Goal: Task Accomplishment & Management: Use online tool/utility

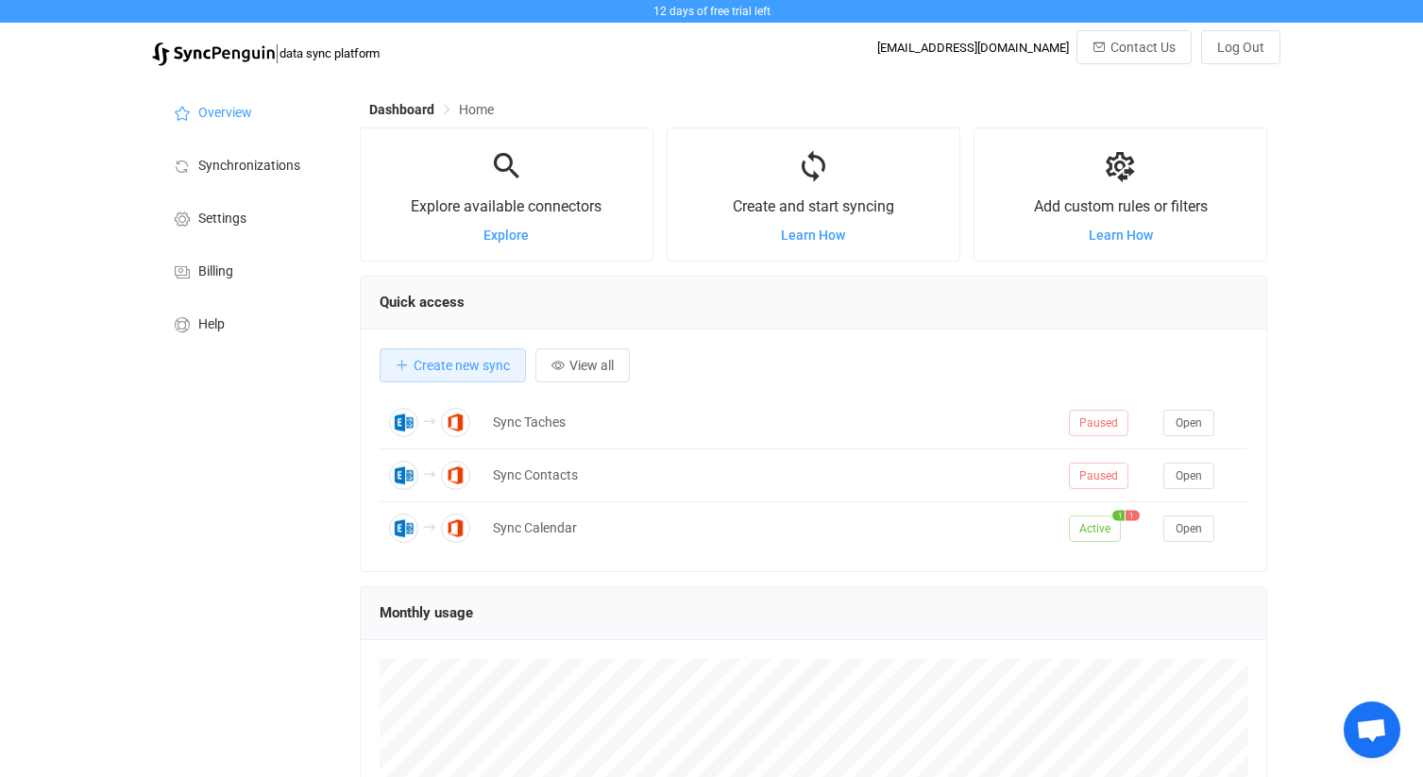
scroll to position [366, 907]
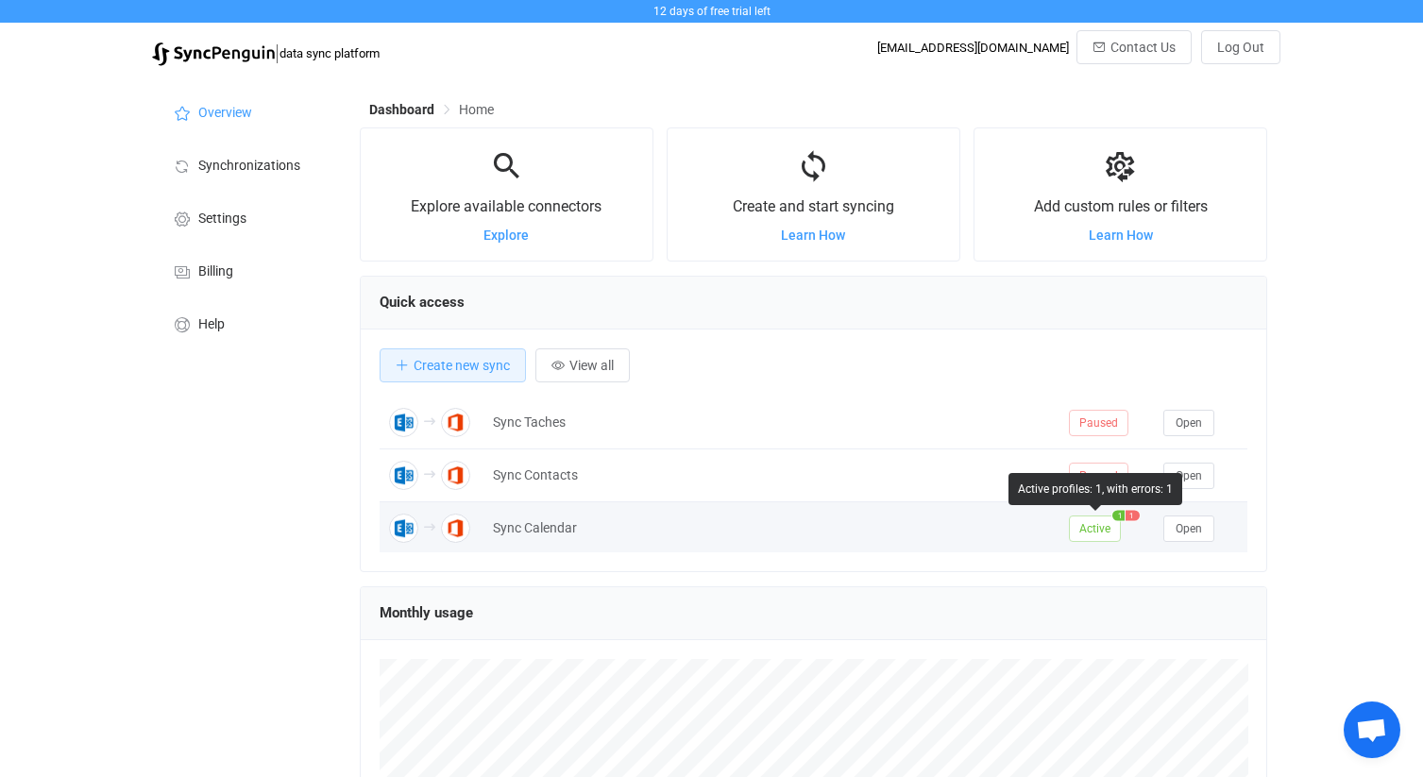
click at [1131, 517] on span "1" at bounding box center [1132, 515] width 14 height 10
click at [539, 530] on div "Sync Calendar" at bounding box center [771, 528] width 576 height 22
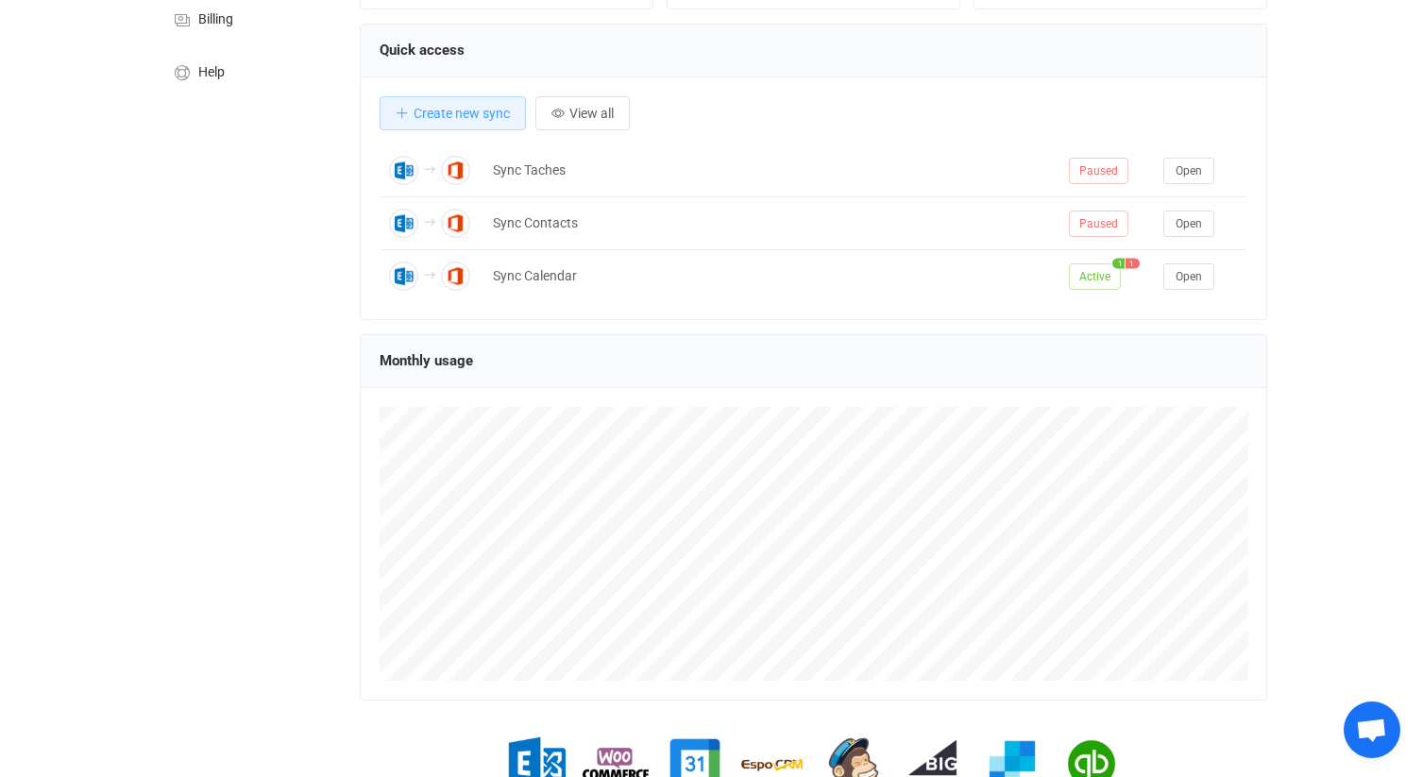
scroll to position [257, 0]
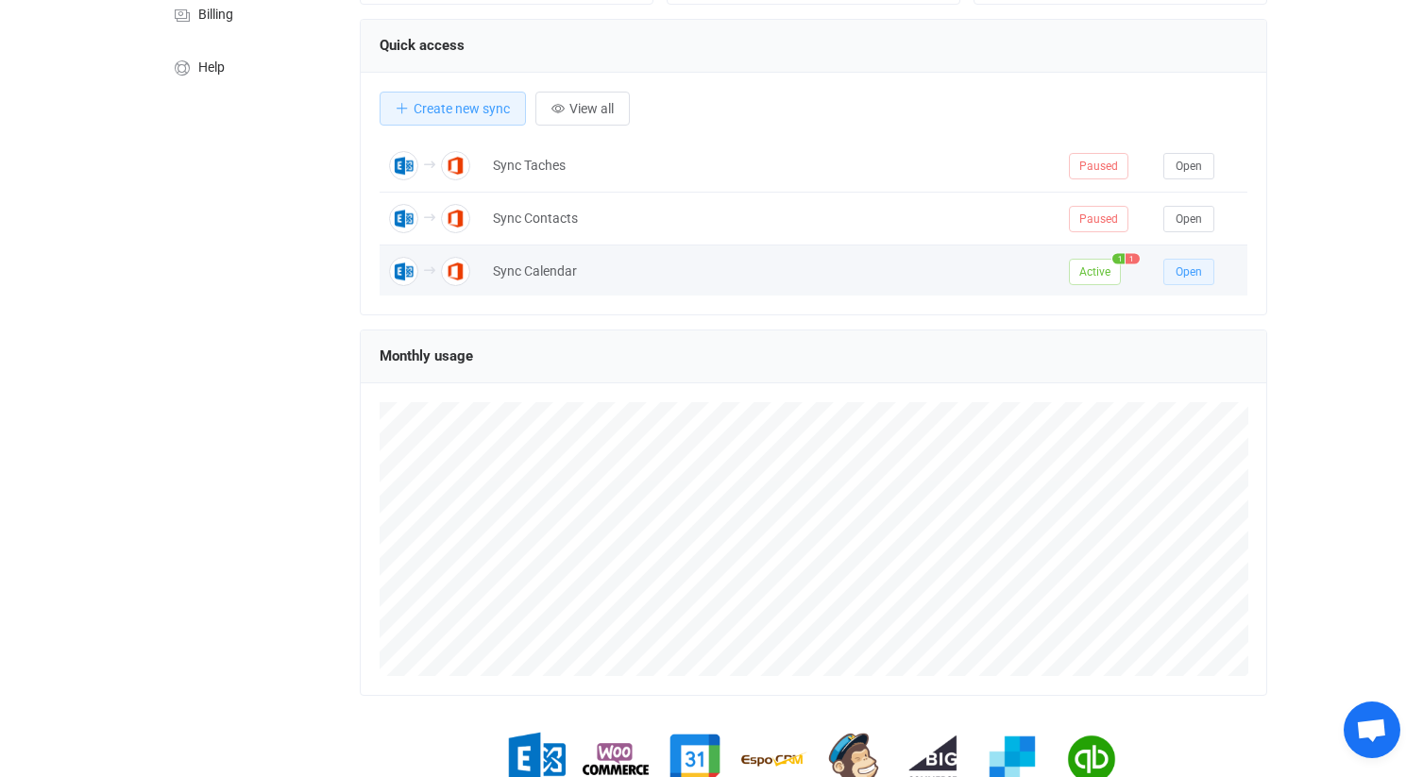
click at [1189, 267] on span "Open" at bounding box center [1188, 271] width 26 height 13
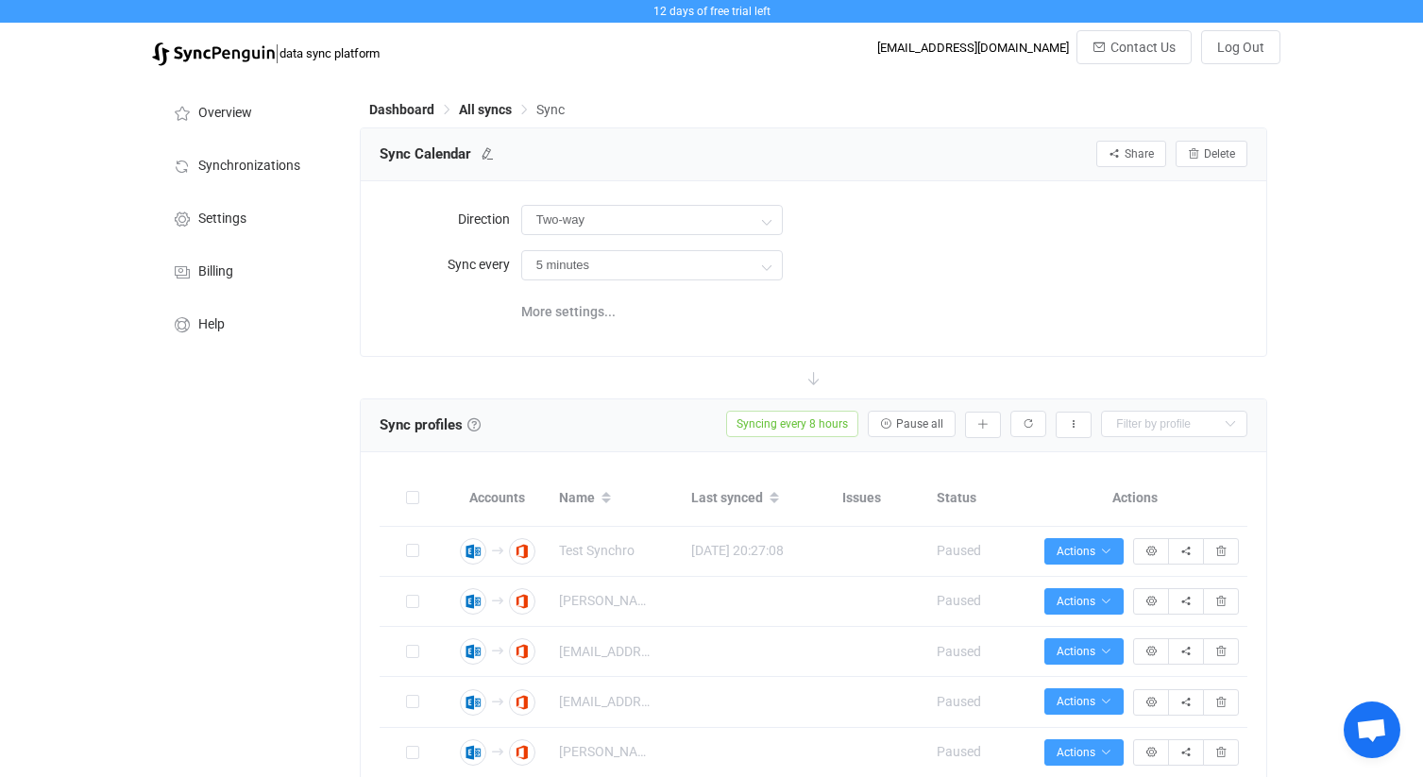
type input "Exchange On-Premises → Office 365"
type input "8 hours"
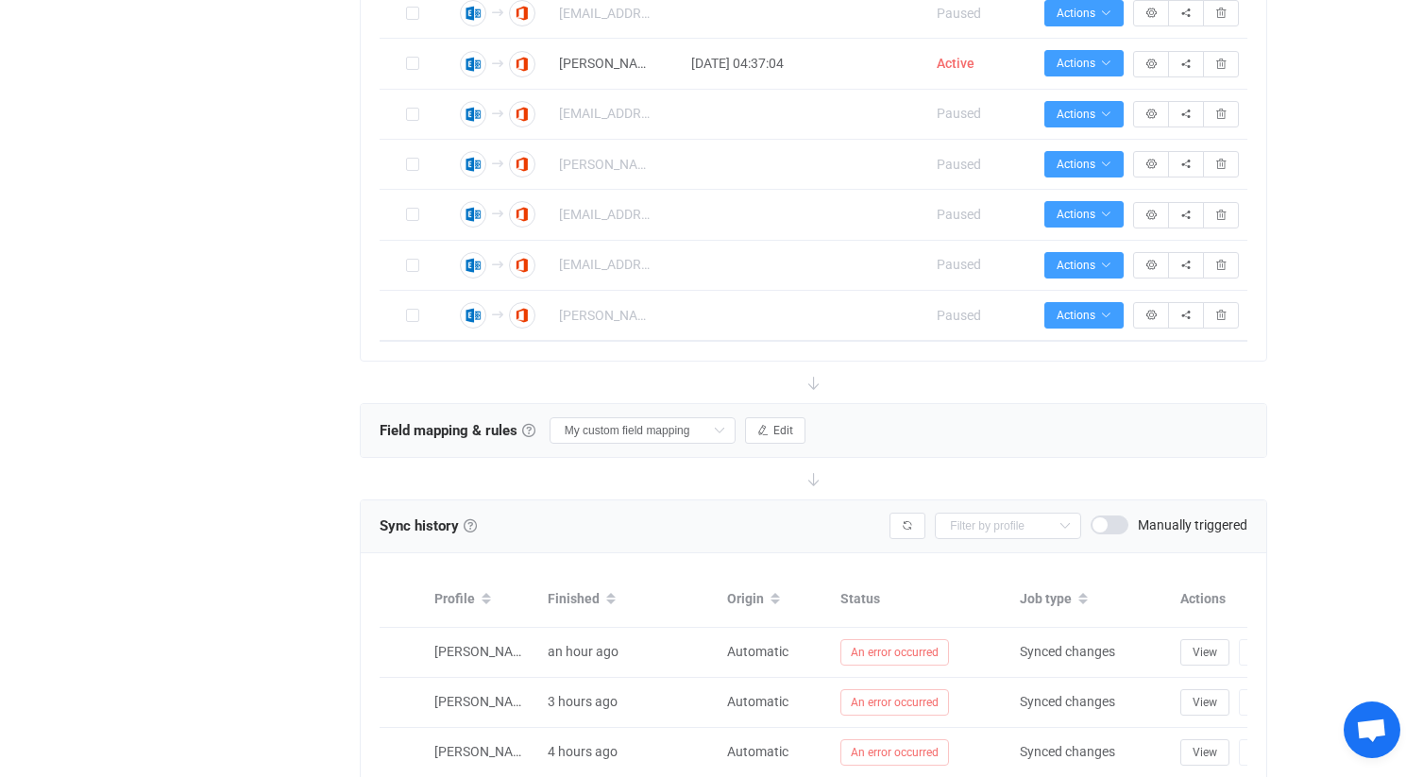
scroll to position [6509, 0]
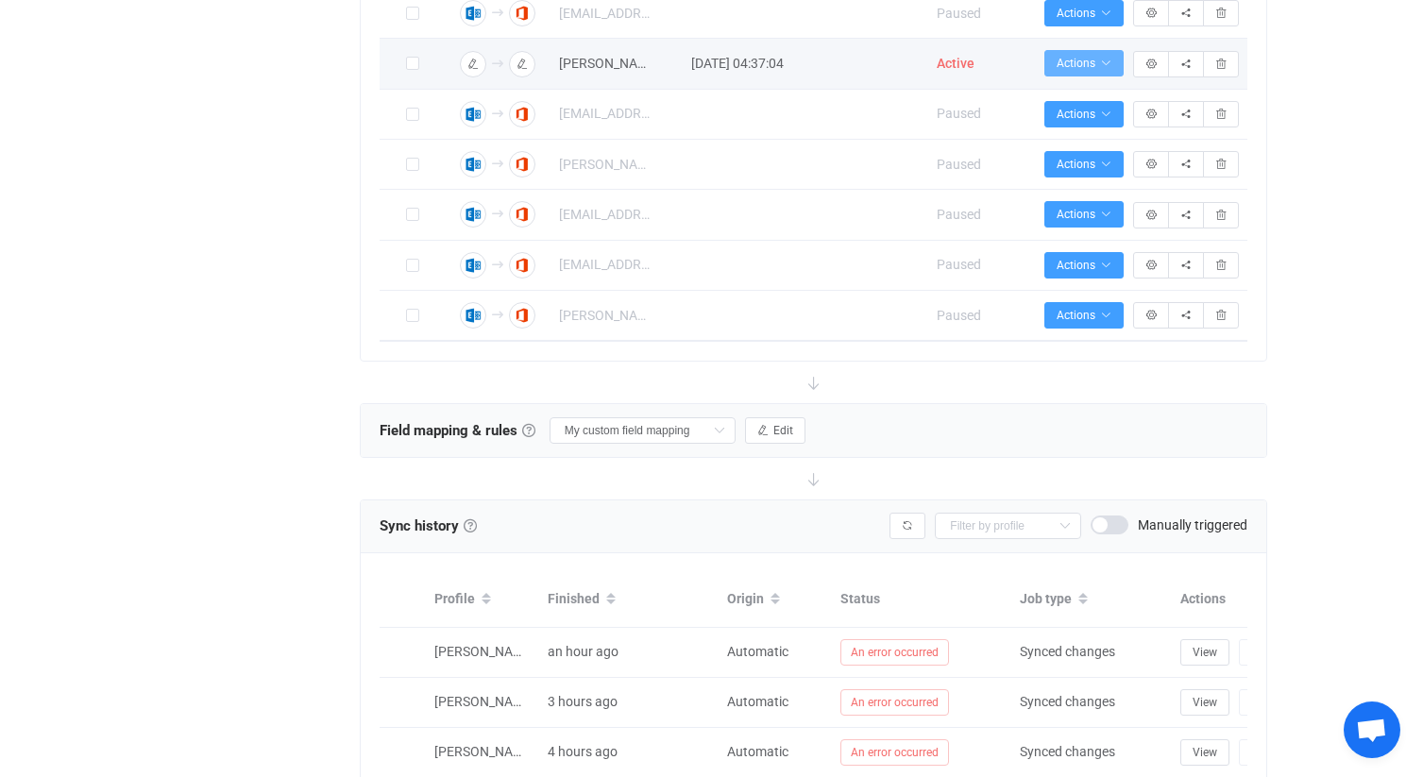
click at [1106, 69] on icon "button" at bounding box center [1105, 63] width 11 height 11
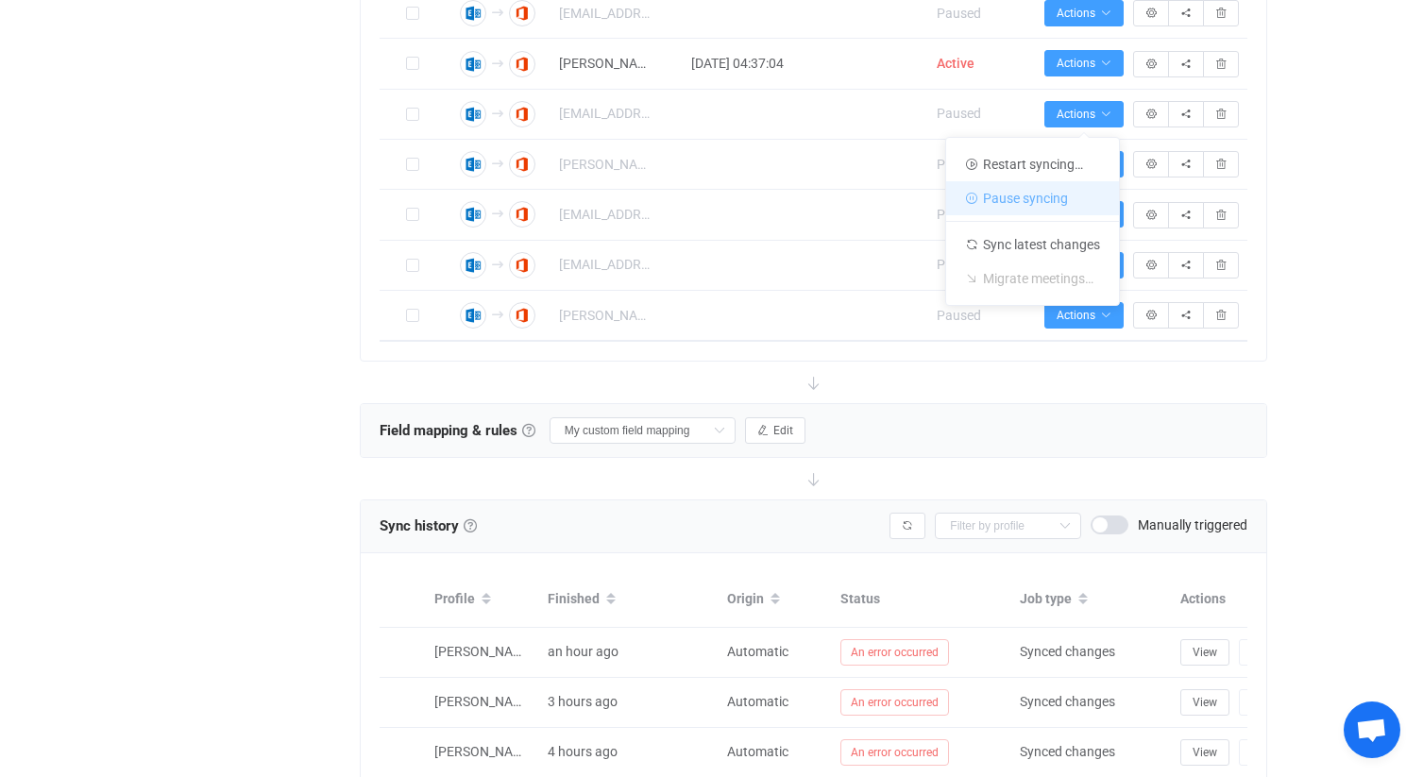
click at [1054, 188] on li "Pause syncing" at bounding box center [1032, 198] width 173 height 34
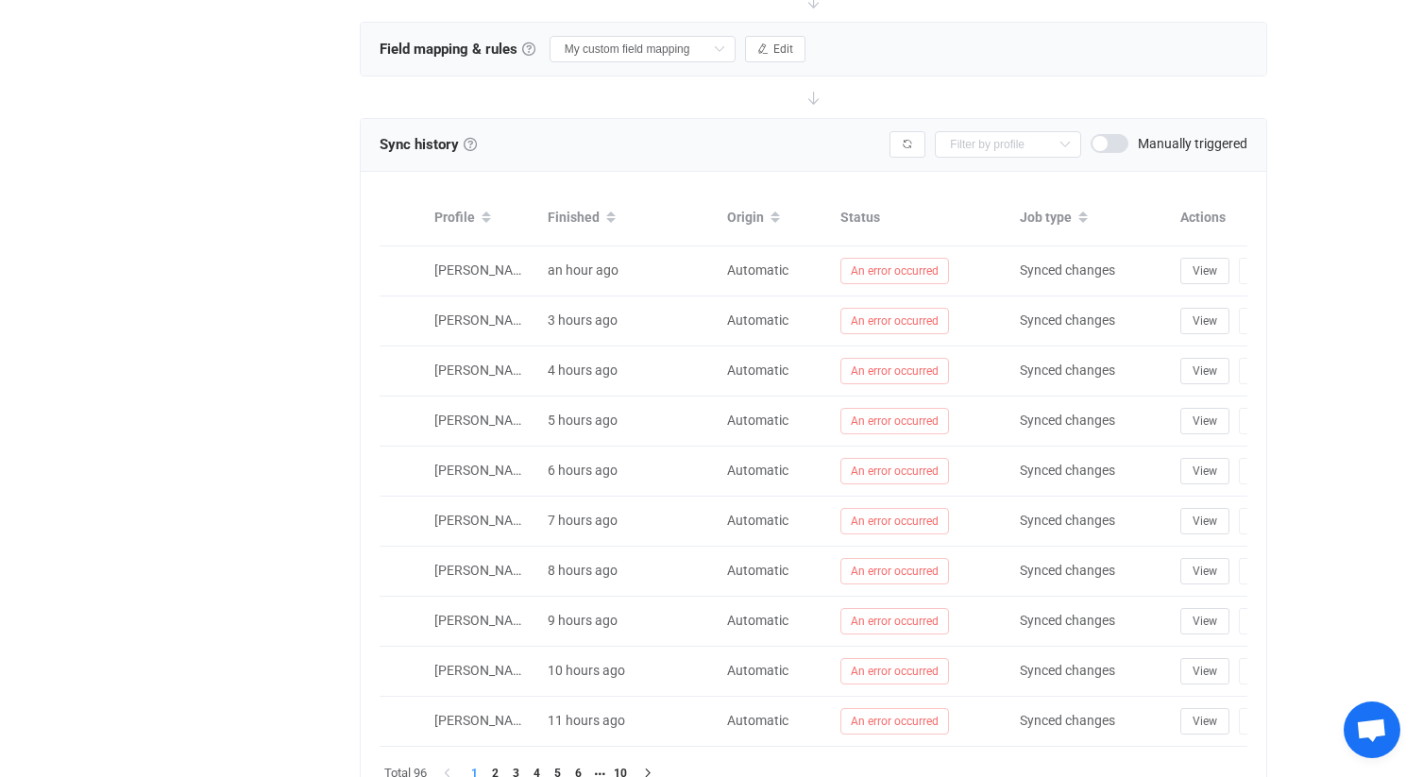
scroll to position [1081, 0]
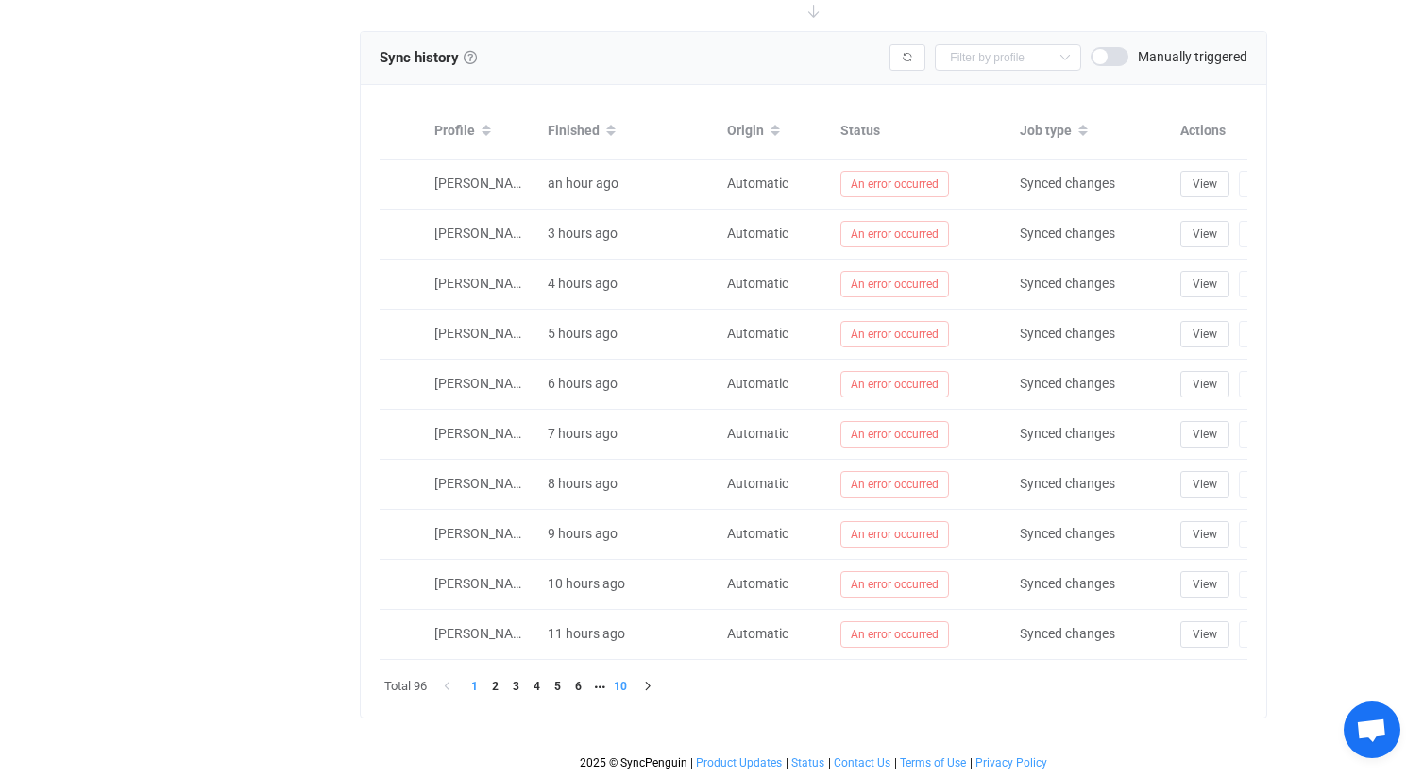
click at [626, 688] on li "10" at bounding box center [620, 686] width 21 height 21
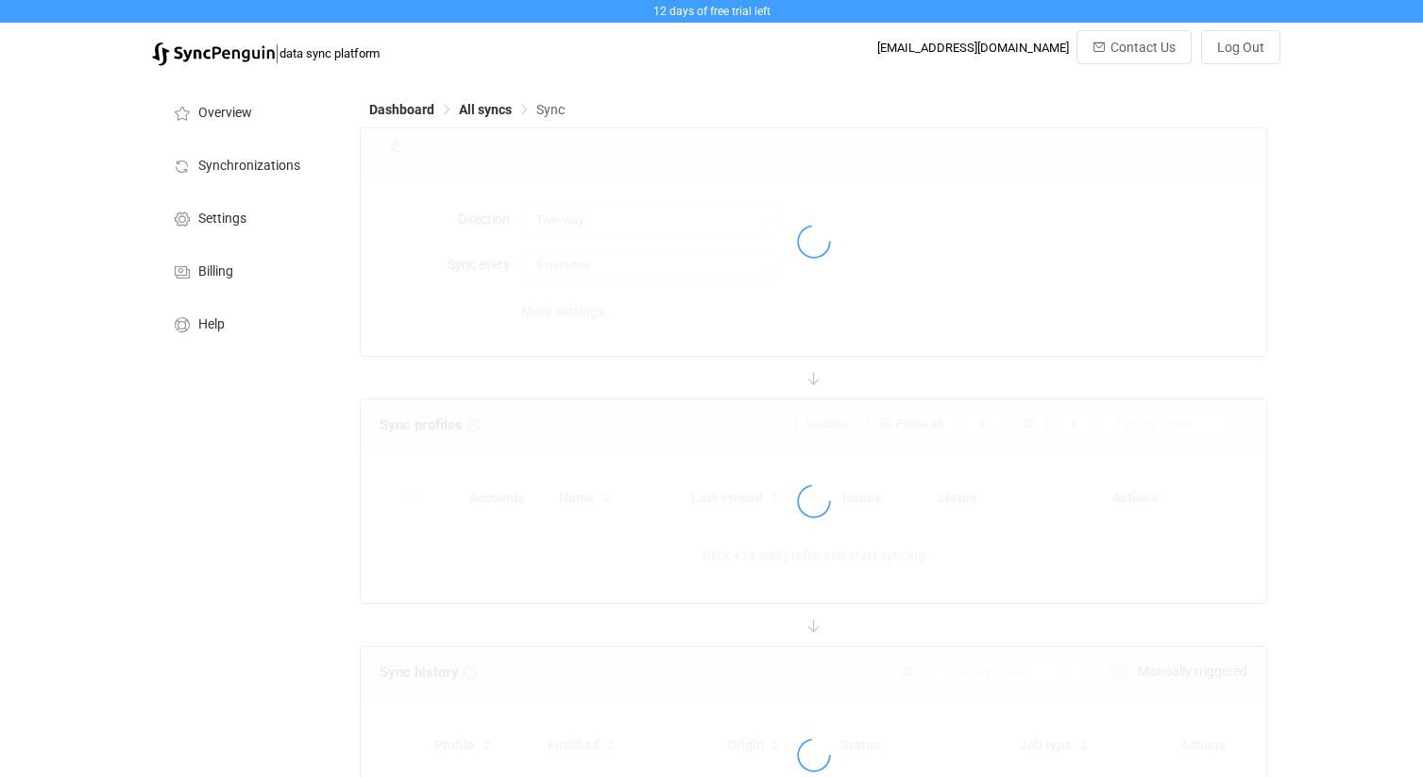
scroll to position [146, 0]
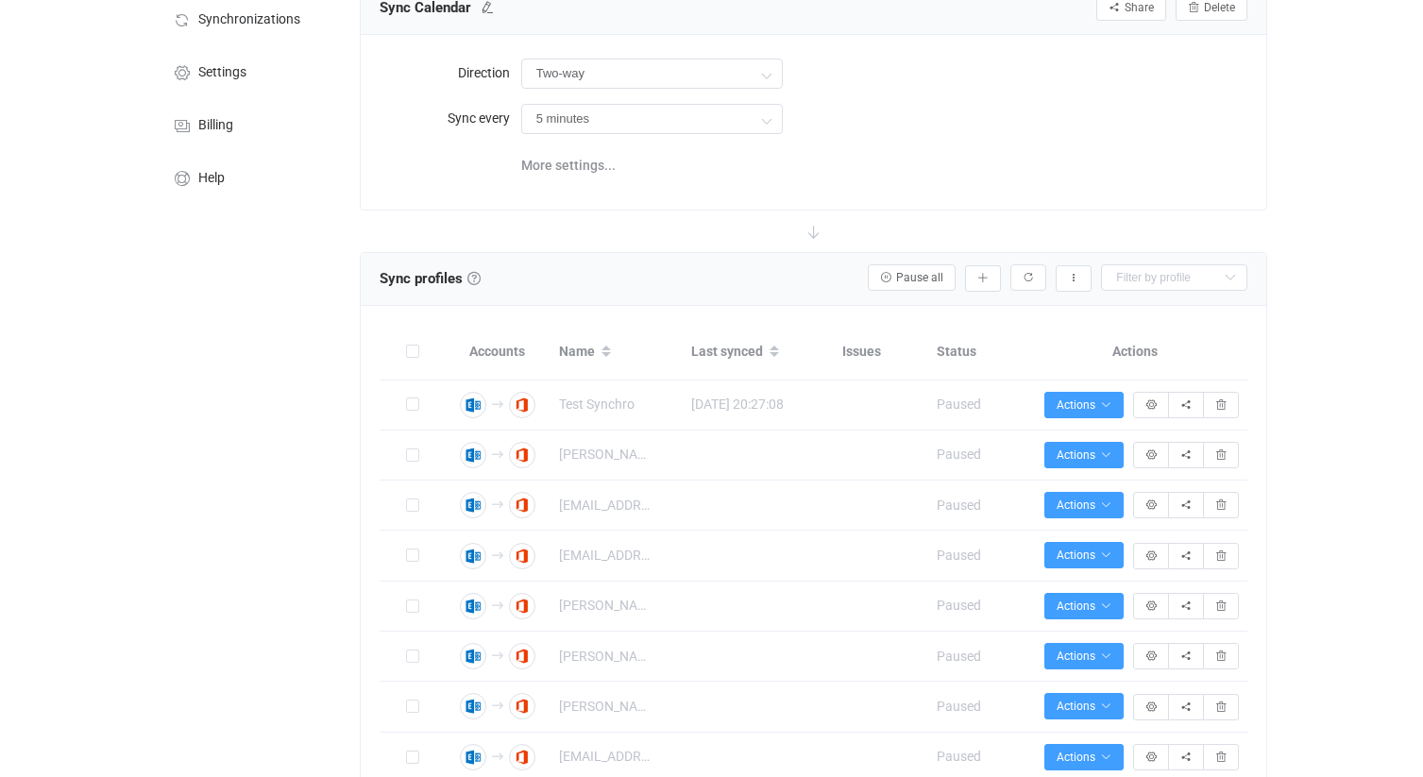
type input "Exchange On-Premises → Office 365"
type input "8 hours"
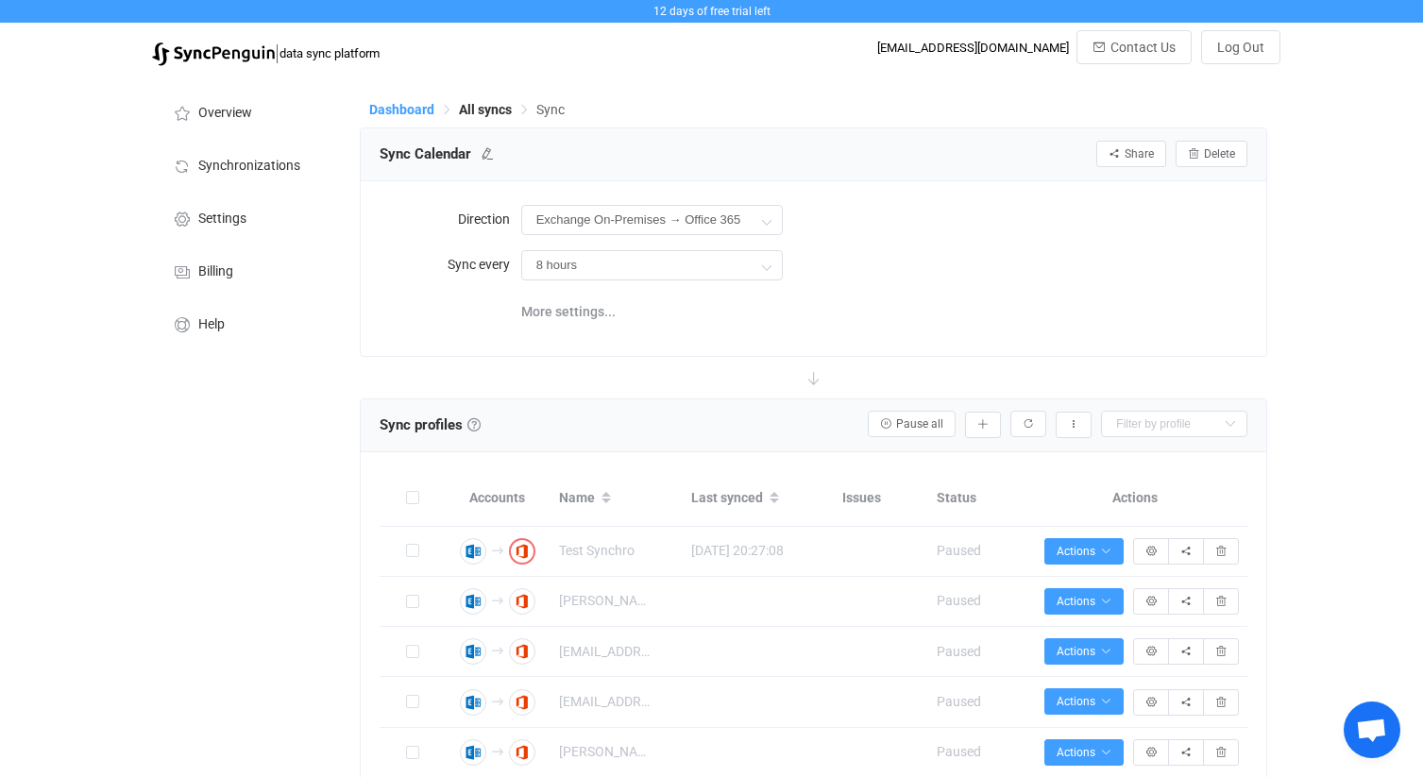
click at [408, 109] on span "Dashboard" at bounding box center [401, 109] width 65 height 15
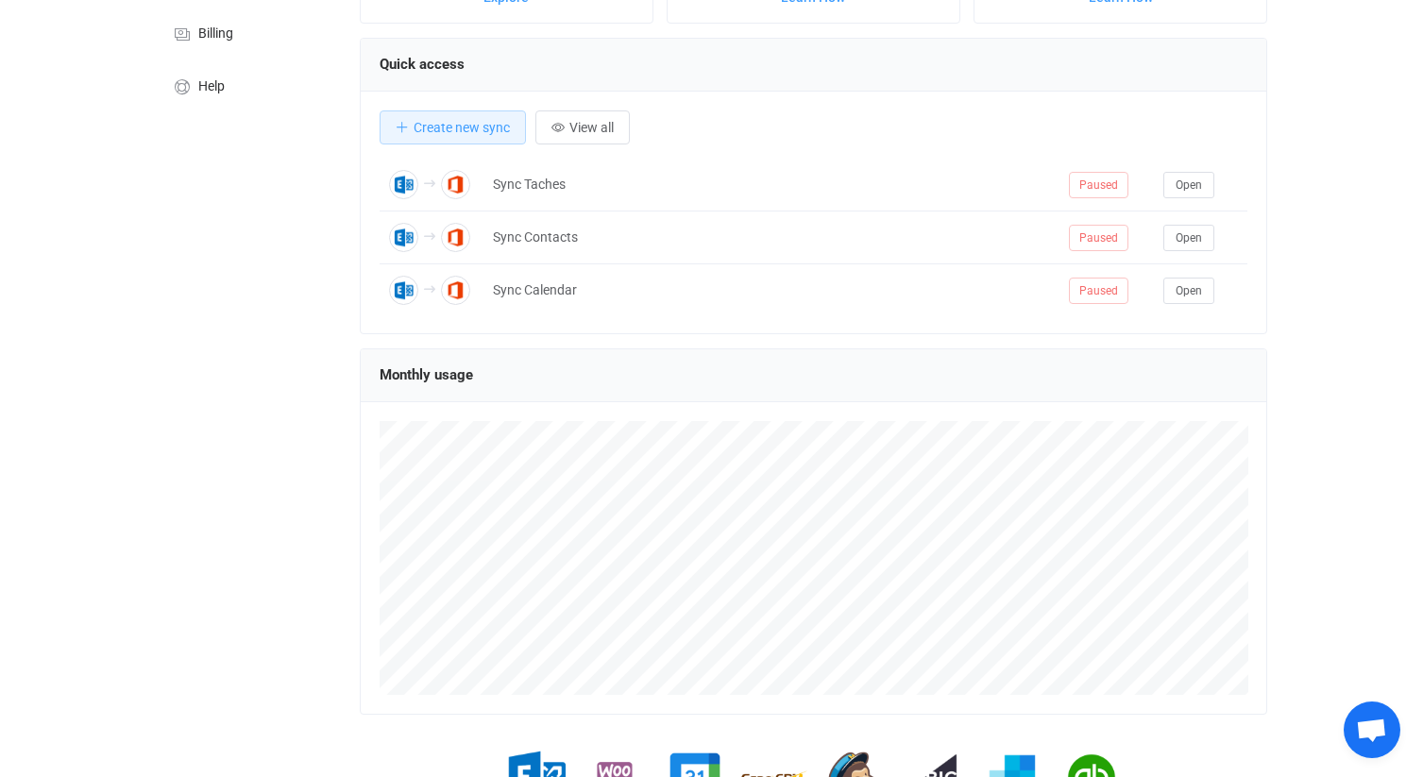
scroll to position [118, 0]
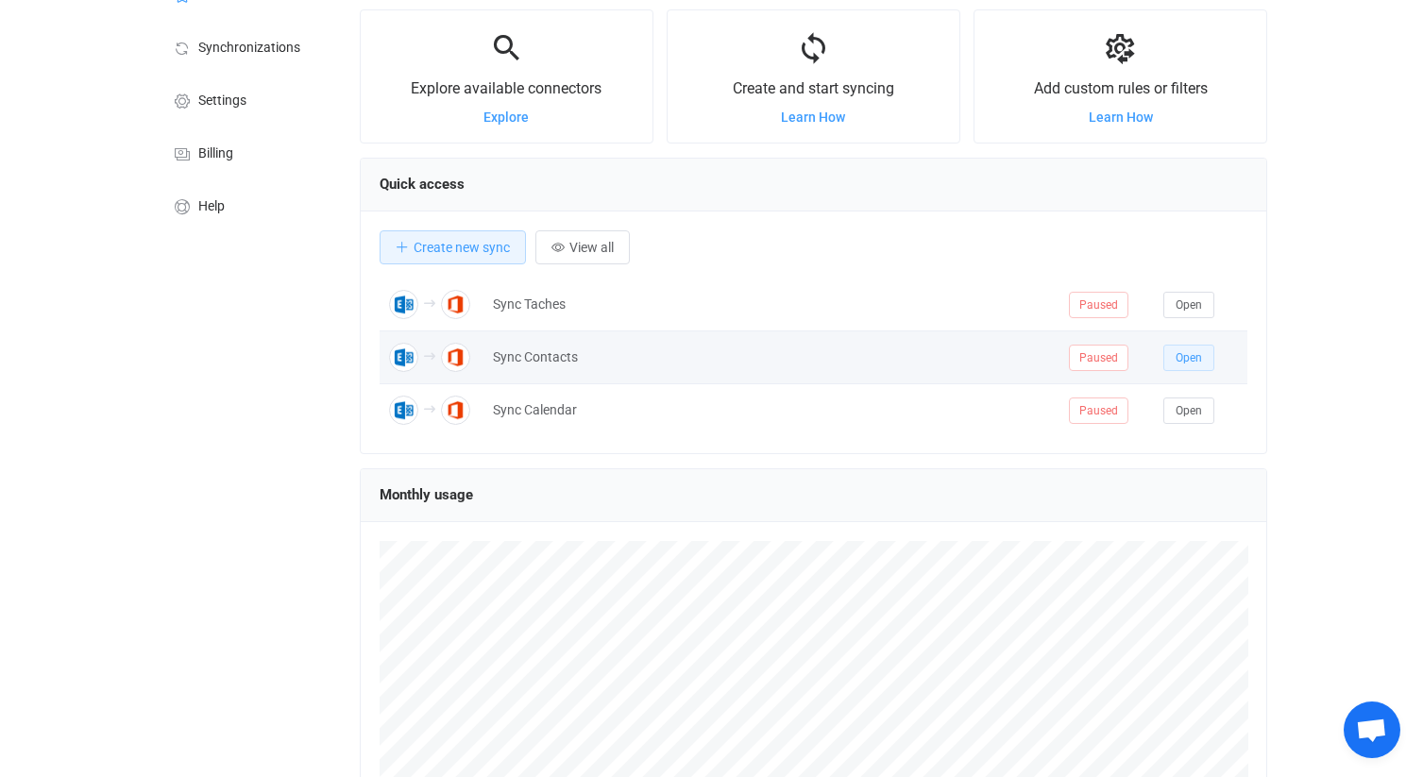
click at [1196, 358] on span "Open" at bounding box center [1188, 357] width 26 height 13
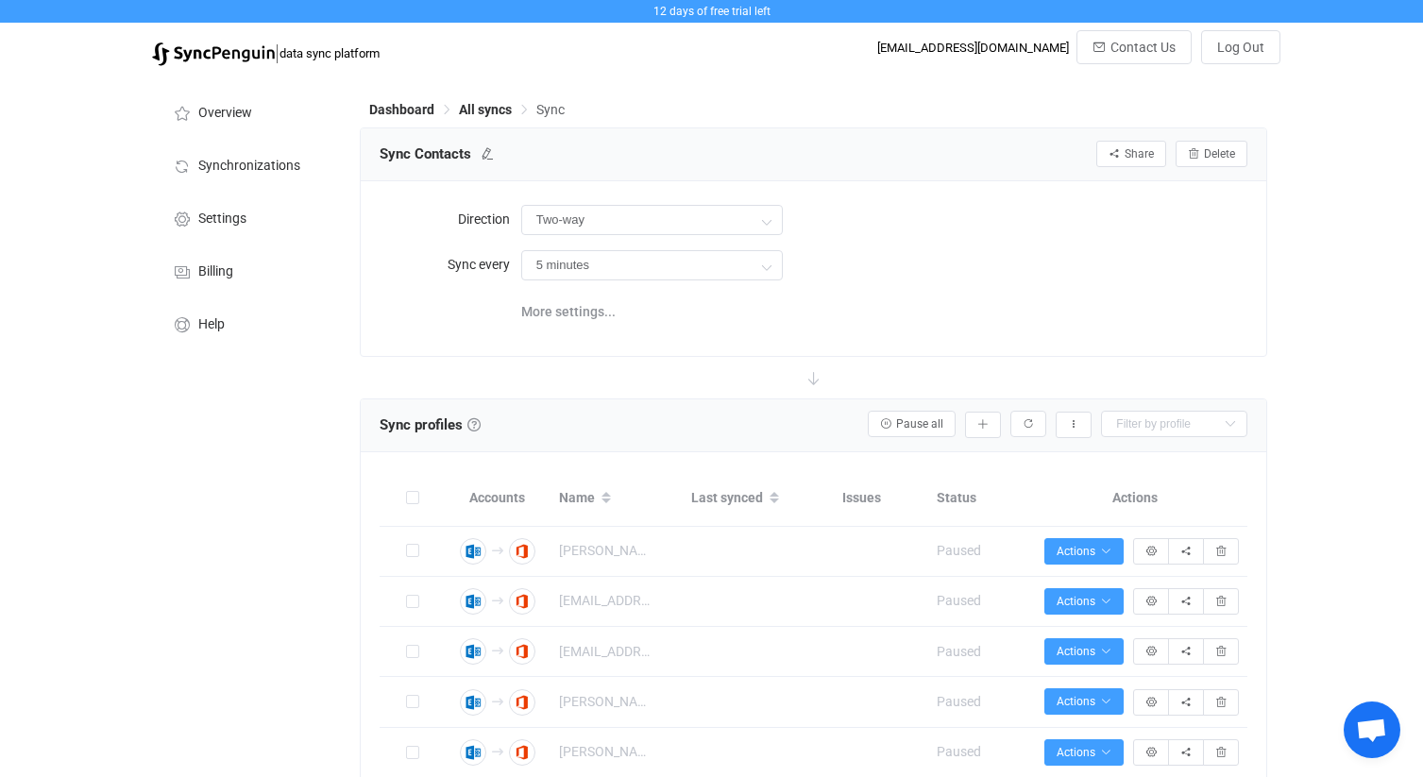
type input "Exchange On-Premises → Office 365"
type input "8 hours"
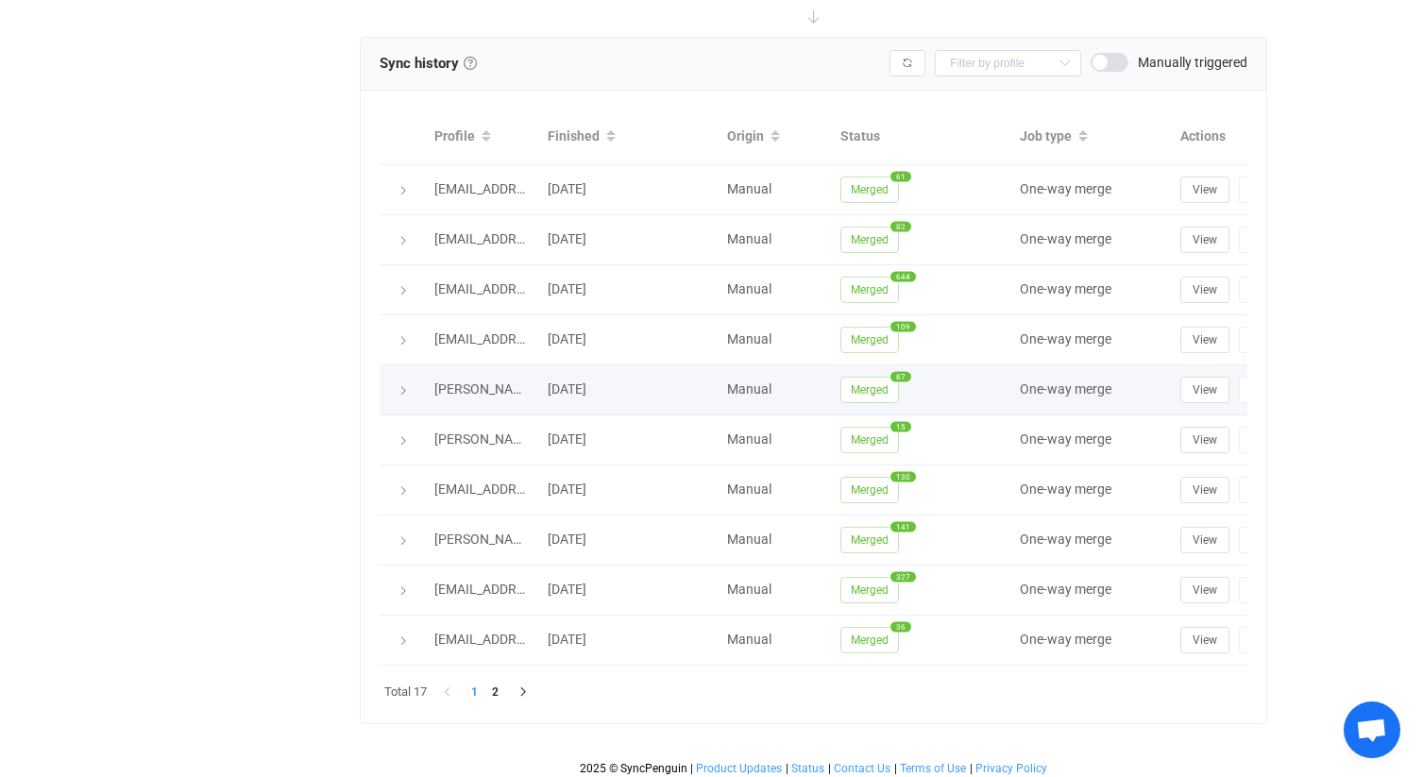
scroll to position [1081, 0]
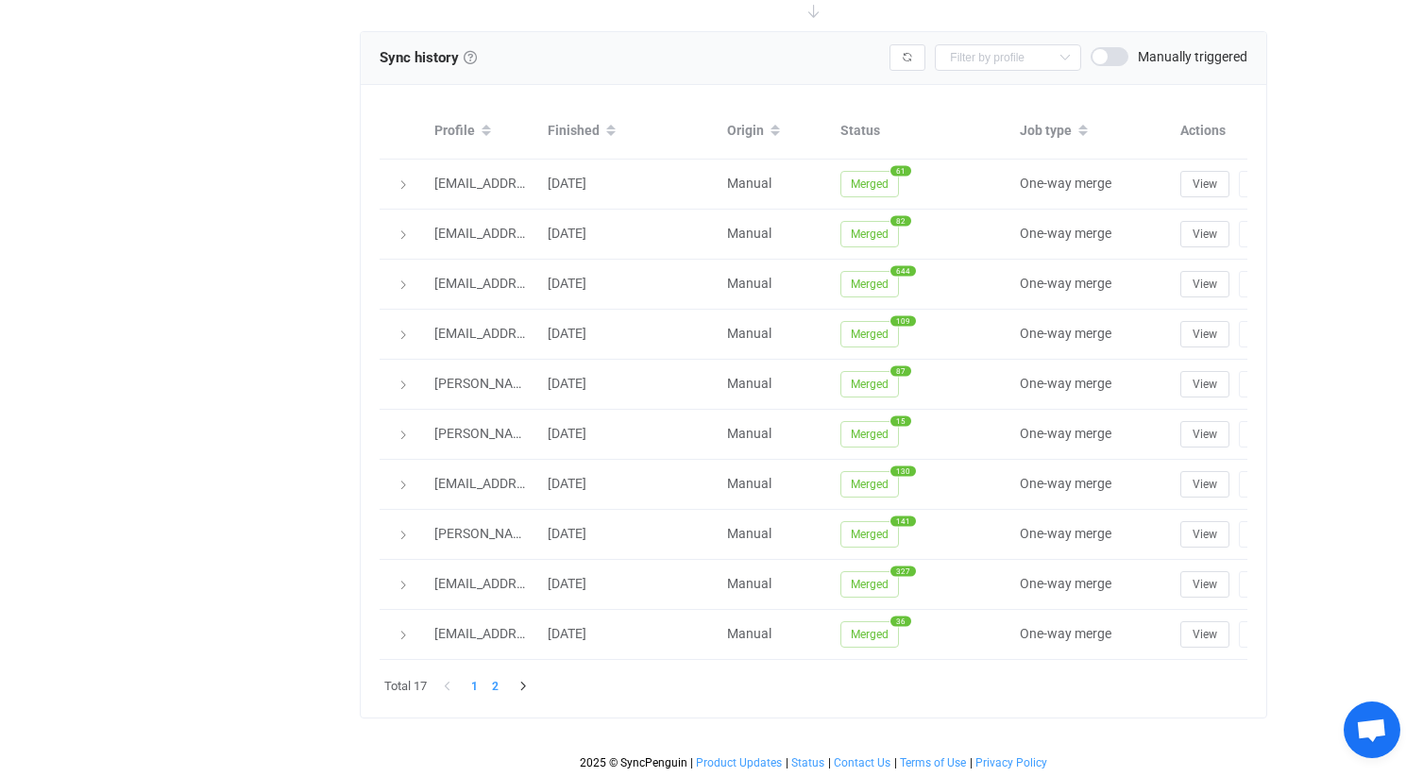
click at [495, 681] on li "2" at bounding box center [495, 686] width 21 height 21
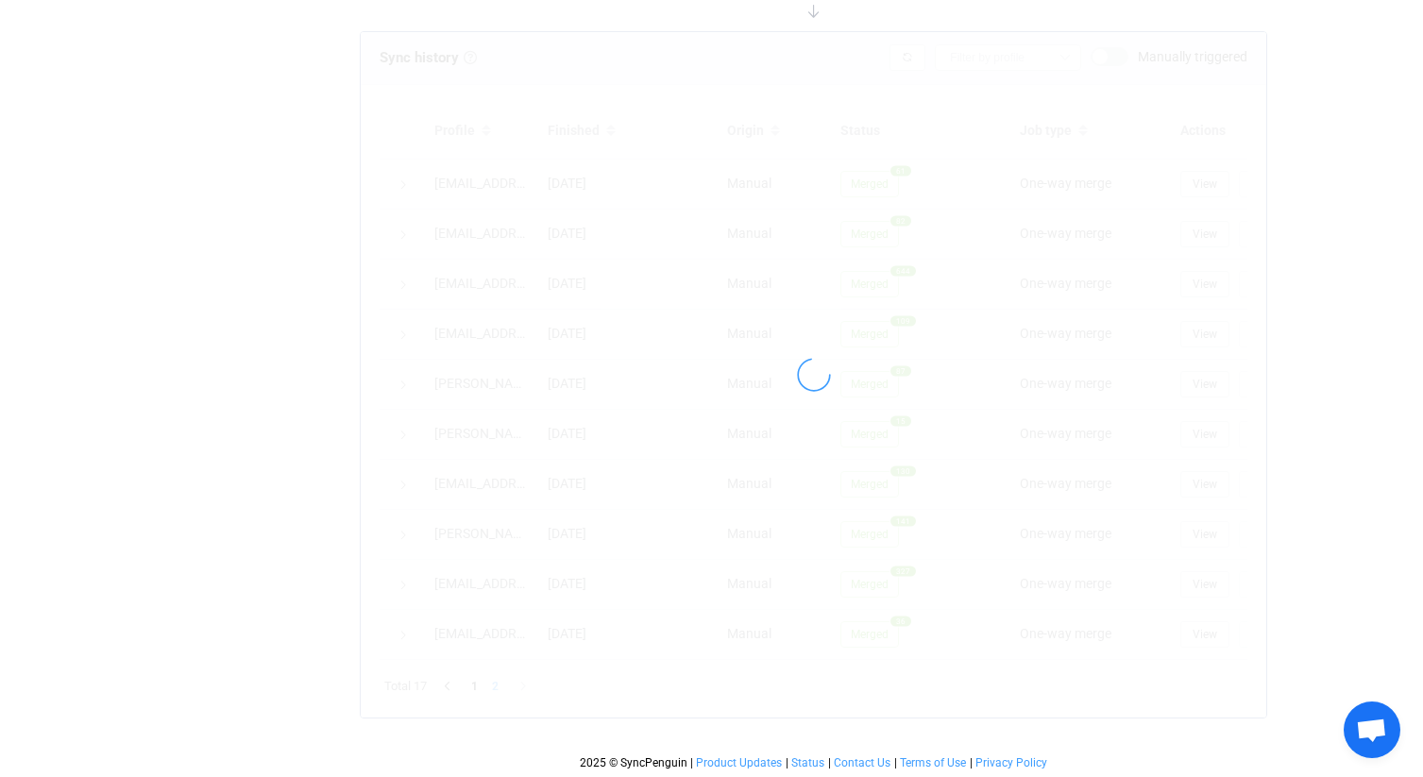
scroll to position [931, 0]
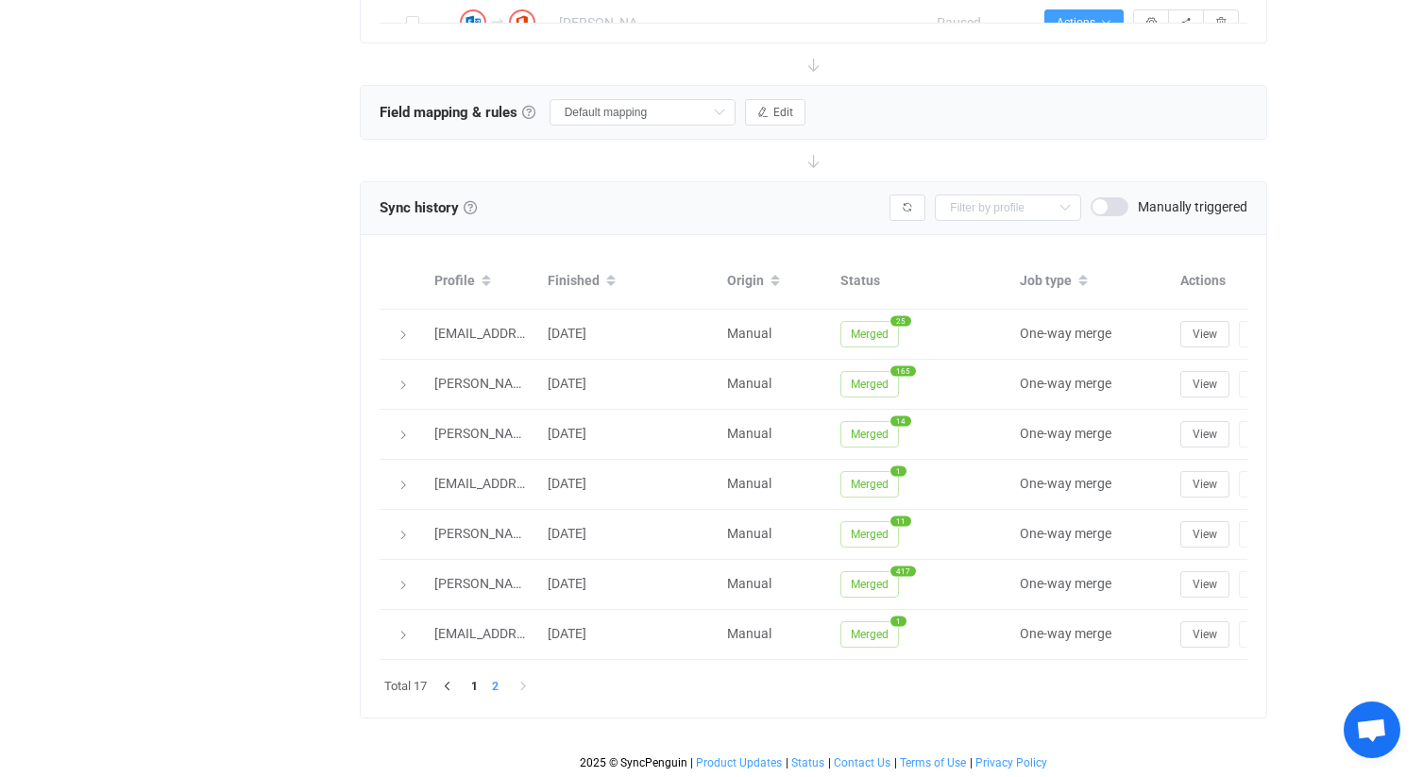
click at [494, 684] on li "2" at bounding box center [495, 686] width 21 height 21
click at [478, 684] on li "1" at bounding box center [474, 686] width 21 height 21
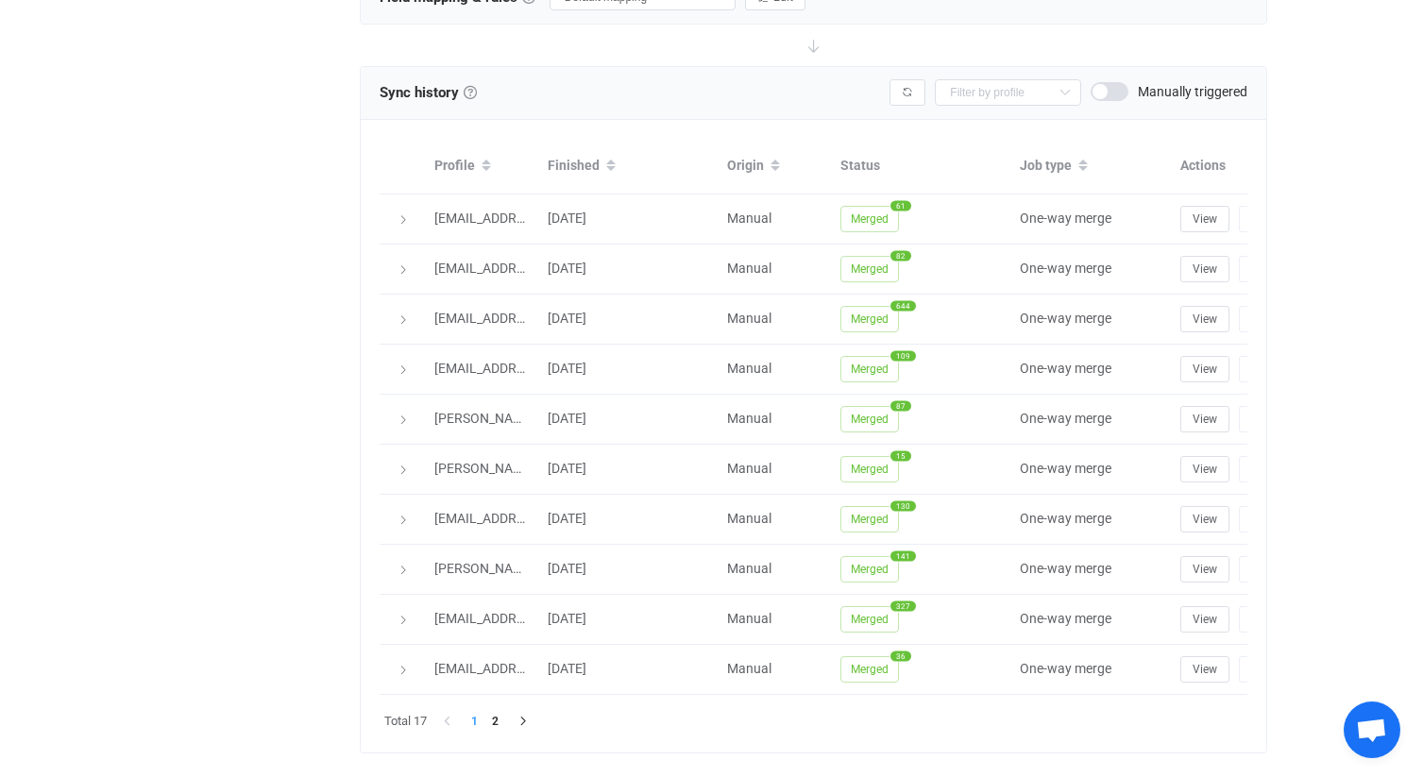
scroll to position [1081, 0]
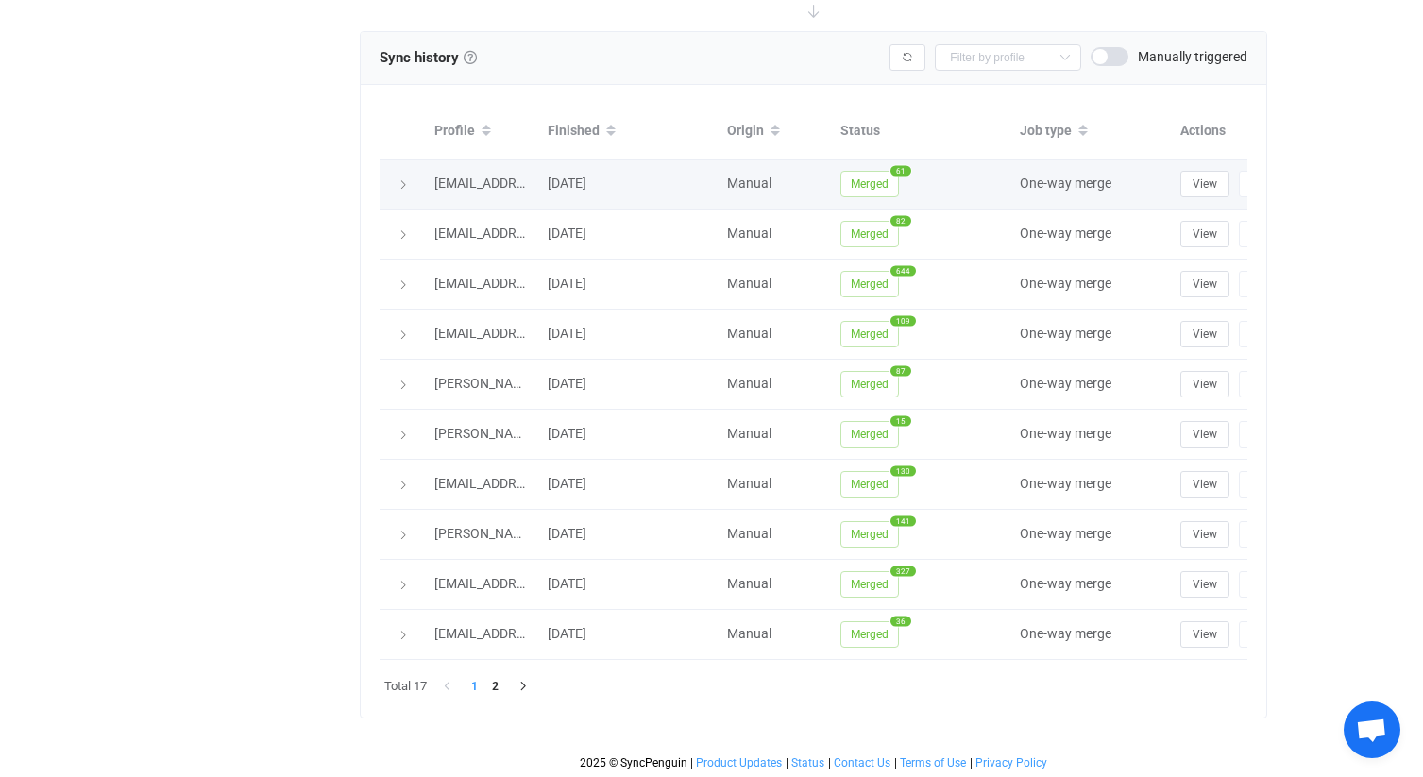
click at [404, 187] on icon at bounding box center [402, 184] width 11 height 11
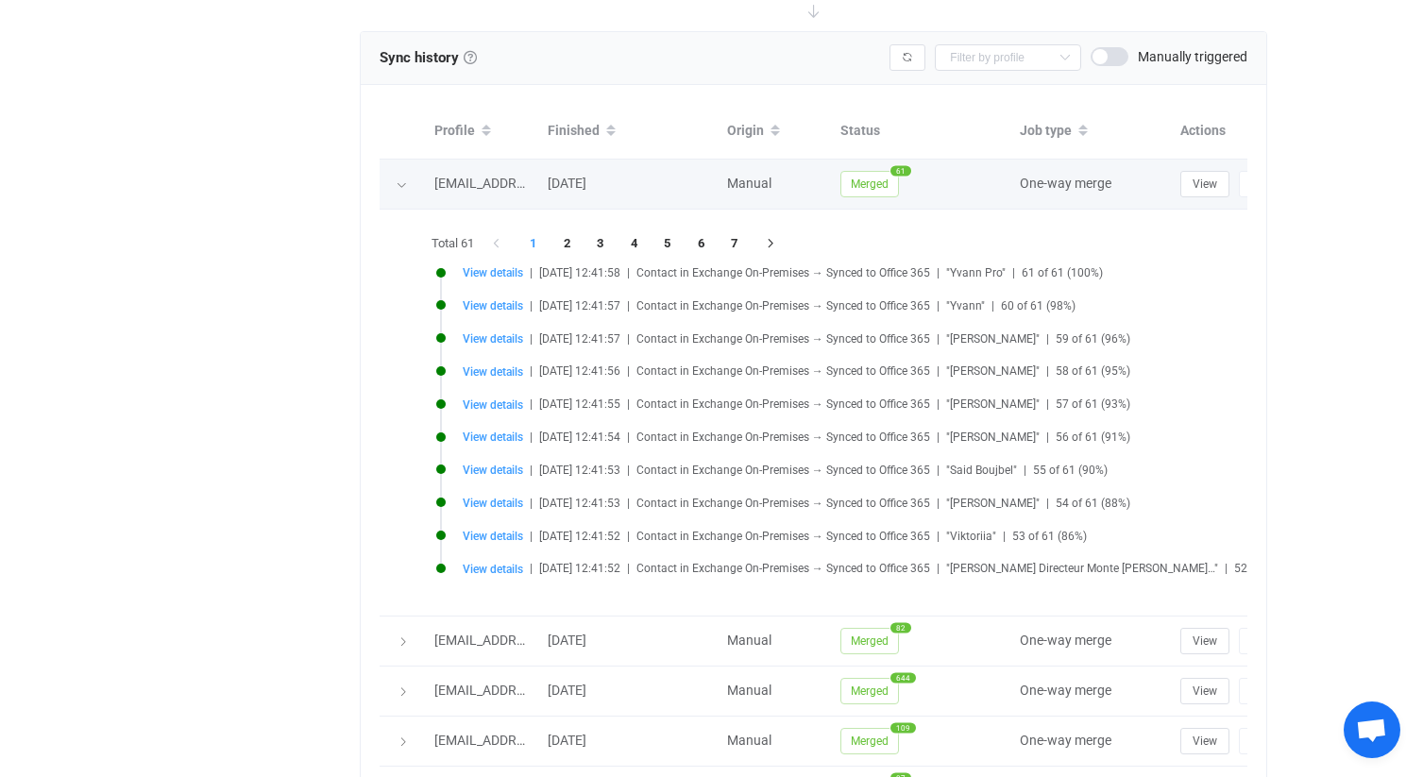
click at [404, 187] on icon at bounding box center [401, 184] width 11 height 11
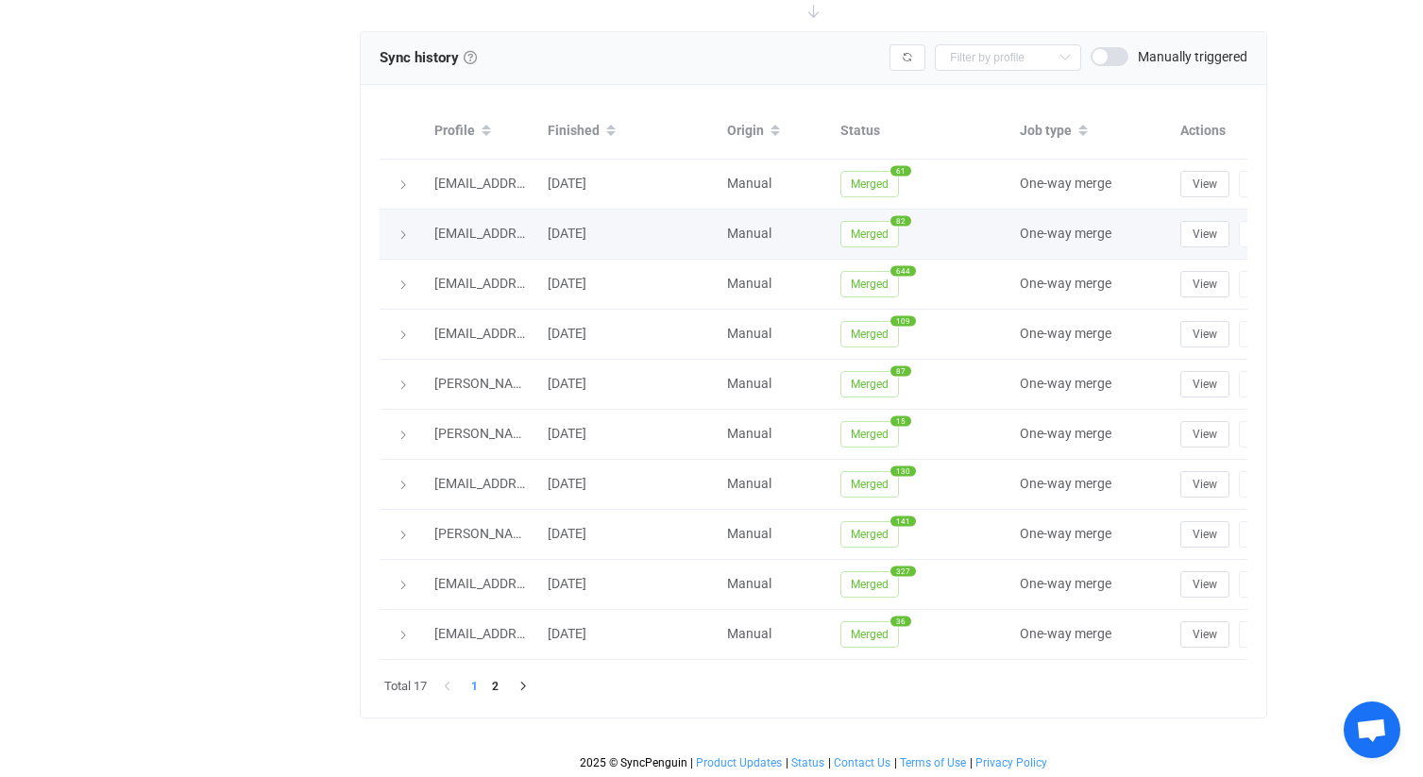
click at [404, 231] on icon at bounding box center [402, 234] width 11 height 11
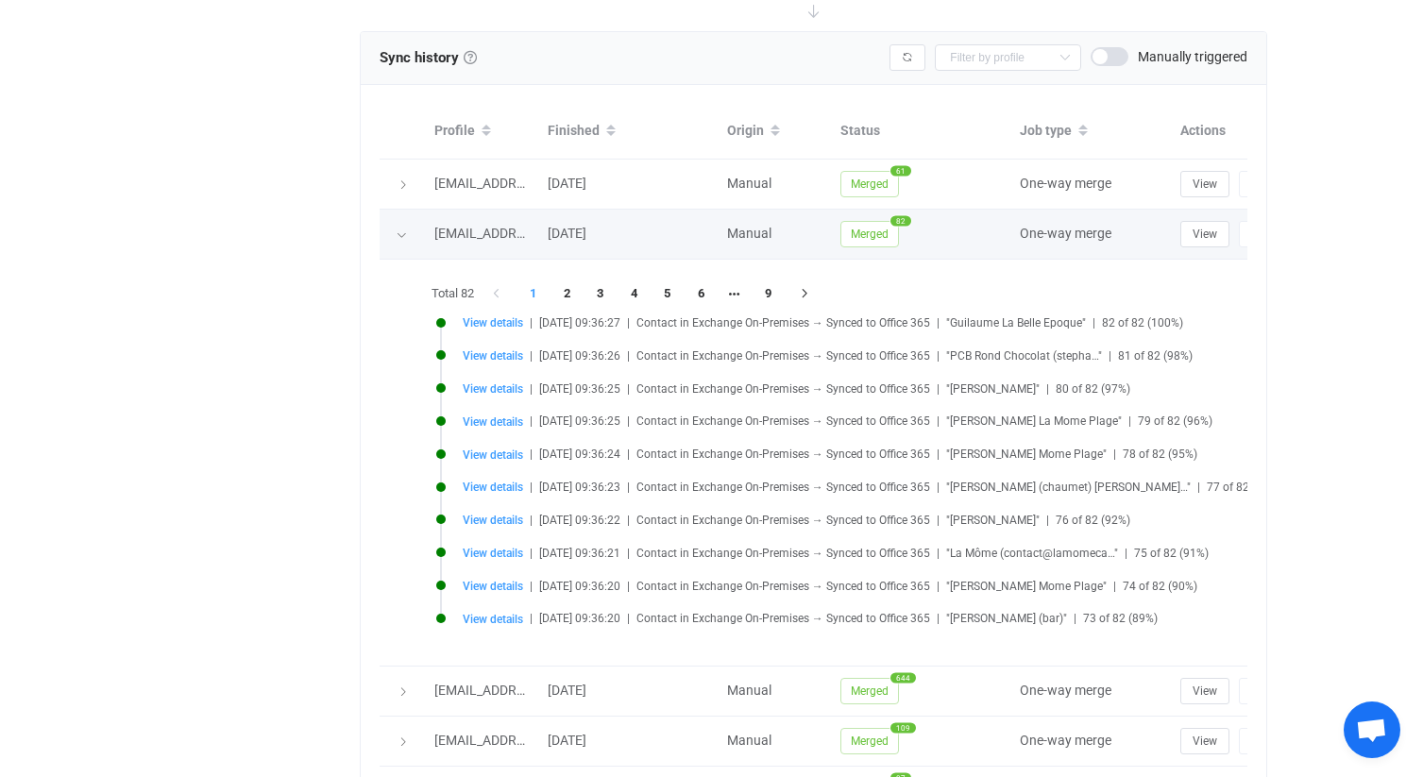
click at [404, 231] on icon at bounding box center [401, 234] width 11 height 11
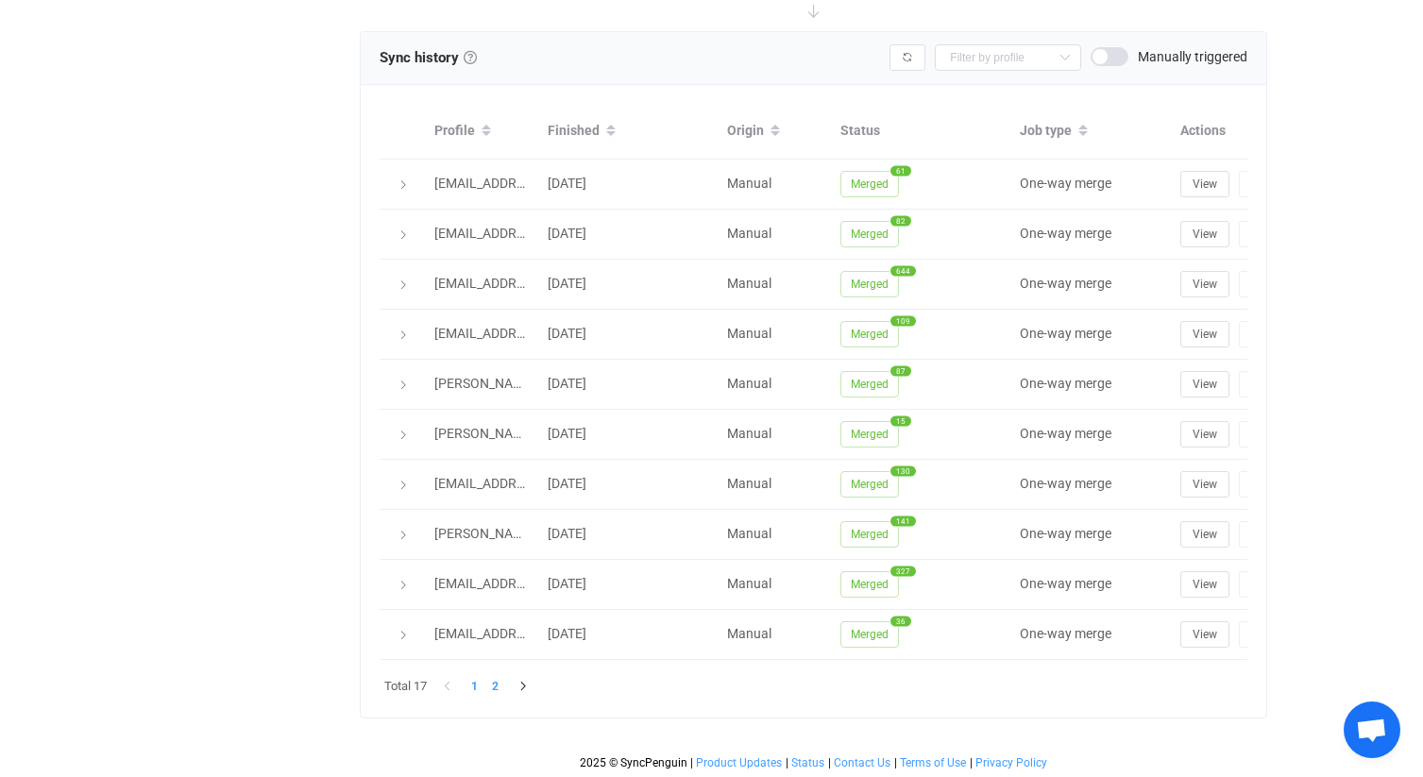
click at [496, 690] on li "2" at bounding box center [495, 686] width 21 height 21
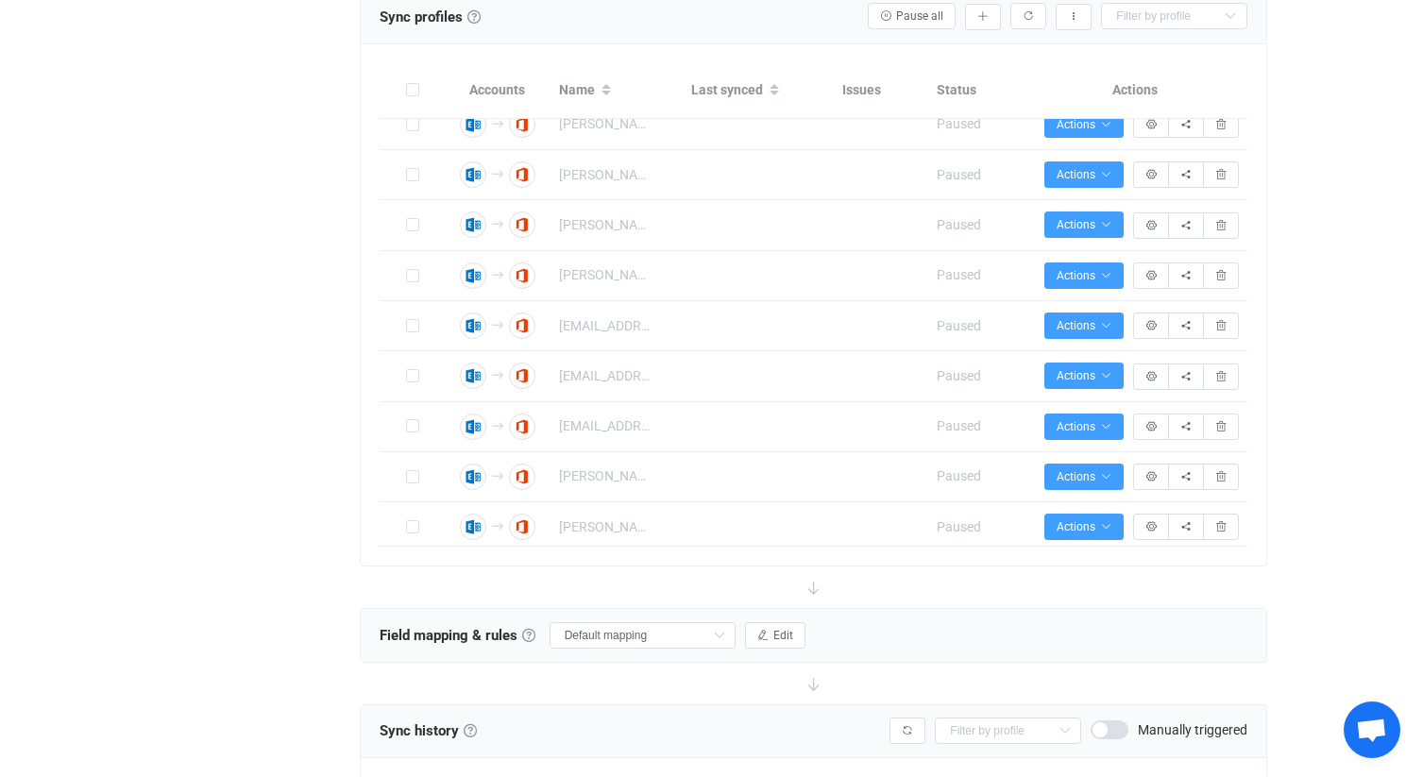
scroll to position [4310, 0]
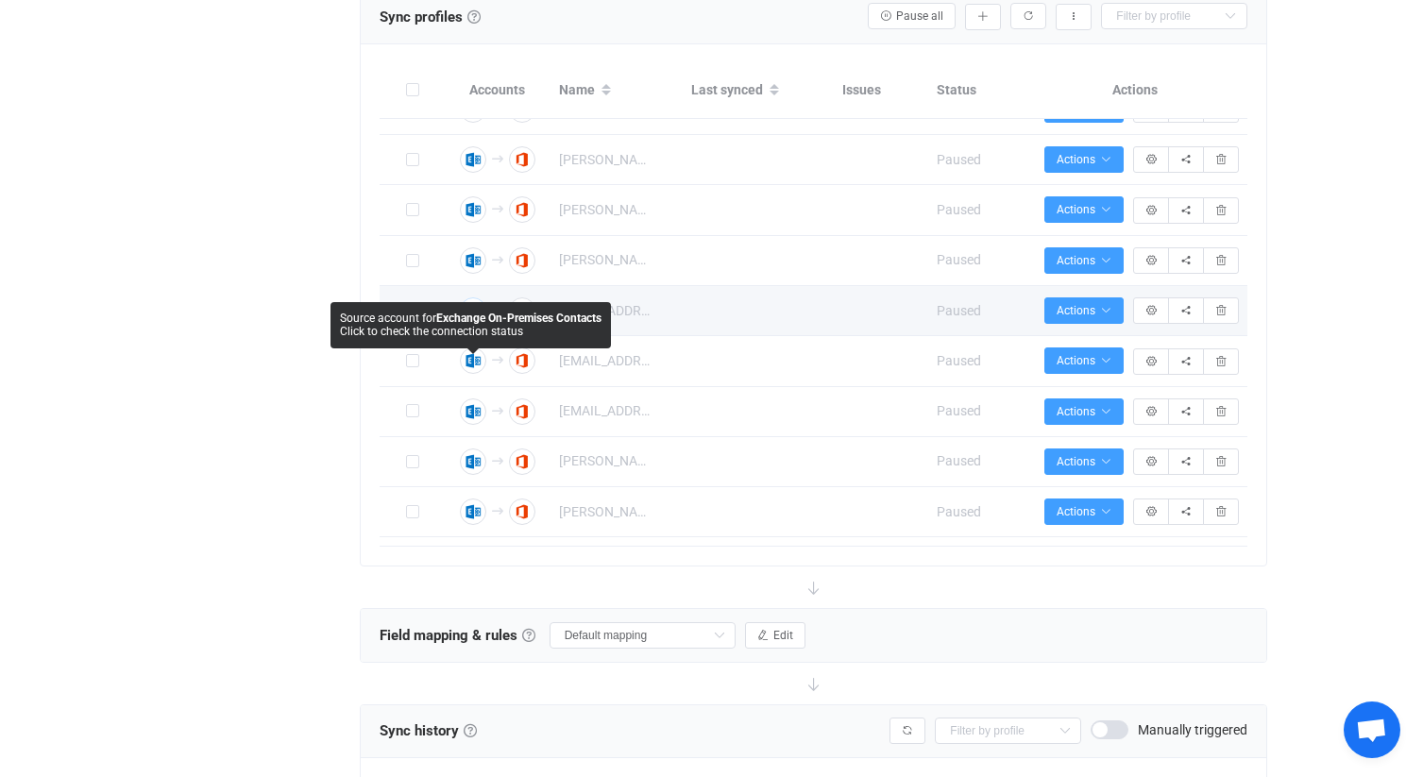
click at [474, 316] on icon "button" at bounding box center [472, 310] width 11 height 11
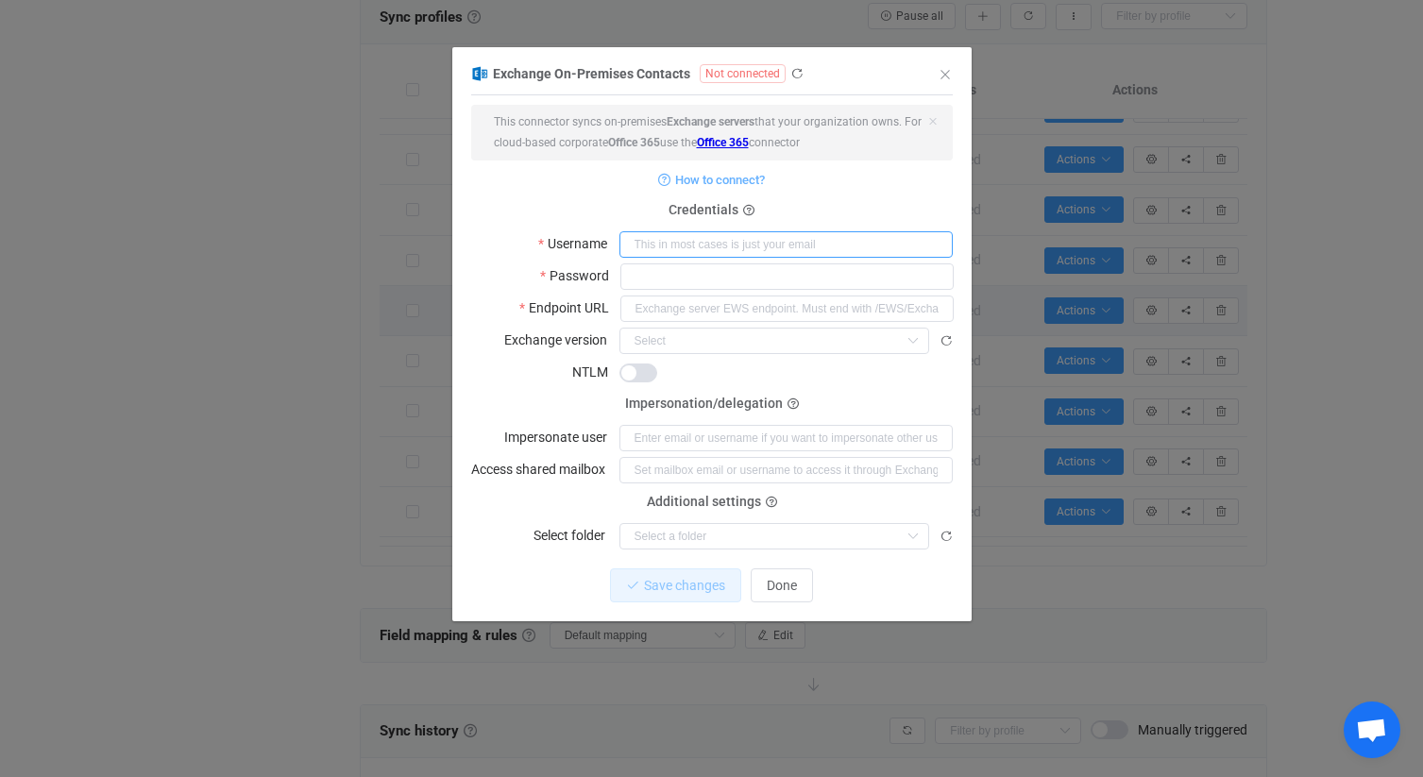
click at [694, 243] on input "dialog" at bounding box center [785, 244] width 333 height 26
type input "[EMAIL_ADDRESS][PERSON_NAME][DOMAIN_NAME]"
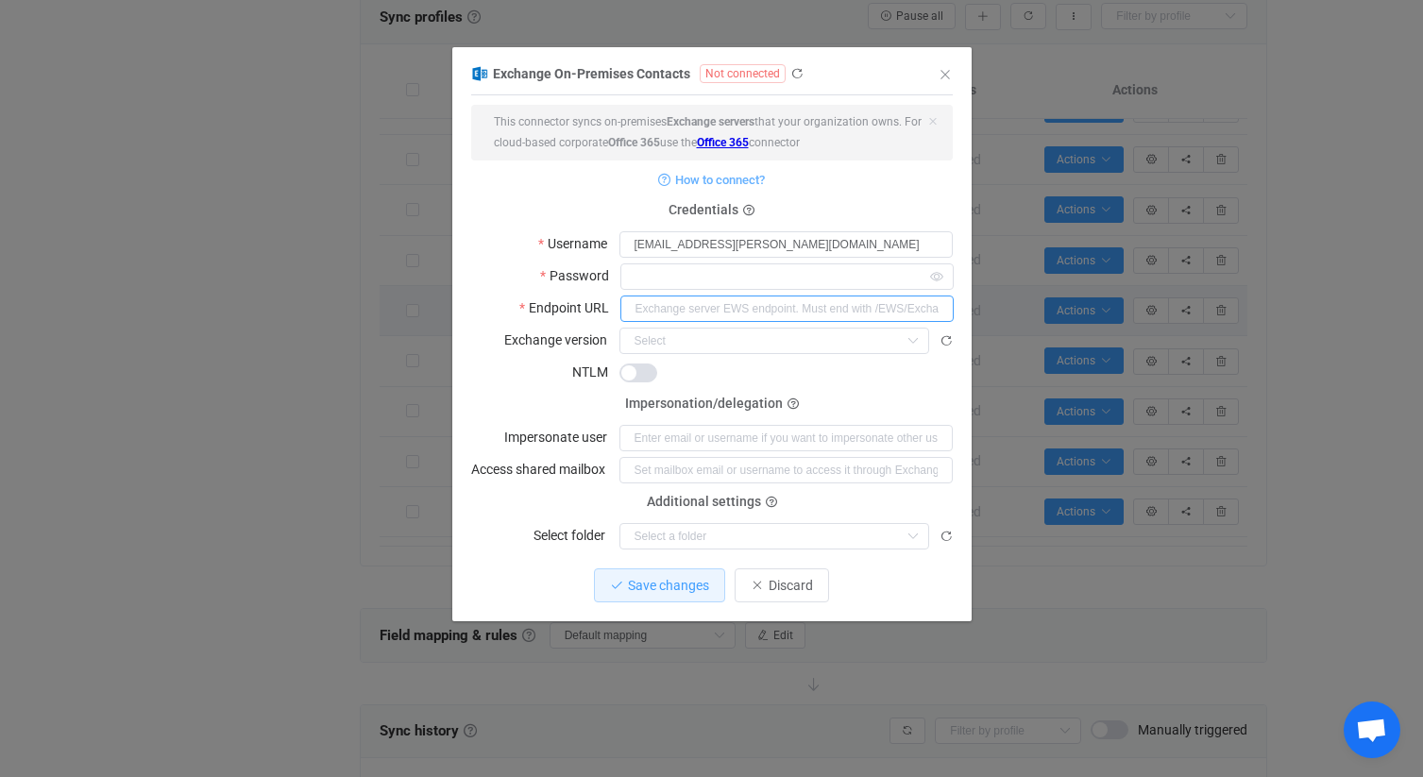
click at [720, 305] on input "dialog" at bounding box center [786, 308] width 333 height 26
type input "h"
type input "t"
type input "https://ex2.mail.ovh.net/EWS/Exchange.asmx"
click at [911, 339] on icon "dialog" at bounding box center [913, 341] width 24 height 26
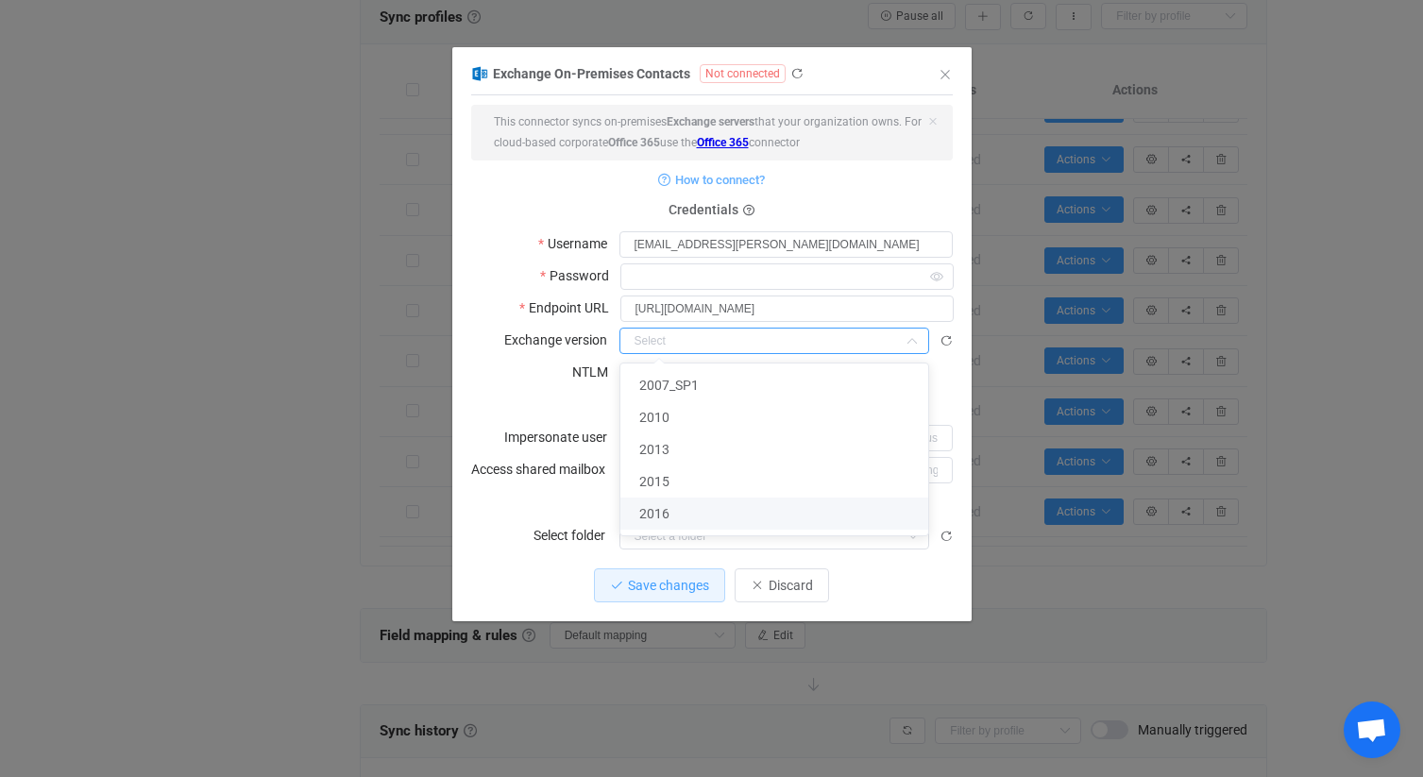
click at [721, 515] on li "2016" at bounding box center [774, 513] width 308 height 32
type input "2016"
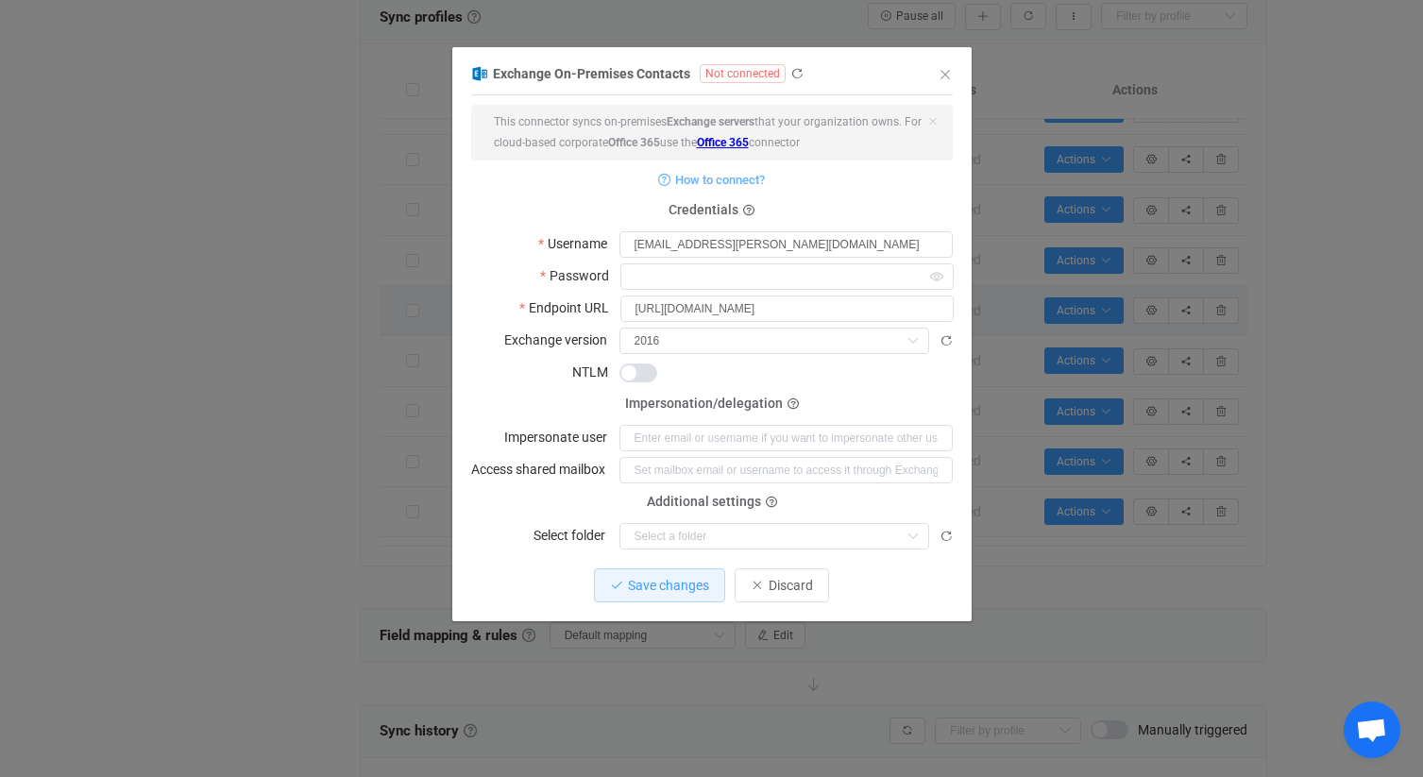
click at [640, 374] on span "dialog" at bounding box center [638, 372] width 38 height 19
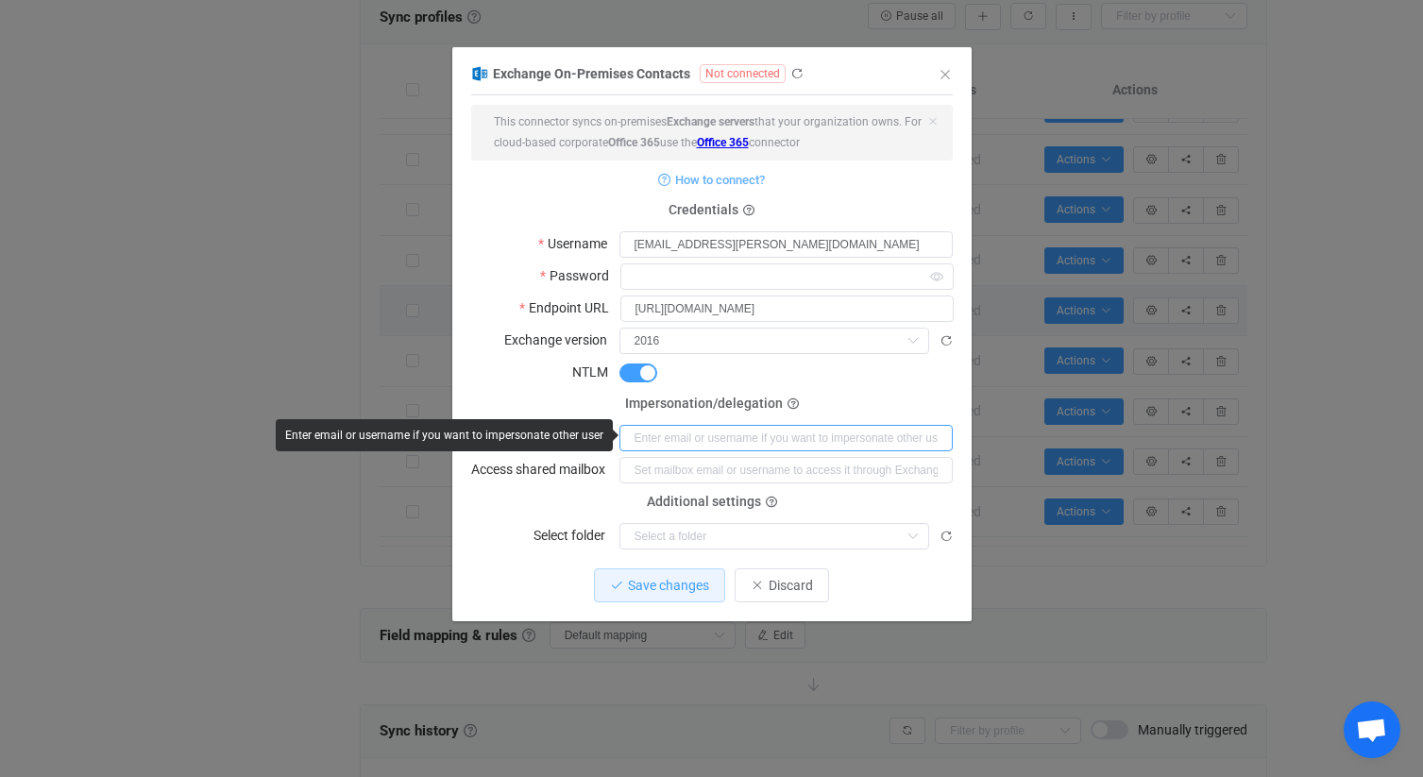
click at [698, 444] on input "dialog" at bounding box center [785, 438] width 333 height 26
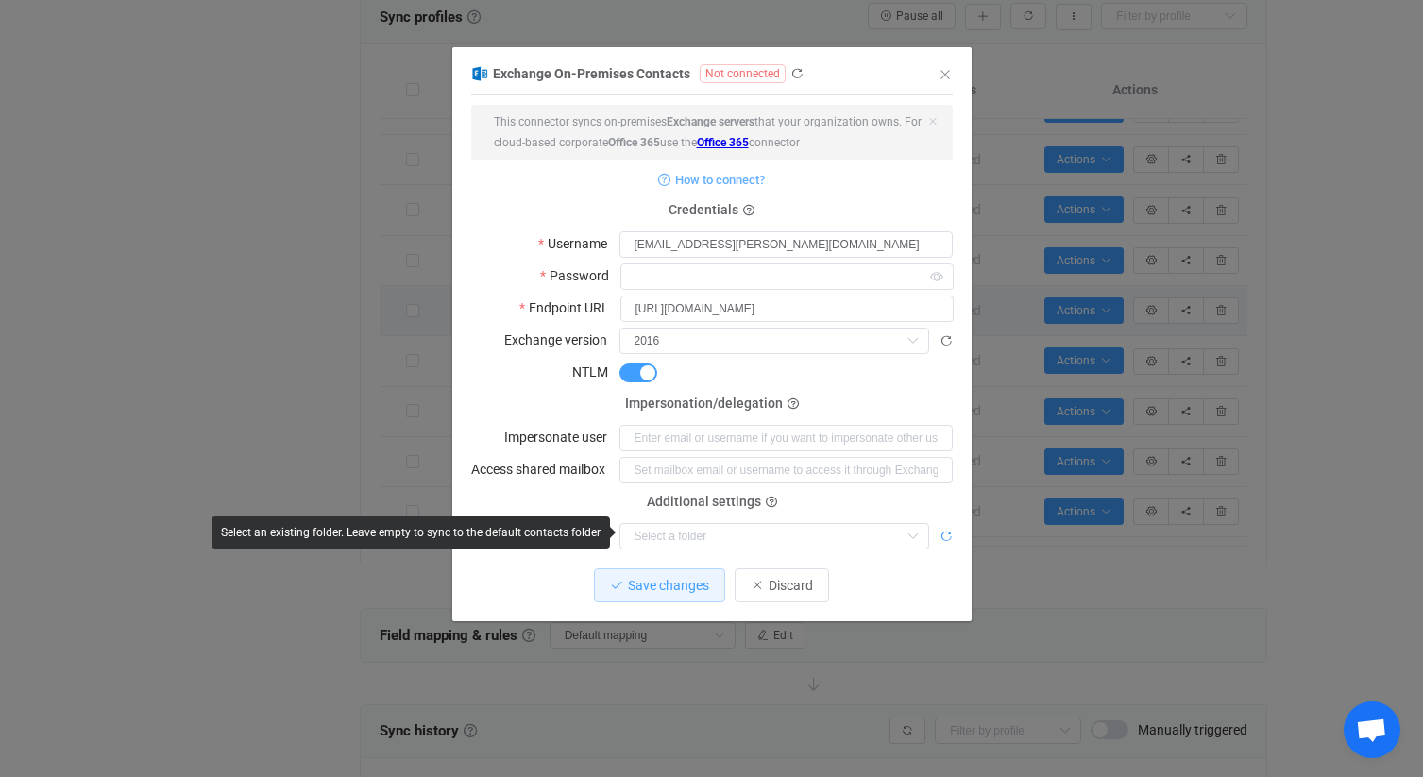
click at [948, 536] on icon "dialog" at bounding box center [945, 536] width 13 height 13
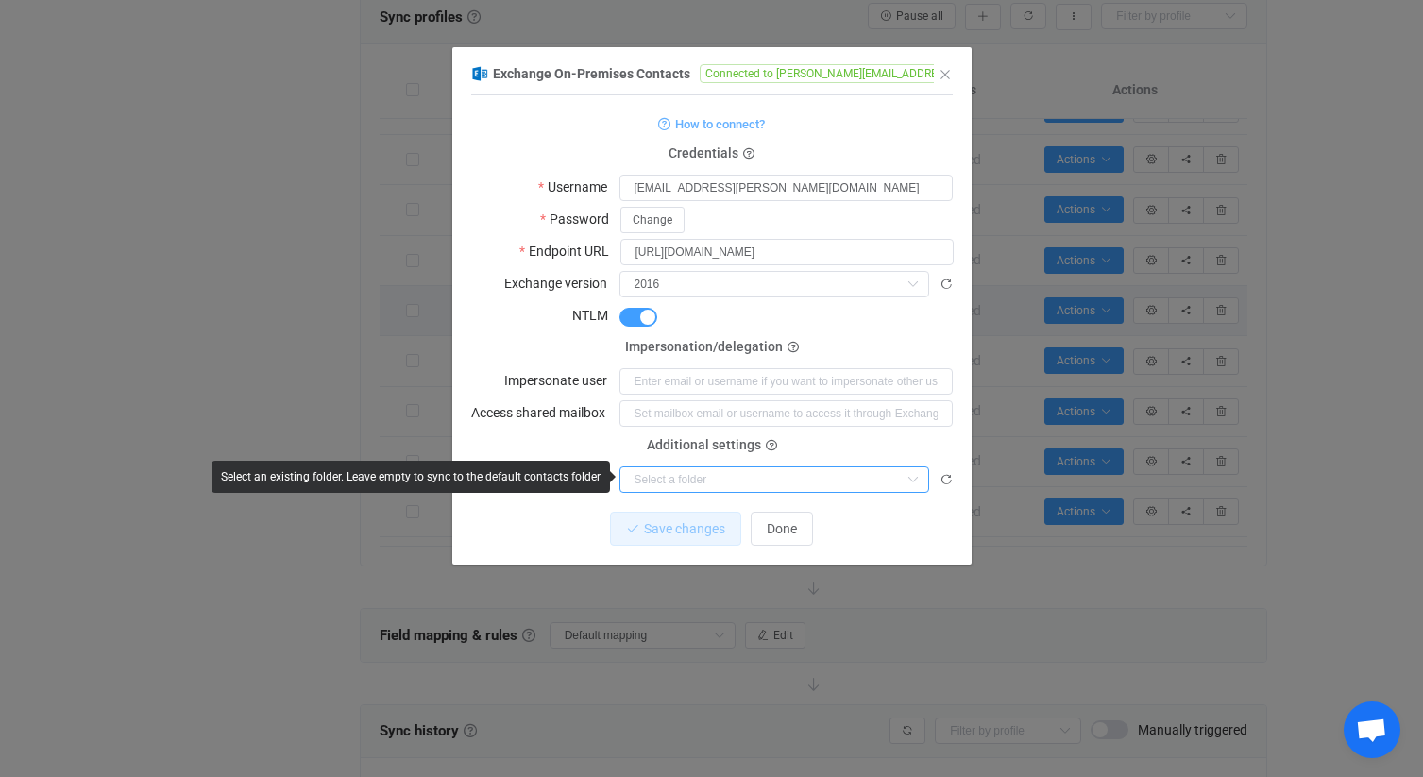
click at [844, 477] on input "dialog" at bounding box center [774, 479] width 310 height 26
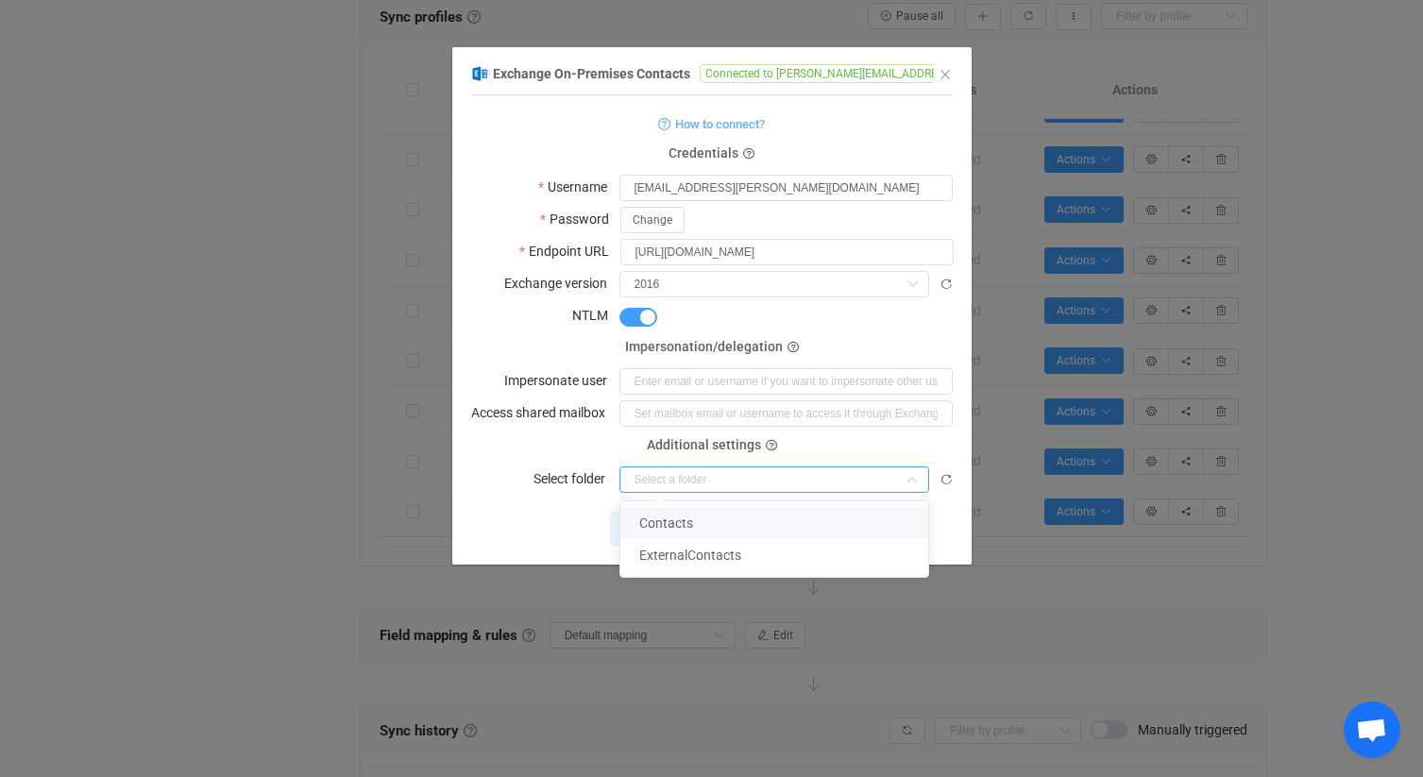
click at [809, 515] on li "Contacts" at bounding box center [774, 523] width 308 height 32
type input "Contacts"
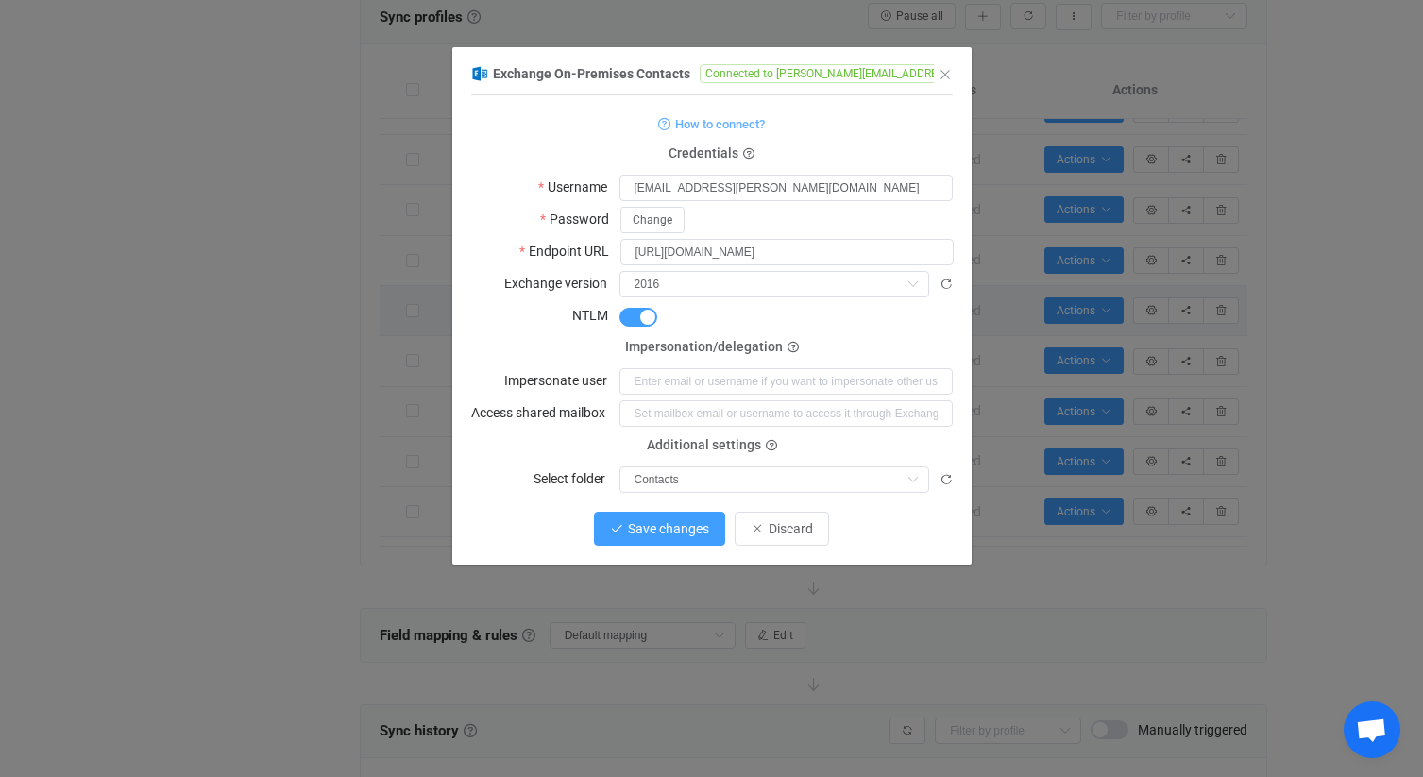
click at [683, 531] on span "Save changes" at bounding box center [668, 528] width 81 height 15
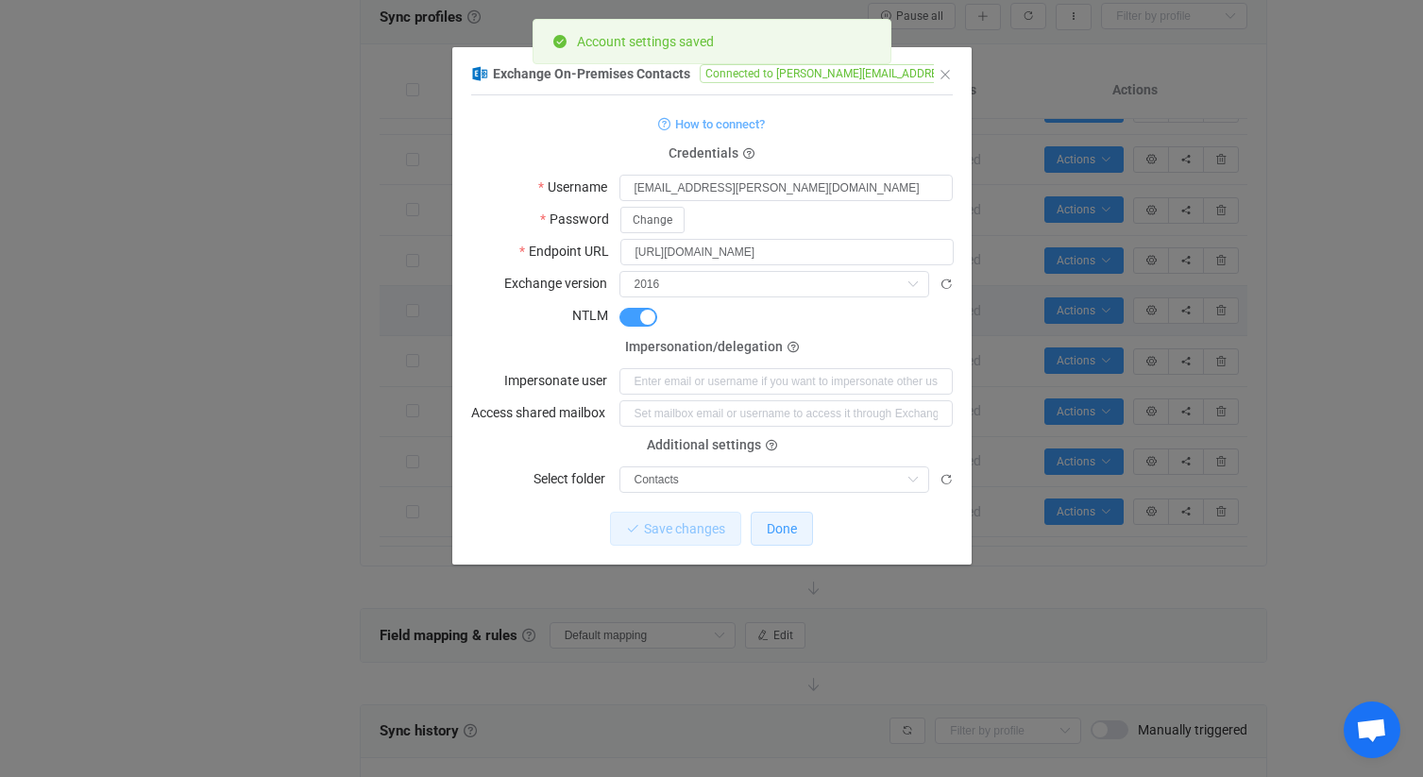
click at [783, 524] on span "Done" at bounding box center [782, 528] width 30 height 15
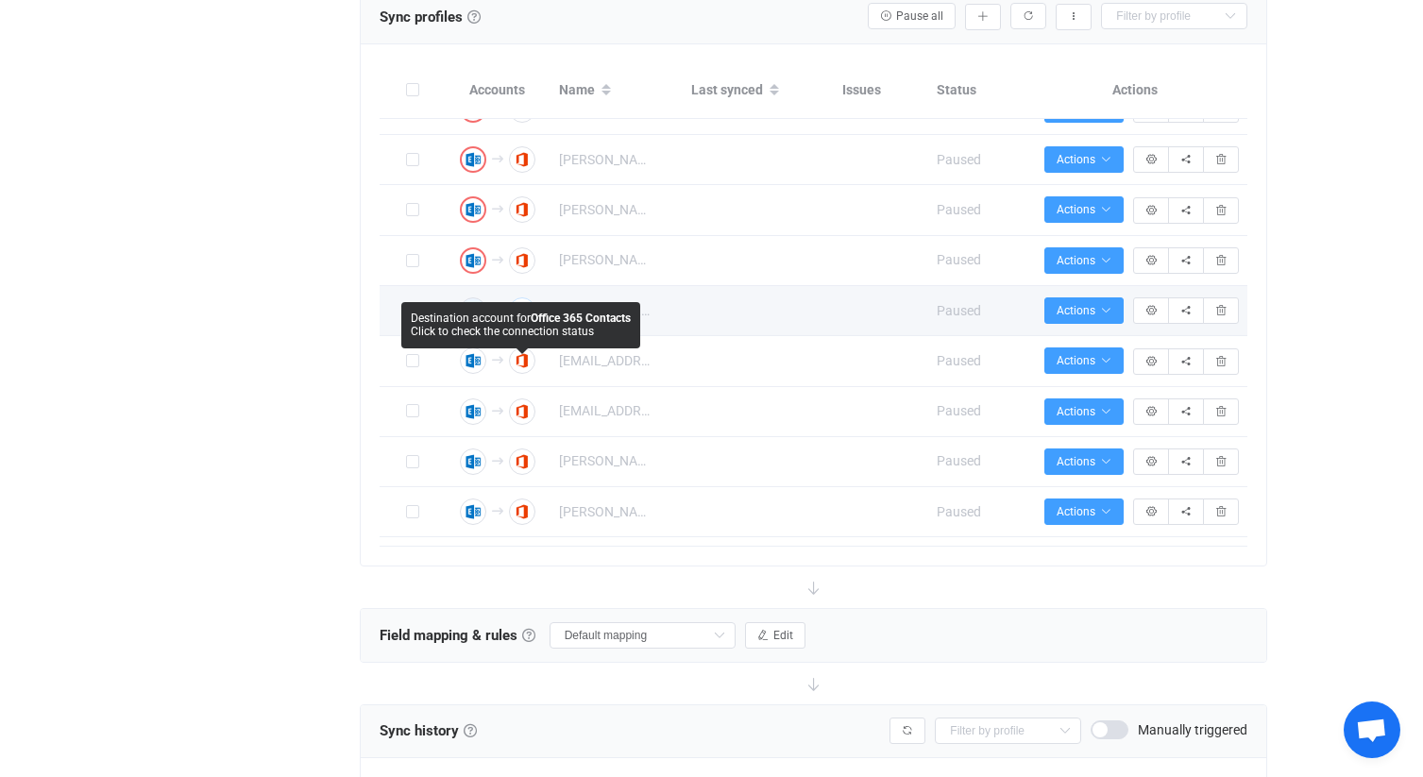
click at [525, 316] on icon "button" at bounding box center [521, 310] width 11 height 11
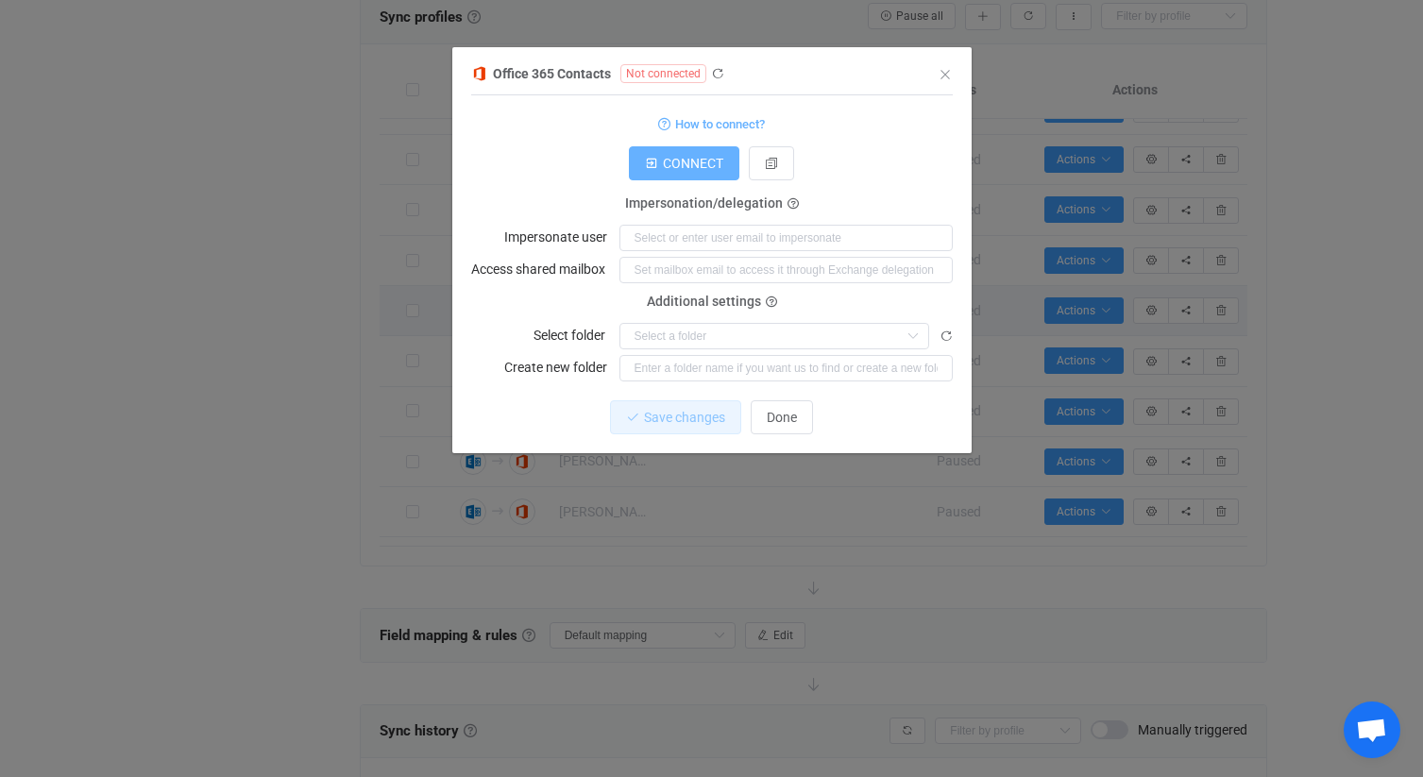
click at [699, 162] on span "CONNECT" at bounding box center [693, 163] width 60 height 15
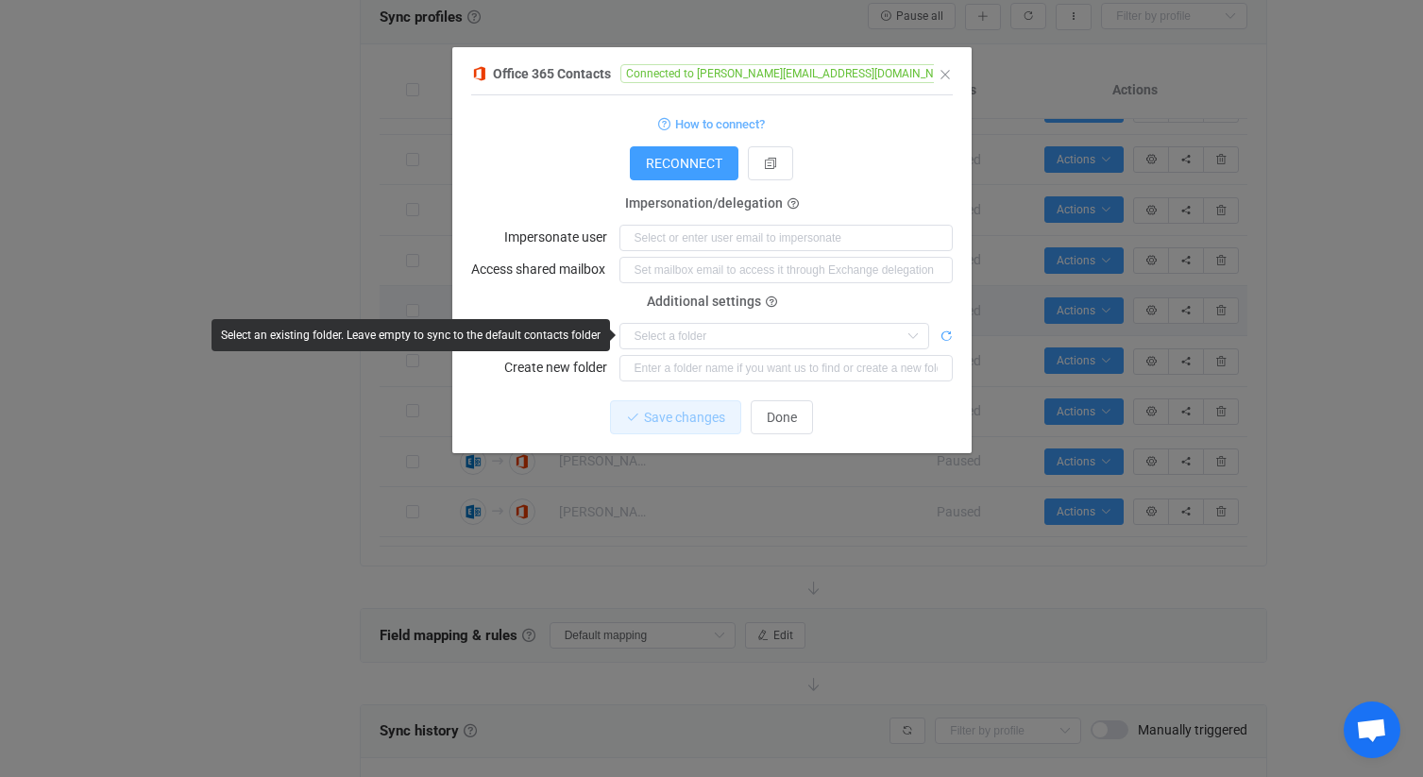
click at [942, 336] on icon "dialog" at bounding box center [945, 335] width 13 height 13
click at [909, 338] on icon "dialog" at bounding box center [913, 336] width 24 height 26
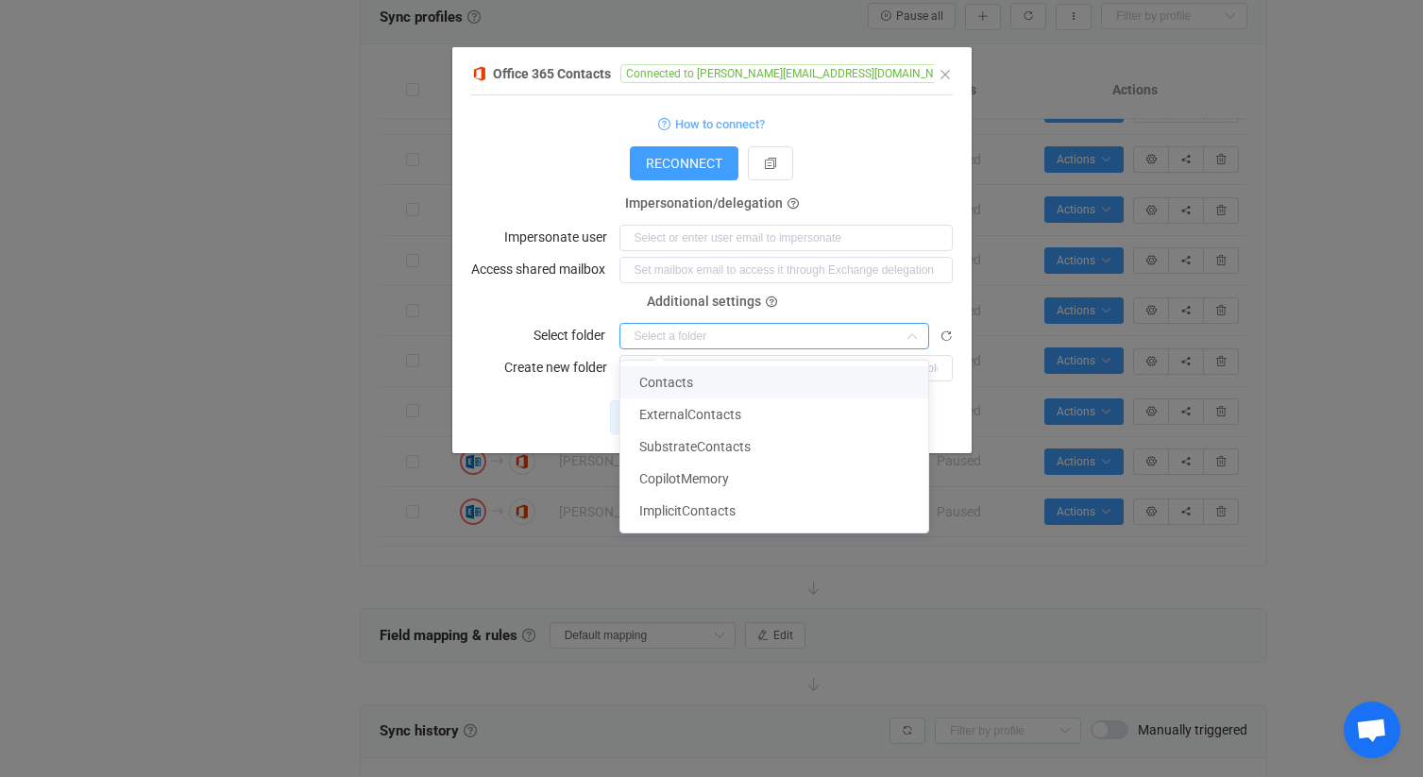
click at [860, 381] on li "Contacts" at bounding box center [774, 382] width 308 height 32
type input "Contacts"
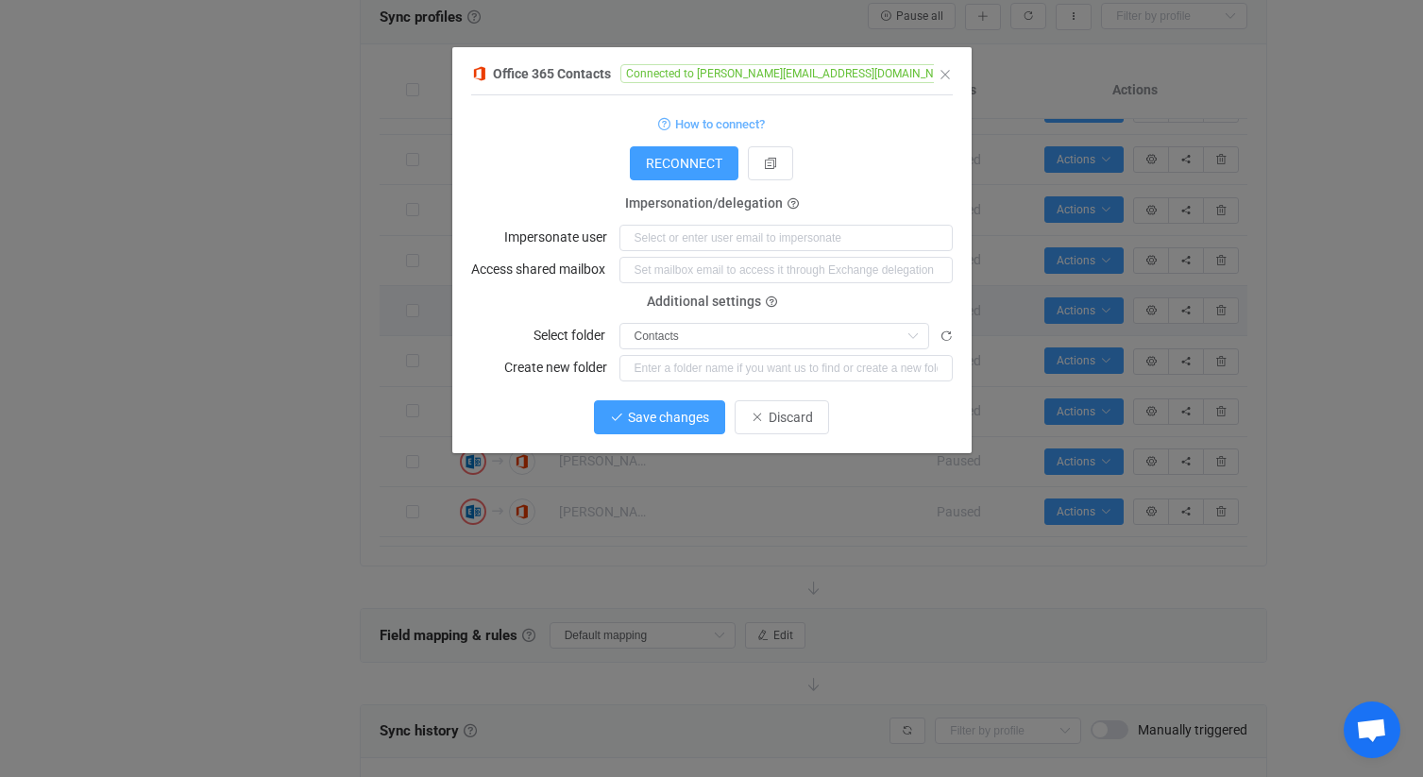
click at [699, 418] on span "Save changes" at bounding box center [668, 417] width 81 height 15
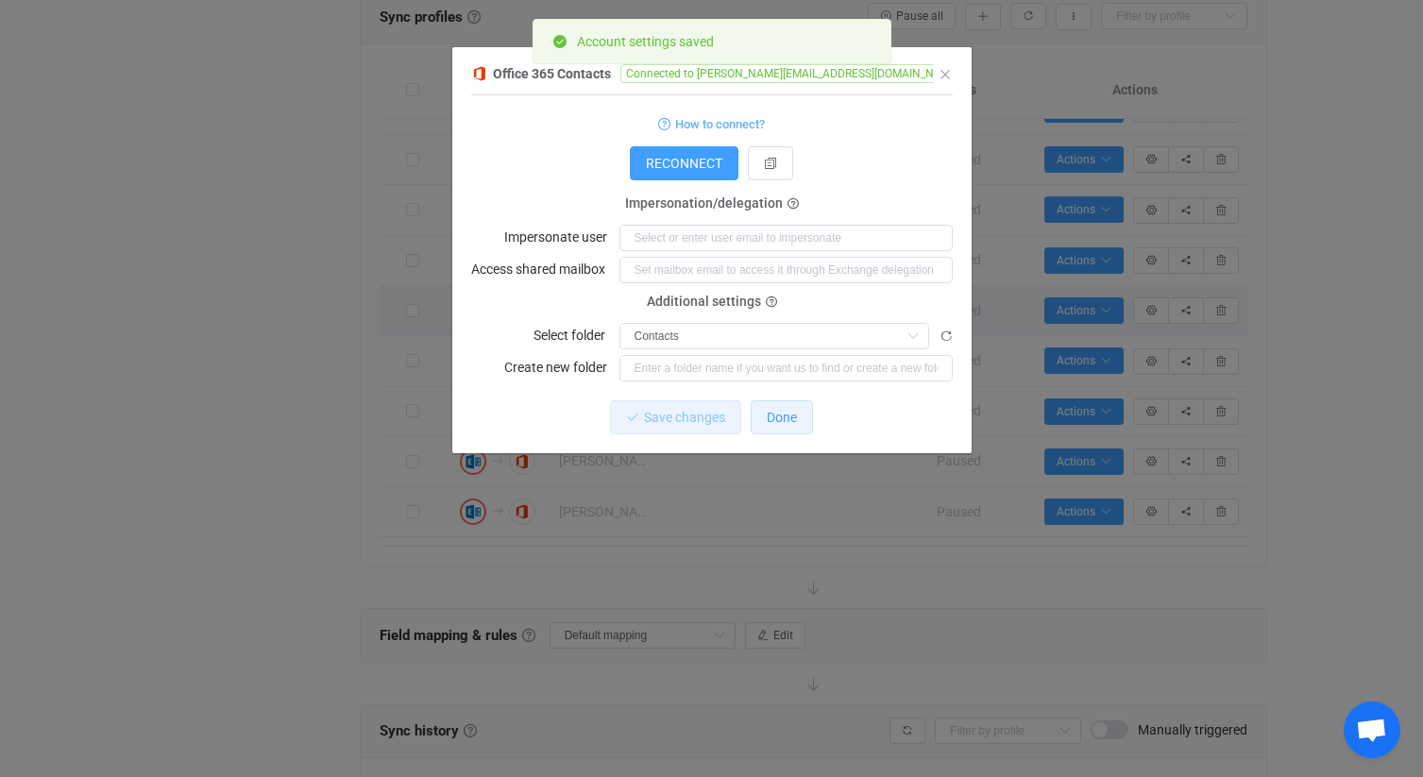
click at [781, 422] on span "Done" at bounding box center [782, 417] width 30 height 15
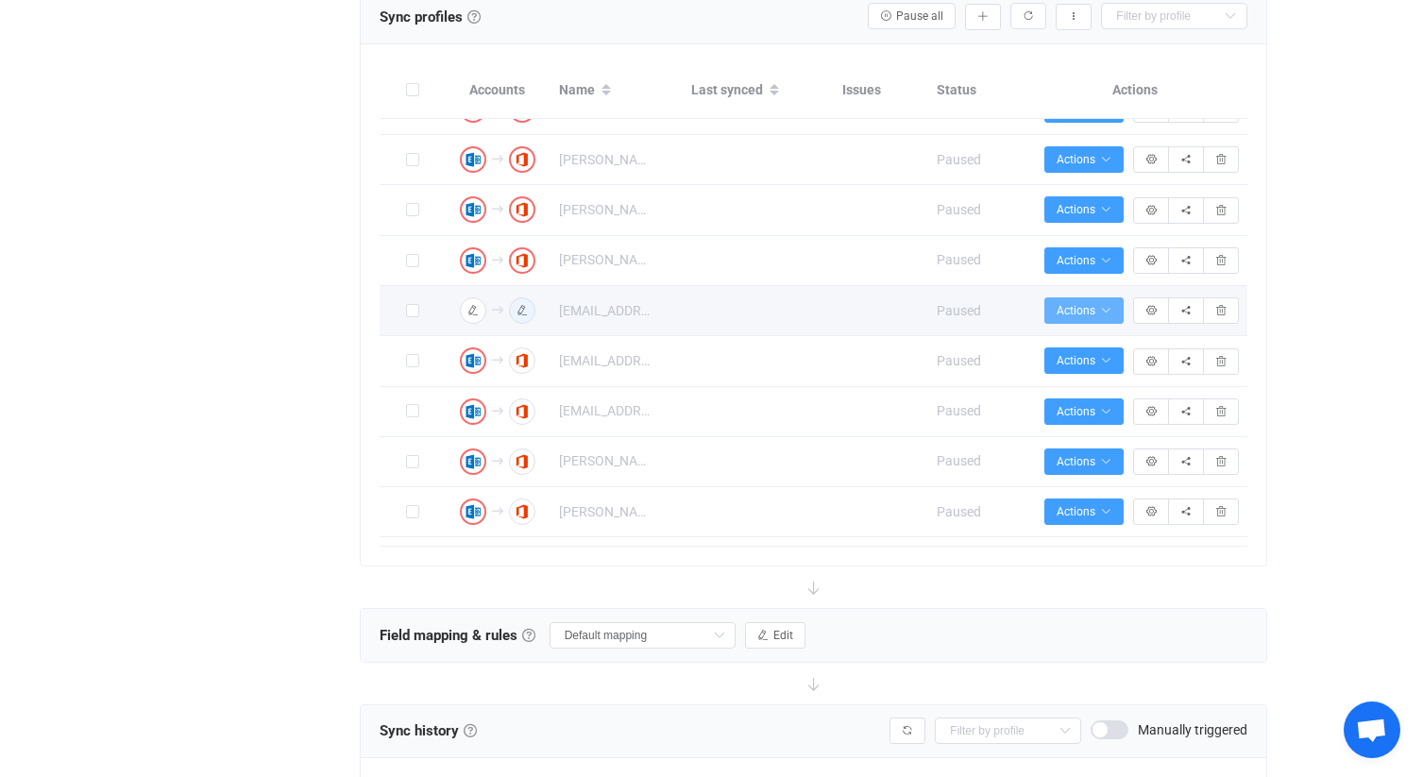
click at [1110, 316] on icon "button" at bounding box center [1105, 310] width 11 height 11
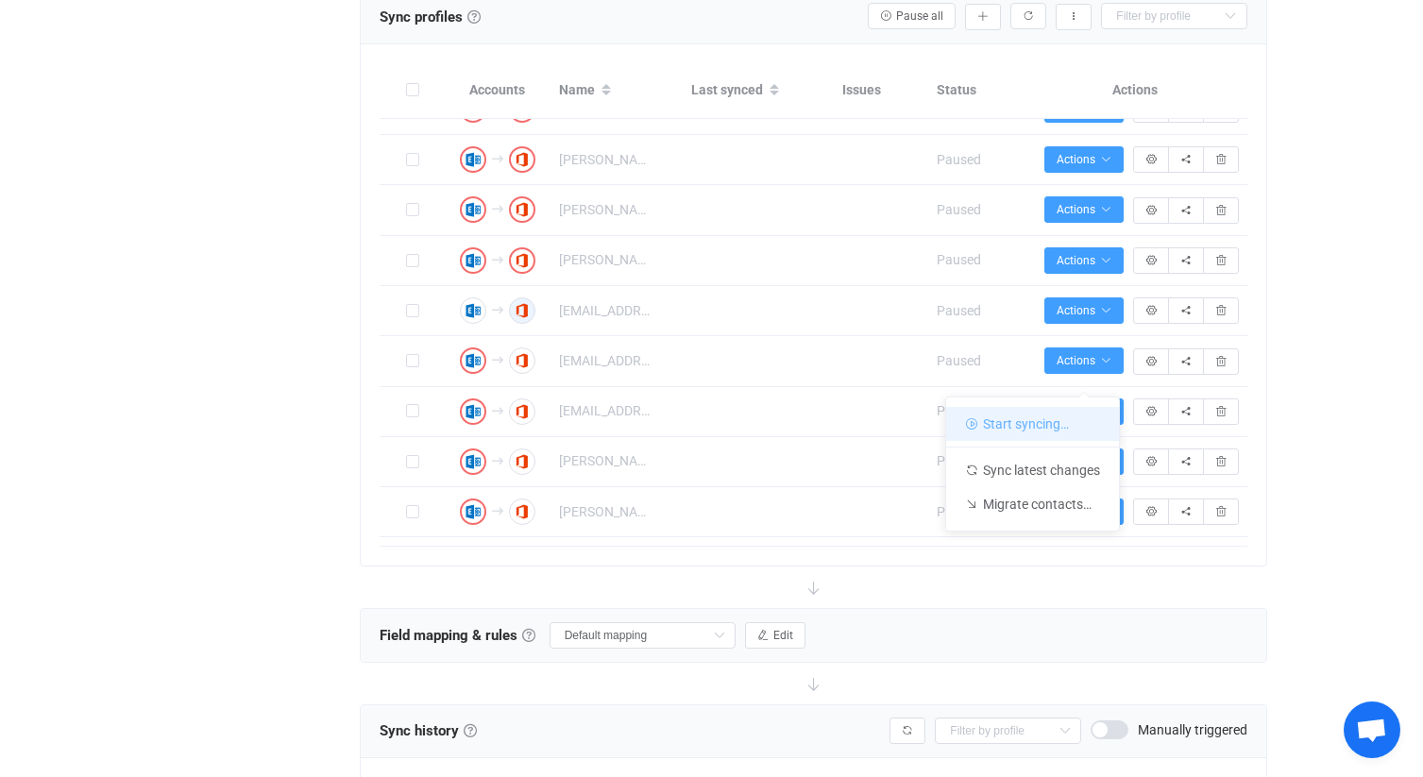
click at [1076, 415] on li "Start syncing…" at bounding box center [1032, 424] width 173 height 34
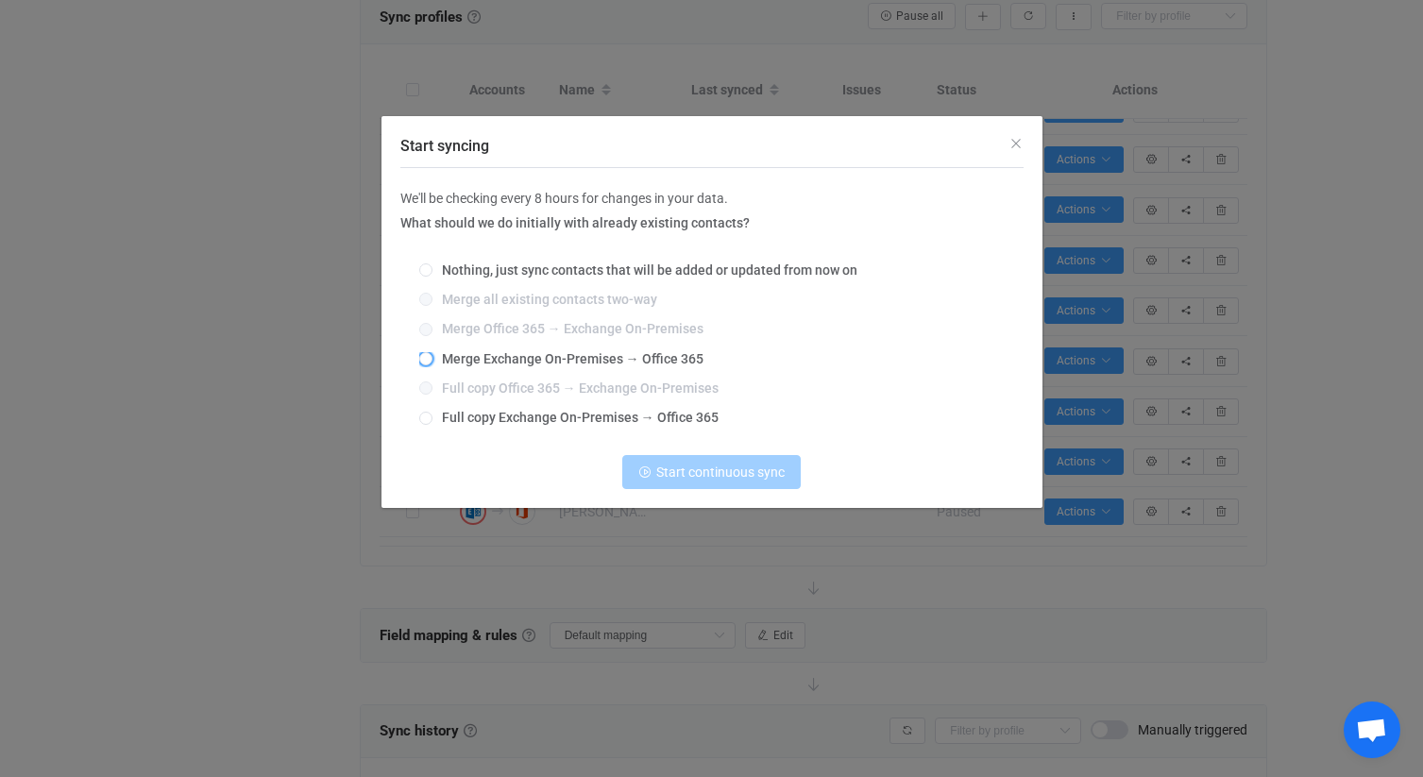
click at [588, 361] on span "Merge Exchange On-Premises → Office 365" at bounding box center [567, 358] width 271 height 15
click at [432, 361] on input "Merge Exchange On-Premises → Office 365" at bounding box center [425, 359] width 13 height 15
radio input "true"
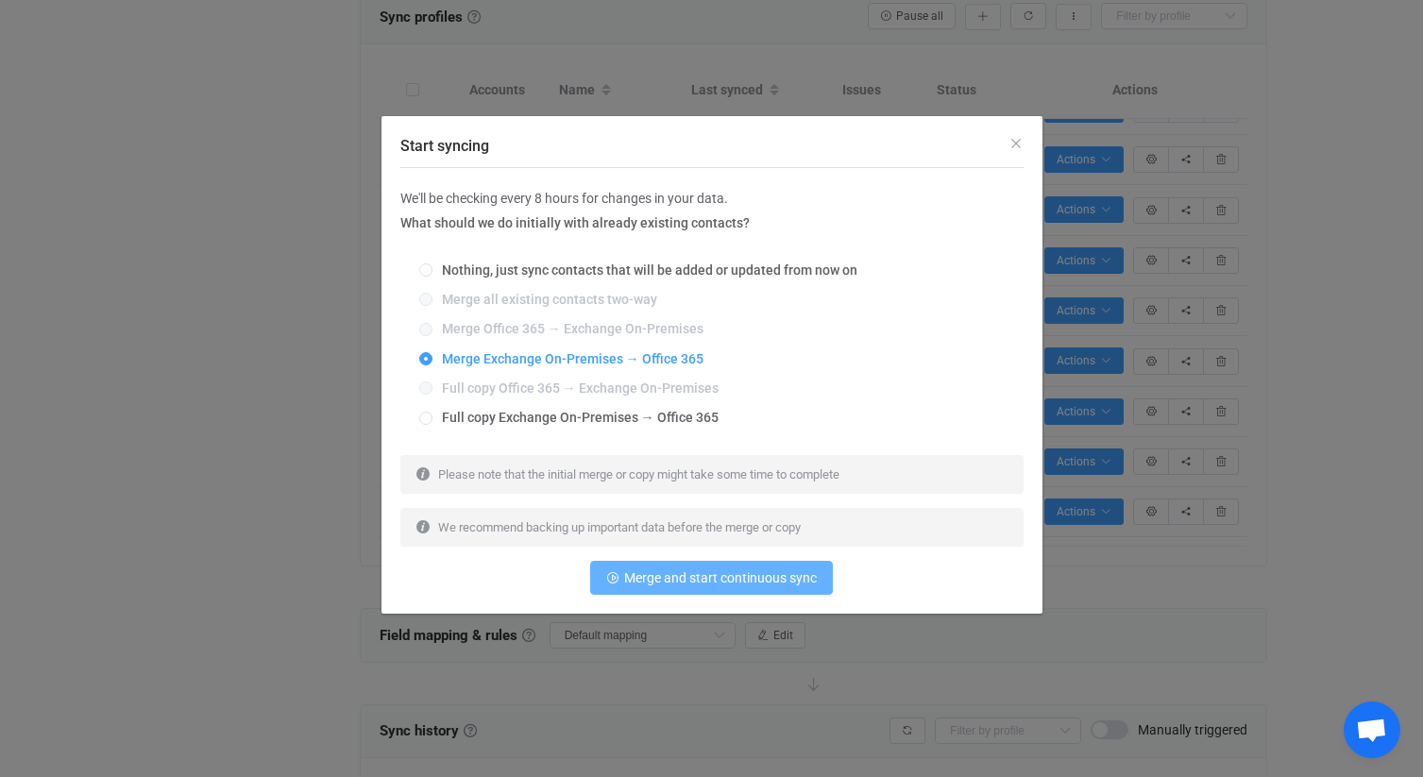
click at [722, 584] on span "Merge and start continuous sync" at bounding box center [720, 577] width 193 height 15
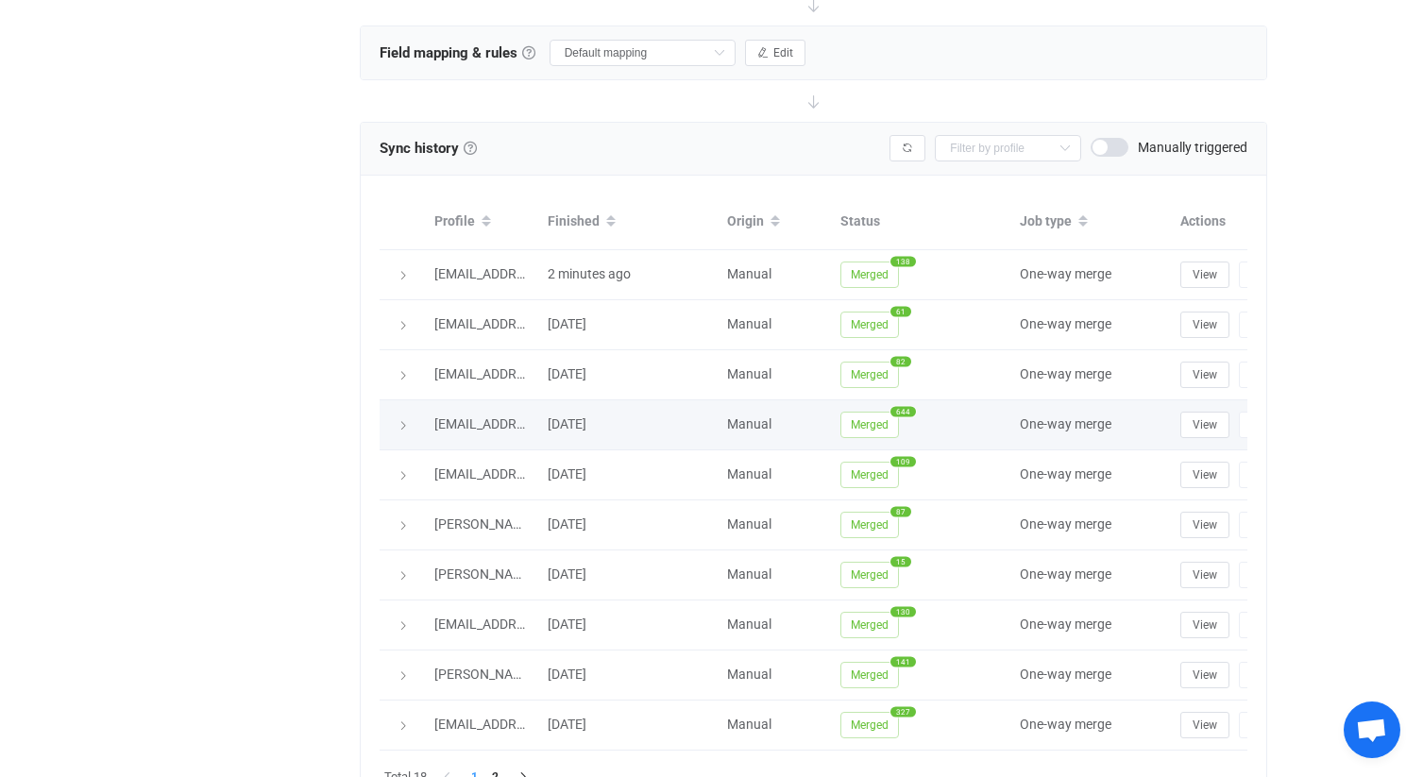
scroll to position [1081, 0]
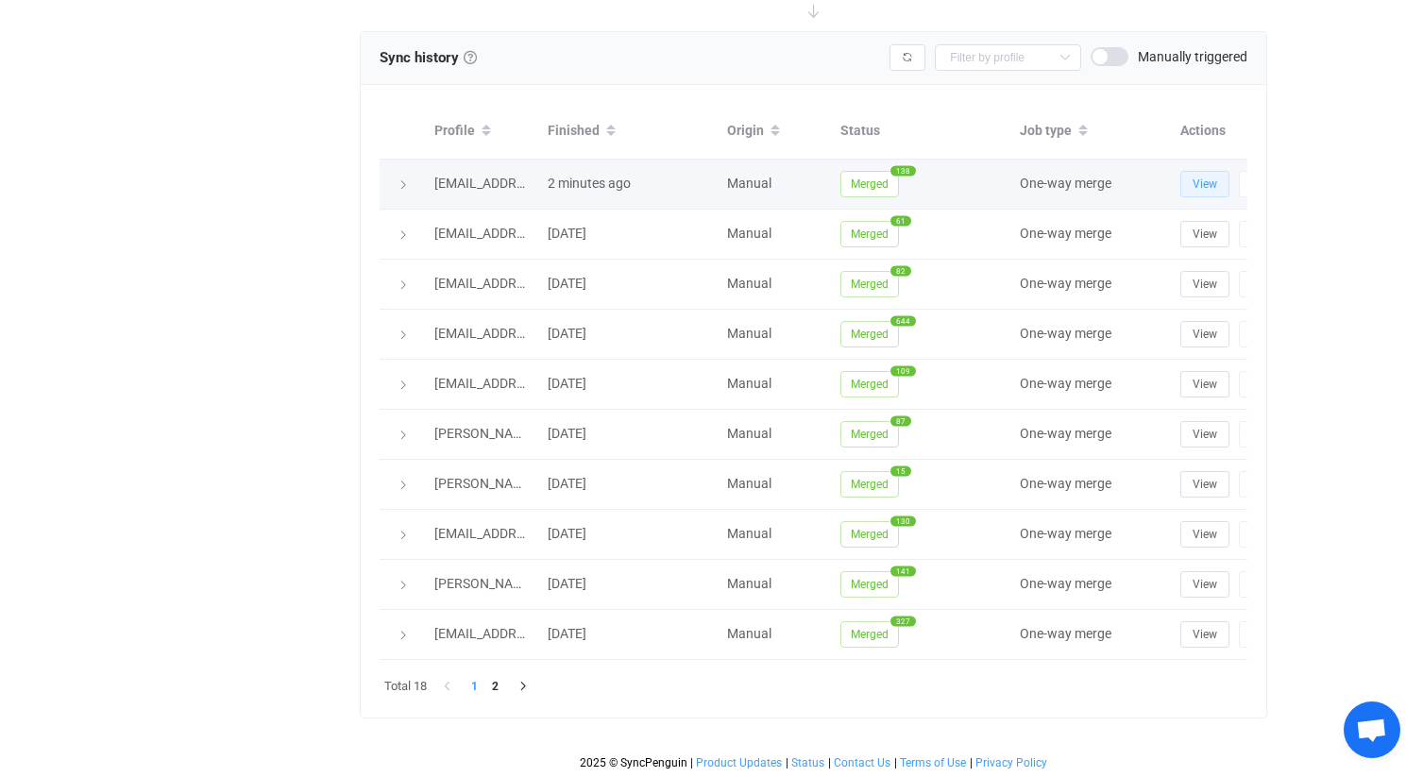
click at [1183, 176] on button "View" at bounding box center [1204, 184] width 49 height 26
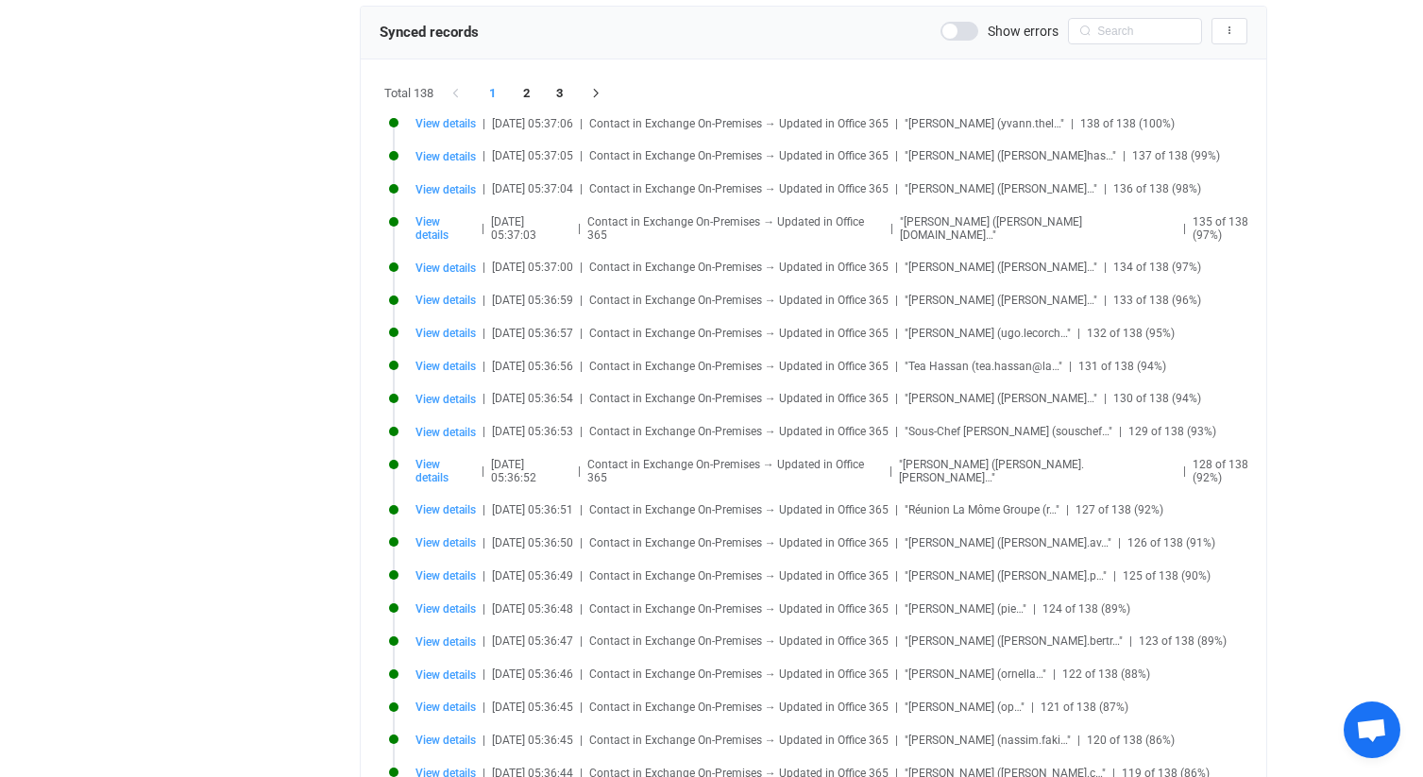
scroll to position [435, 0]
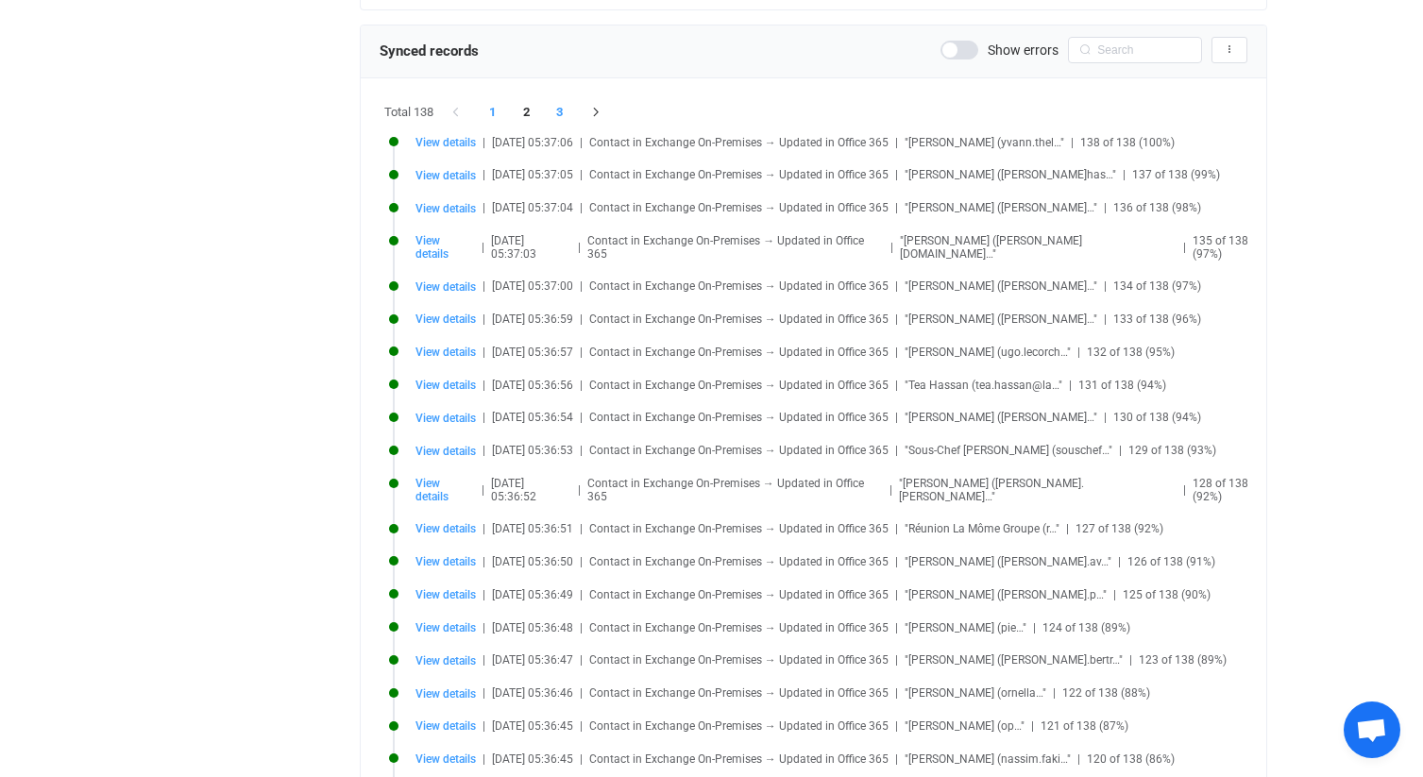
click at [562, 110] on li "3" at bounding box center [560, 112] width 34 height 26
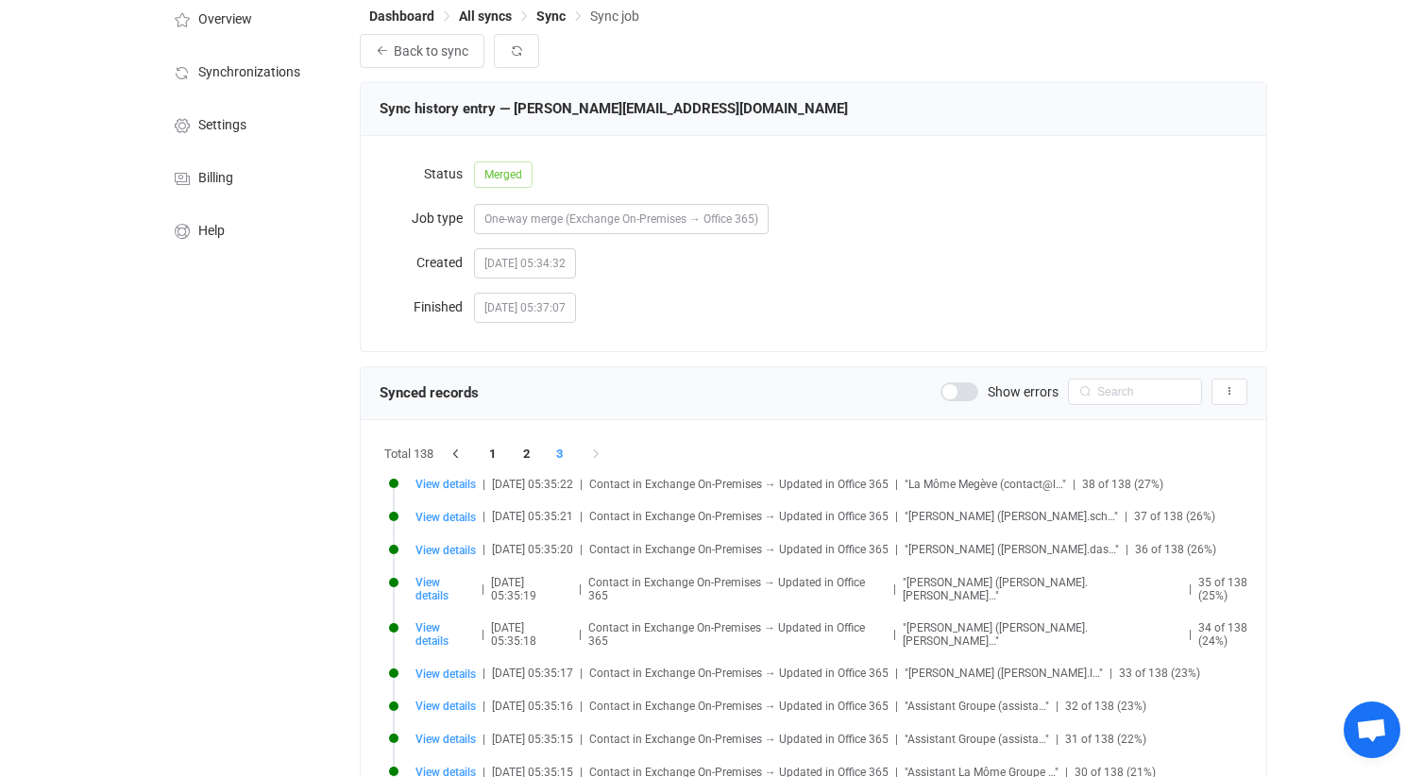
scroll to position [97, 0]
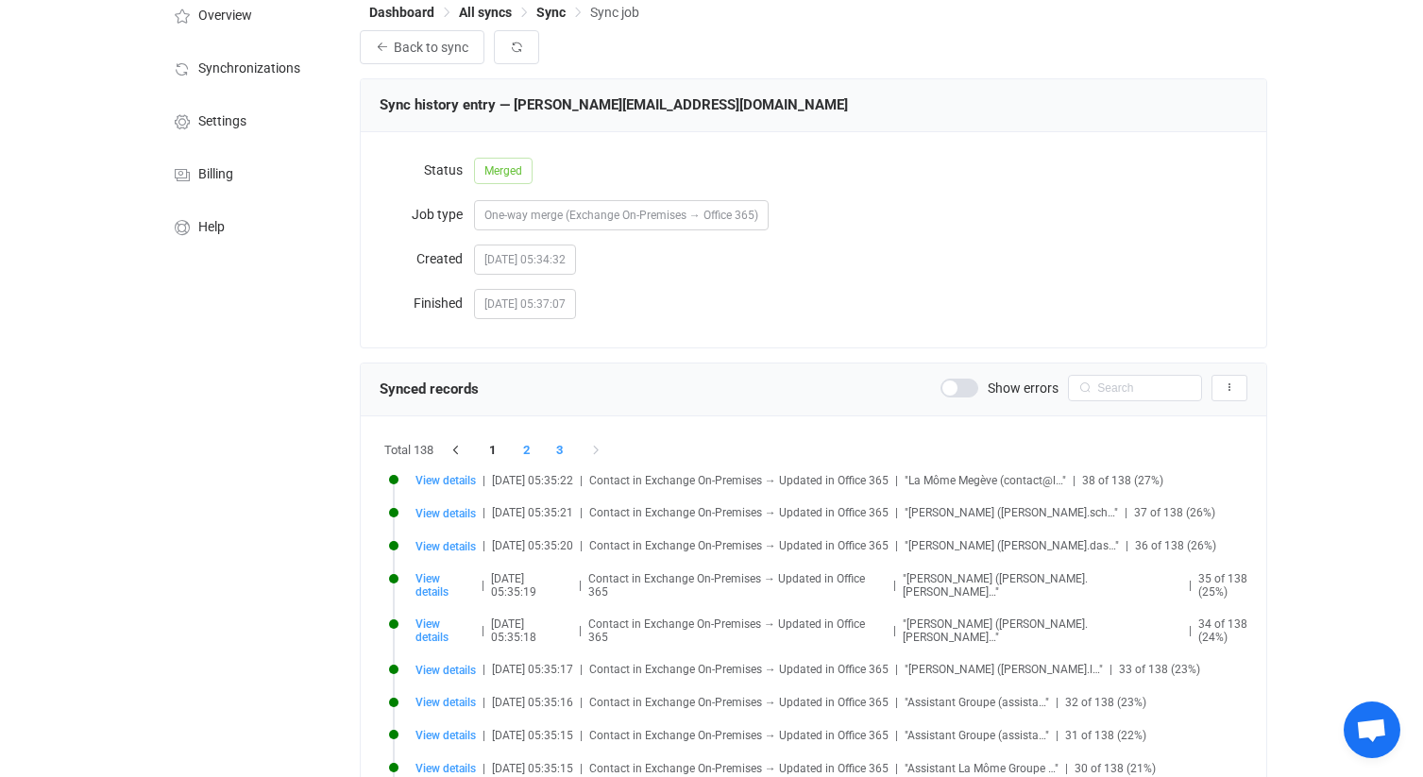
click at [532, 451] on li "2" at bounding box center [527, 450] width 34 height 26
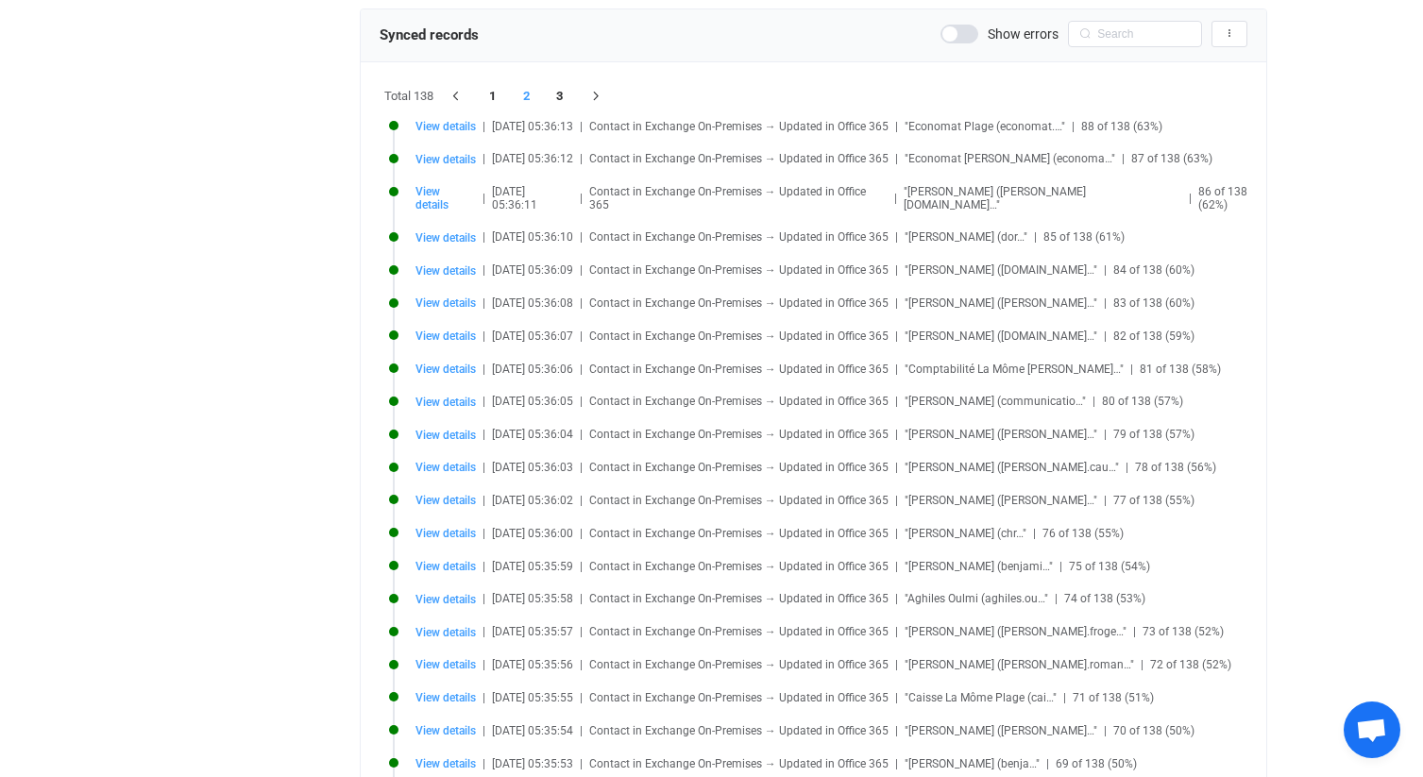
scroll to position [0, 0]
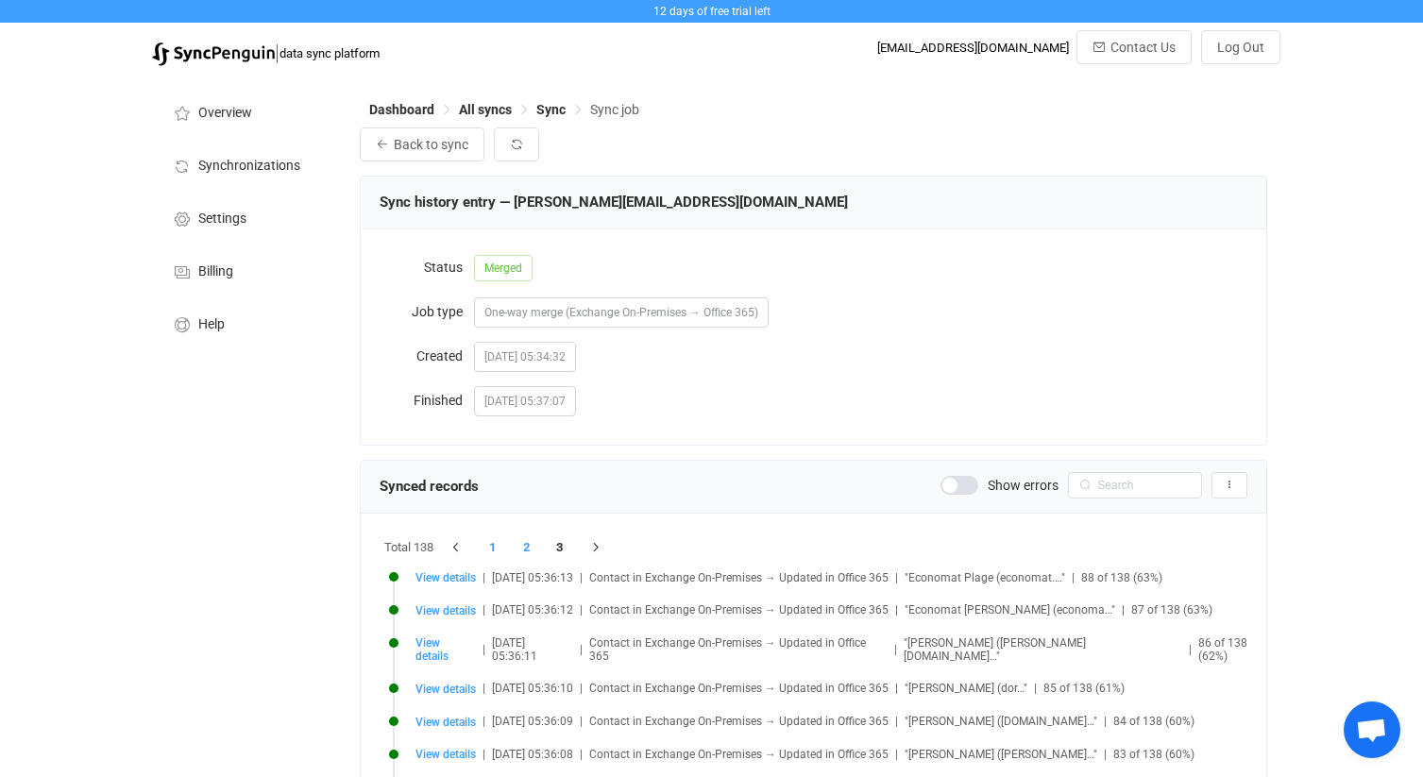
click at [495, 550] on li "1" at bounding box center [493, 547] width 34 height 26
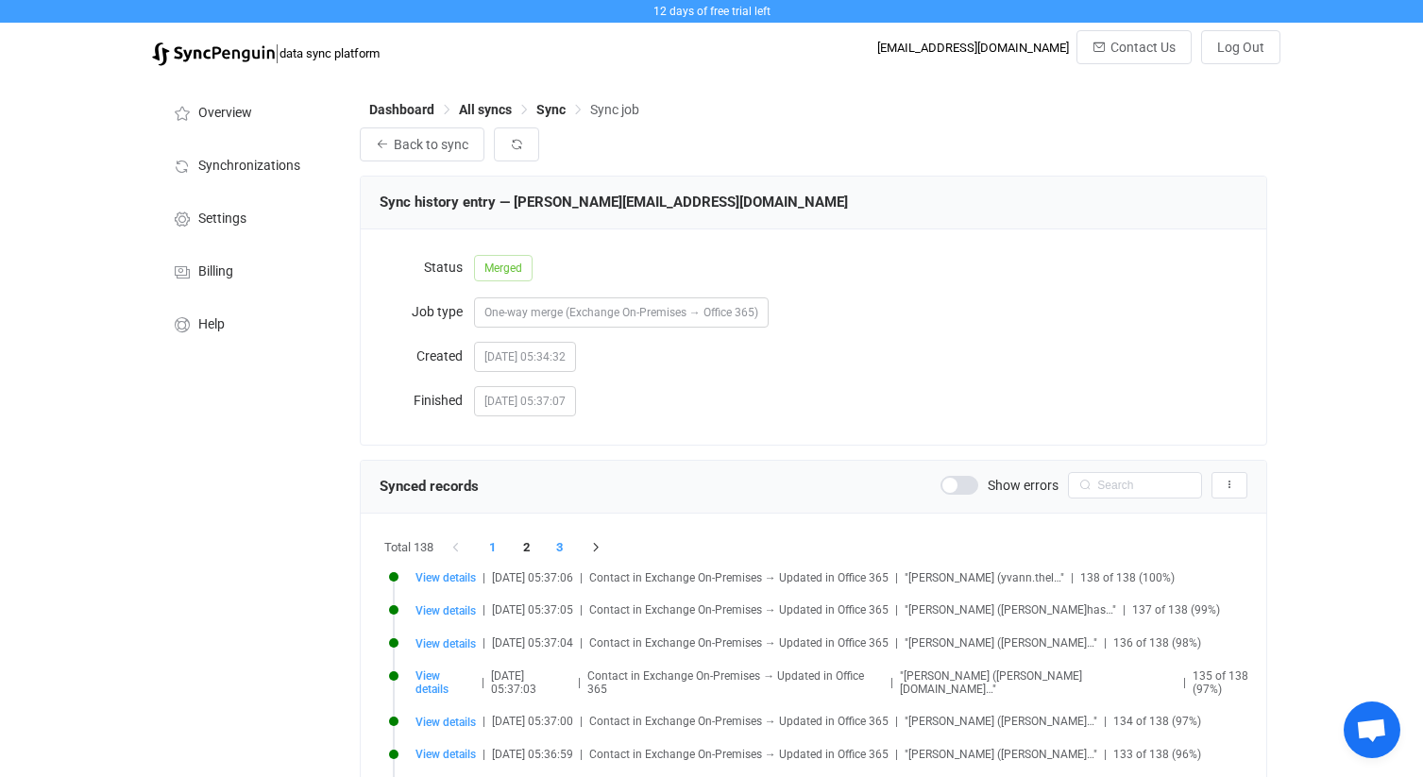
click at [561, 555] on li "3" at bounding box center [560, 547] width 34 height 26
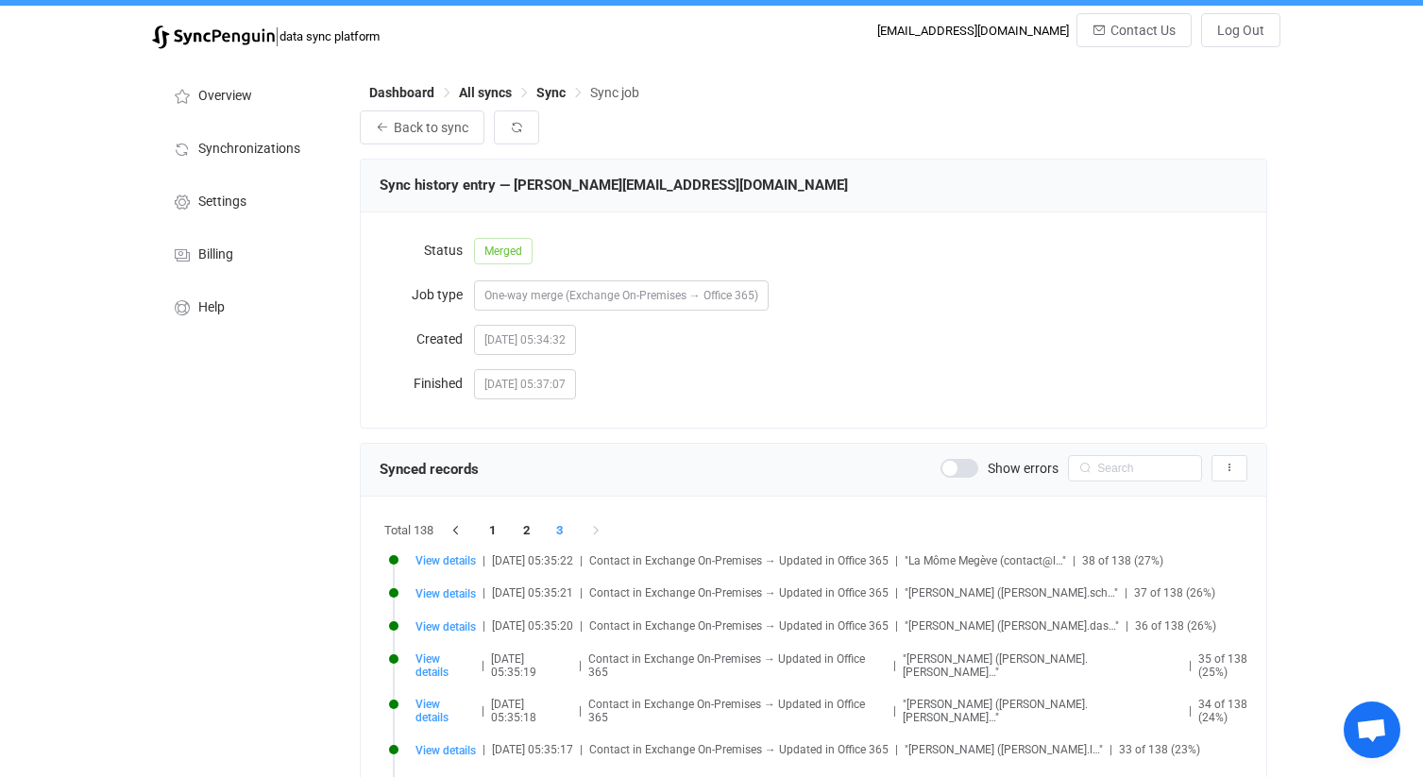
scroll to position [29, 0]
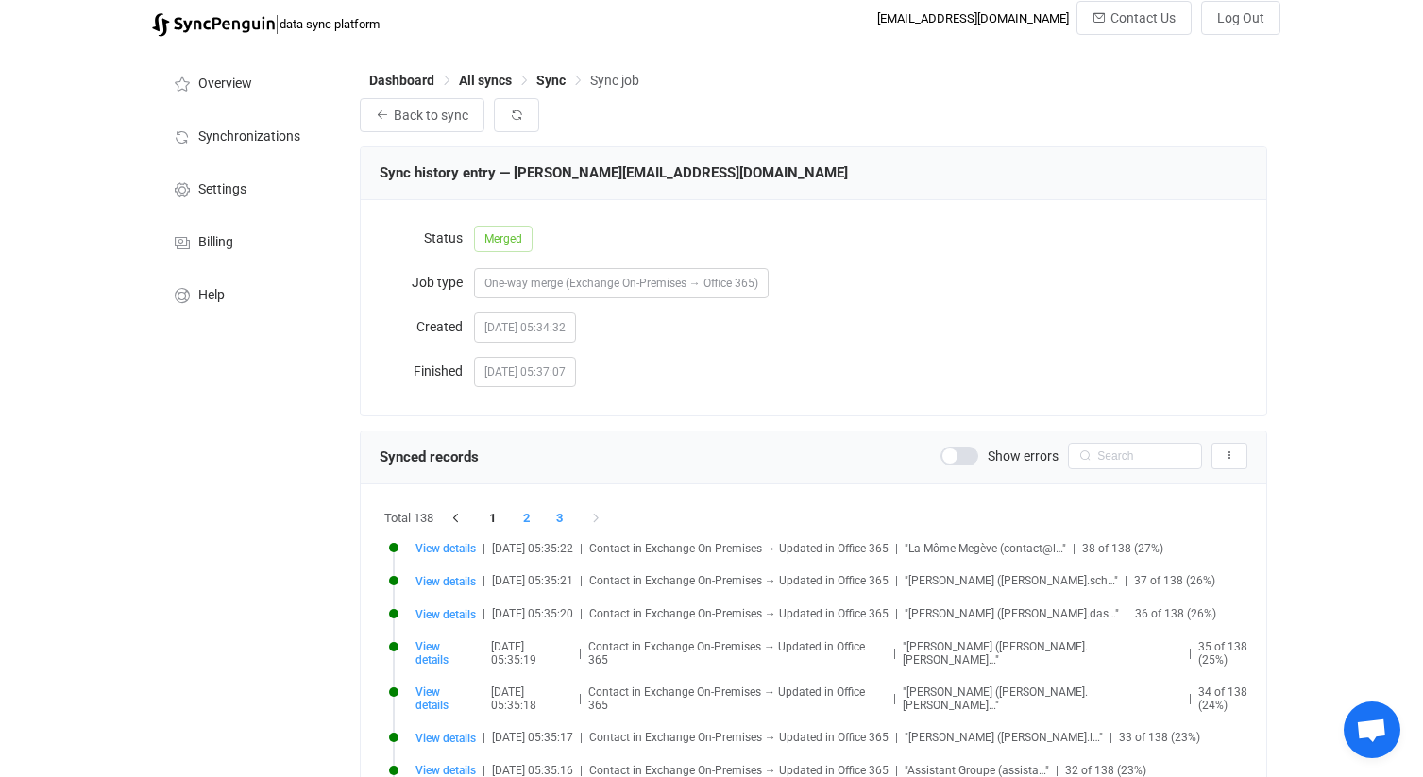
click at [529, 517] on li "2" at bounding box center [527, 518] width 34 height 26
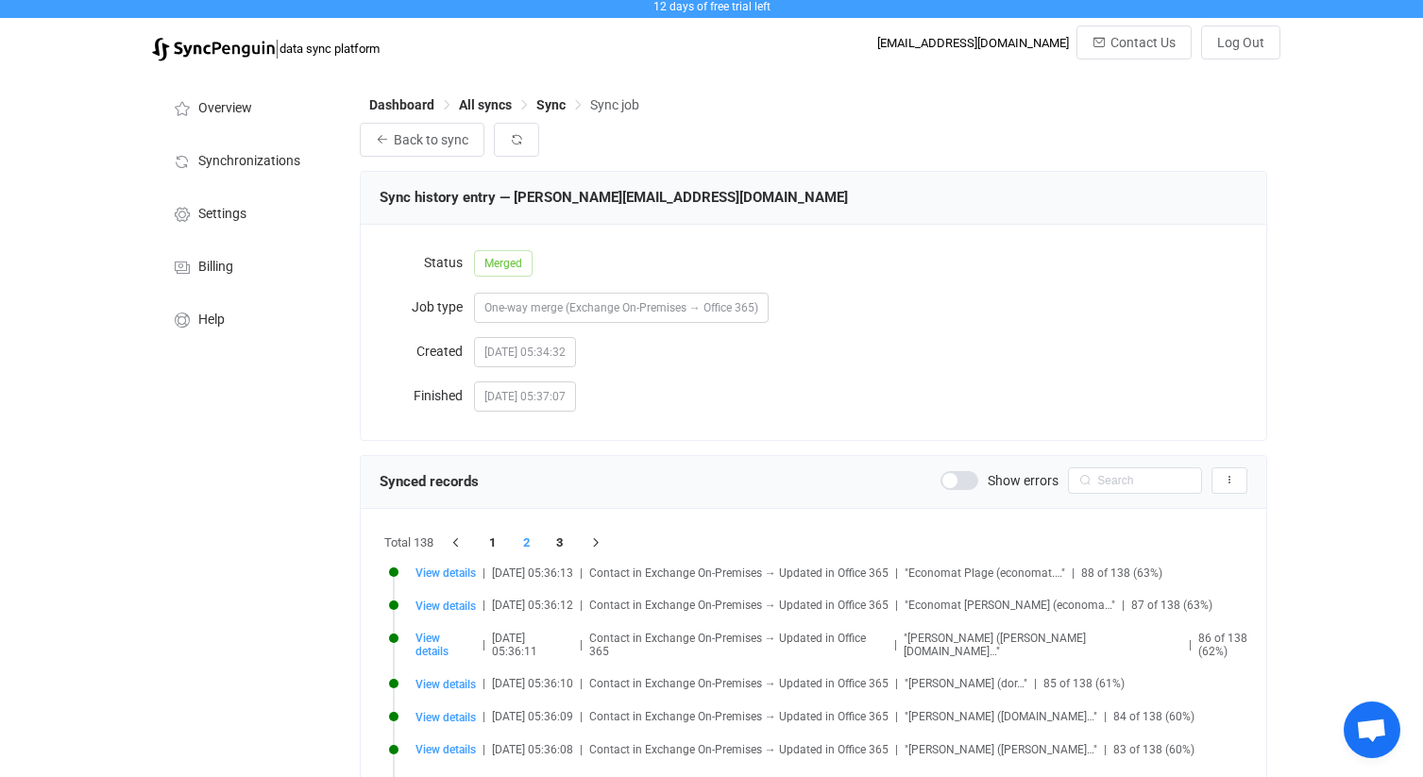
scroll to position [0, 0]
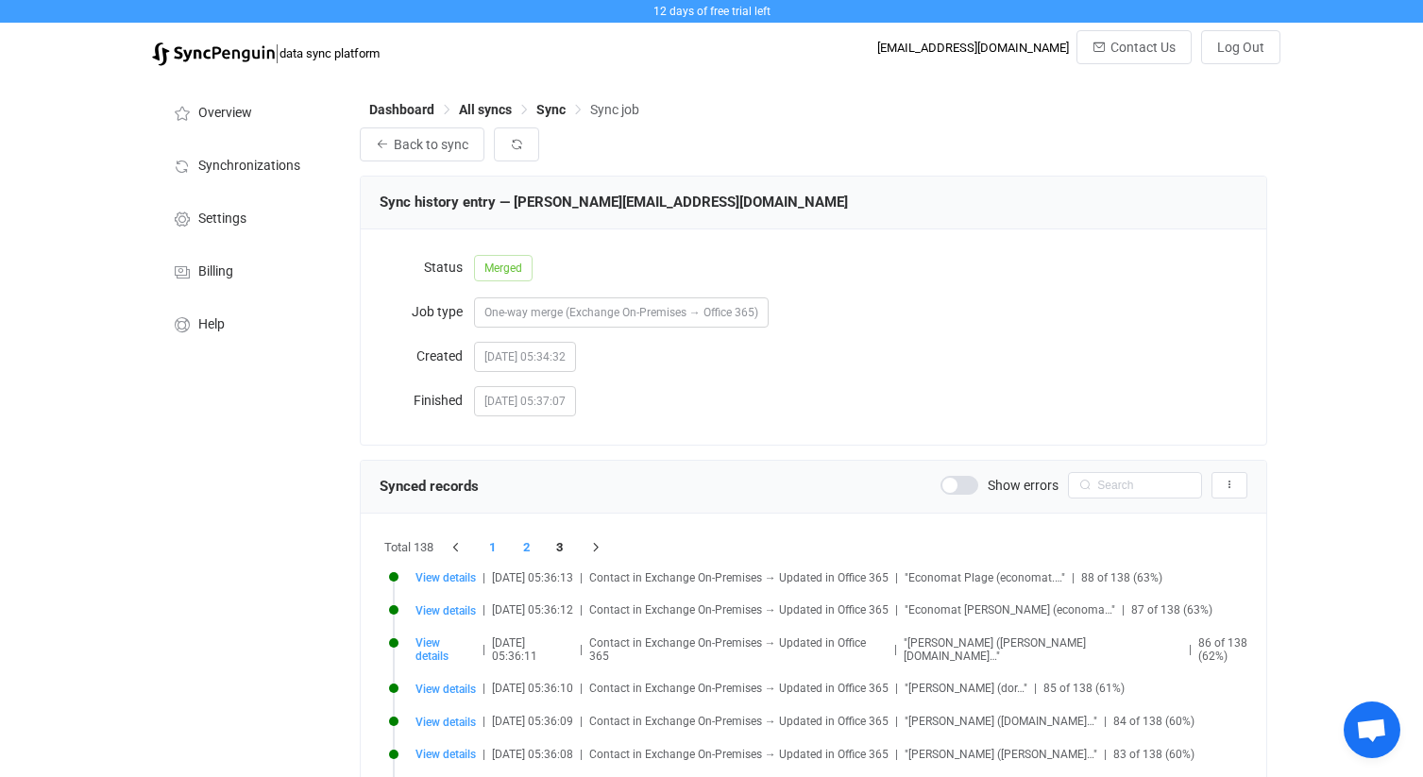
click at [497, 545] on li "1" at bounding box center [493, 547] width 34 height 26
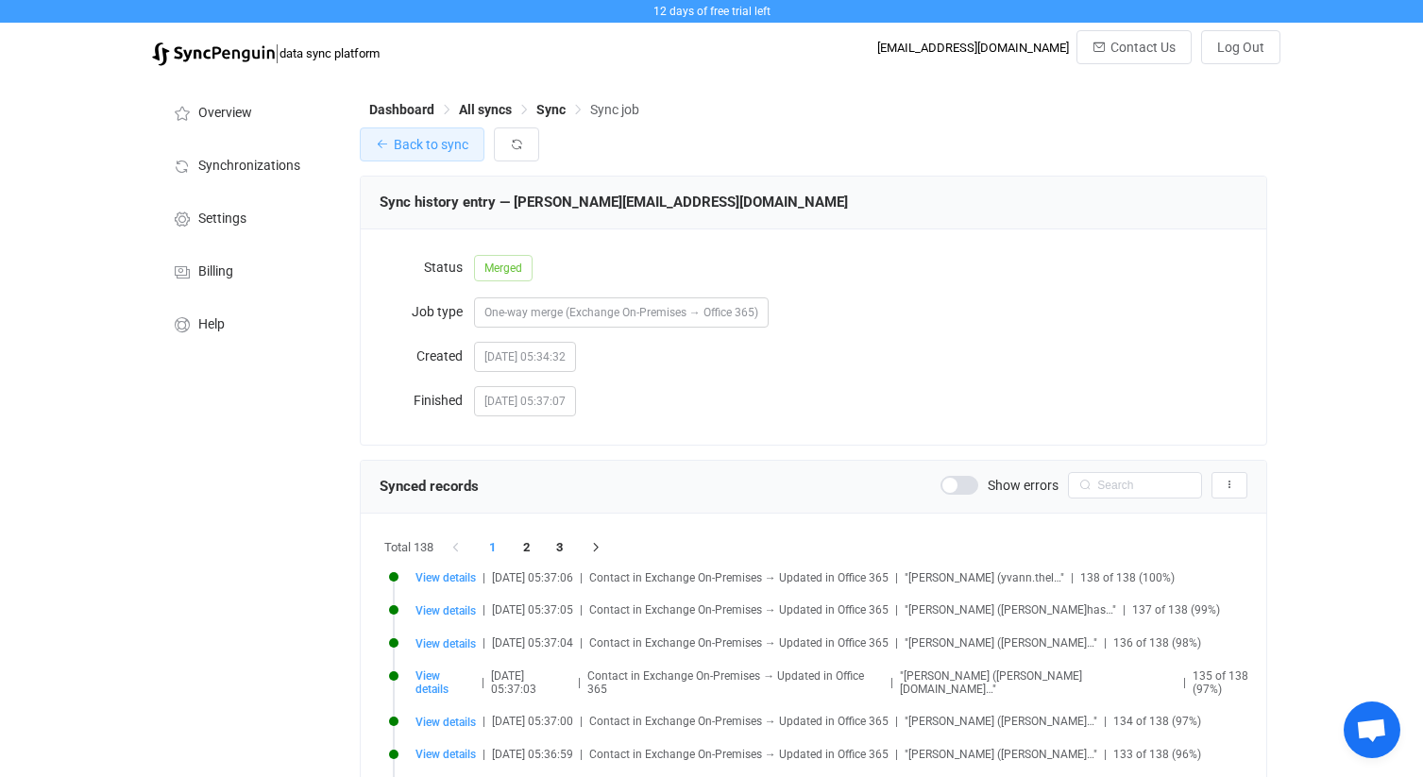
click at [414, 148] on span "Back to sync" at bounding box center [431, 144] width 75 height 15
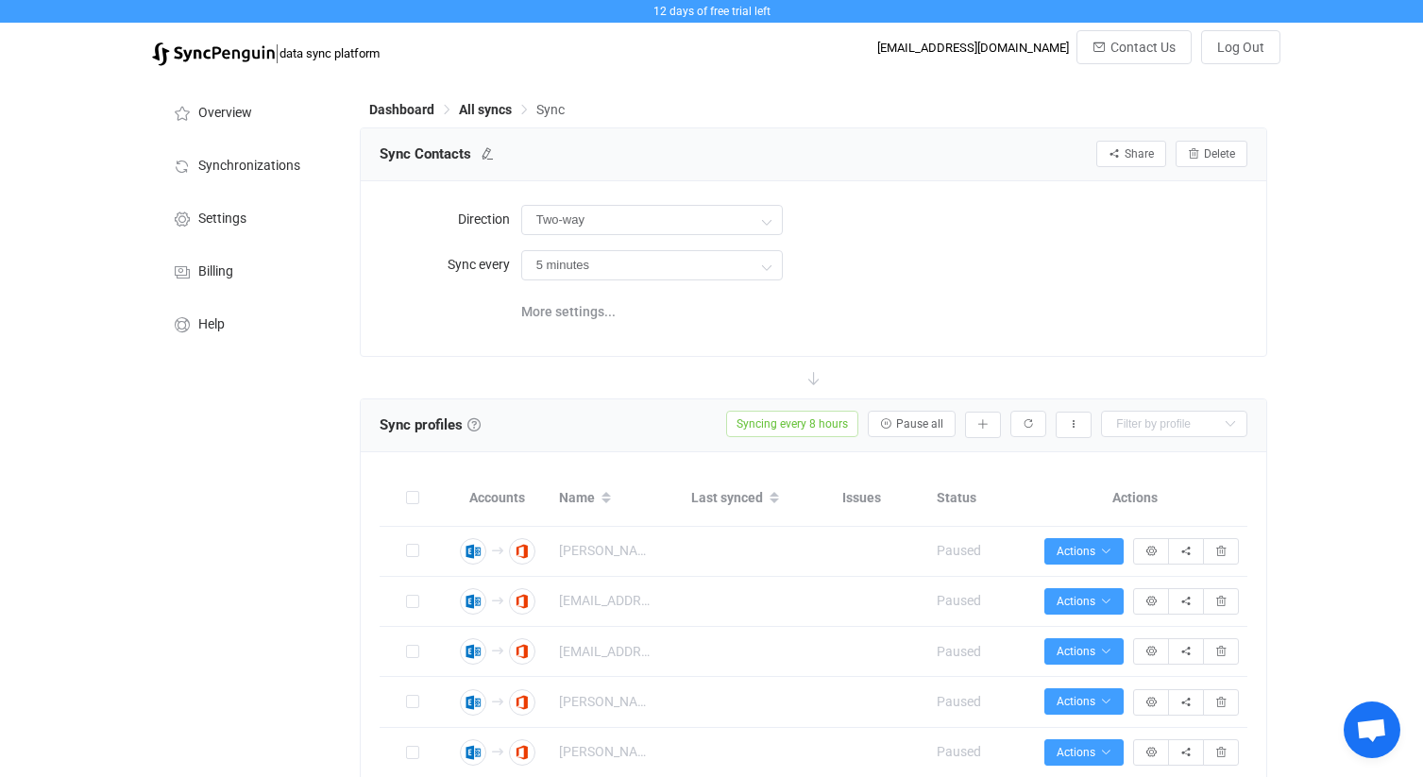
type input "Exchange On-Premises → Office 365"
type input "8 hours"
click at [598, 306] on span "More settings..." at bounding box center [568, 312] width 94 height 38
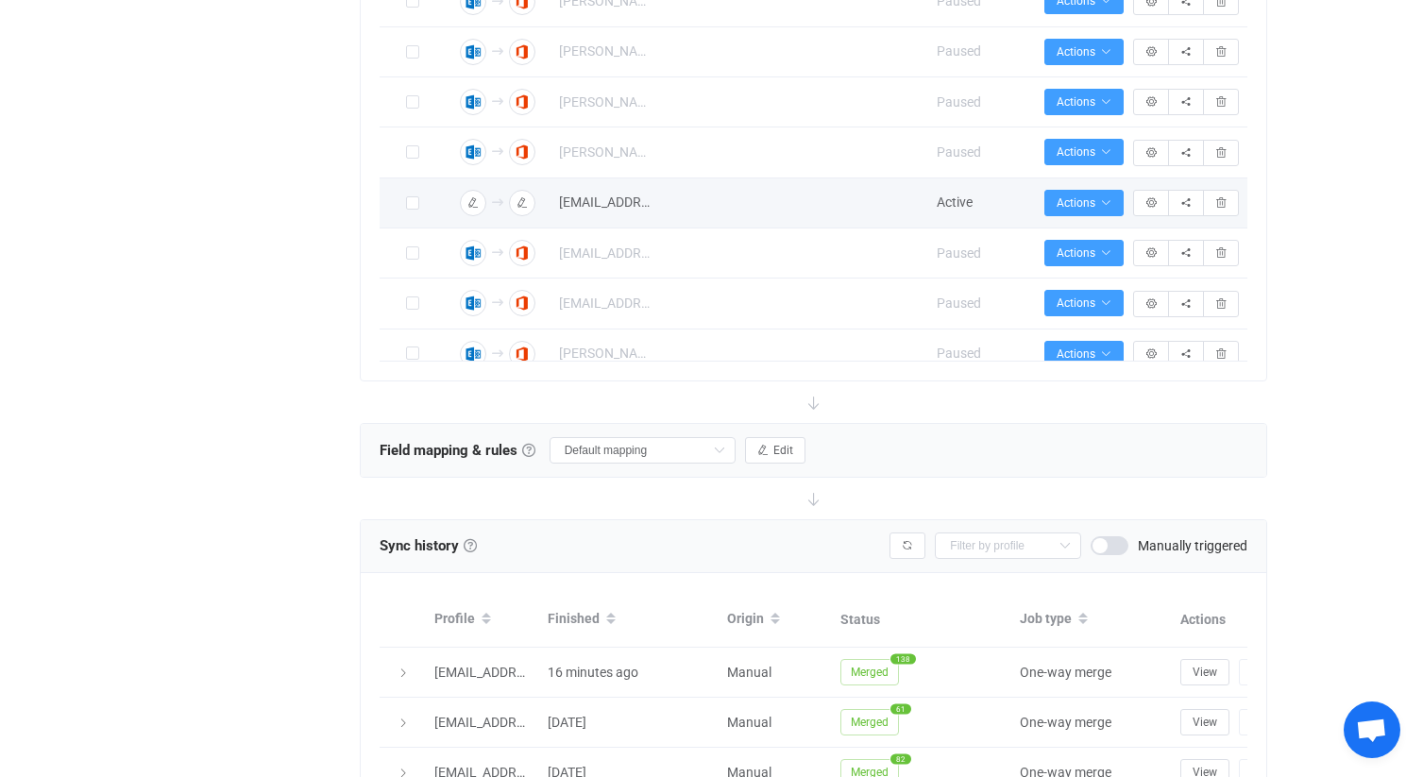
scroll to position [4235, 0]
click at [1097, 209] on span "Actions" at bounding box center [1083, 201] width 55 height 13
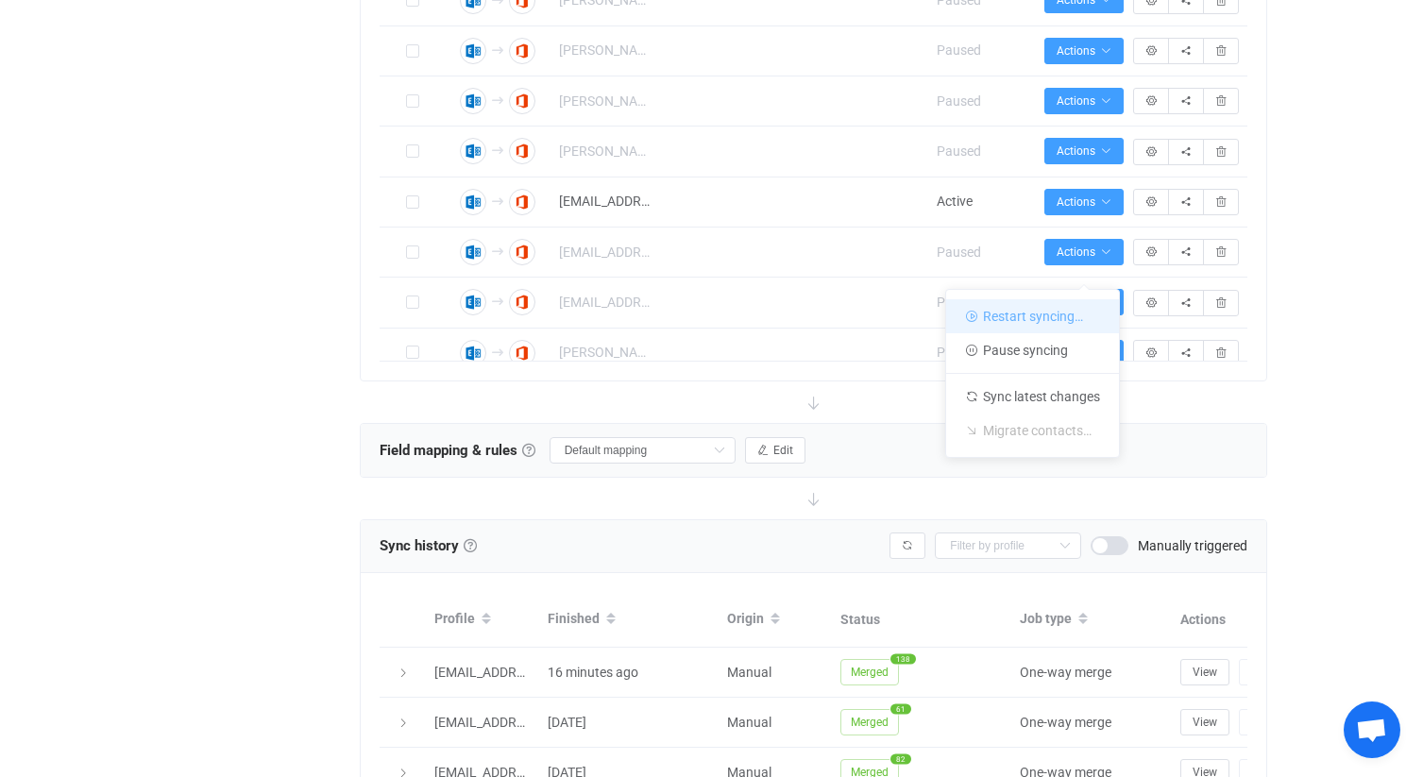
click at [1068, 314] on li "Restart syncing…" at bounding box center [1032, 316] width 173 height 34
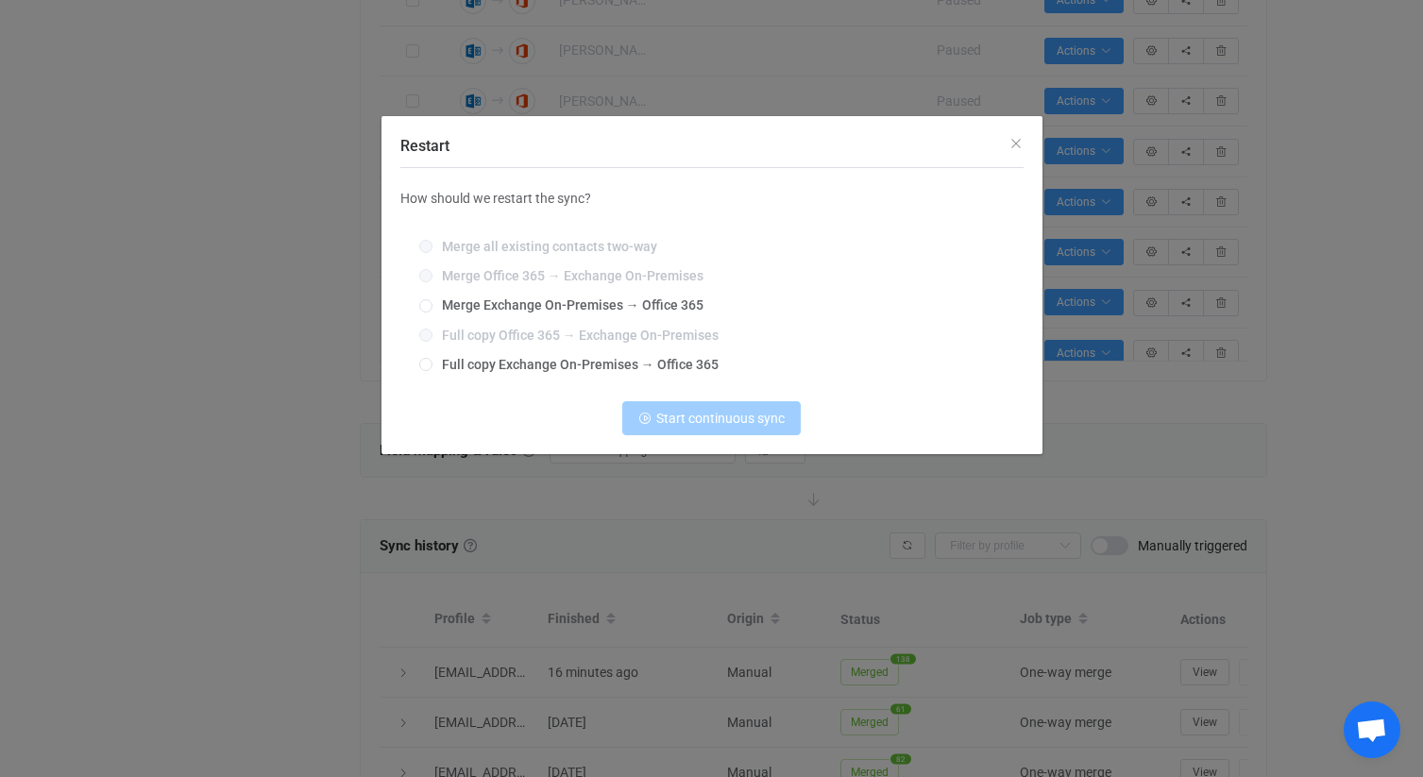
click at [632, 298] on div "Merge all existing contacts two-way Merge Office 365 → Exchange On-Premises Mer…" at bounding box center [711, 306] width 623 height 161
click at [591, 305] on span "Merge Exchange On-Premises → Office 365" at bounding box center [567, 304] width 271 height 15
click at [432, 305] on input "Merge Exchange On-Premises → Office 365" at bounding box center [425, 306] width 13 height 15
radio input "true"
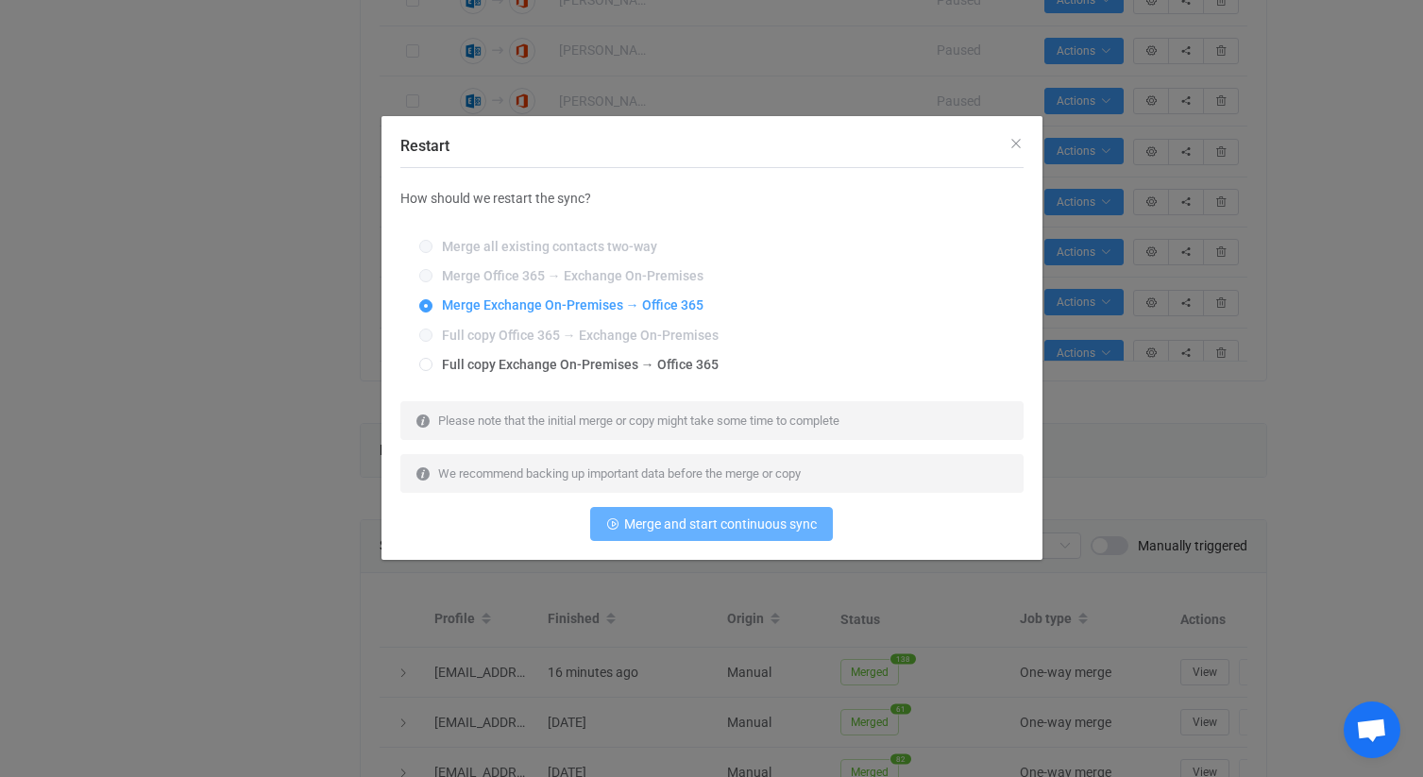
click at [743, 535] on button "Merge and start continuous sync" at bounding box center [711, 524] width 243 height 34
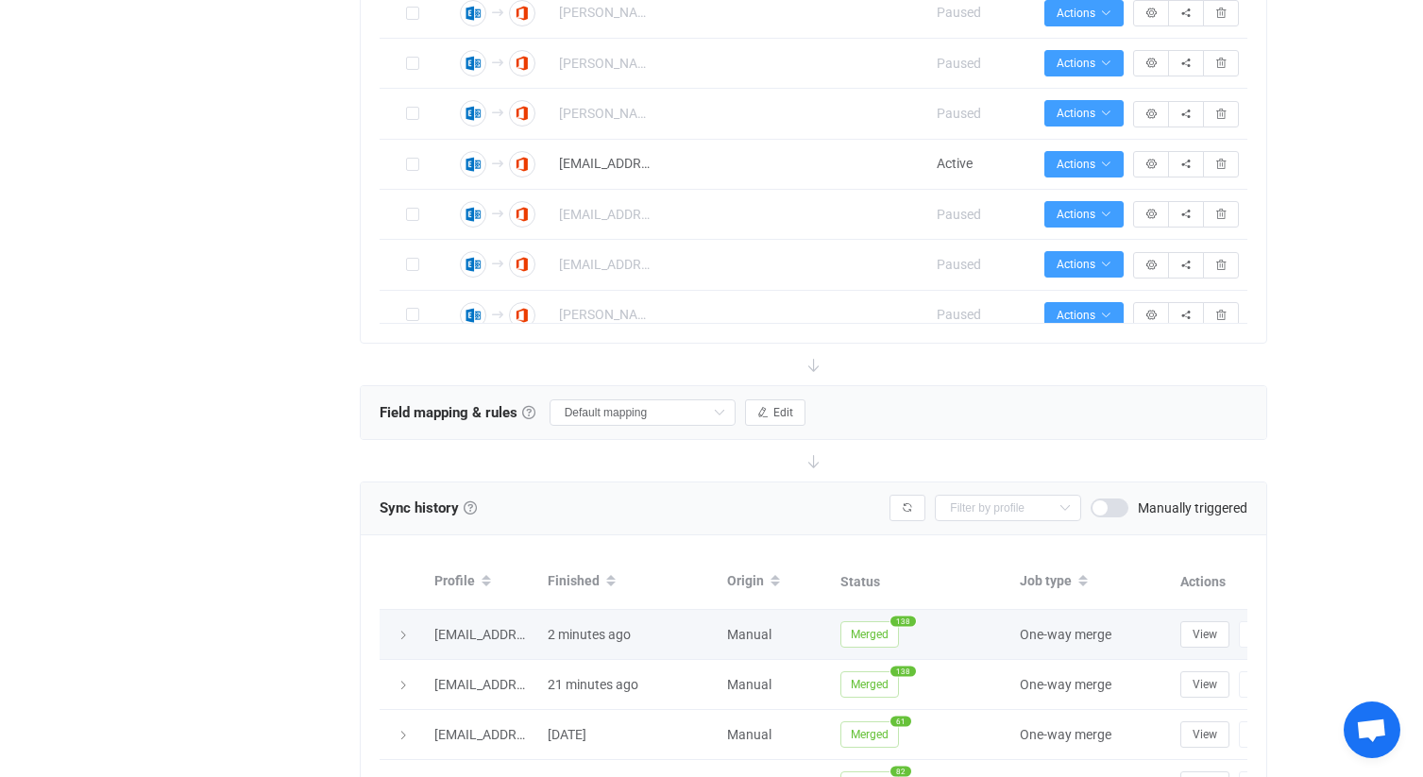
scroll to position [677, 0]
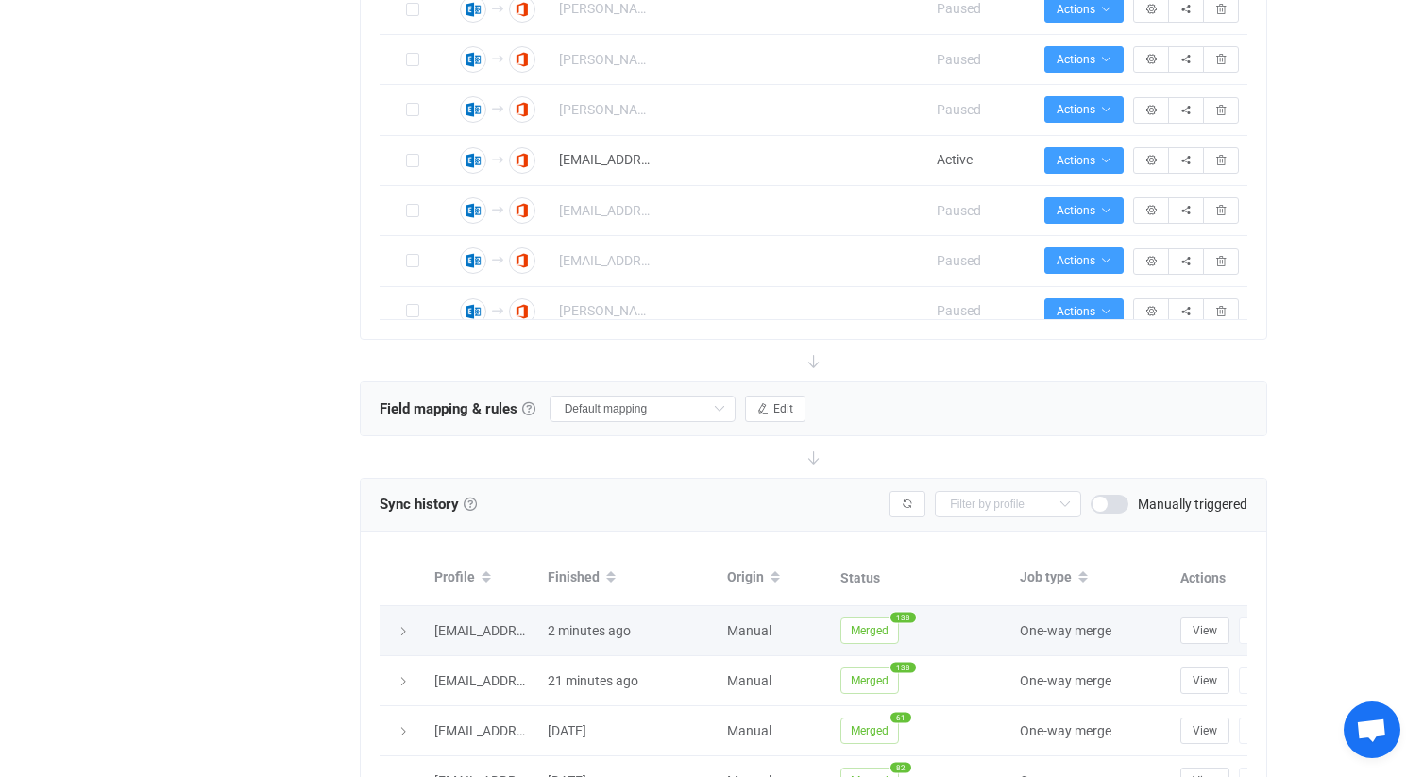
click at [884, 627] on span "Merged" at bounding box center [869, 630] width 59 height 26
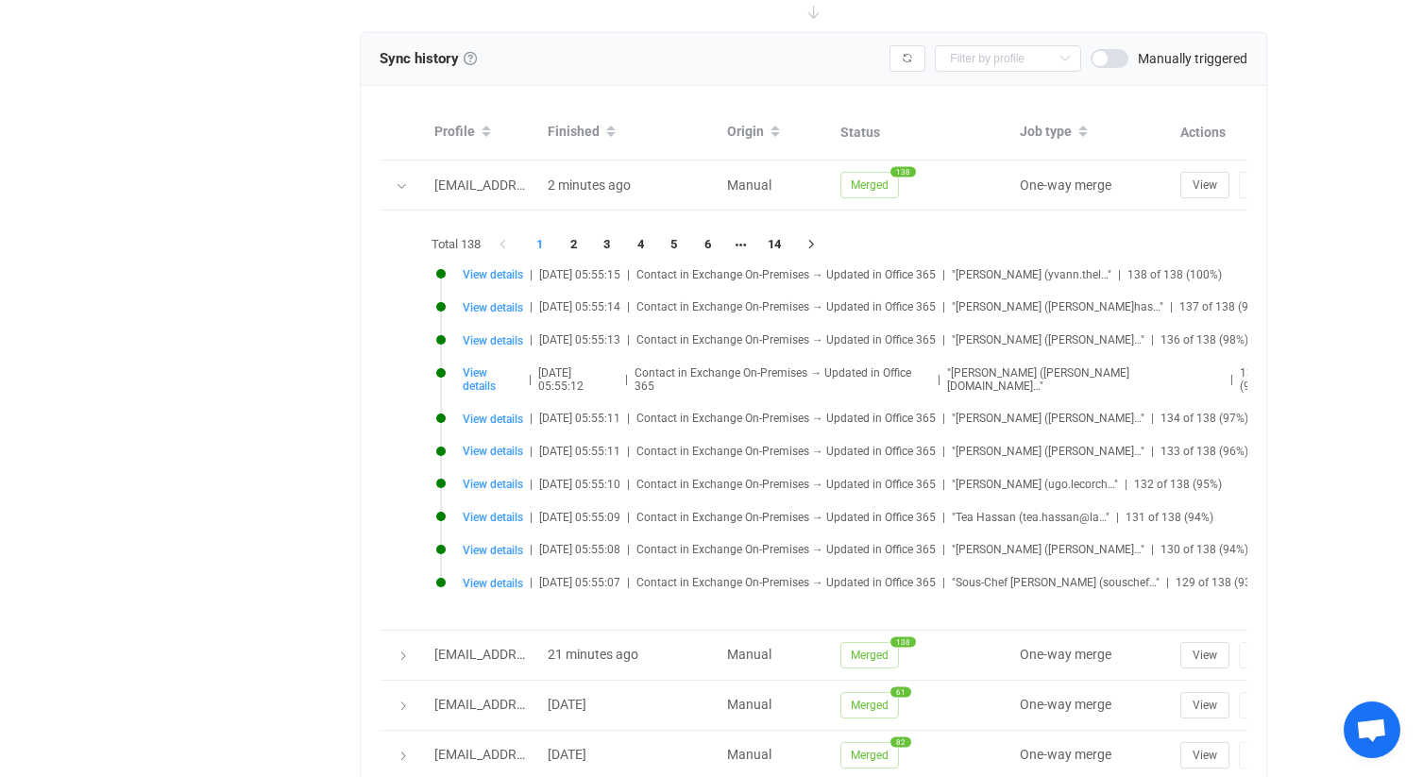
scroll to position [1118, 0]
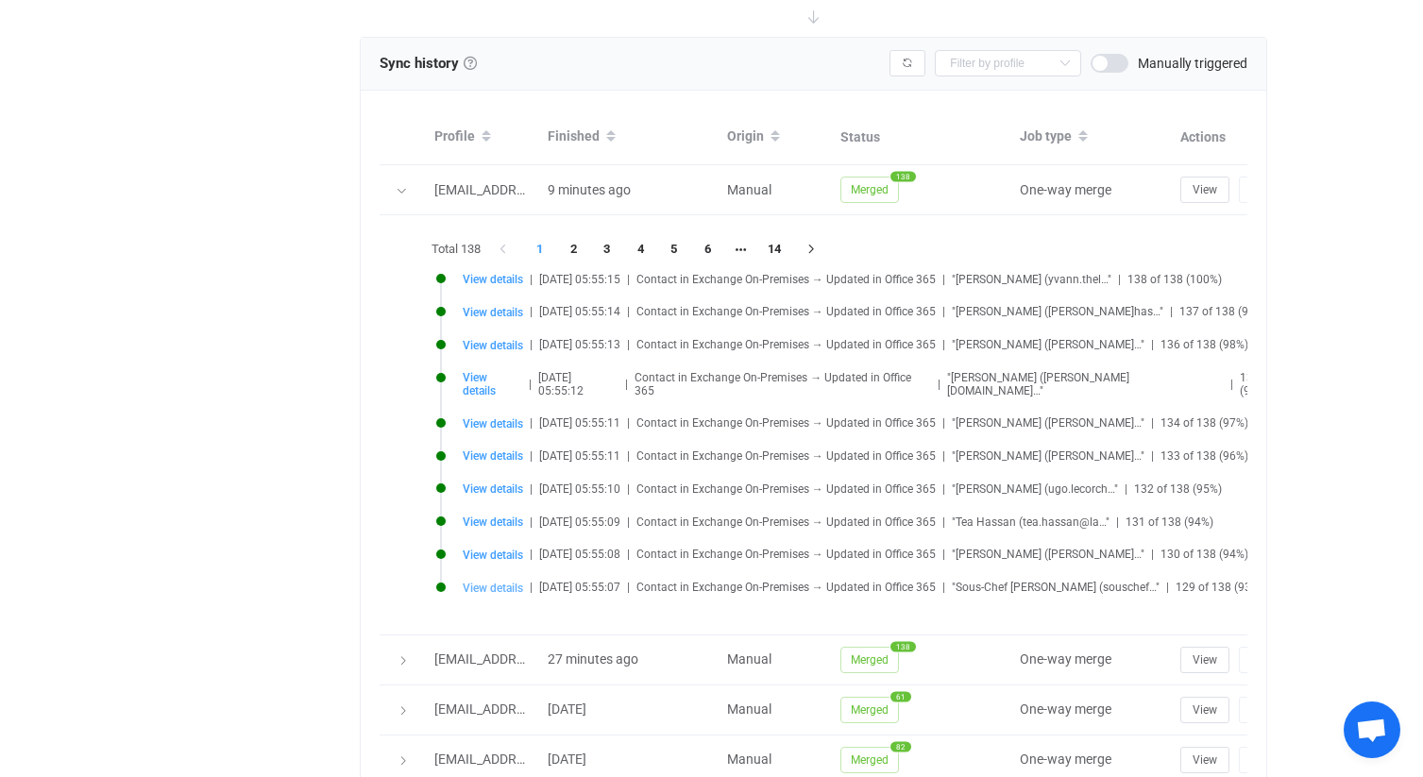
click at [484, 582] on span "View details" at bounding box center [493, 588] width 60 height 13
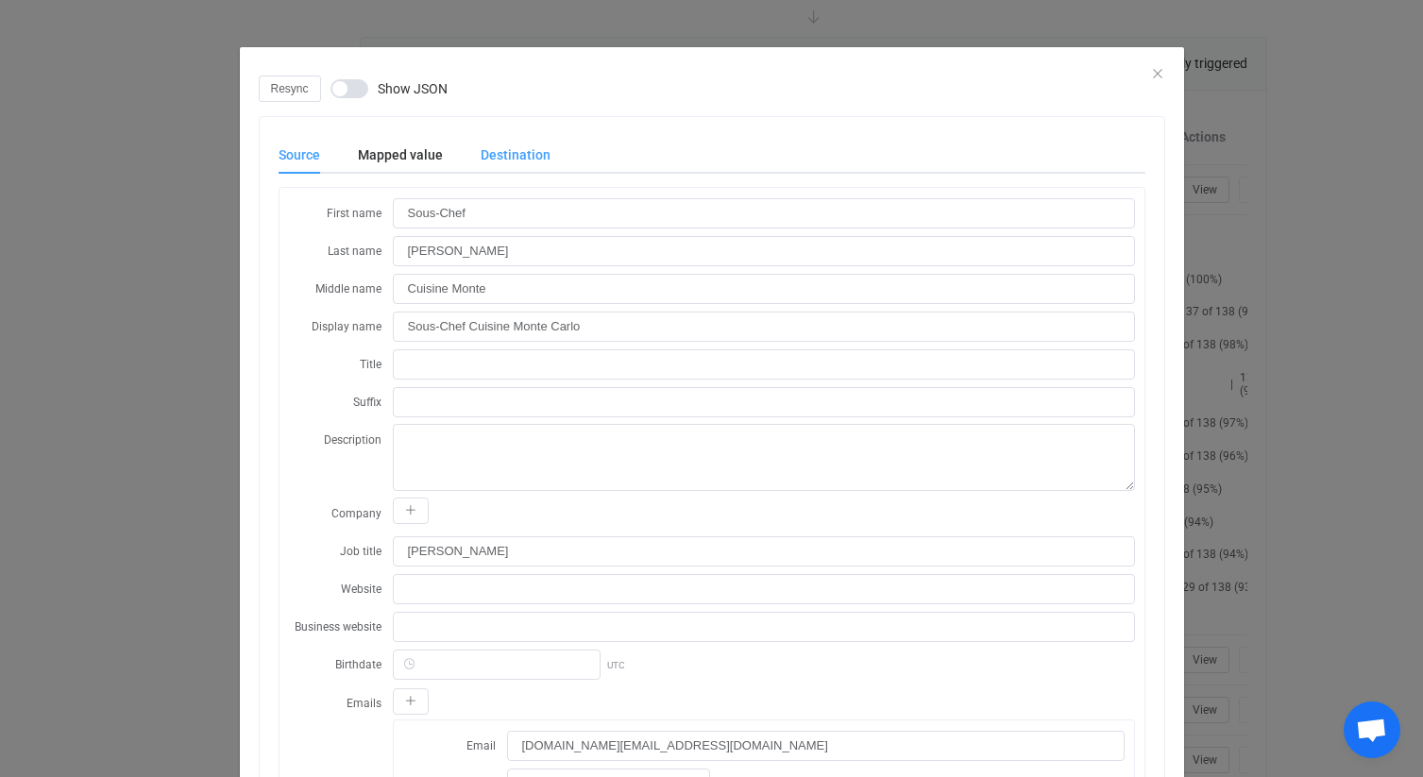
click at [526, 146] on div "Destination" at bounding box center [506, 155] width 89 height 38
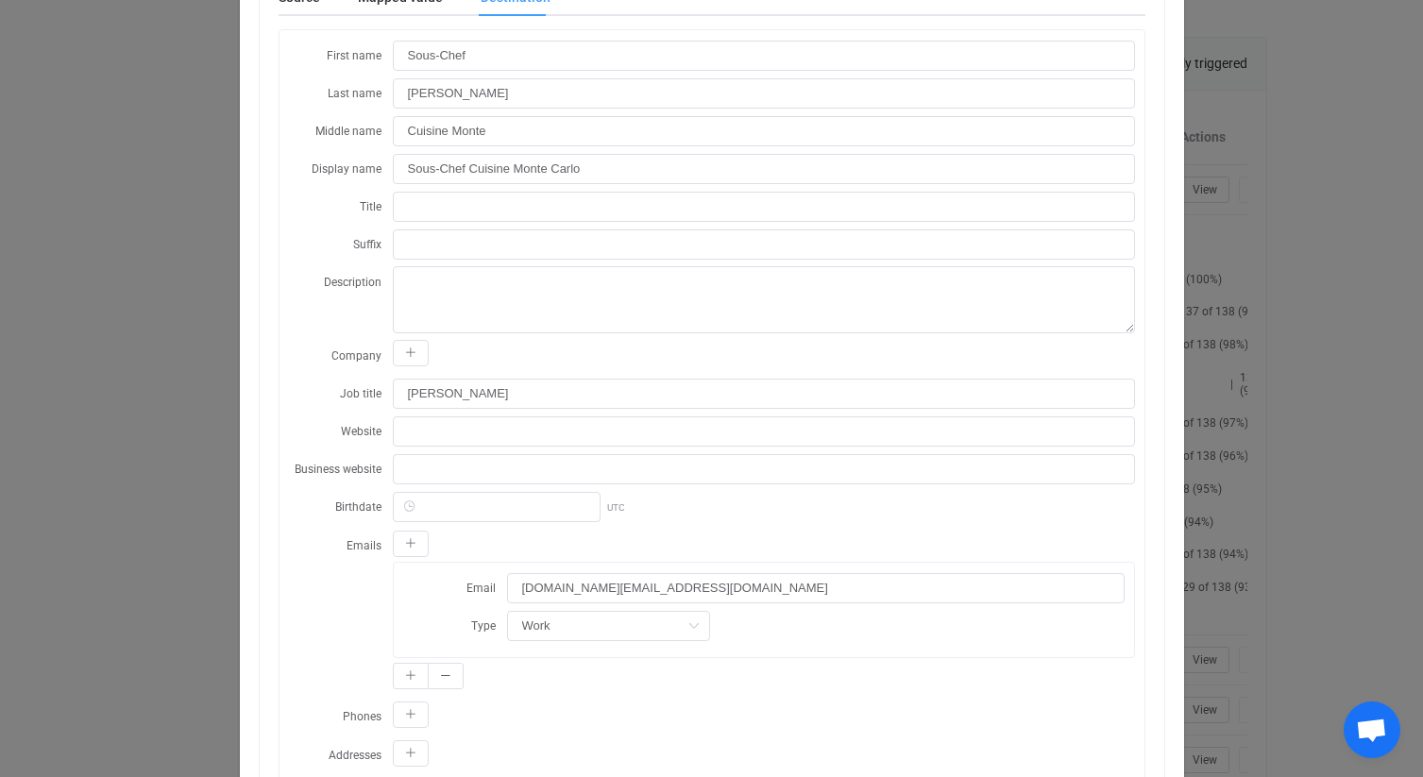
scroll to position [0, 0]
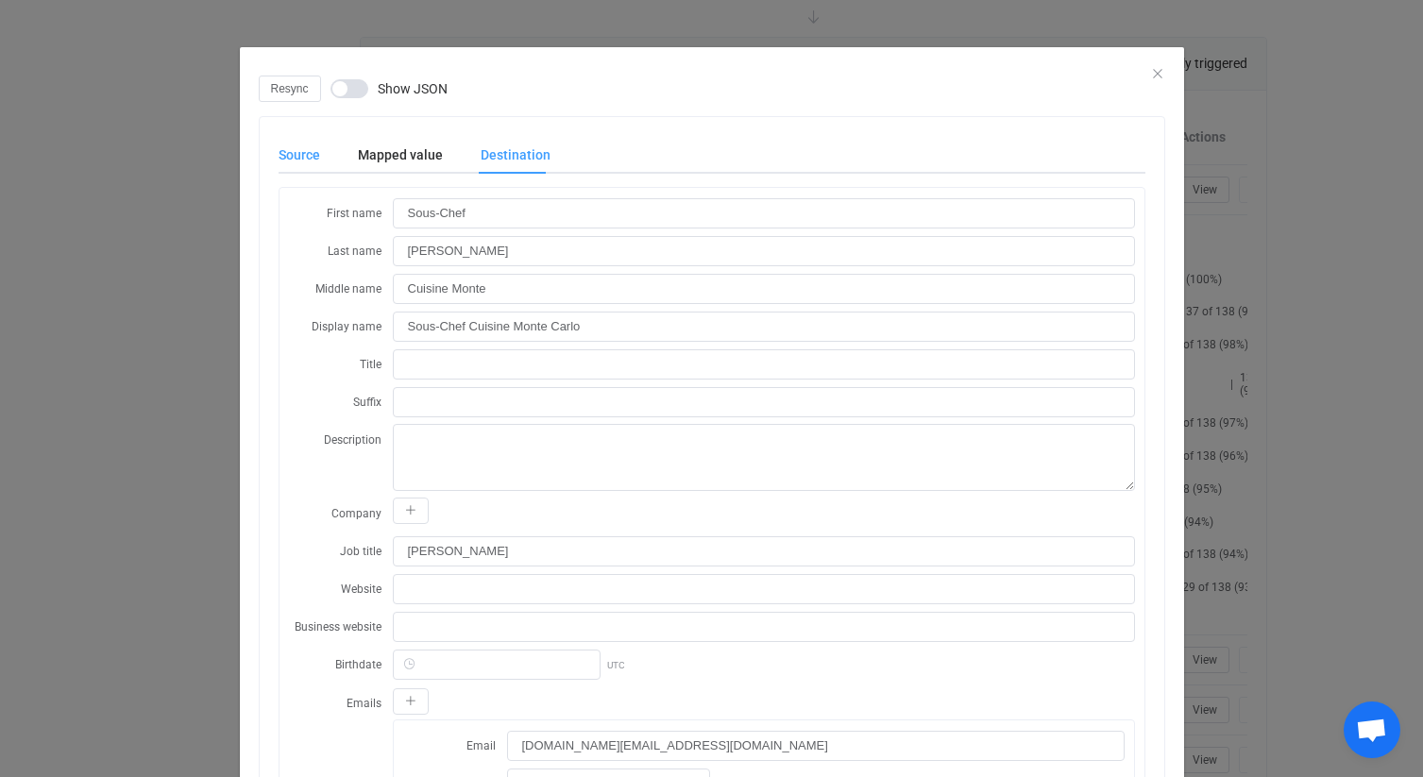
click at [319, 158] on div "Source" at bounding box center [308, 155] width 60 height 38
click at [1152, 71] on icon "Close" at bounding box center [1157, 73] width 15 height 15
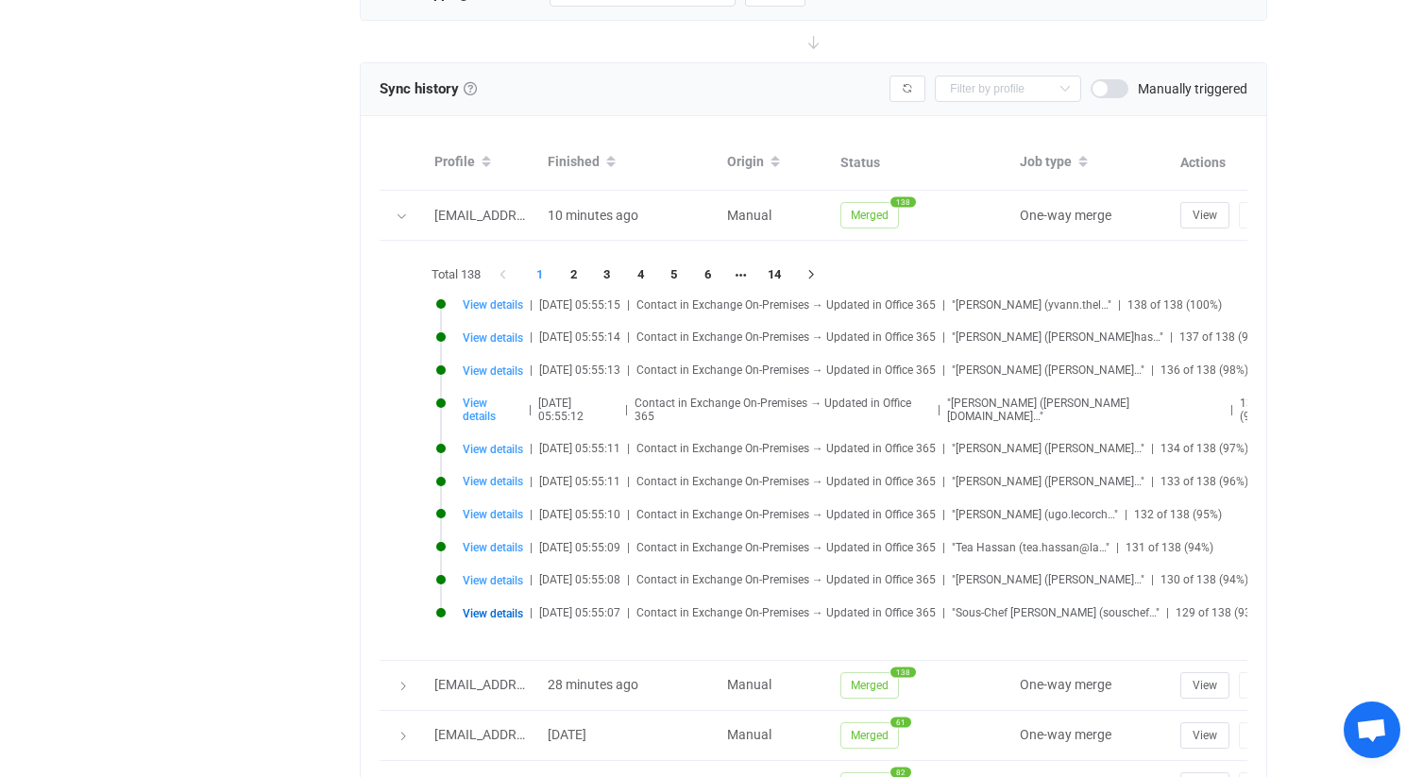
scroll to position [1096, 0]
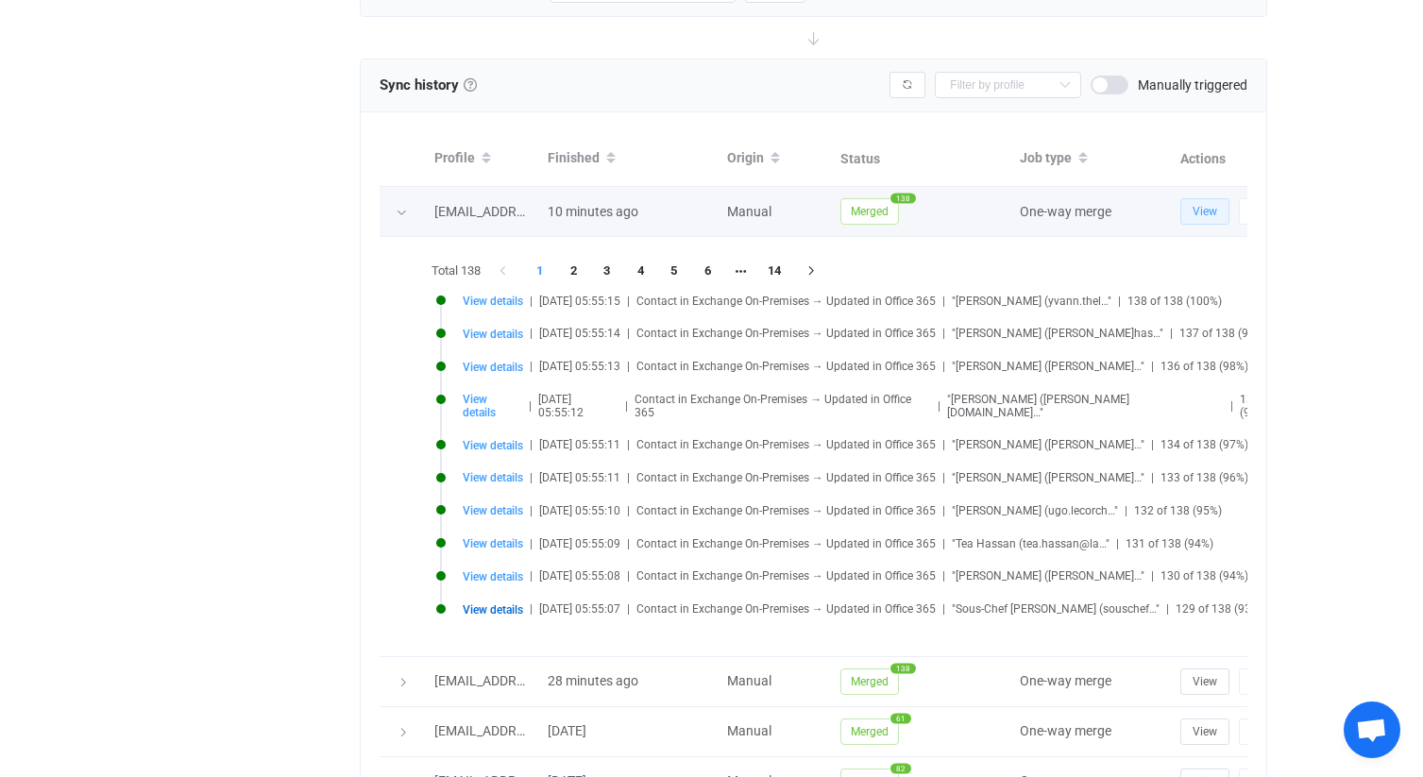
click at [1203, 213] on span "View" at bounding box center [1204, 211] width 25 height 13
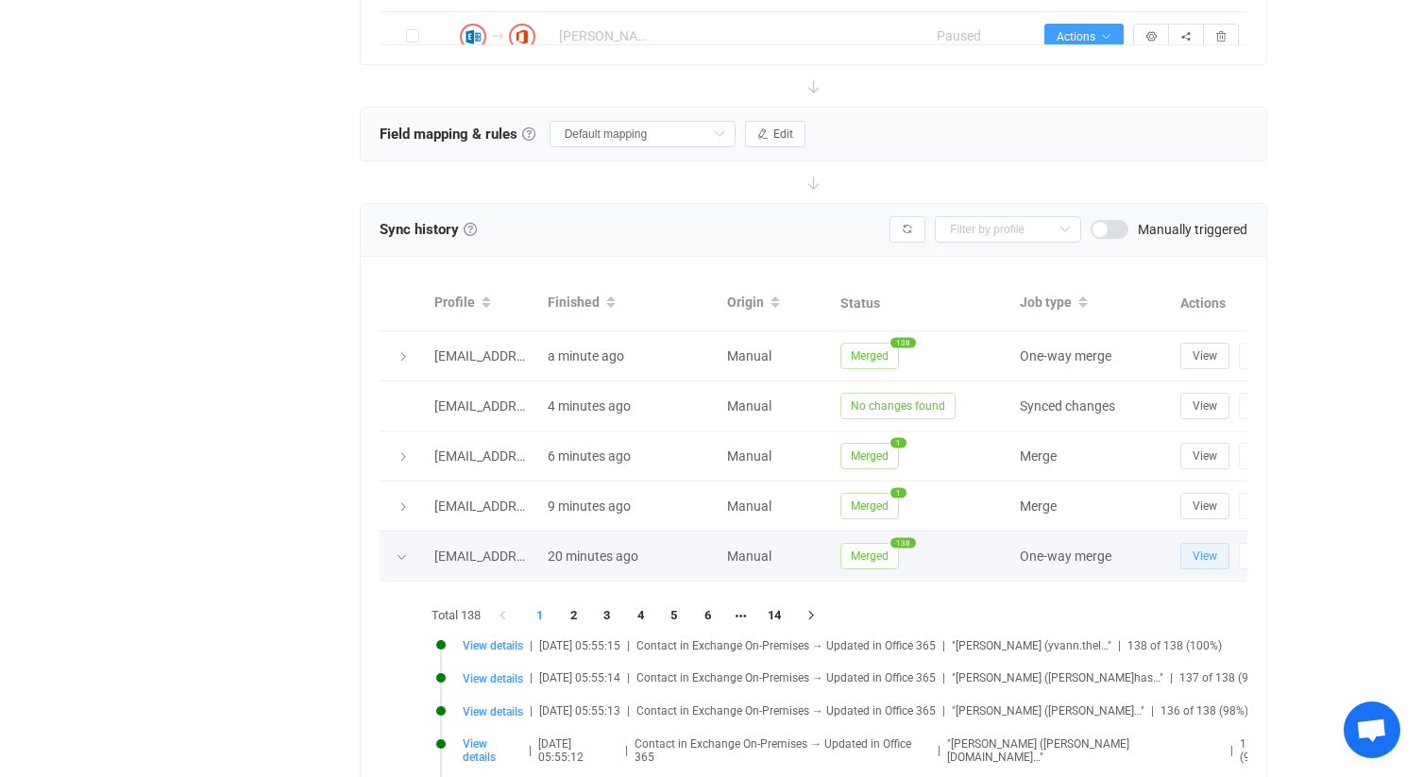
scroll to position [926, 0]
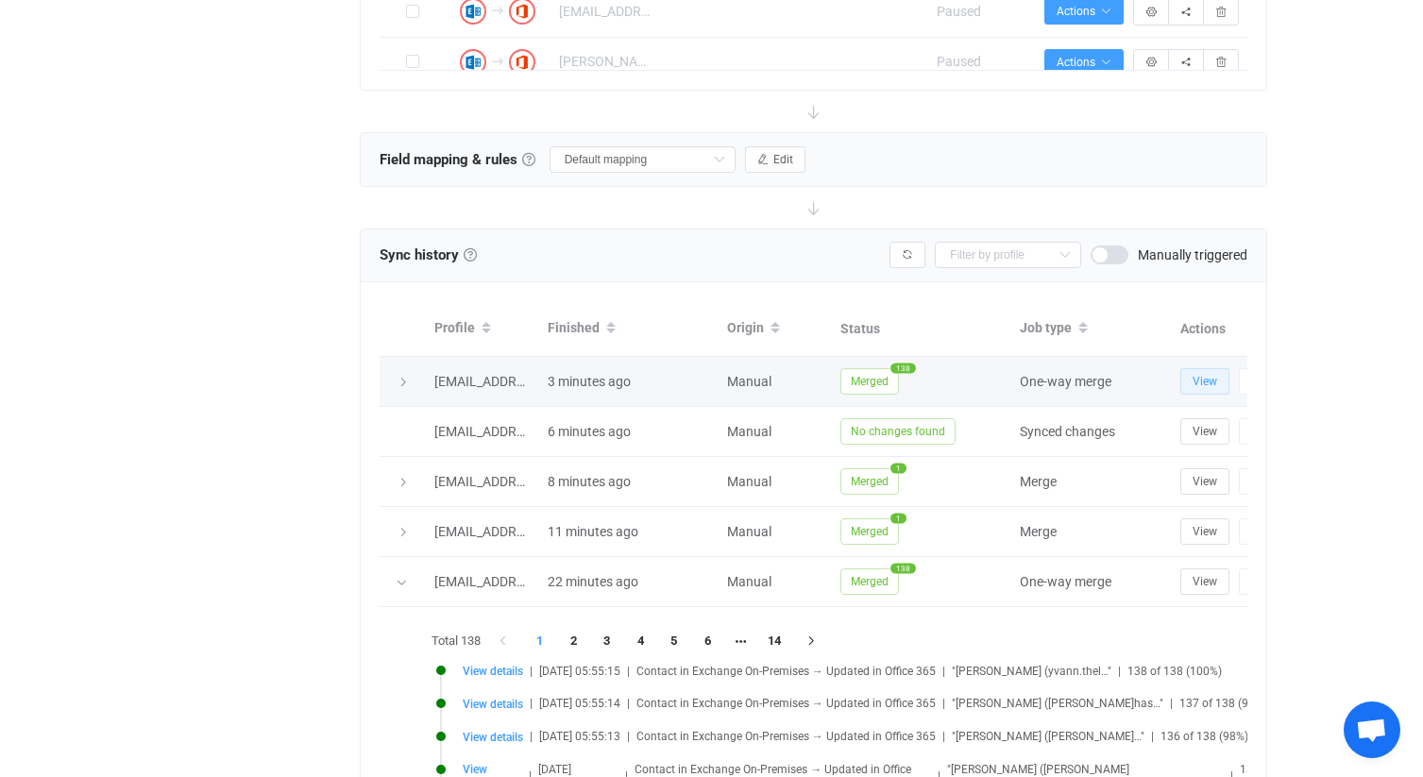
click at [1198, 377] on span "View" at bounding box center [1204, 381] width 25 height 13
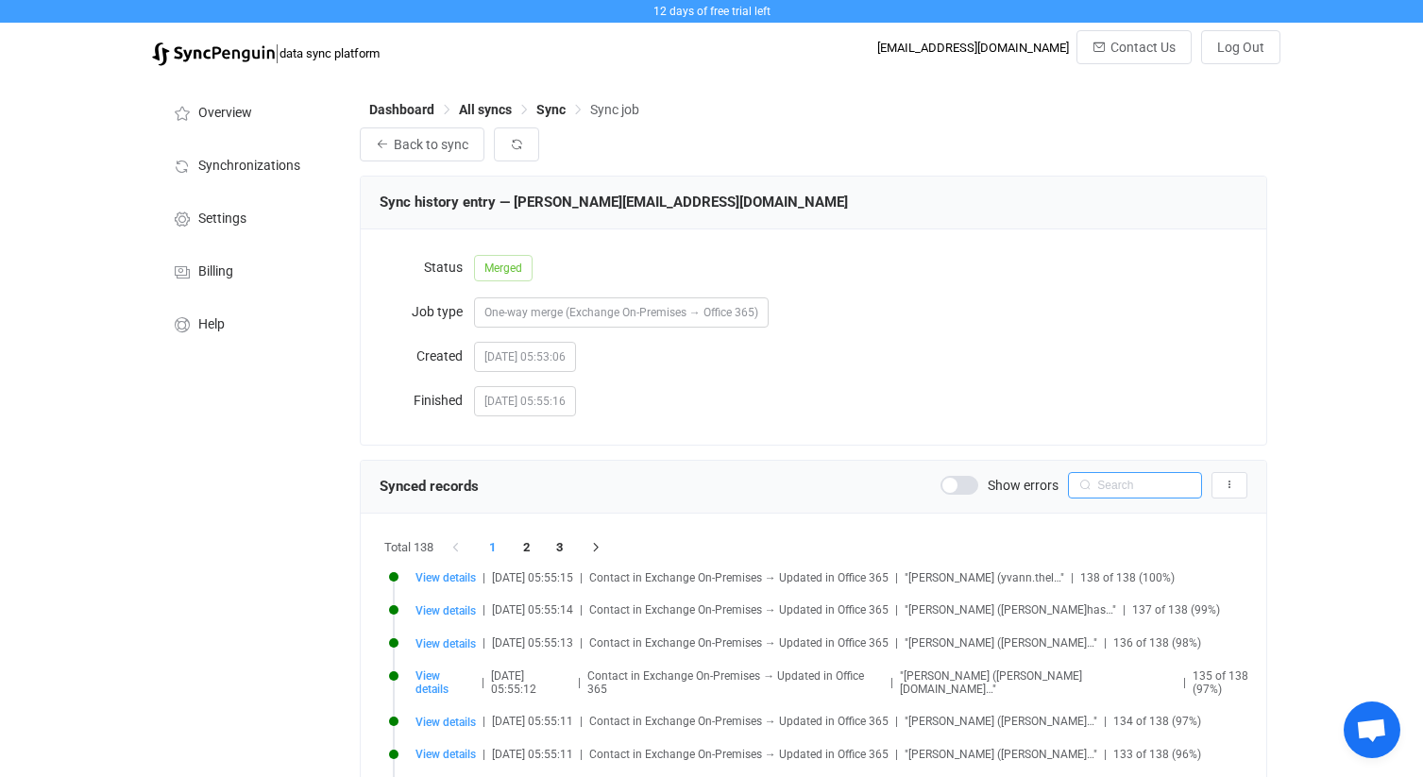
click at [1137, 480] on input "text" at bounding box center [1135, 485] width 134 height 26
type input "fredd"
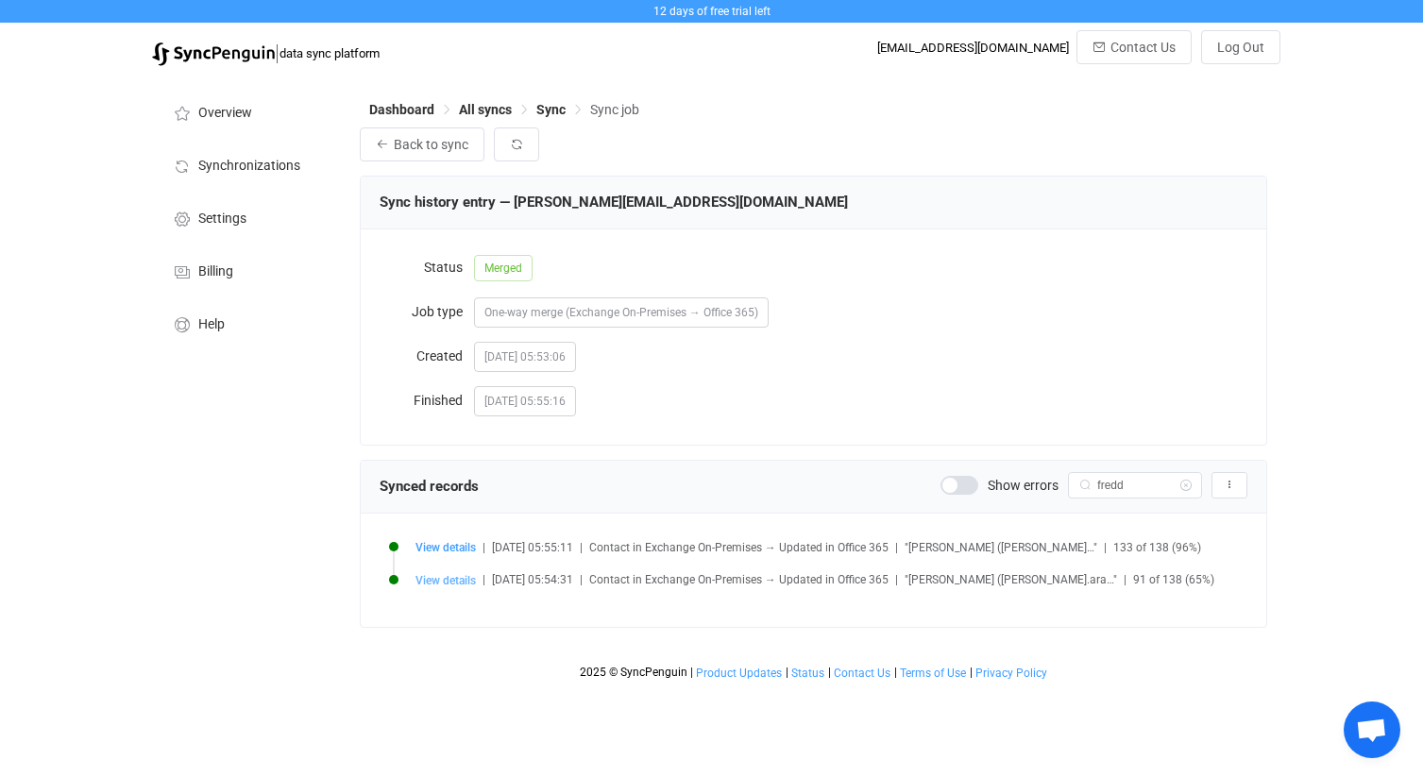
click at [462, 582] on span "View details" at bounding box center [445, 580] width 60 height 13
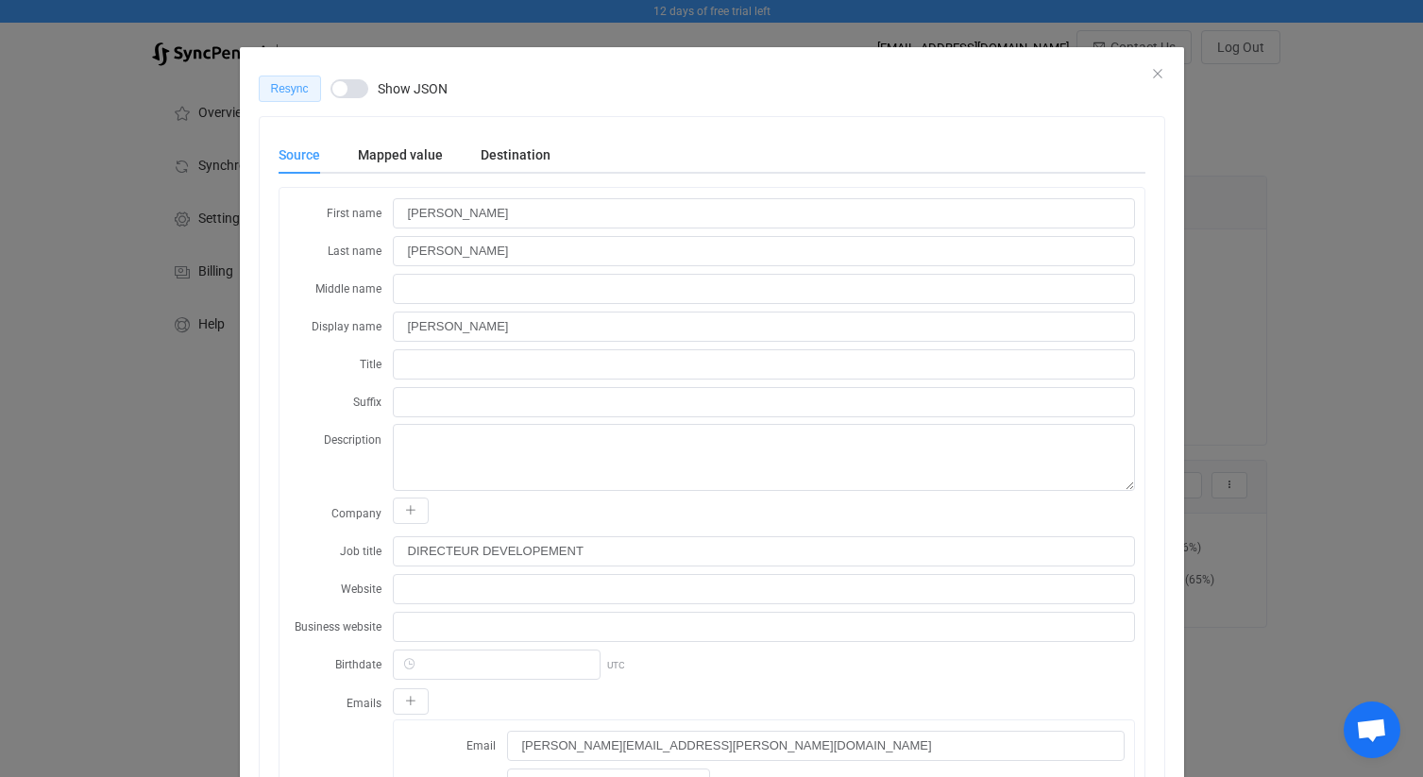
click at [279, 89] on span "Resync" at bounding box center [290, 88] width 38 height 13
click at [1157, 76] on div "Queued Show JSON" at bounding box center [712, 89] width 906 height 26
click at [1148, 74] on div "dialog" at bounding box center [712, 61] width 944 height 28
click at [1156, 76] on div "Queued Show JSON" at bounding box center [712, 89] width 906 height 26
click at [1155, 76] on div "Queued Show JSON" at bounding box center [712, 89] width 906 height 26
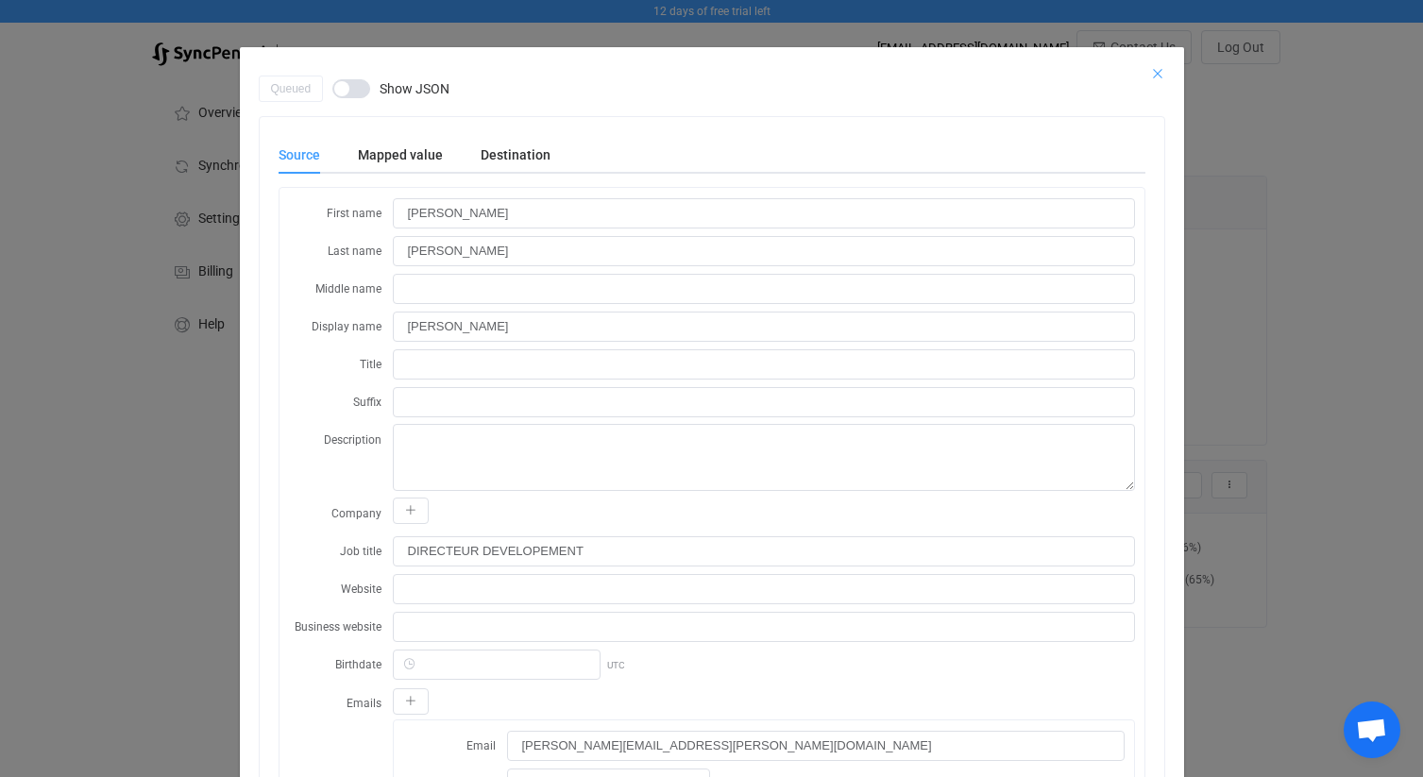
click at [1155, 73] on icon "Close" at bounding box center [1157, 73] width 15 height 15
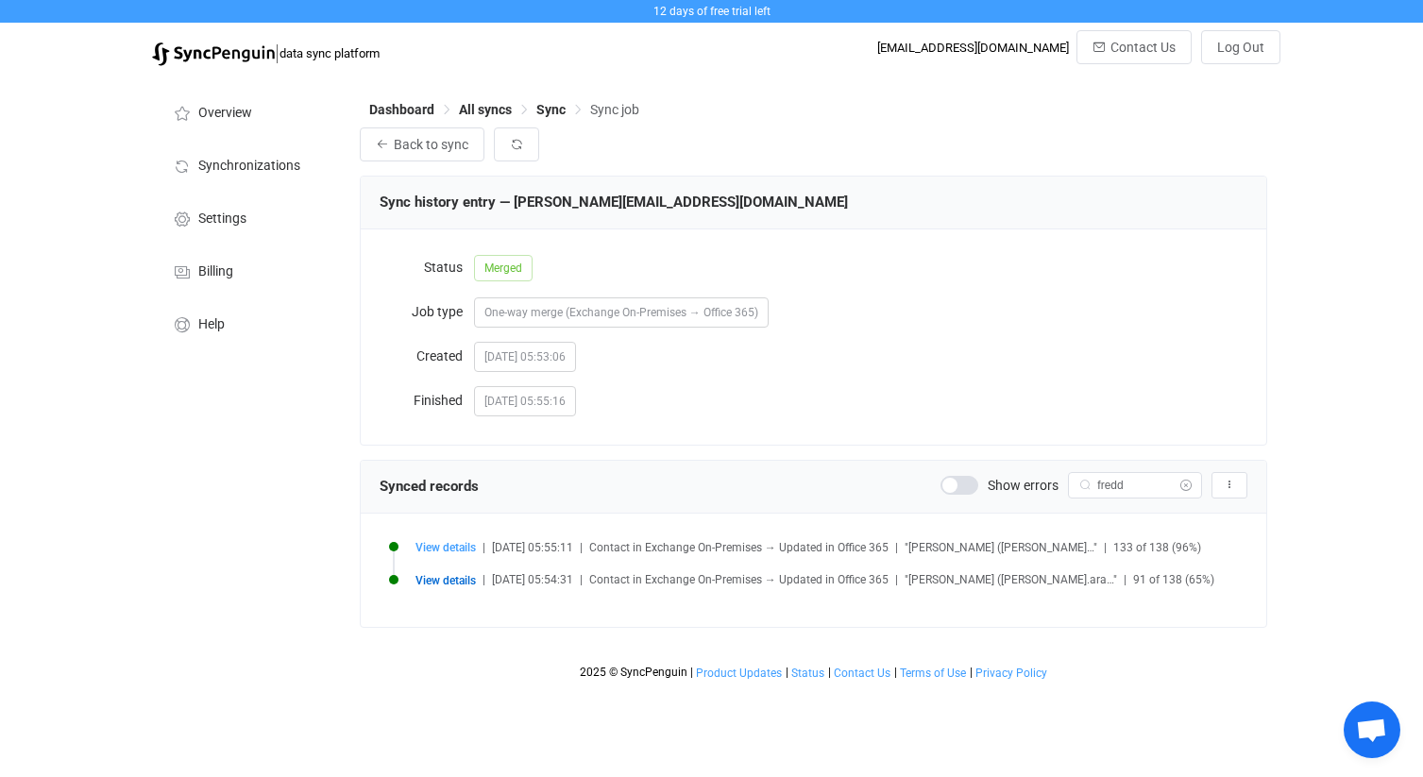
click at [1184, 482] on icon at bounding box center [1185, 485] width 24 height 26
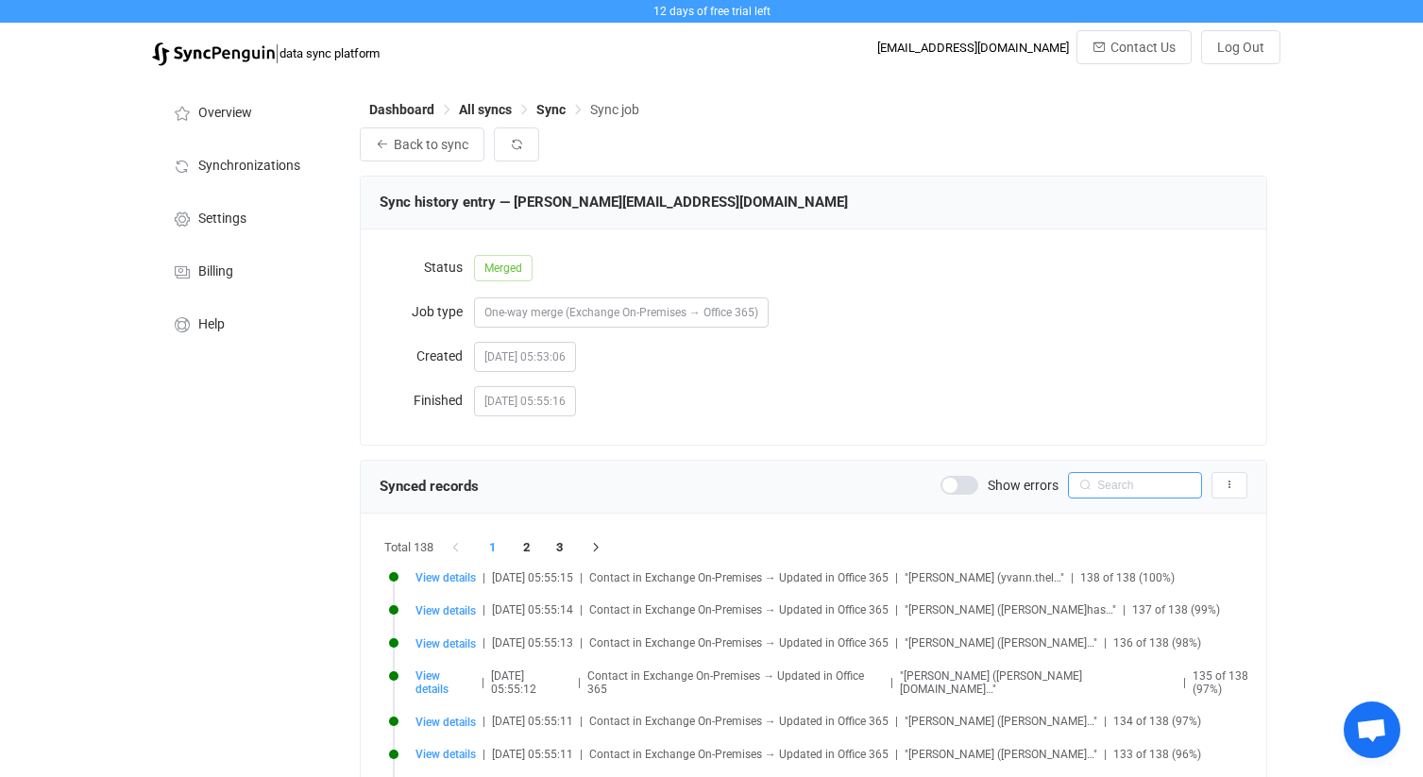
click at [1184, 482] on input "text" at bounding box center [1135, 485] width 134 height 26
type input "floria"
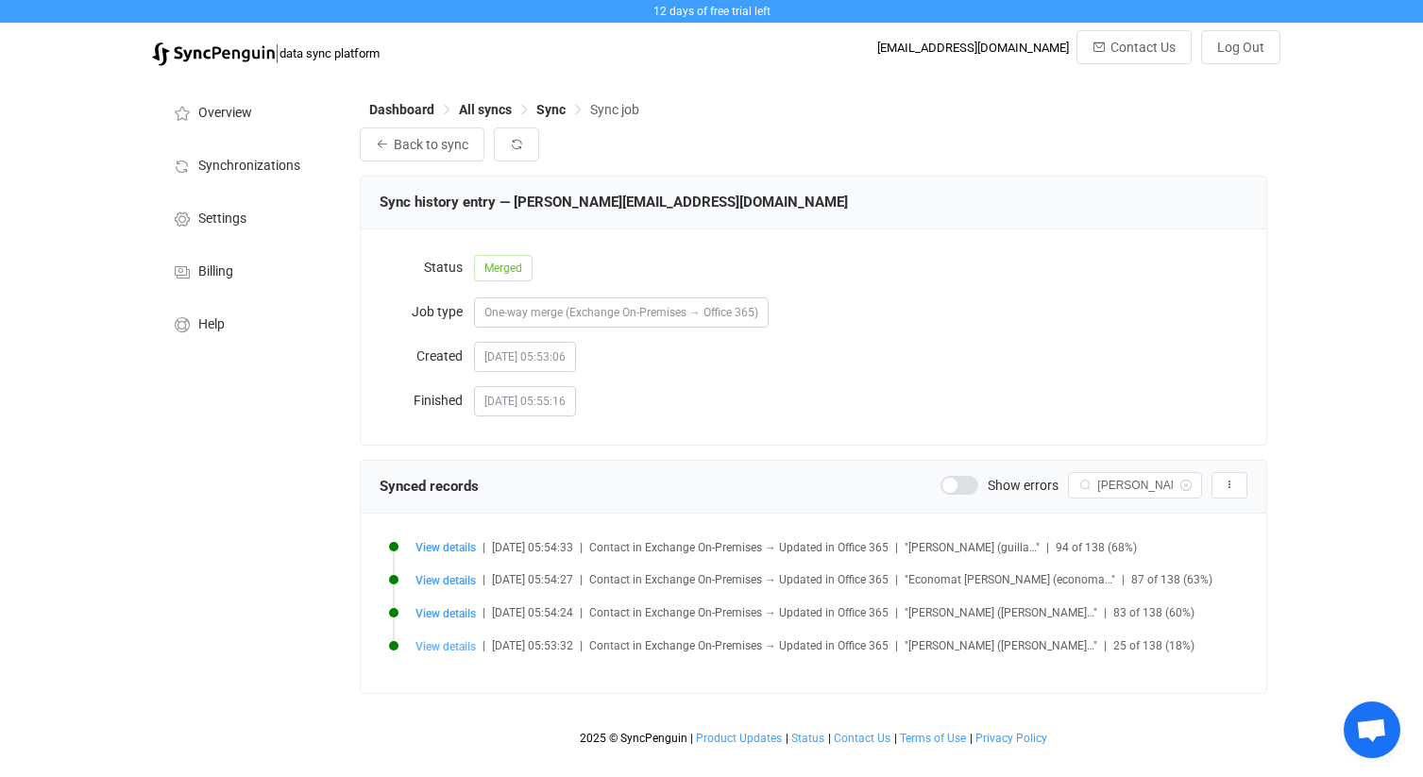
click at [461, 647] on span "View details" at bounding box center [445, 646] width 60 height 13
type input "[PERSON_NAME]"
type input "Salliere"
type input "[PERSON_NAME]"
type input "[PERSON_NAME][EMAIL_ADDRESS][DOMAIN_NAME]"
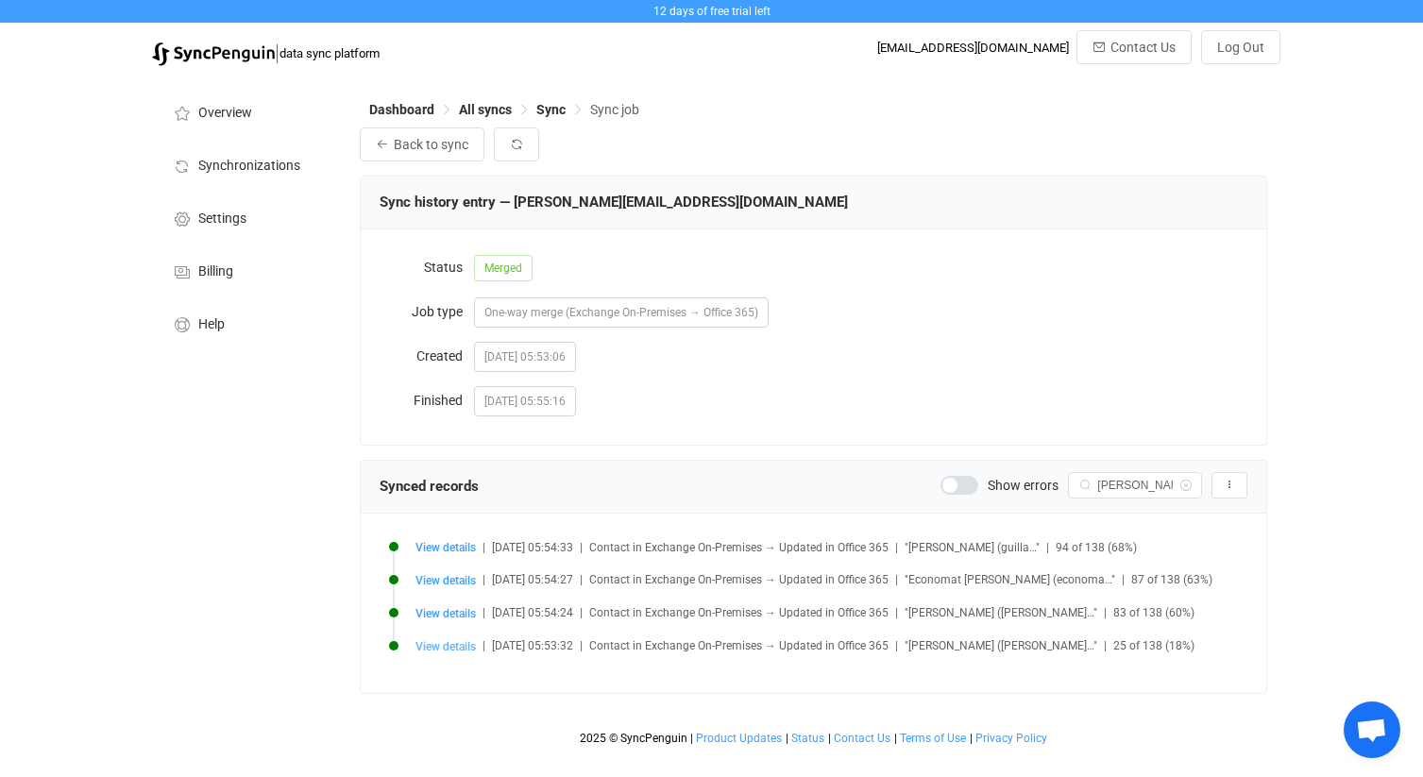
type input "[DATE] 15:39:05"
type input "Salliere, Florian"
type input "AAMkADY1ZWNjNWVmLTYxNDAtNDc4NC05ZDgzLTUzZTYzNmEyZWFkNABGAAAAAAA57XfvdSVSTqEIWhC…"
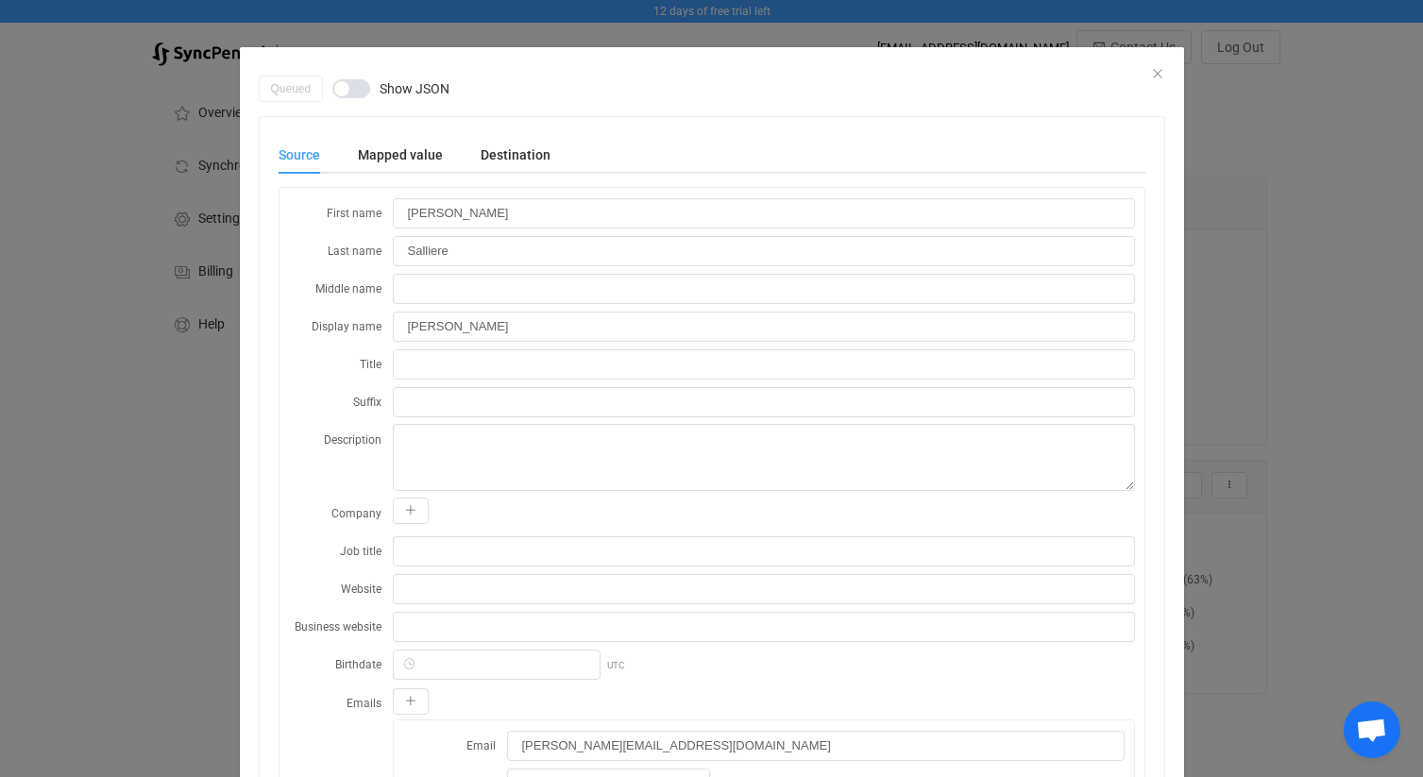
click at [1147, 72] on div "dialog" at bounding box center [712, 61] width 944 height 28
click at [1153, 75] on icon "Close" at bounding box center [1157, 73] width 15 height 15
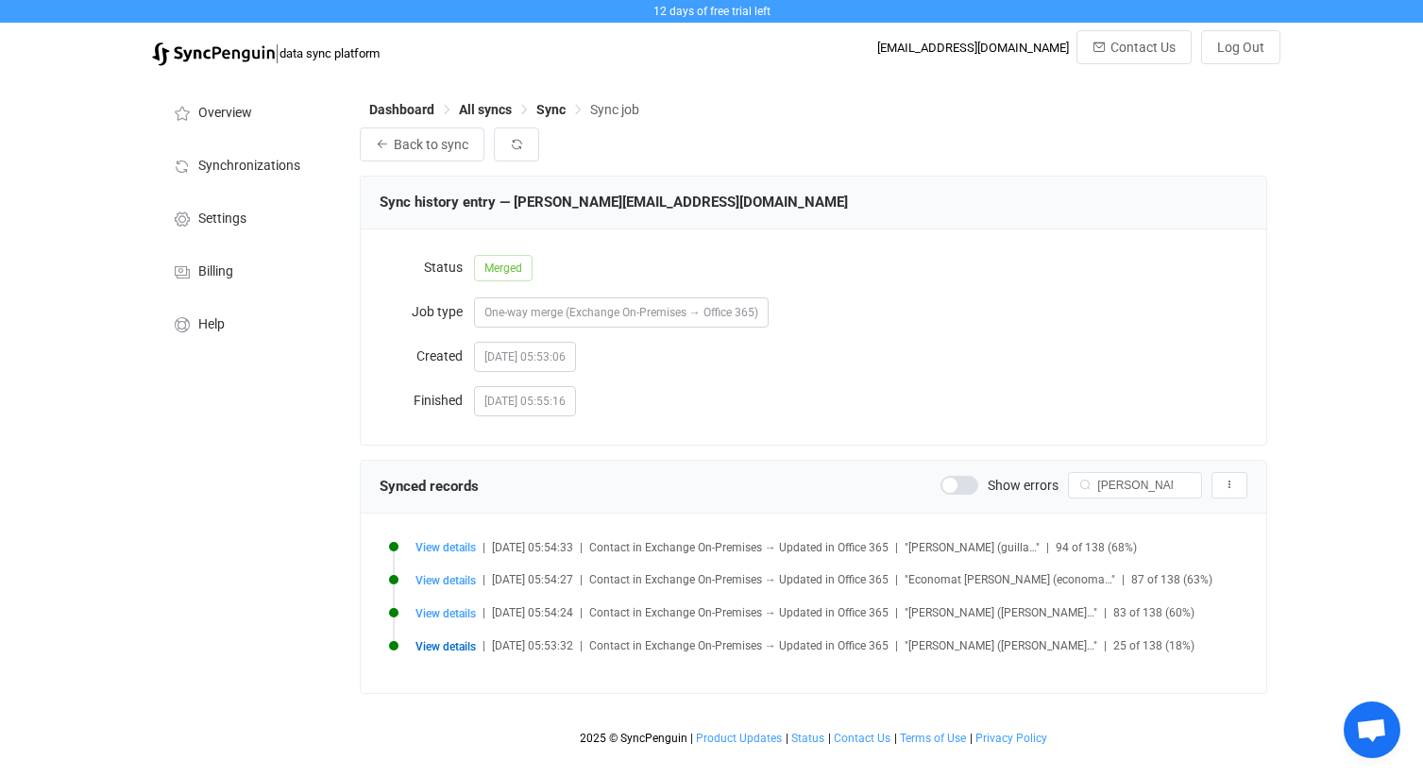
click at [460, 648] on span "View details" at bounding box center [445, 646] width 60 height 13
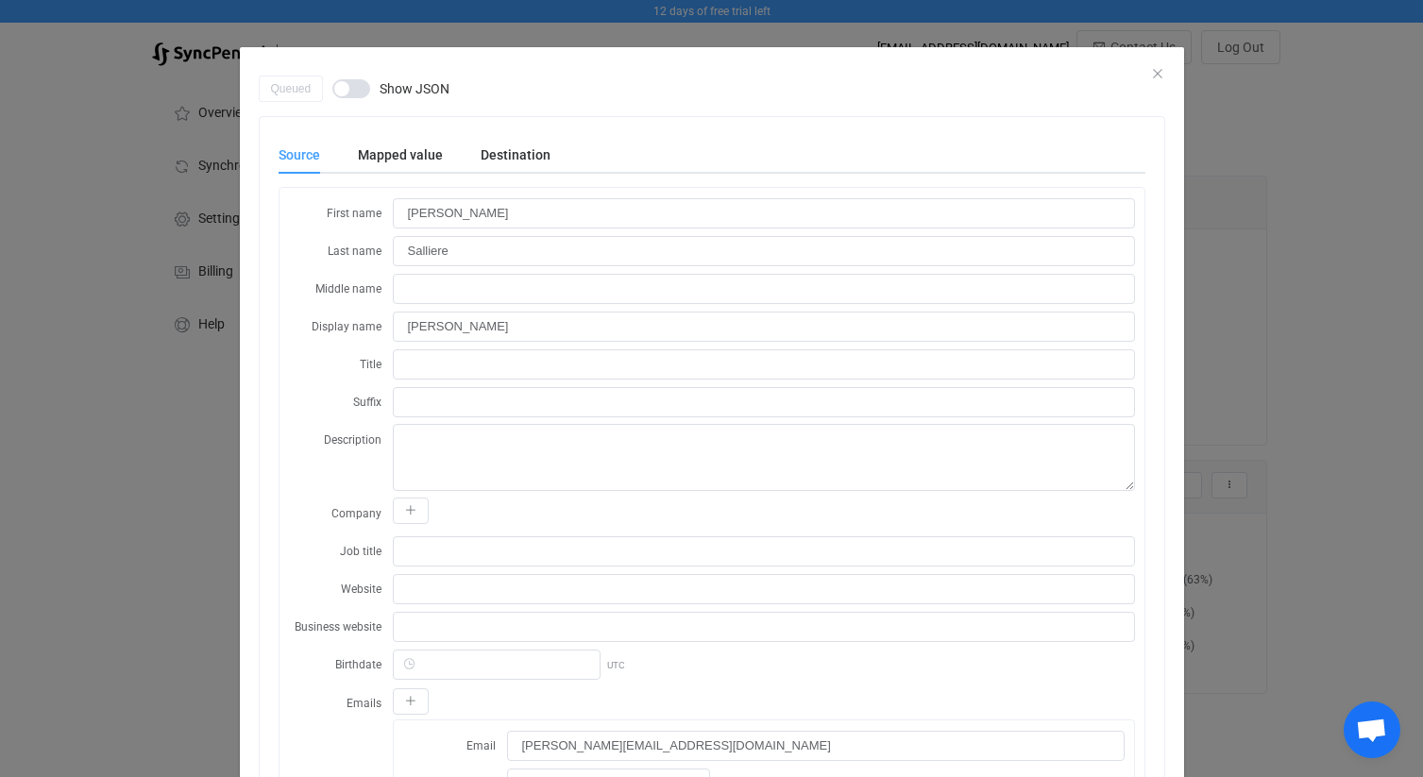
click at [1153, 77] on div "Queued Show JSON" at bounding box center [712, 89] width 906 height 26
click at [1159, 71] on icon "Close" at bounding box center [1157, 73] width 15 height 15
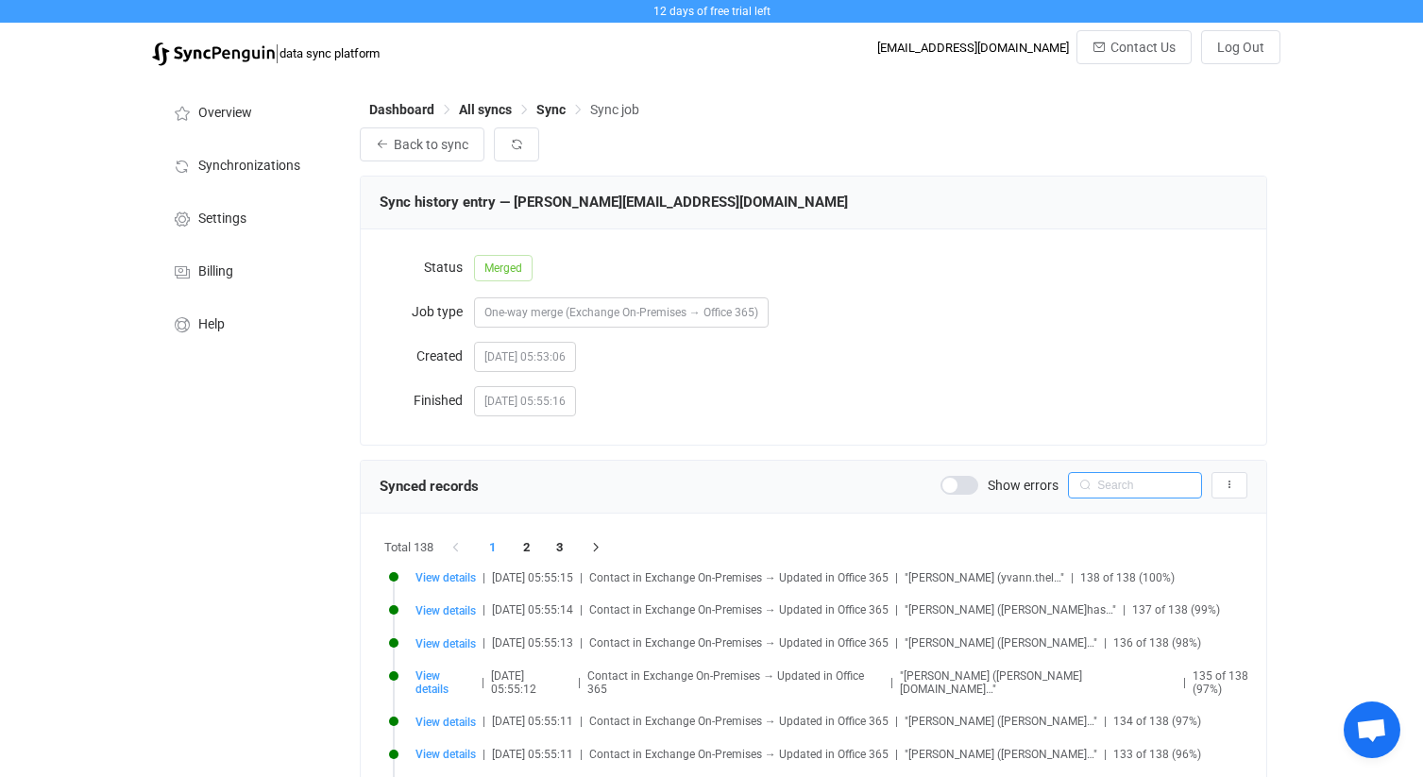
click at [1113, 481] on input "text" at bounding box center [1135, 485] width 134 height 26
type input "fl"
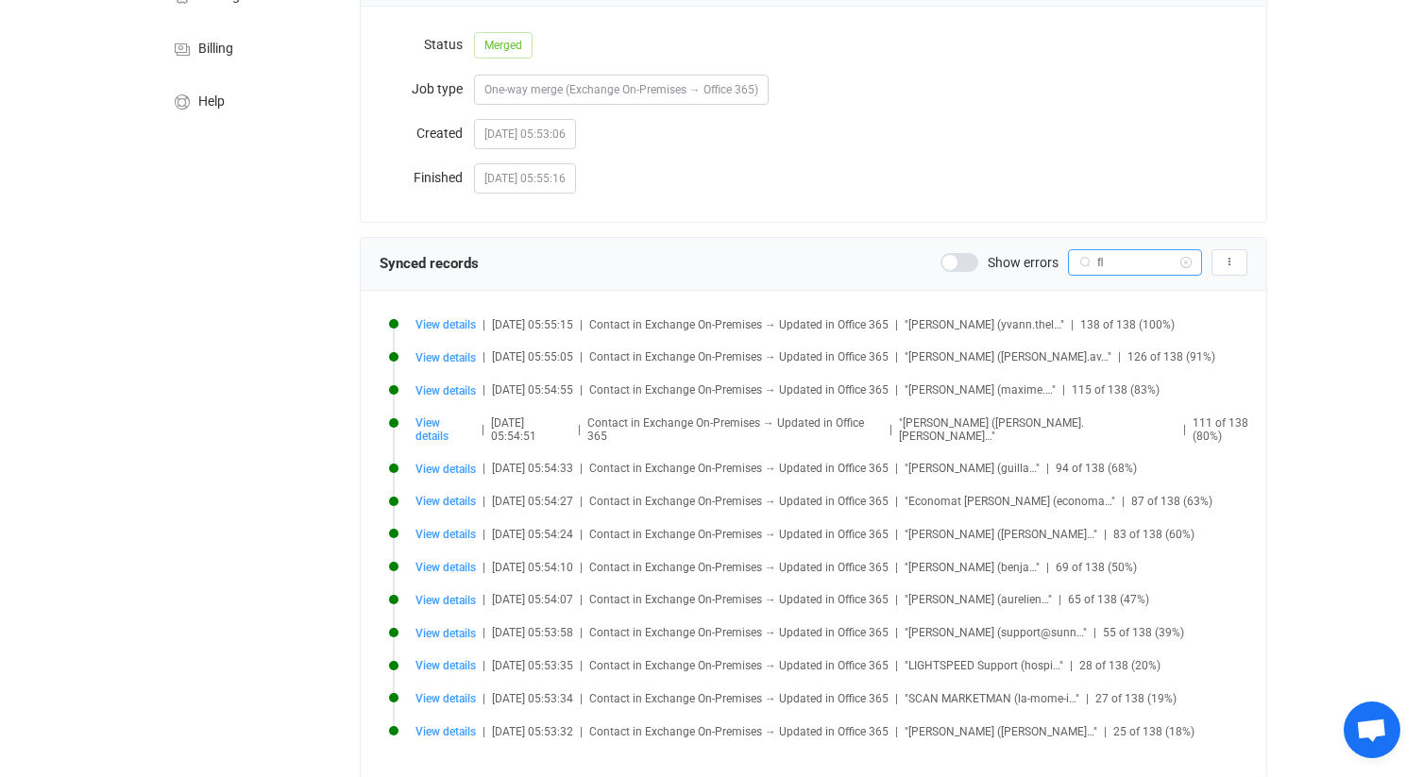
scroll to position [275, 0]
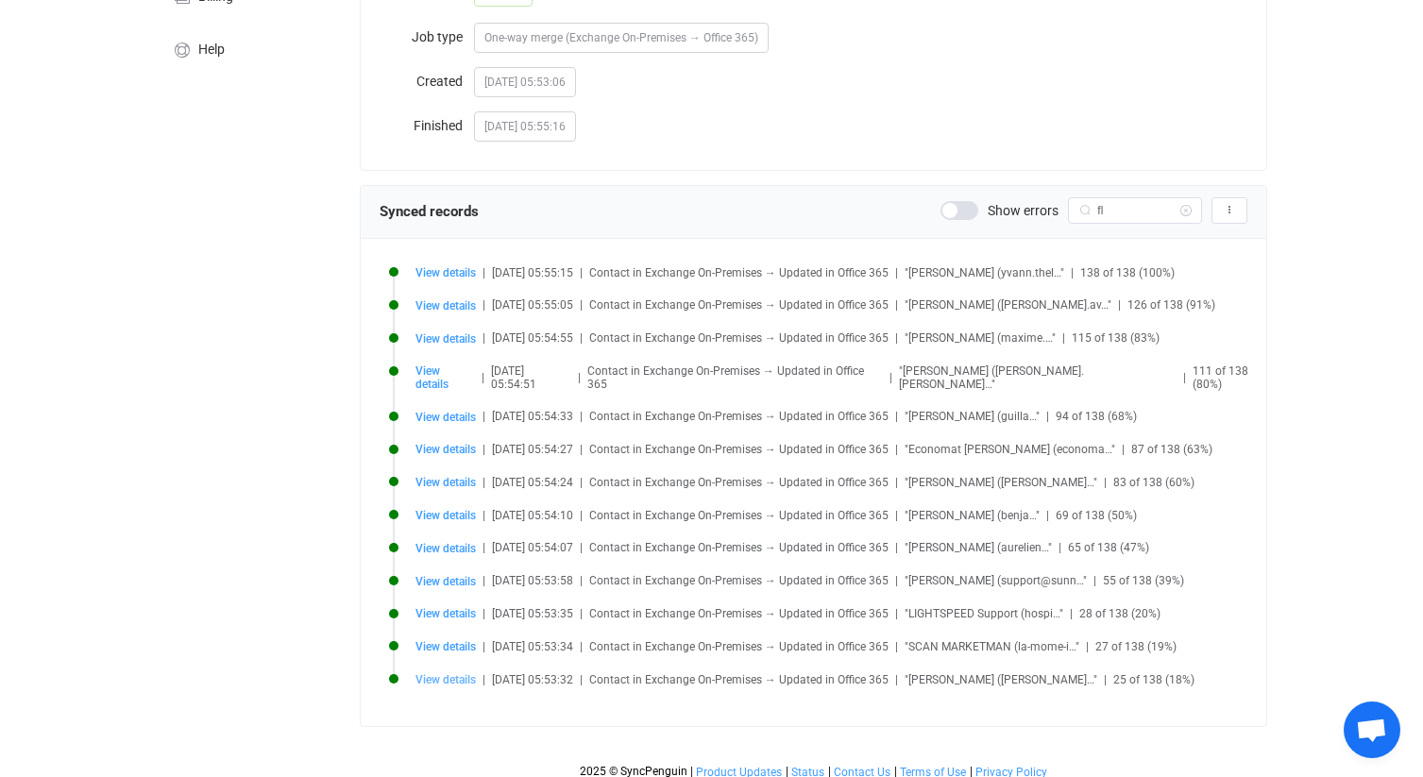
click at [462, 673] on span "View details" at bounding box center [445, 679] width 60 height 13
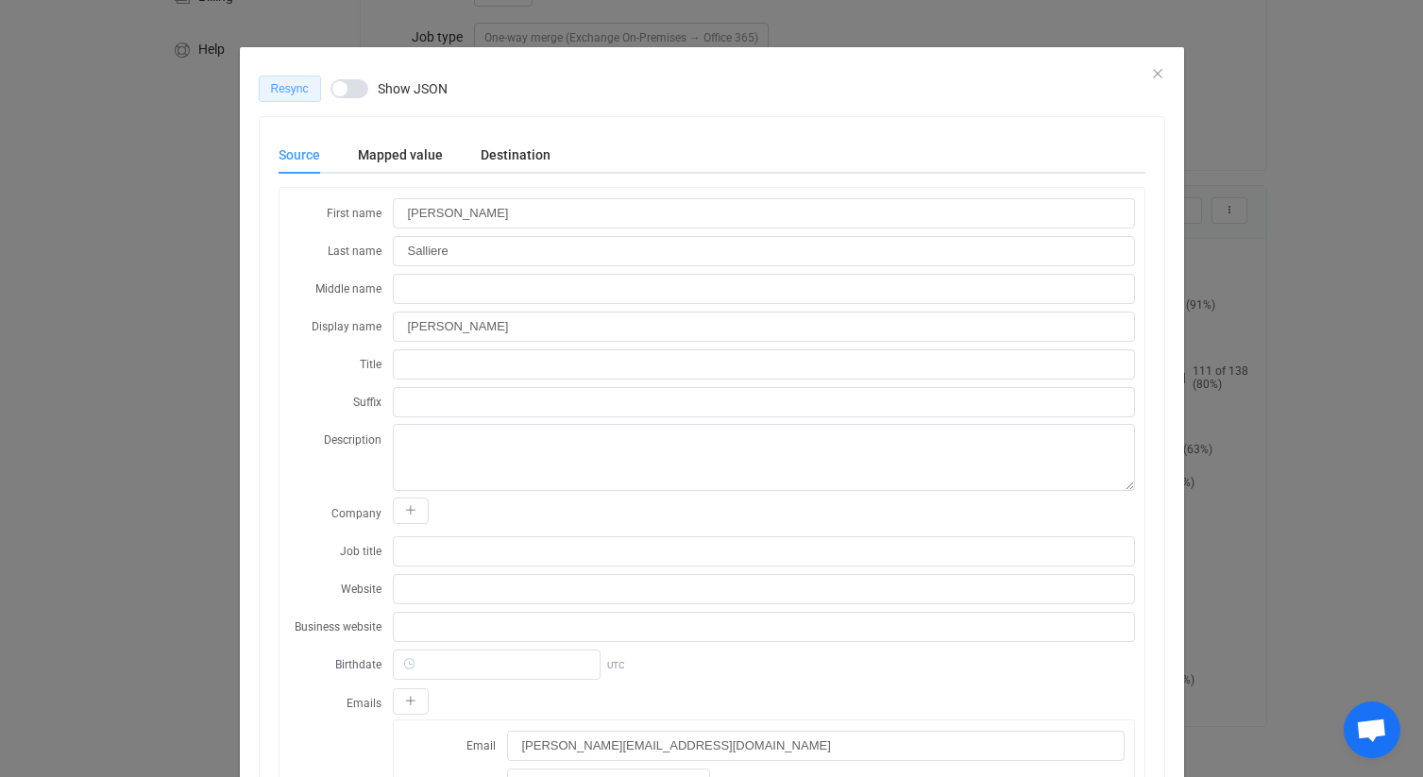
click at [296, 94] on span "Resync" at bounding box center [290, 88] width 38 height 13
click at [1151, 70] on icon "Close" at bounding box center [1157, 73] width 15 height 15
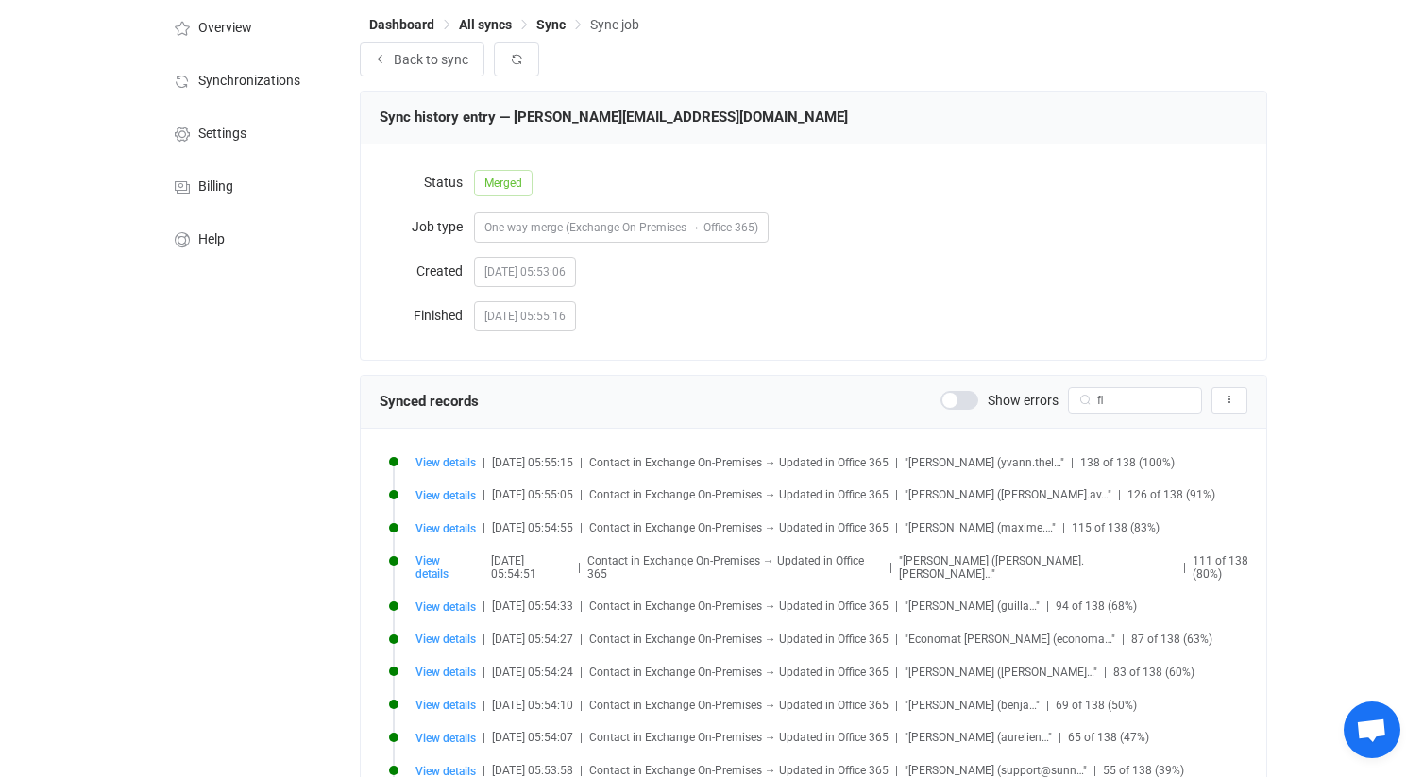
scroll to position [87, 0]
click at [954, 405] on span at bounding box center [959, 398] width 38 height 19
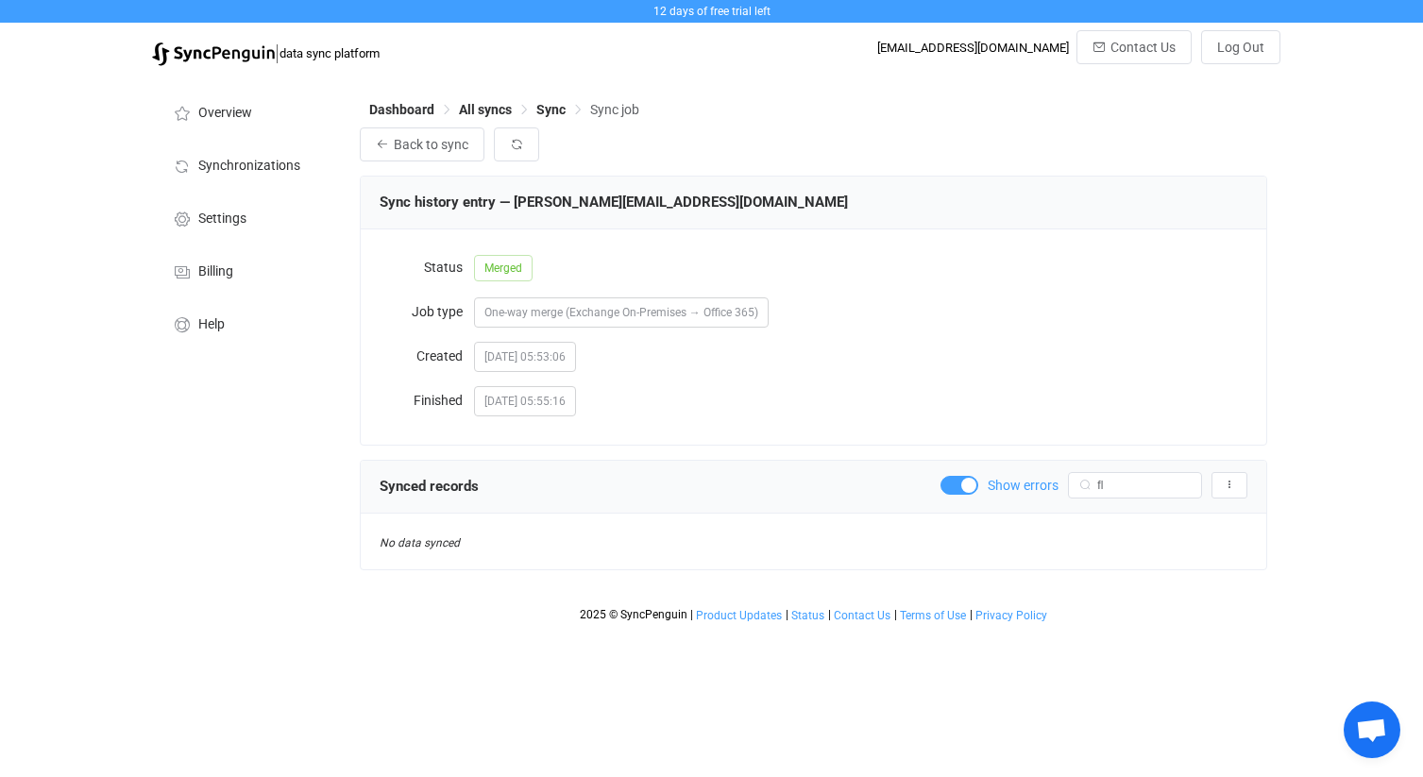
scroll to position [0, 0]
click at [956, 481] on span at bounding box center [959, 485] width 38 height 19
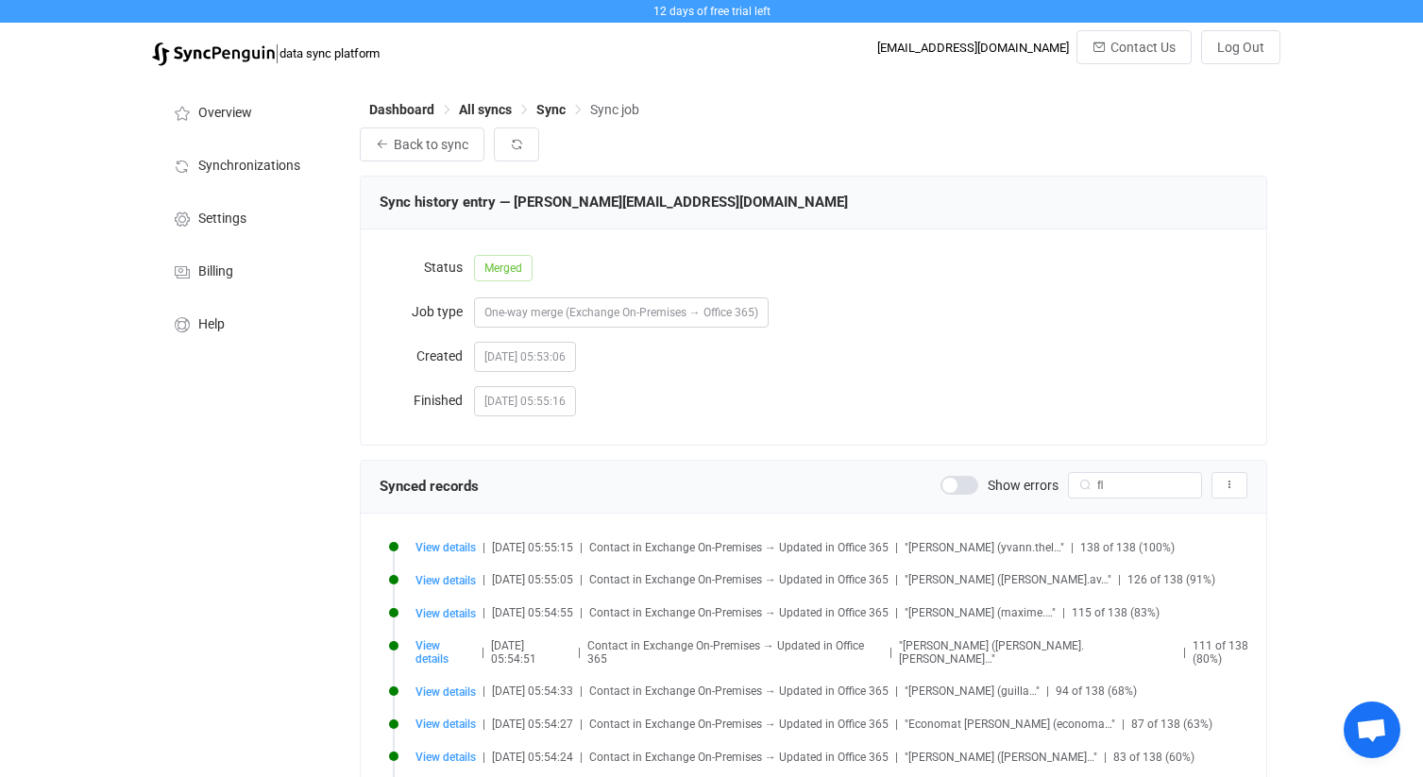
click at [673, 311] on span "One-way merge (Exchange On-Premises → Office 365)" at bounding box center [621, 312] width 274 height 13
click at [517, 152] on button "button" at bounding box center [516, 144] width 45 height 34
click at [454, 153] on button "Back to sync" at bounding box center [422, 144] width 125 height 34
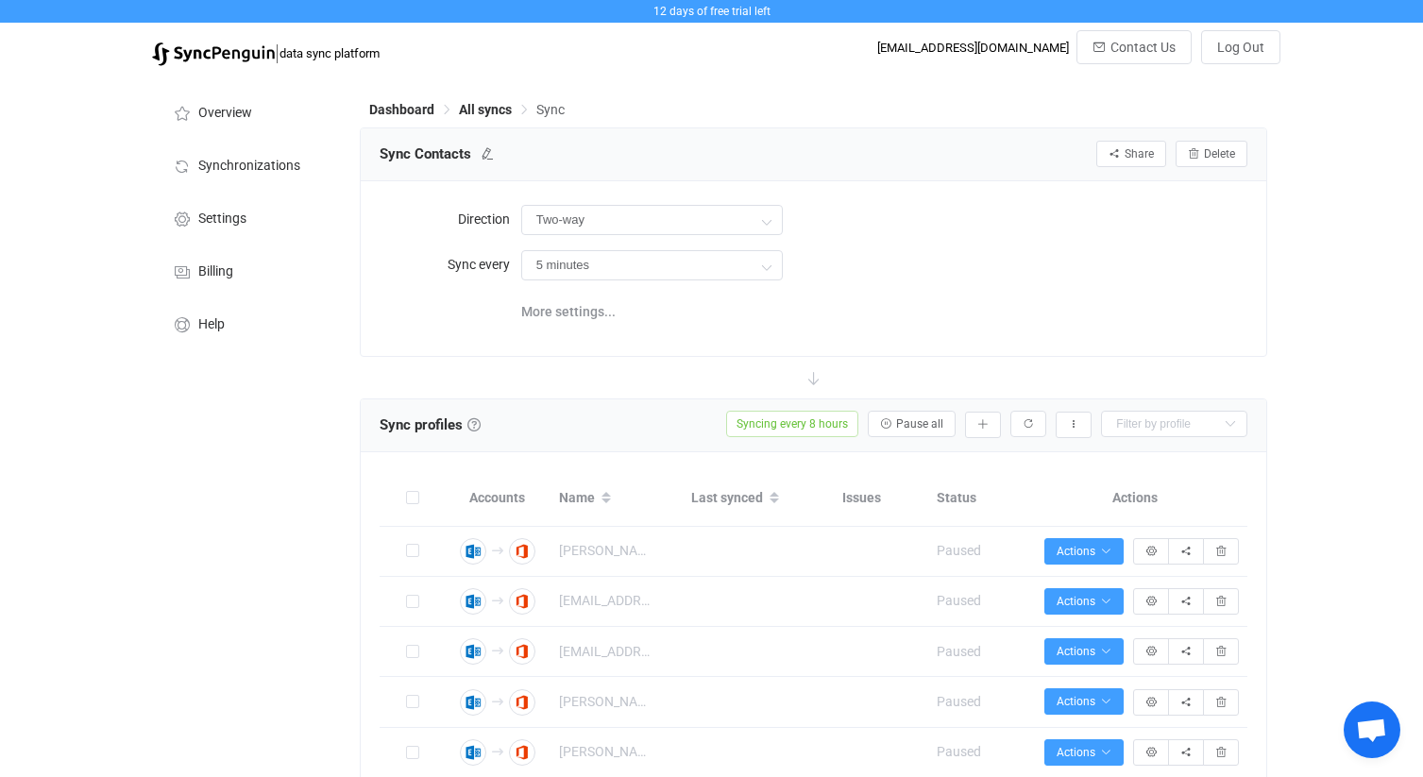
type input "Exchange On-Premises → Office 365"
type input "8 hours"
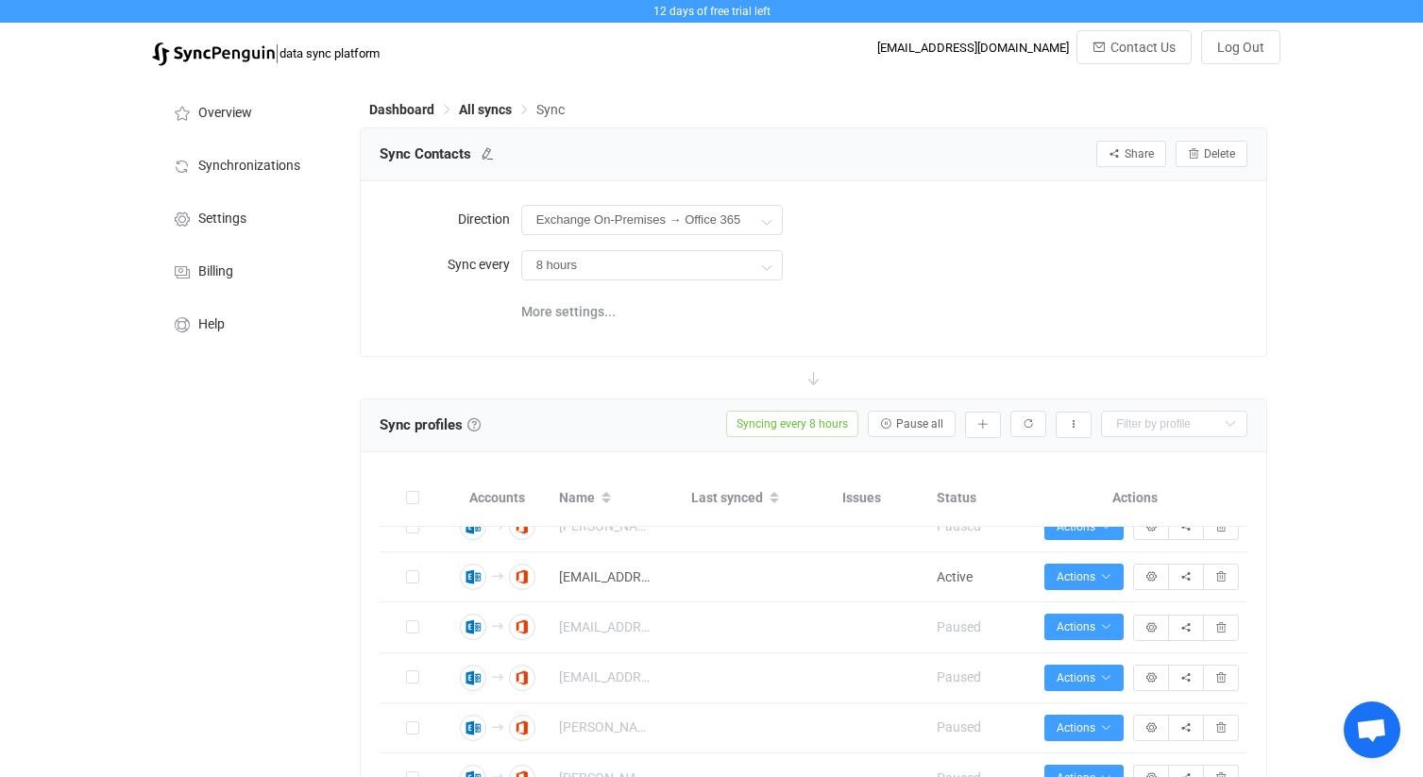
scroll to position [4470, 0]
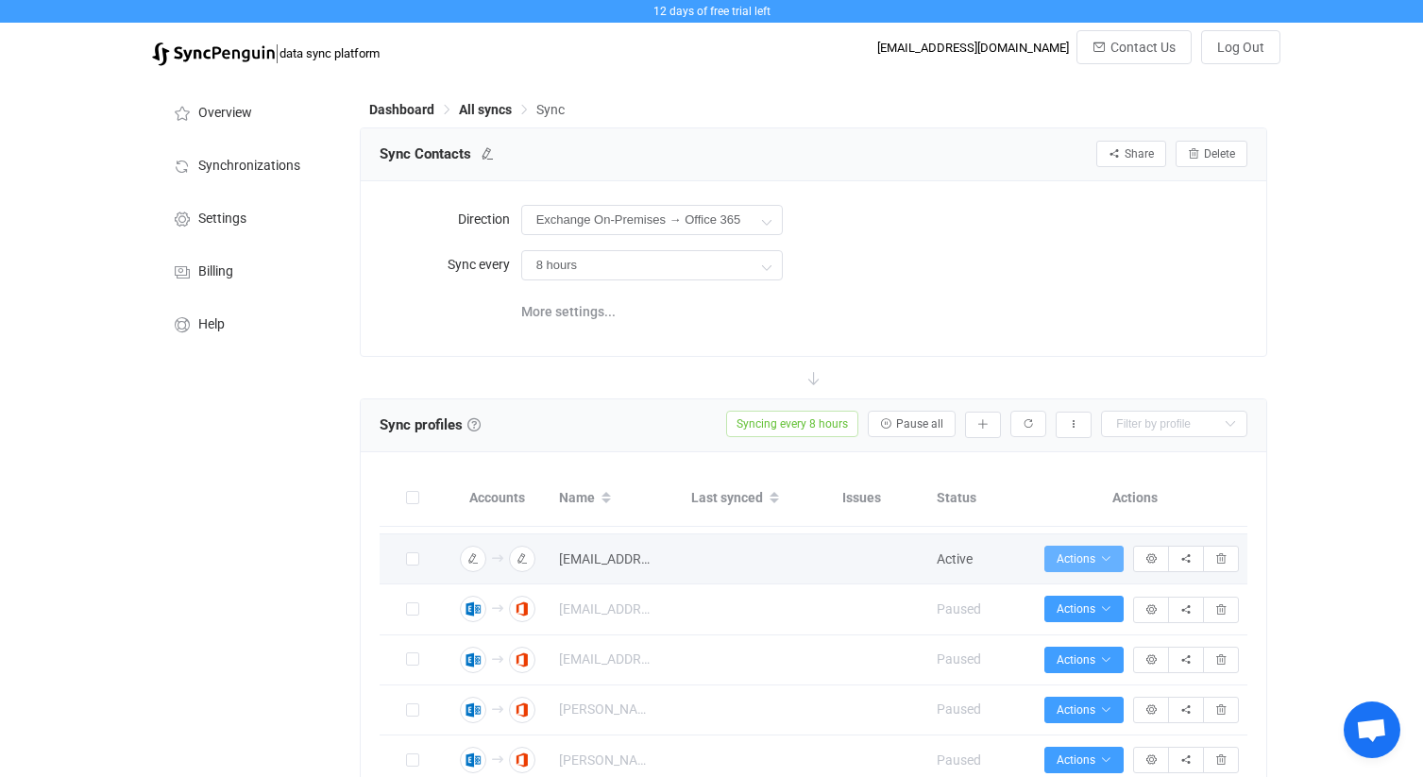
click at [1097, 565] on span "Actions" at bounding box center [1083, 558] width 55 height 13
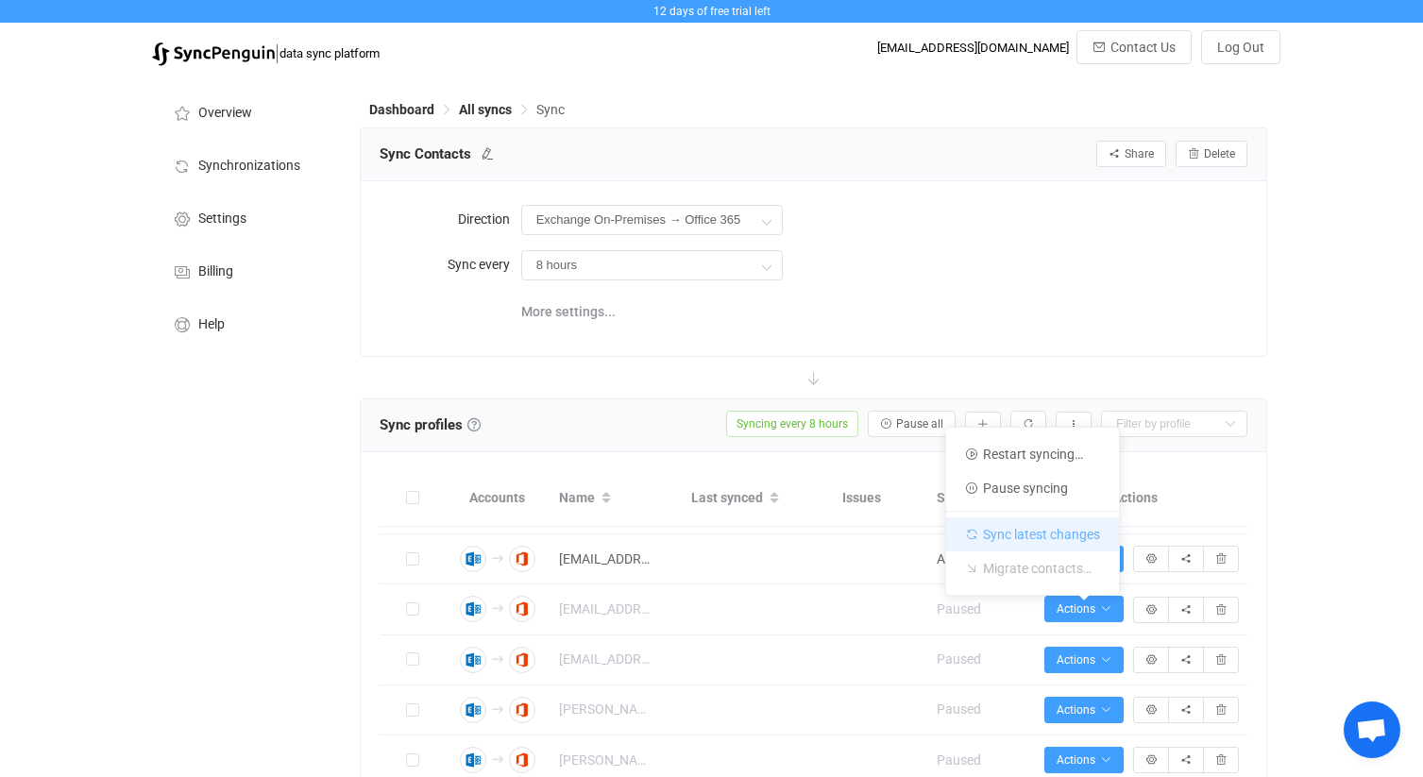
click at [1048, 536] on li "Sync latest changes" at bounding box center [1032, 531] width 173 height 41
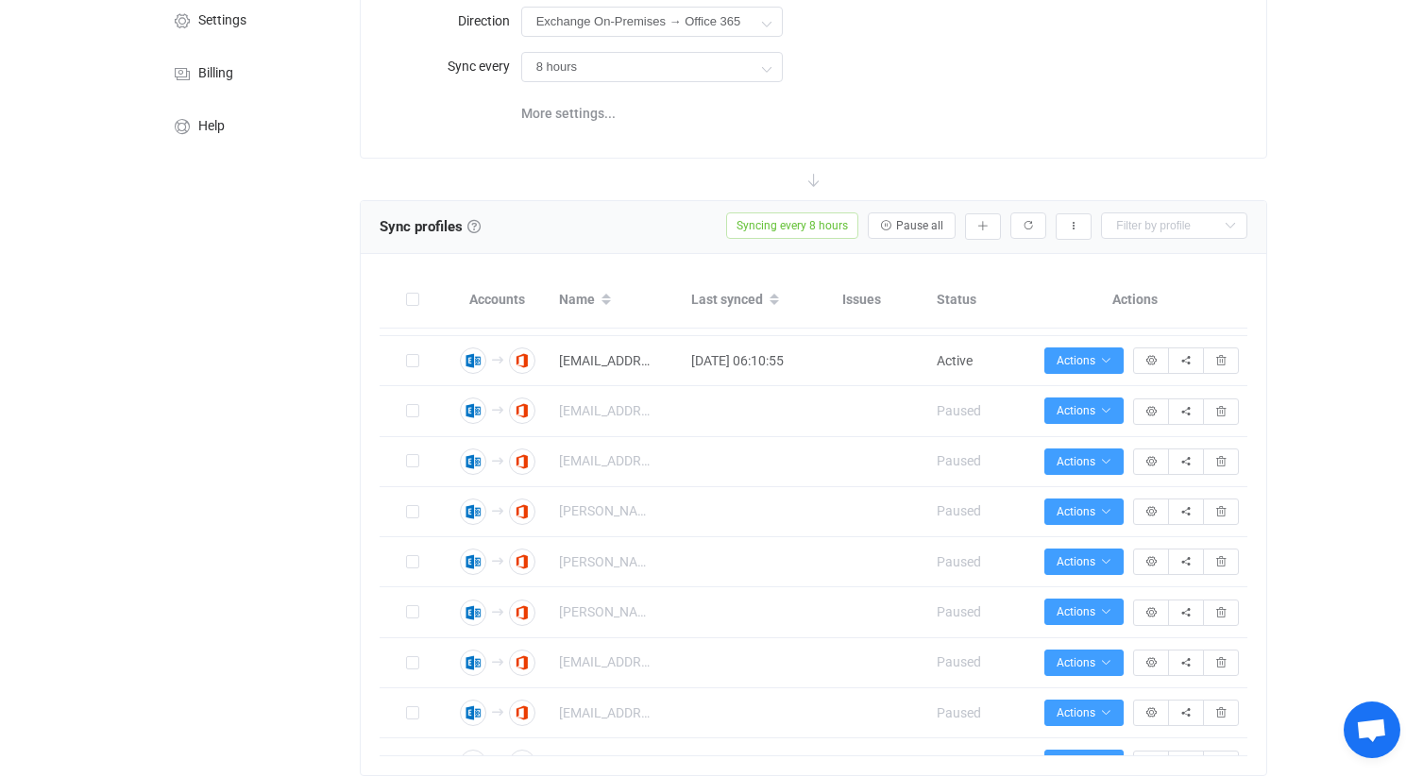
scroll to position [189, 0]
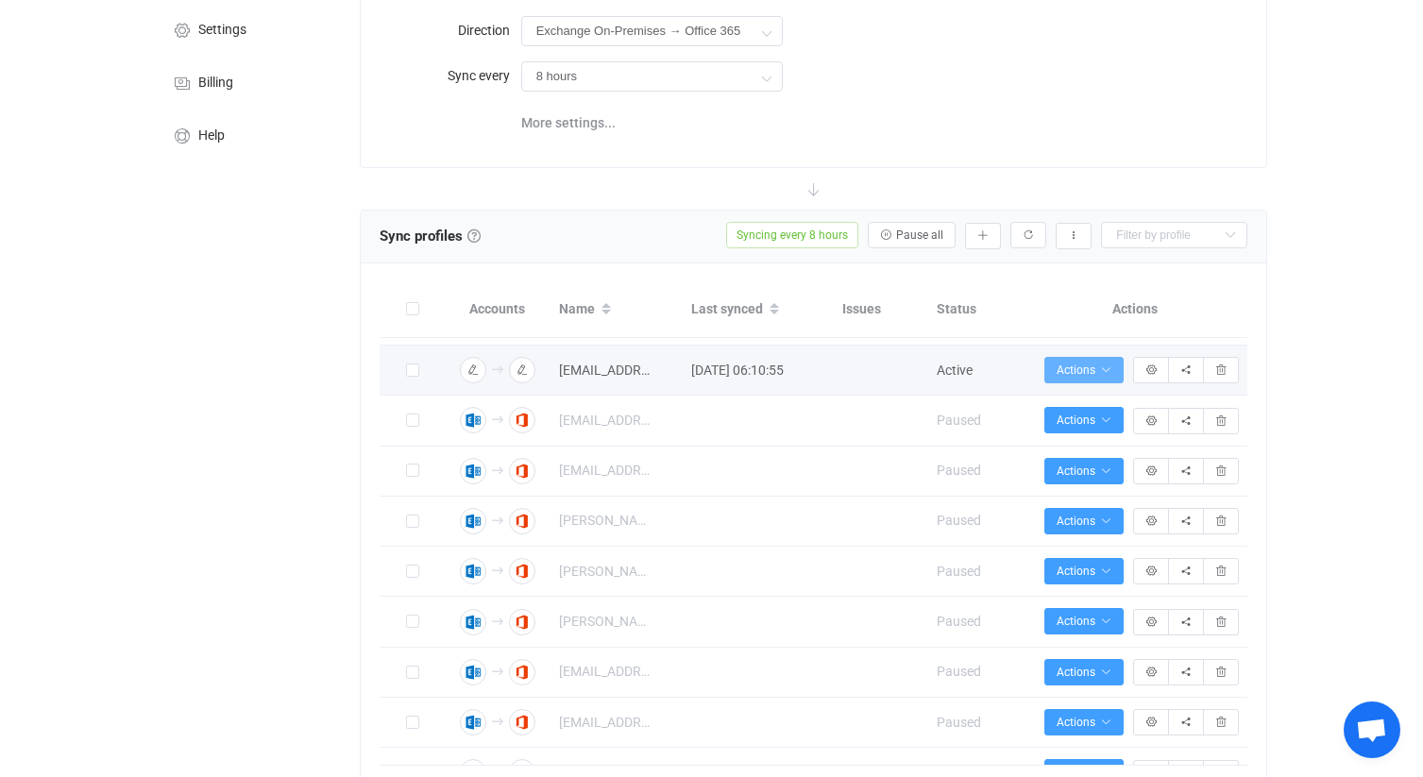
click at [1103, 377] on span "Actions" at bounding box center [1083, 369] width 55 height 13
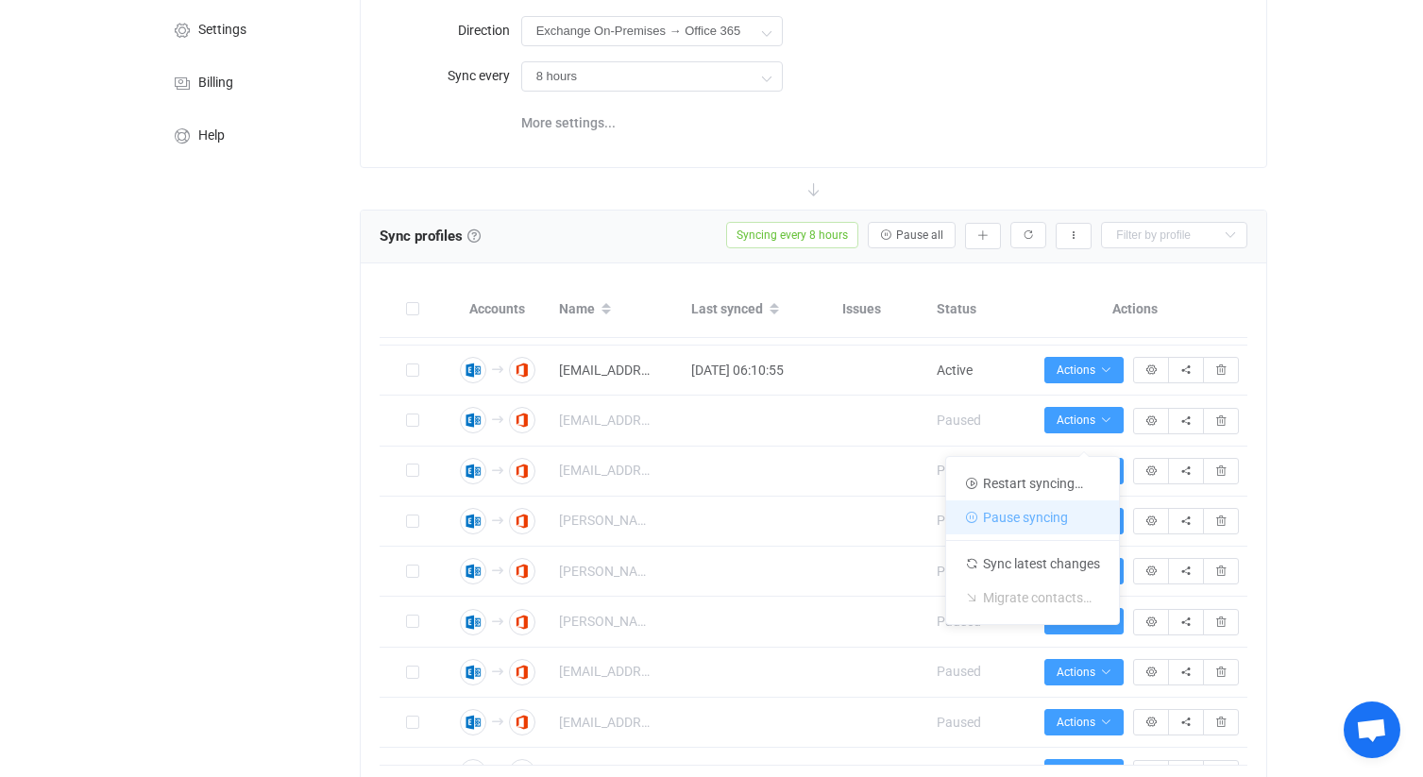
click at [1071, 521] on li "Pause syncing" at bounding box center [1032, 517] width 173 height 34
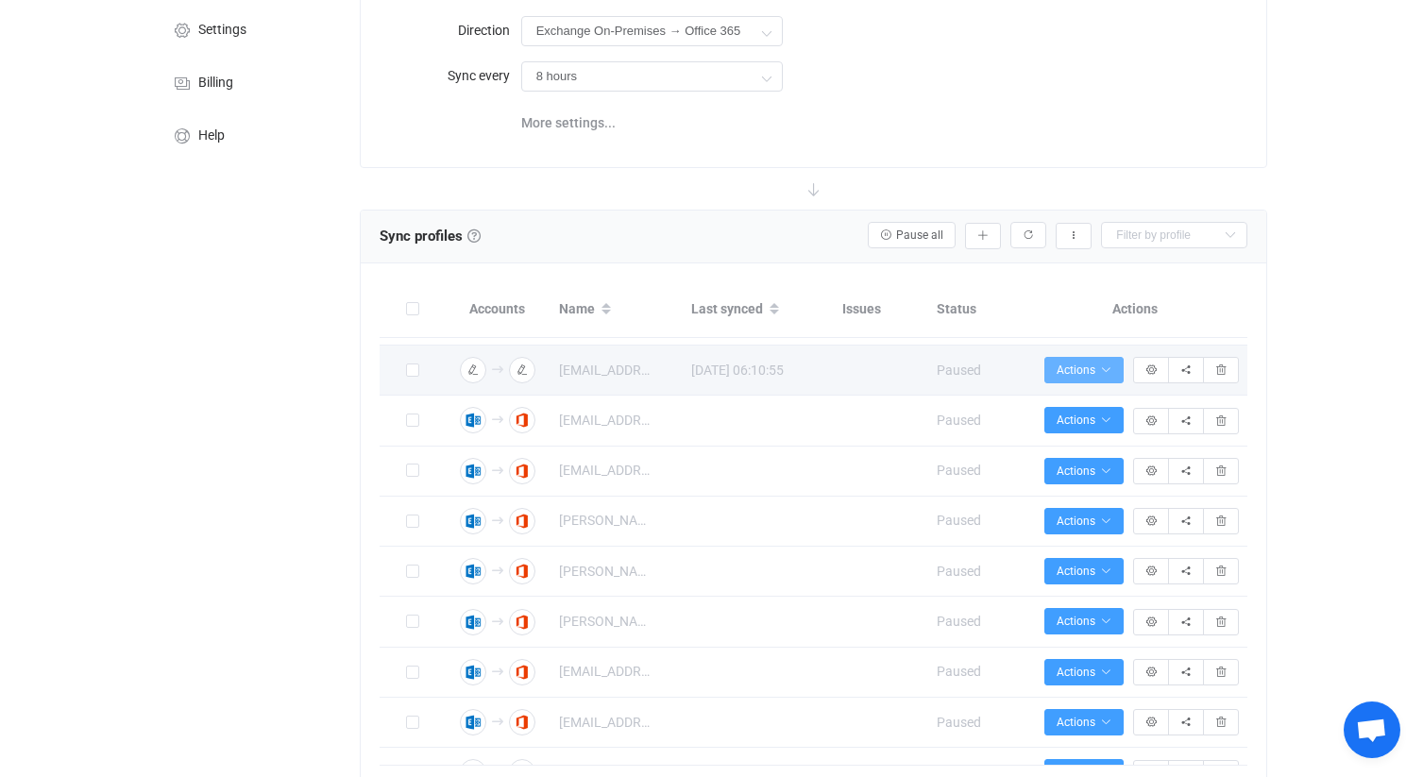
click at [1081, 377] on span "Actions" at bounding box center [1083, 369] width 55 height 13
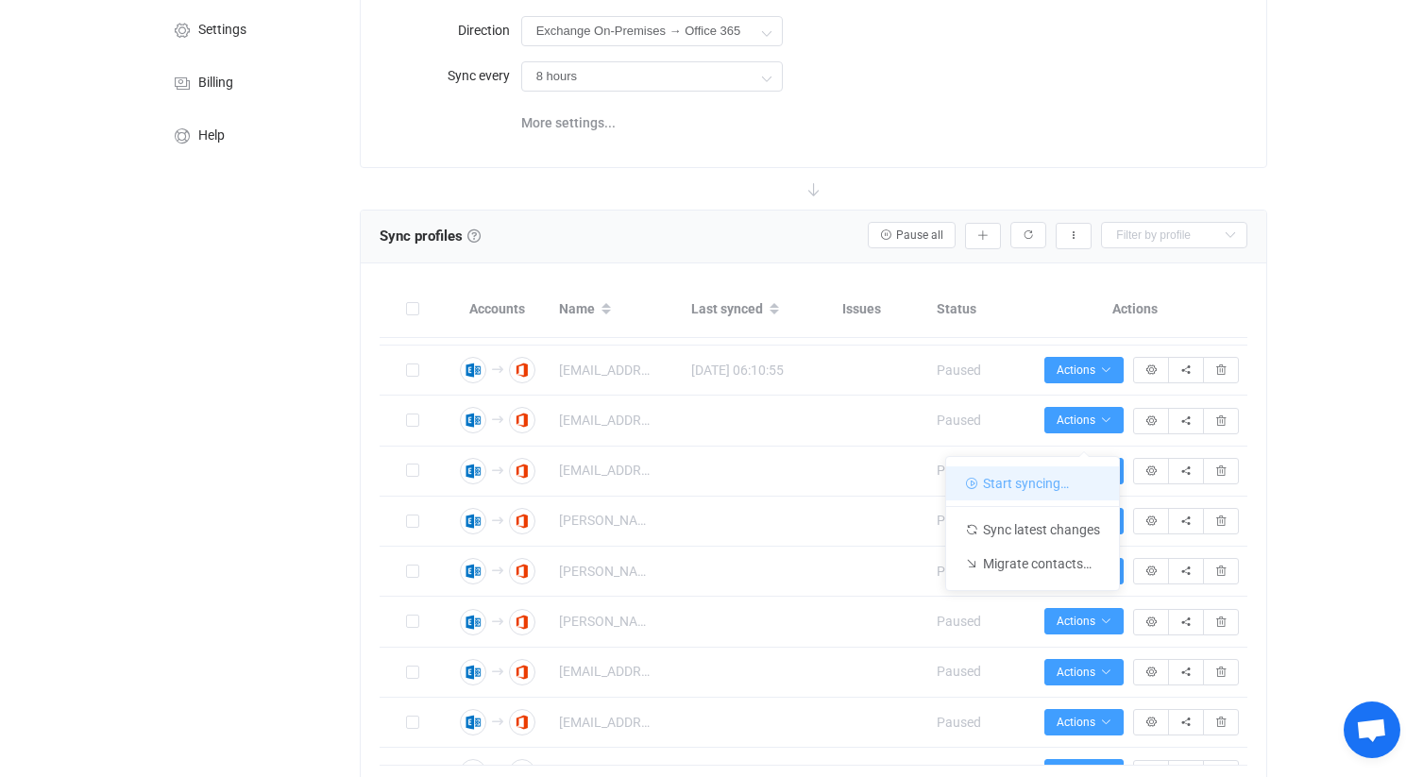
click at [1059, 480] on li "Start syncing…" at bounding box center [1032, 483] width 173 height 34
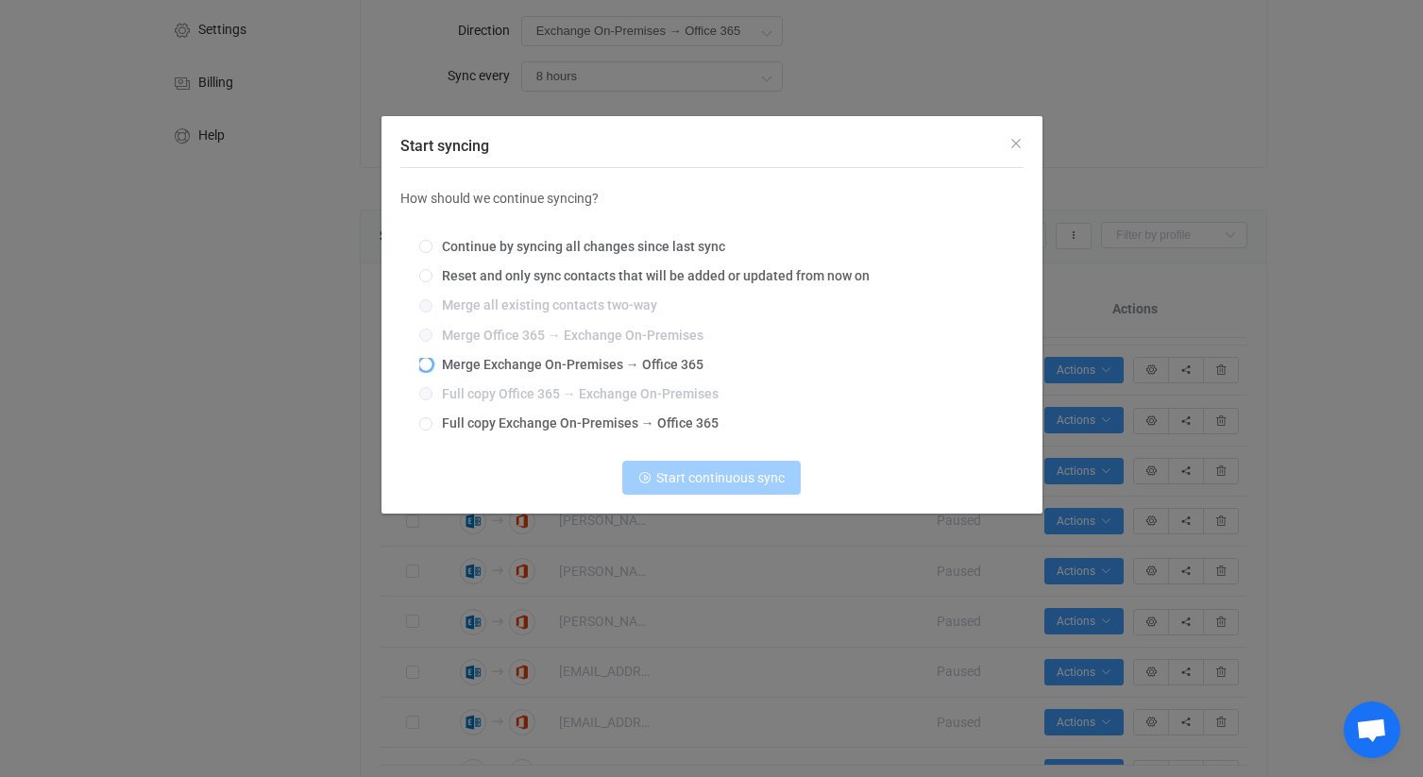
click at [684, 367] on span "Merge Exchange On-Premises → Office 365" at bounding box center [567, 364] width 271 height 15
click at [432, 367] on input "Merge Exchange On-Premises → Office 365" at bounding box center [425, 365] width 13 height 15
radio input "true"
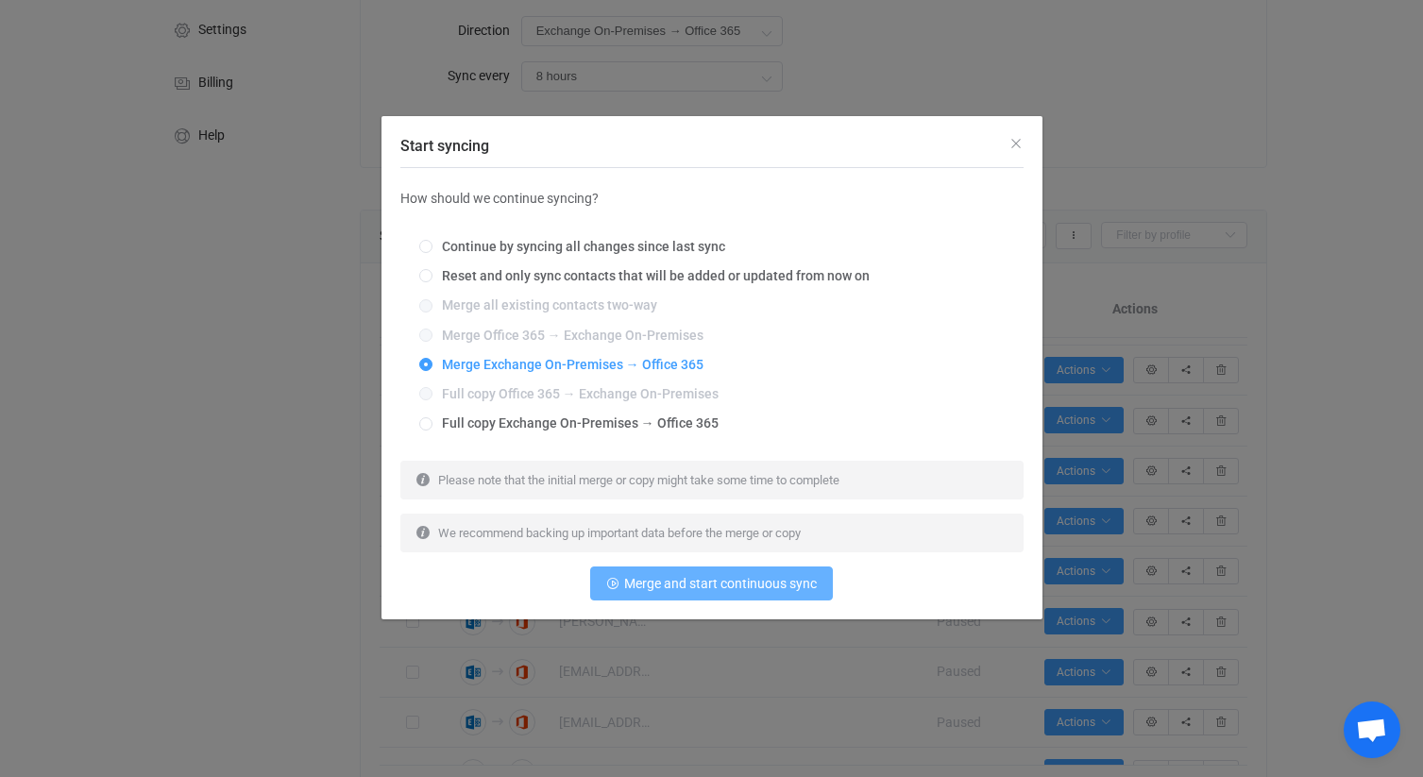
click at [737, 589] on span "Merge and start continuous sync" at bounding box center [720, 583] width 193 height 15
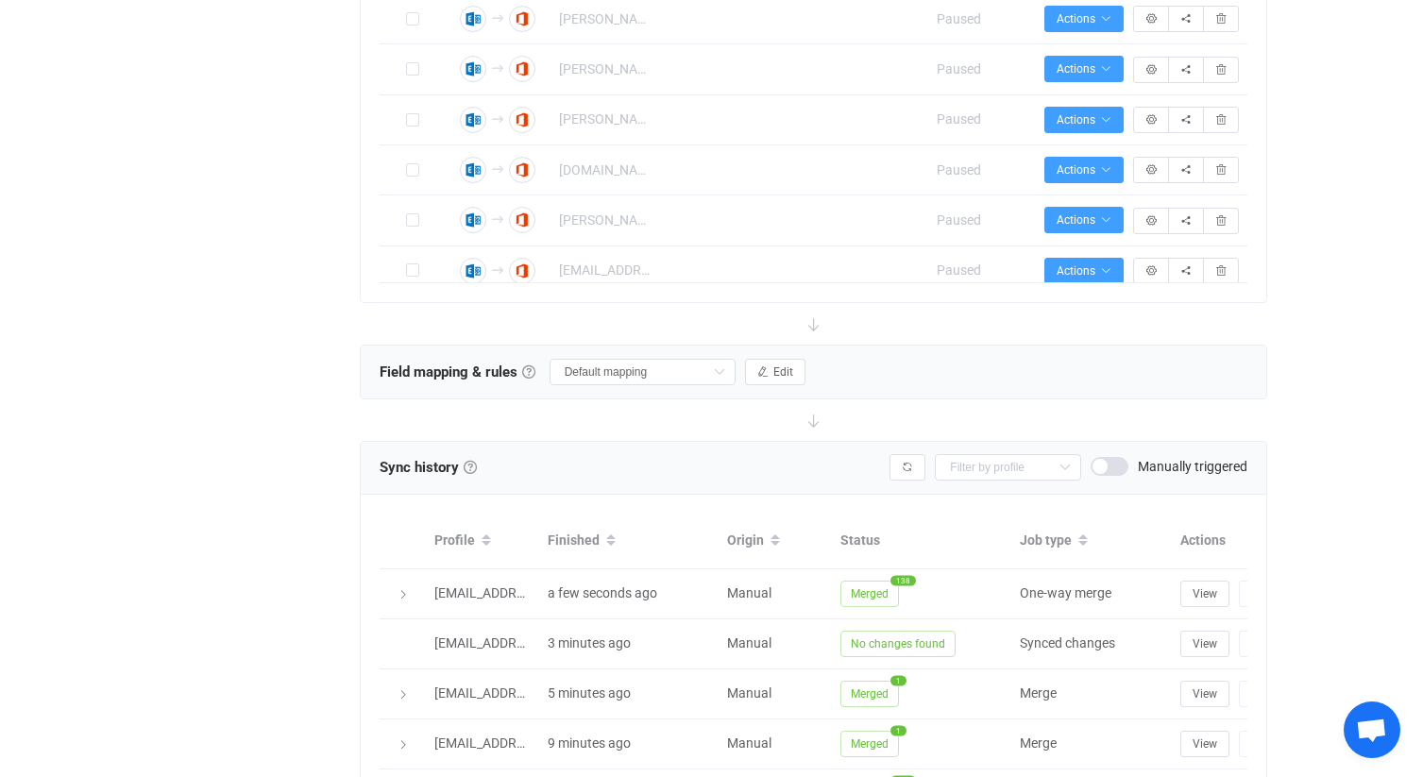
scroll to position [674, 0]
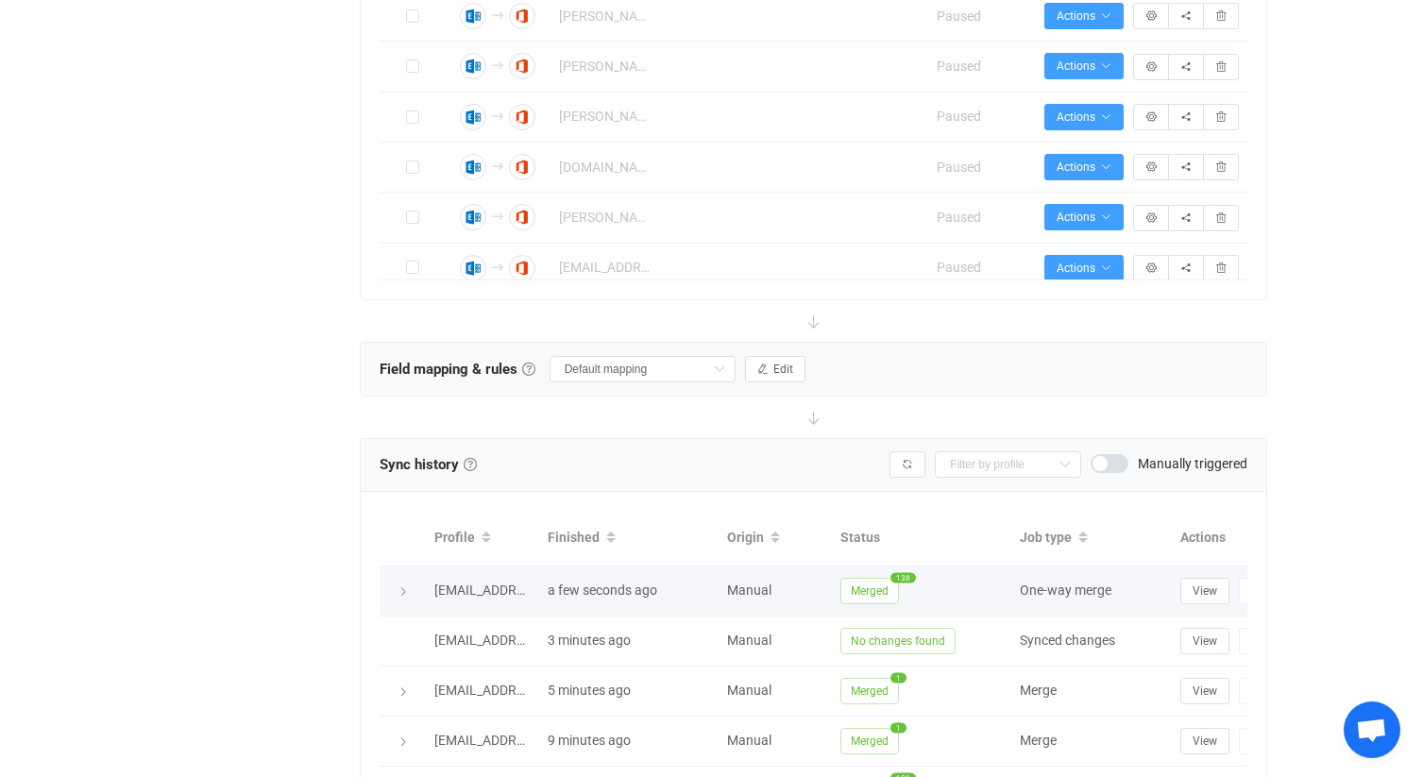
click at [880, 582] on span "Merged" at bounding box center [869, 591] width 59 height 26
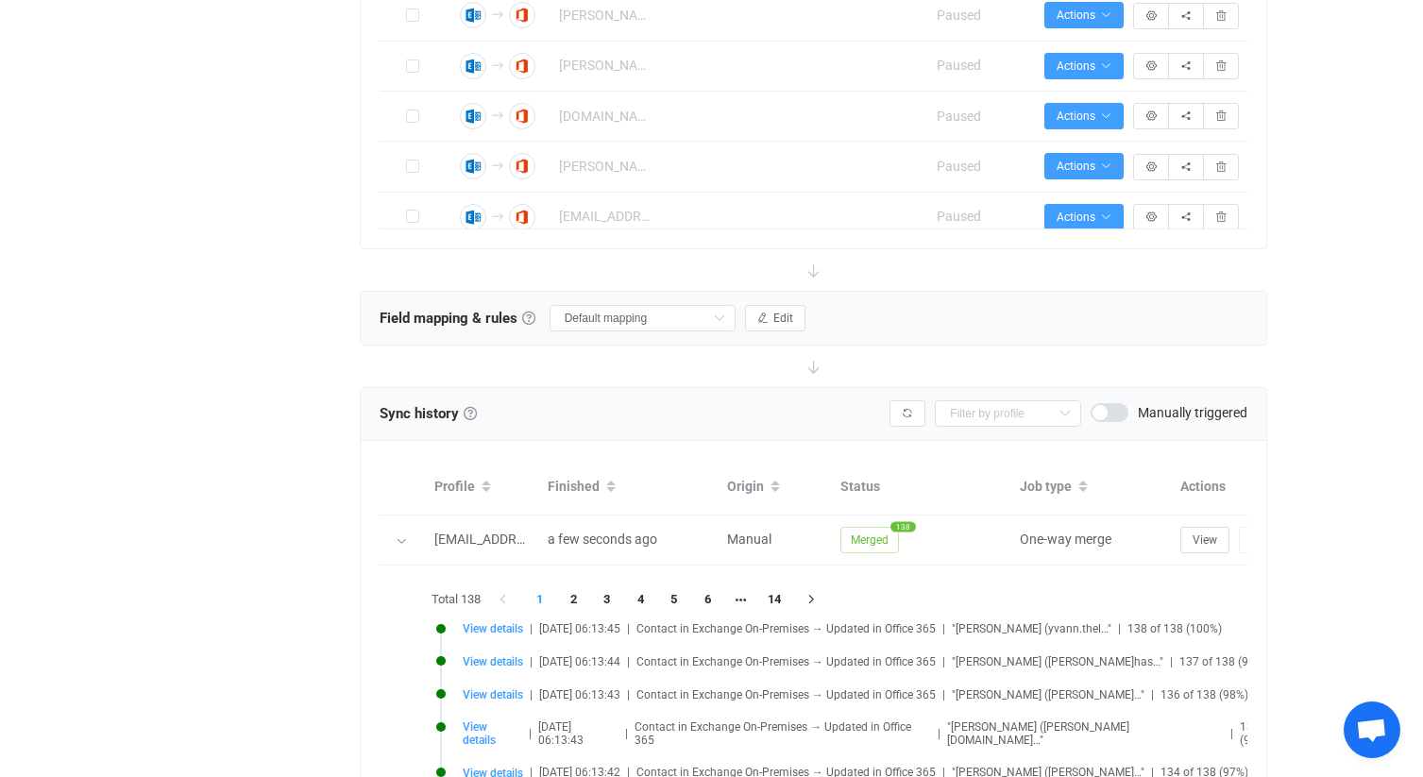
scroll to position [735, 0]
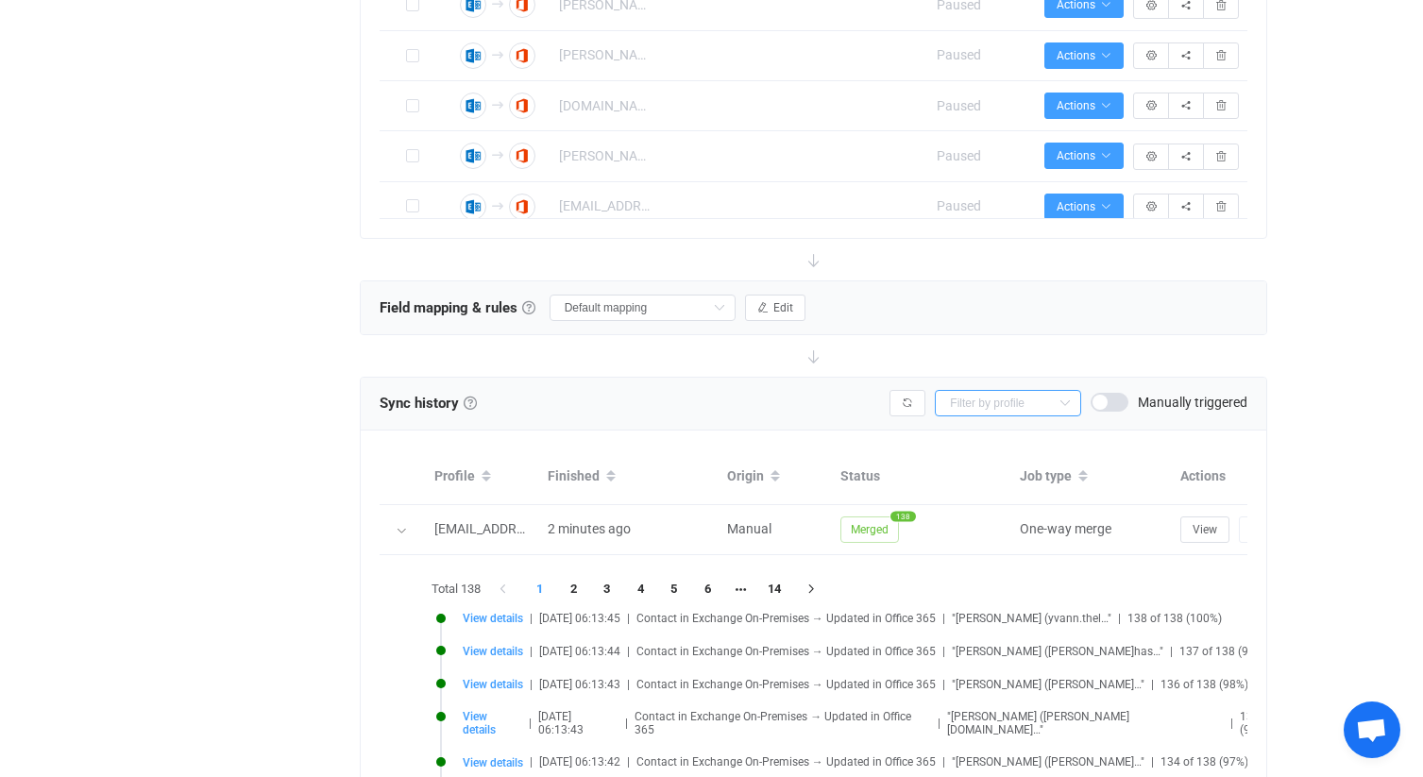
click at [990, 411] on input "text" at bounding box center [1008, 403] width 146 height 26
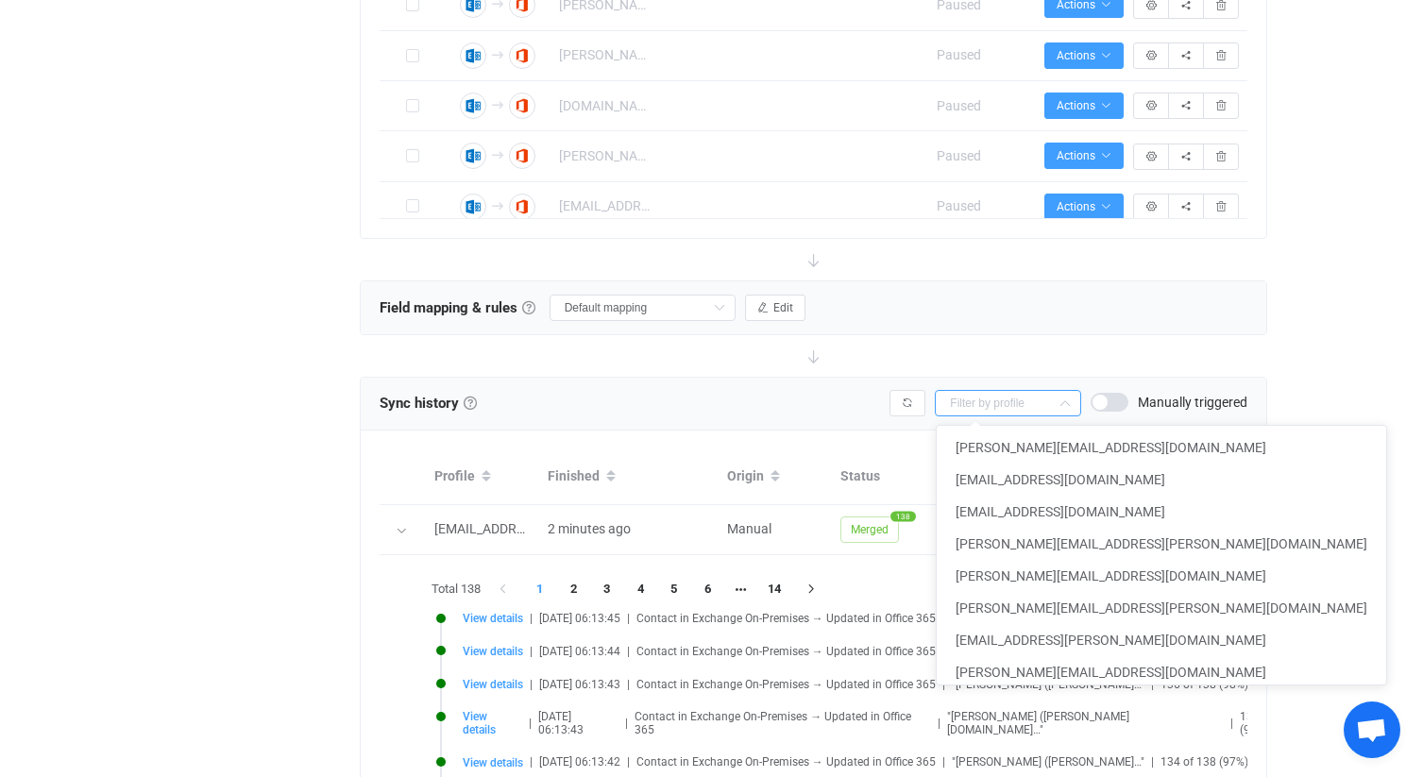
click at [1136, 346] on div at bounding box center [814, 356] width 908 height 42
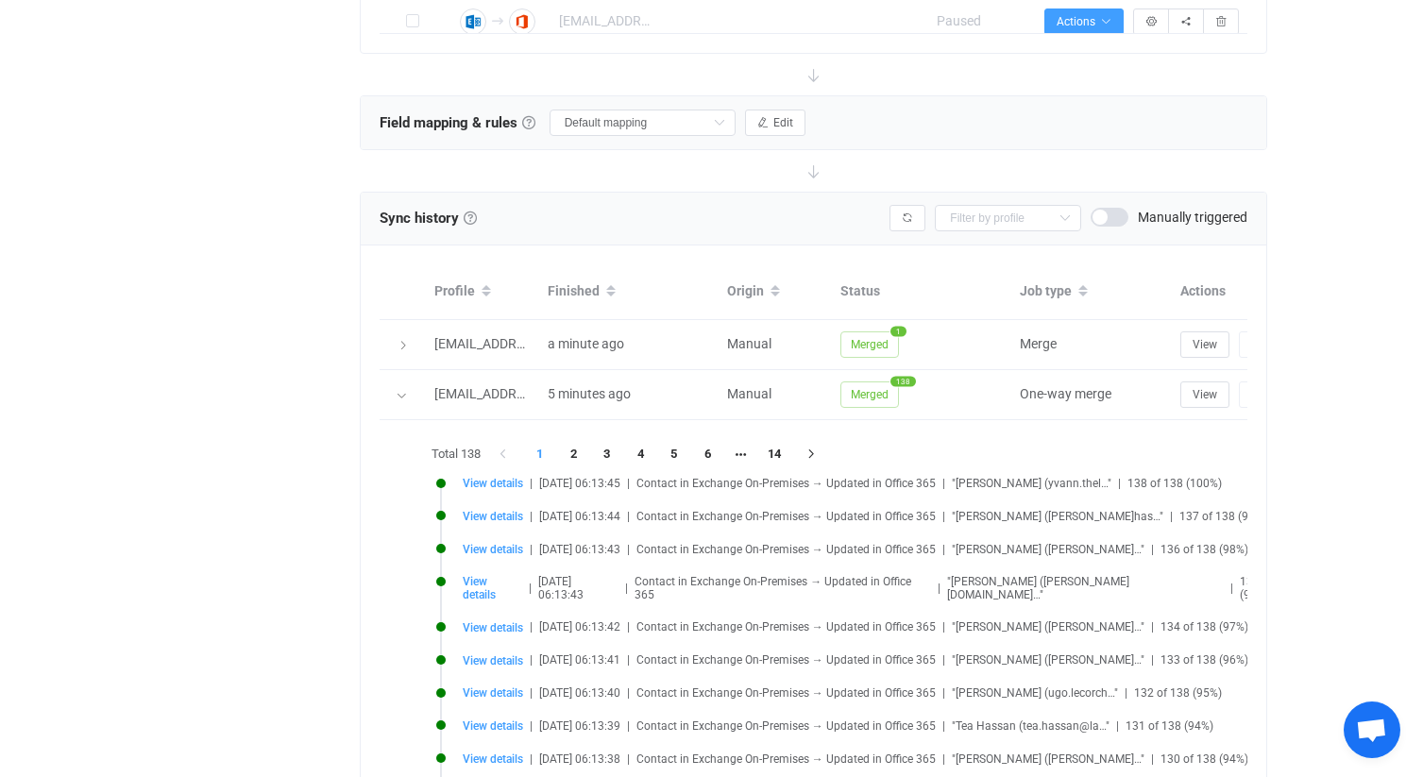
scroll to position [942, 0]
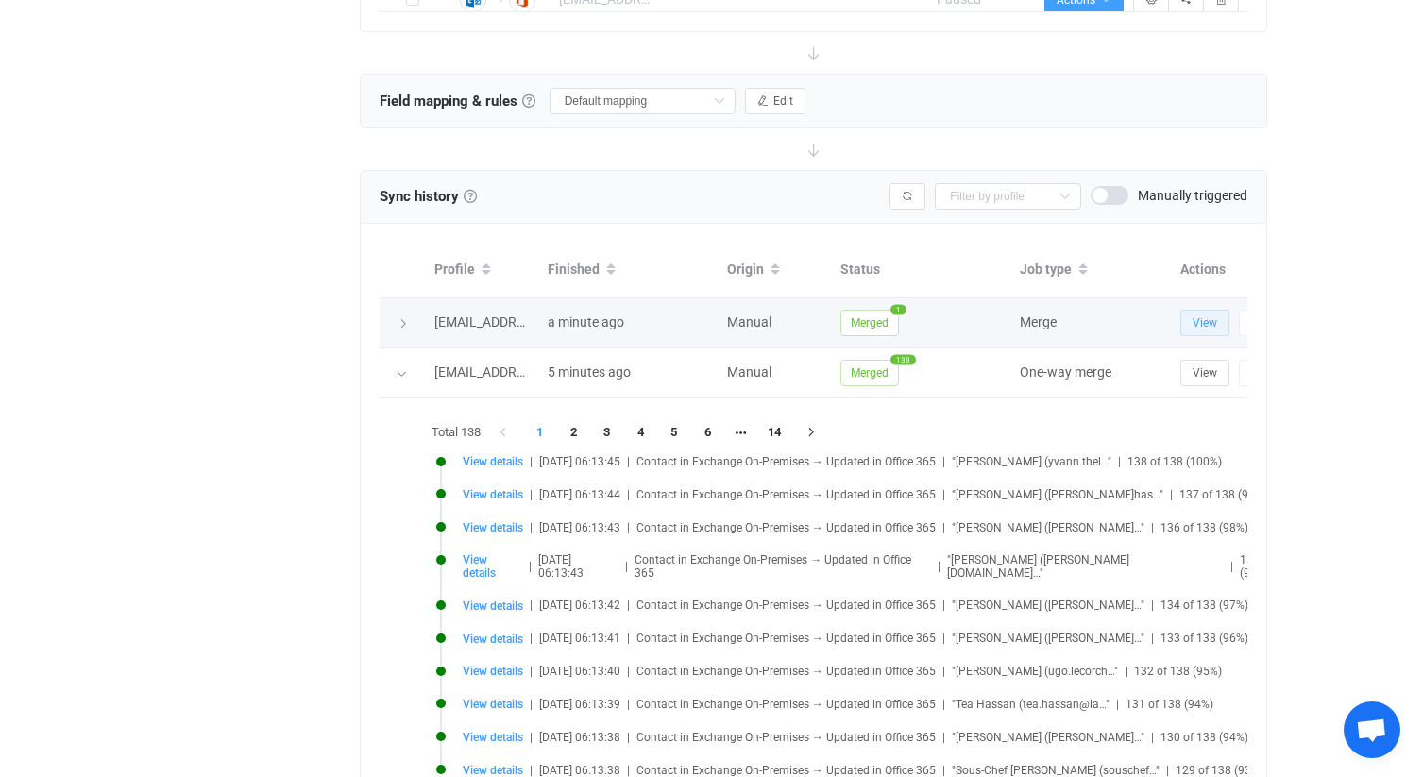
click at [1201, 320] on span "View" at bounding box center [1204, 322] width 25 height 13
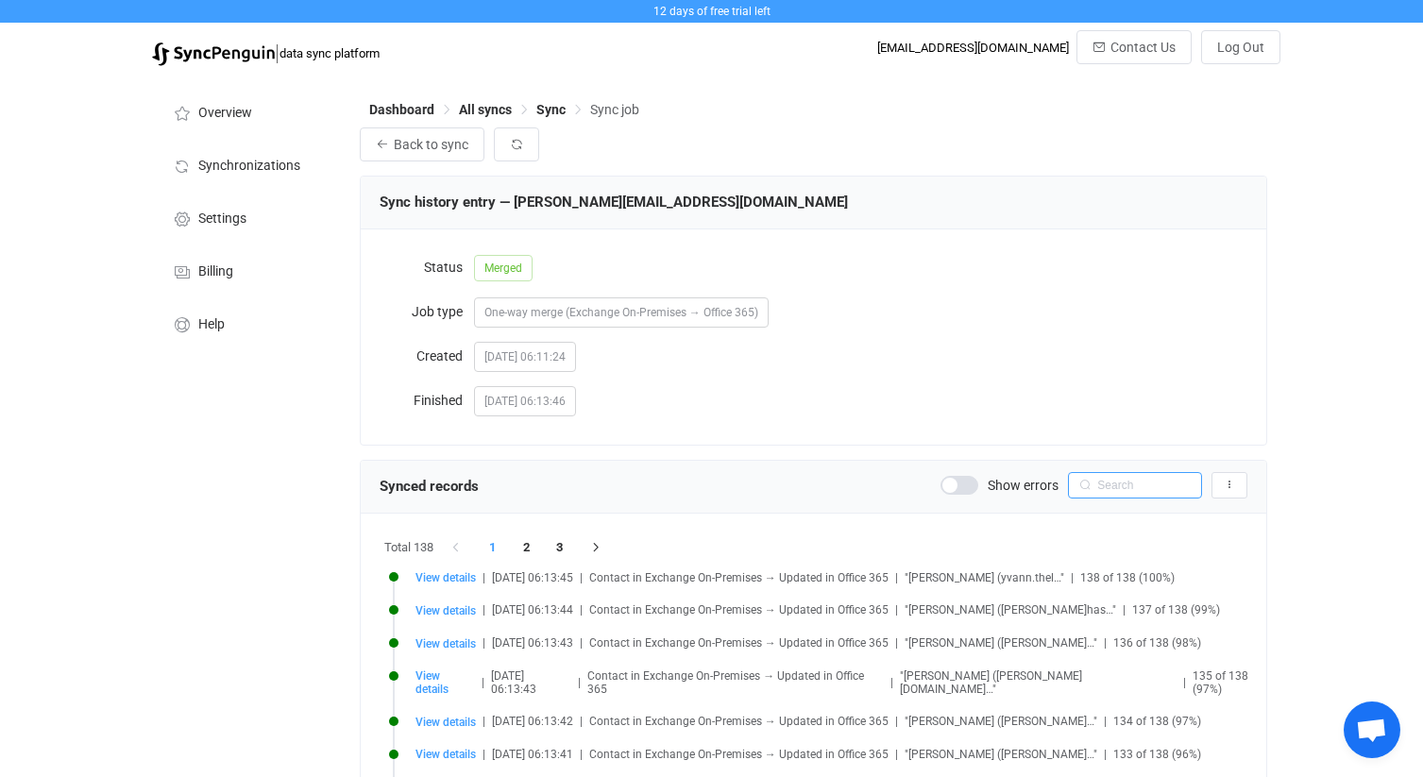
click at [1103, 492] on input "text" at bounding box center [1135, 485] width 134 height 26
type input "claux"
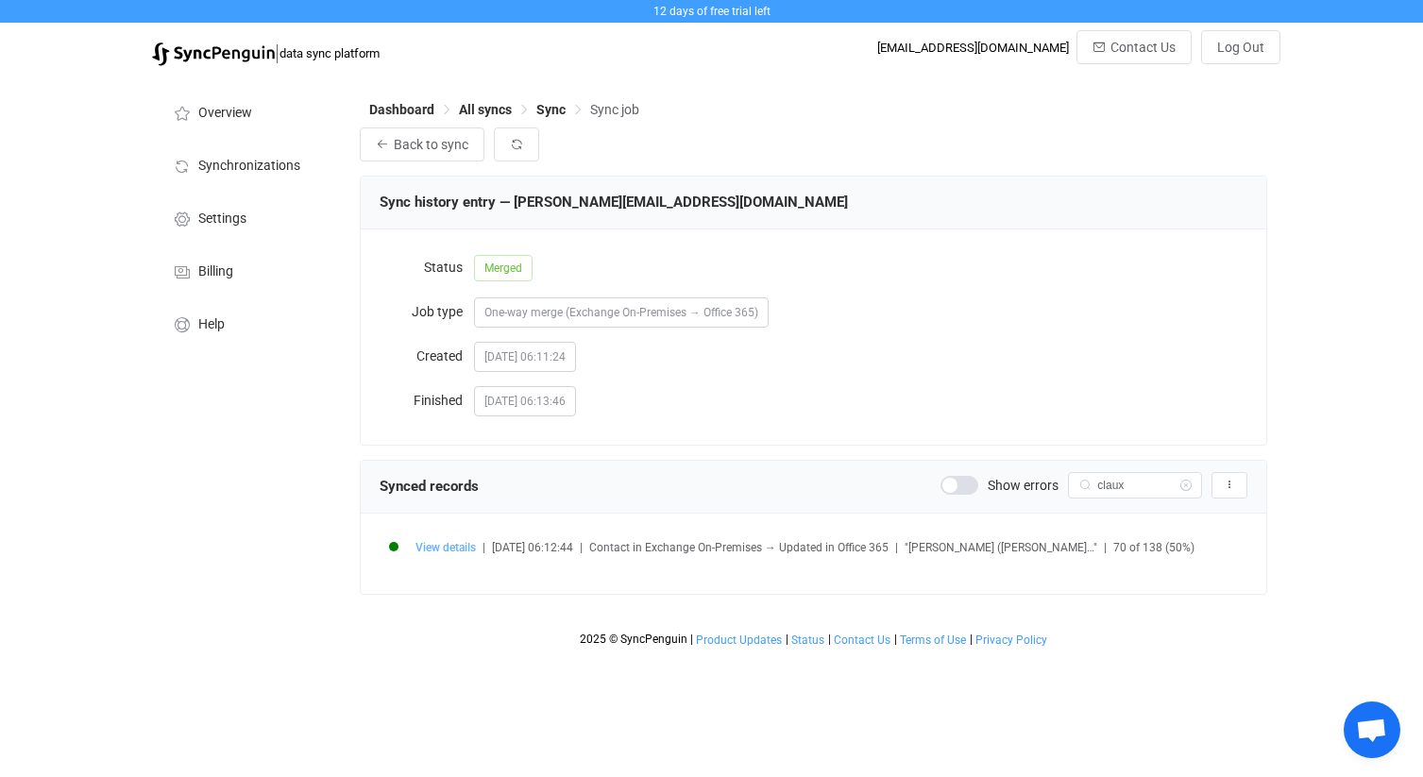
click at [464, 548] on span "View details" at bounding box center [445, 547] width 60 height 13
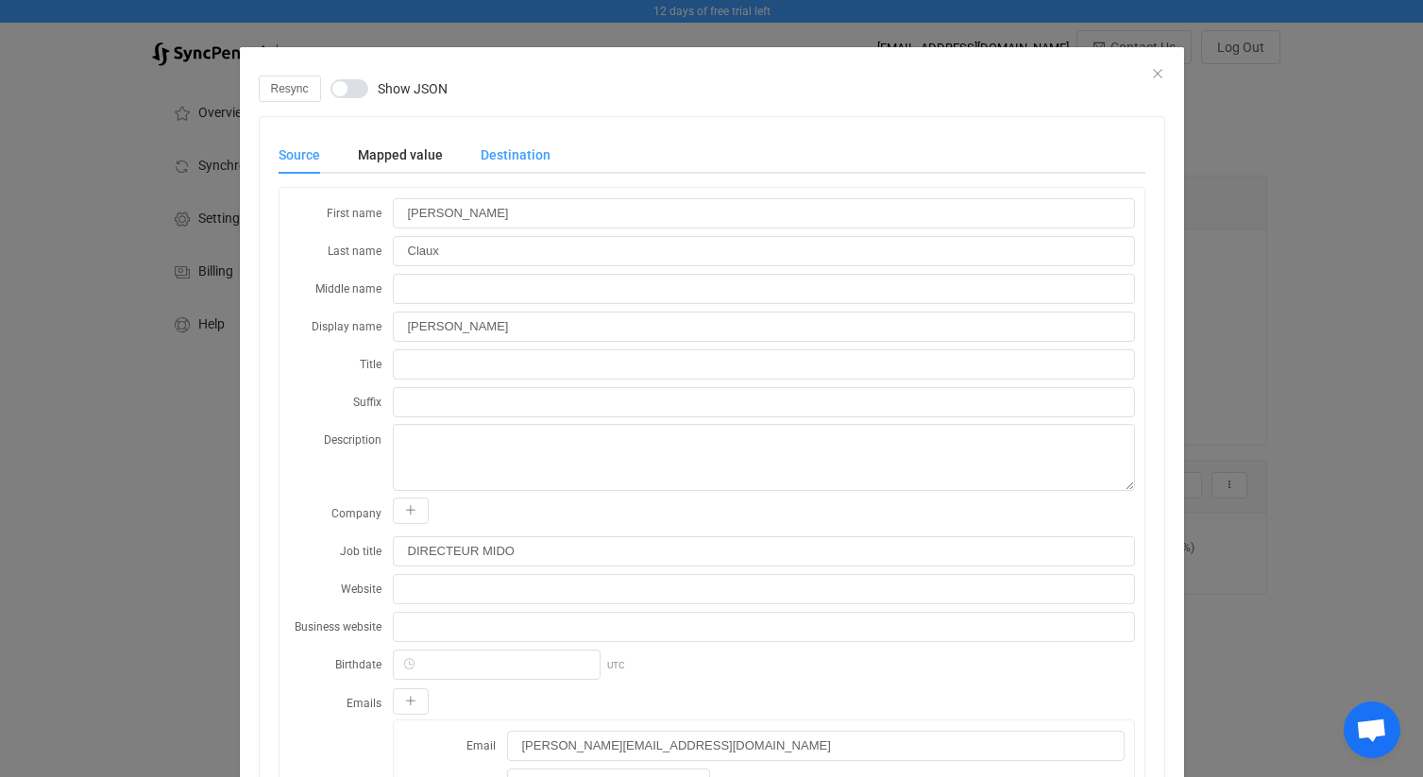
click at [520, 151] on div "Destination" at bounding box center [506, 155] width 89 height 38
click at [293, 87] on span "Resync" at bounding box center [290, 88] width 38 height 13
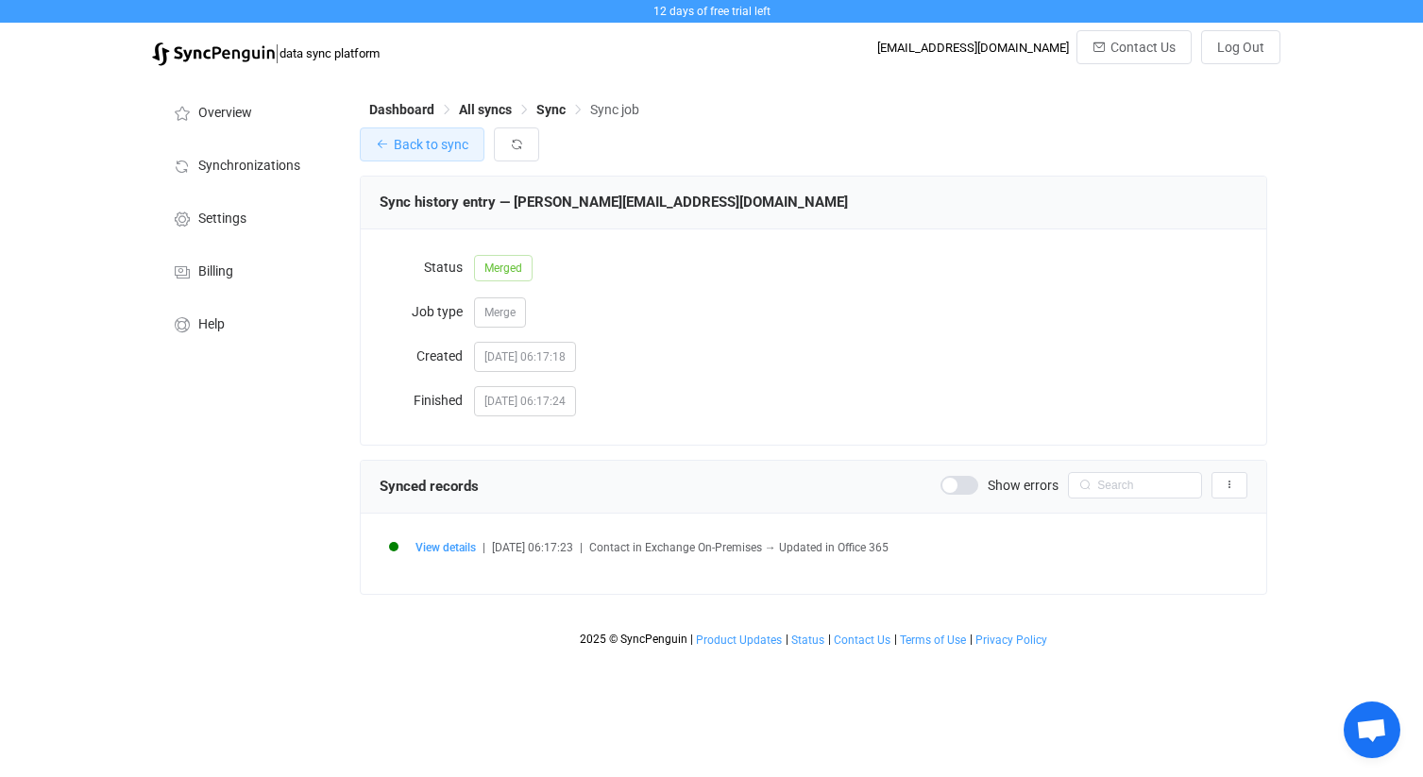
click at [434, 143] on span "Back to sync" at bounding box center [431, 144] width 75 height 15
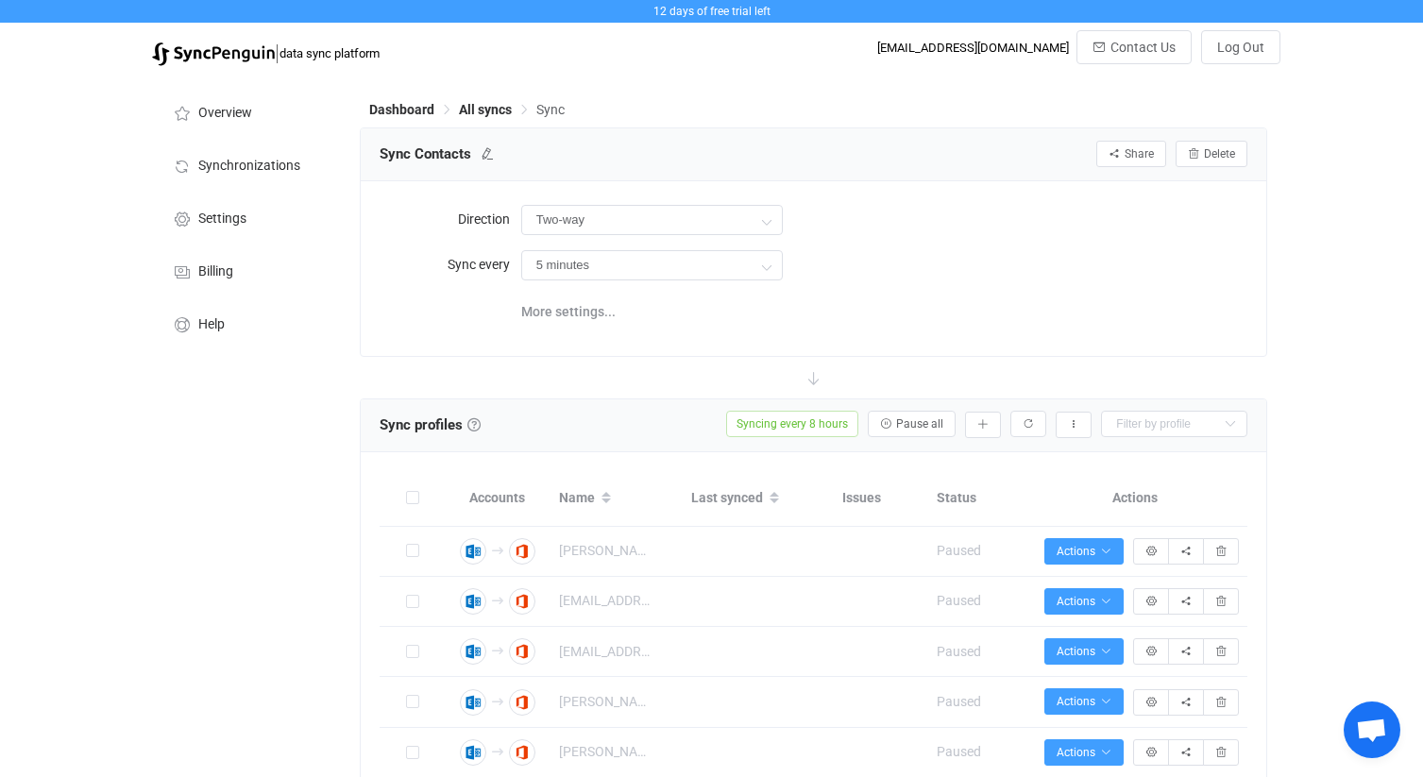
type input "Exchange On-Premises → Office 365"
type input "8 hours"
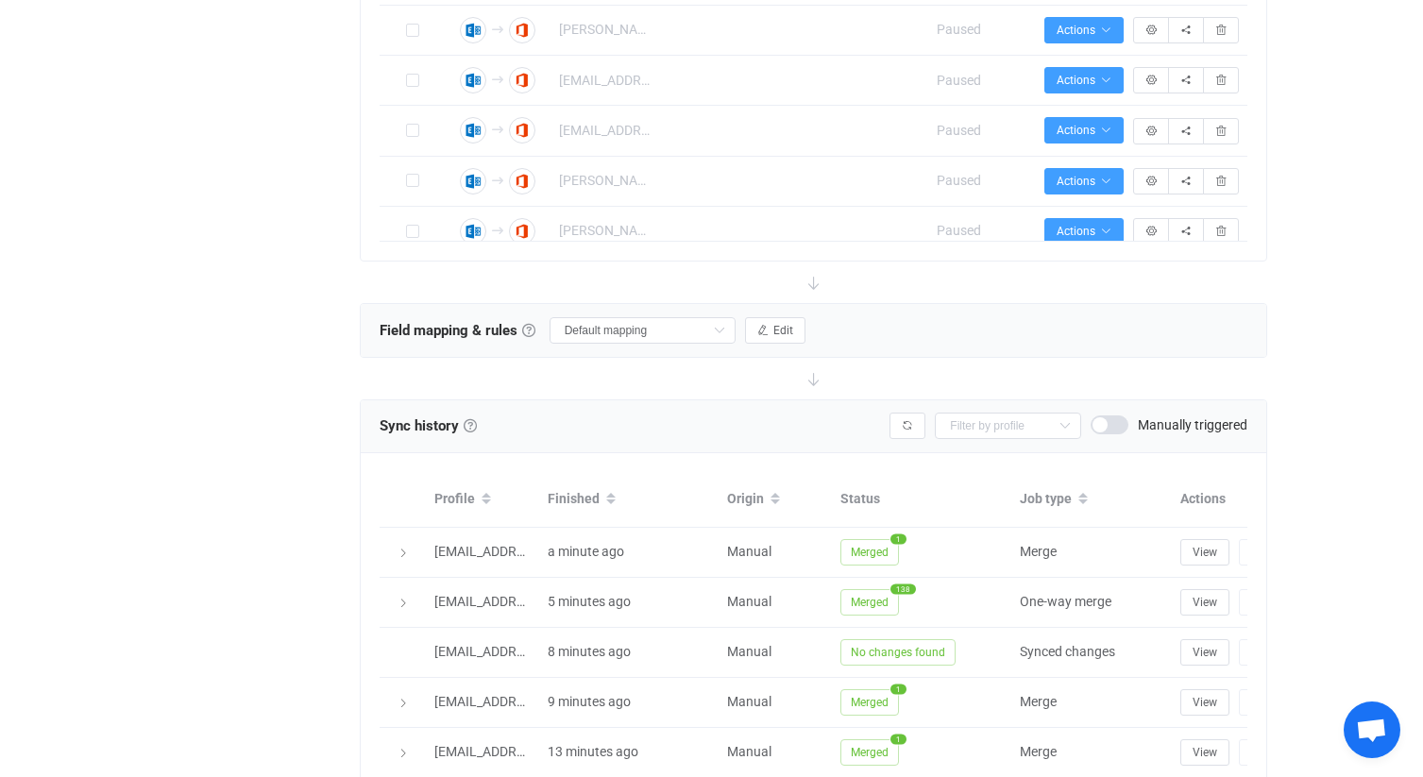
scroll to position [732, 0]
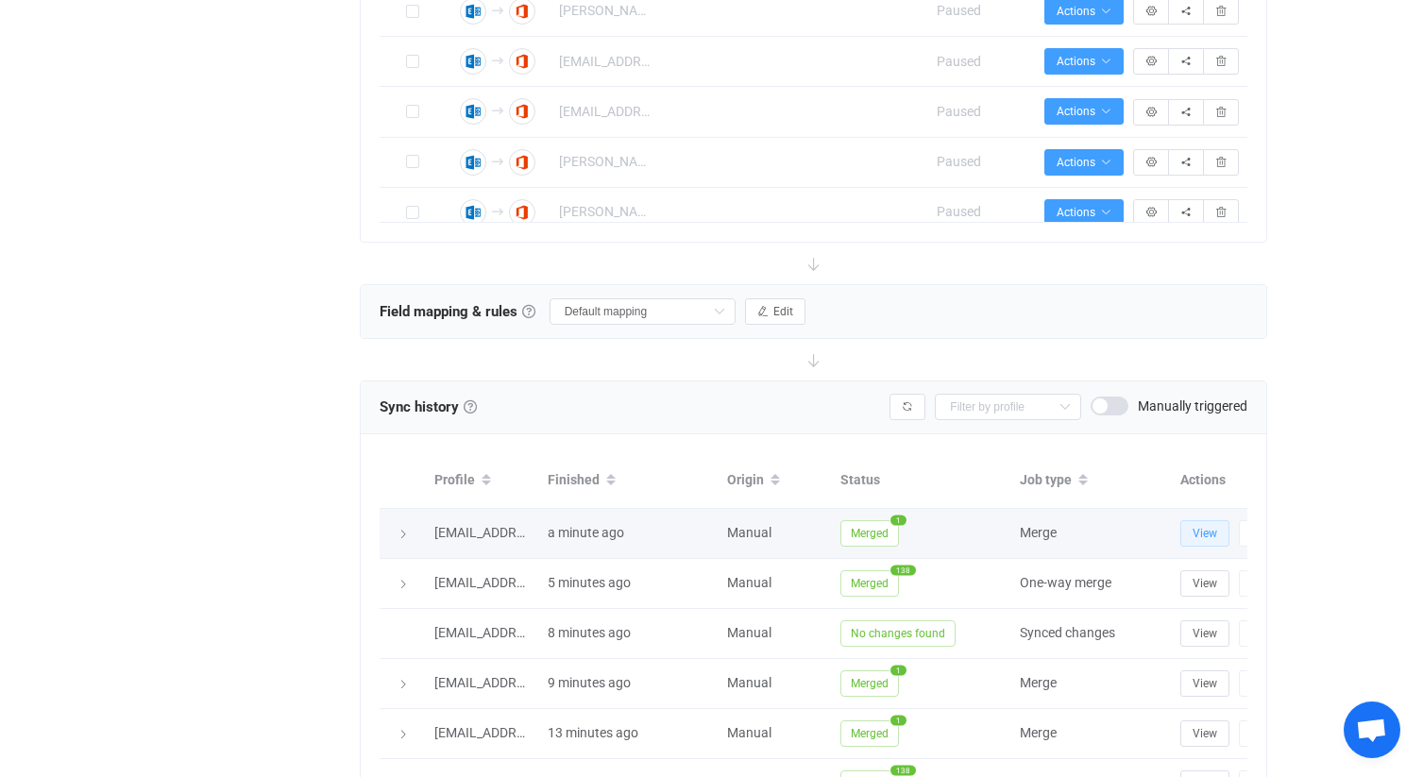
click at [1203, 531] on span "View" at bounding box center [1204, 533] width 25 height 13
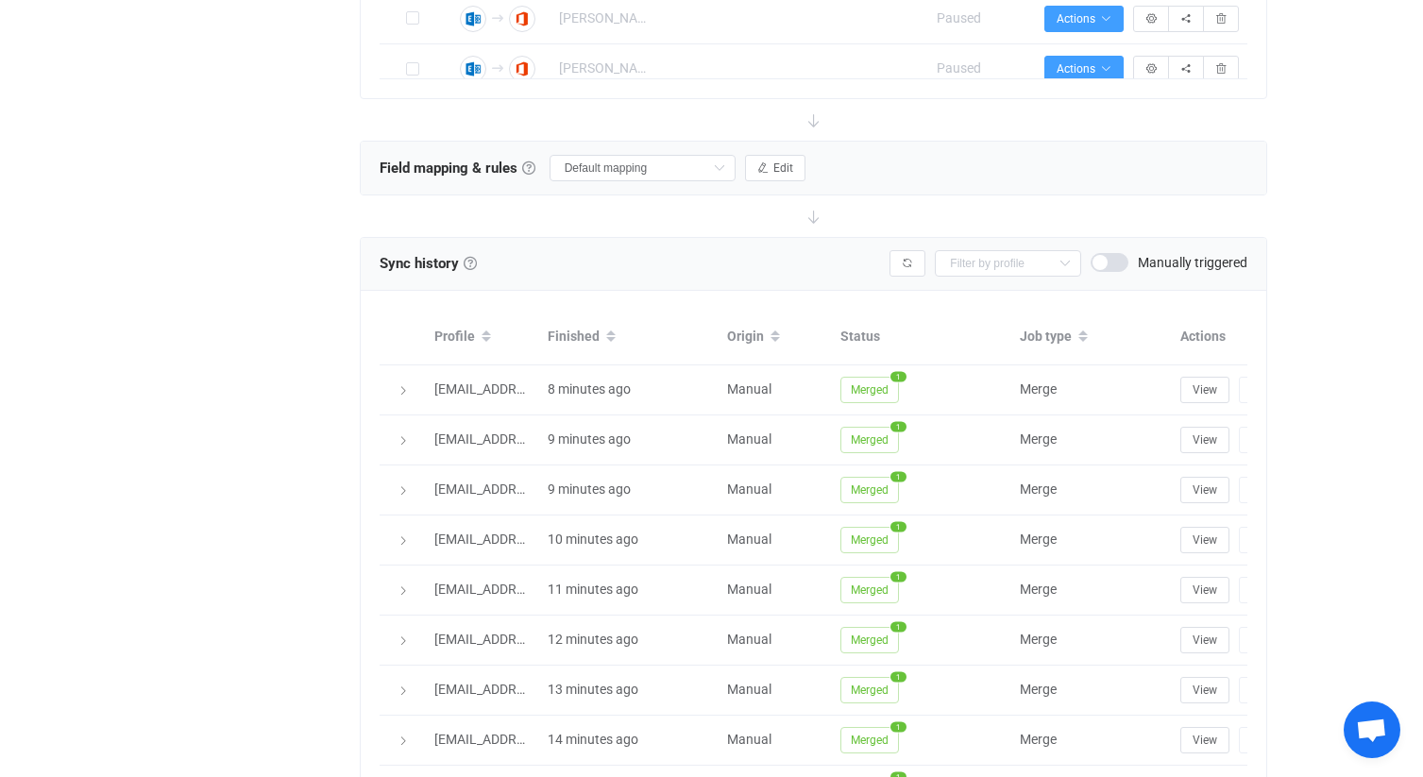
scroll to position [876, 0]
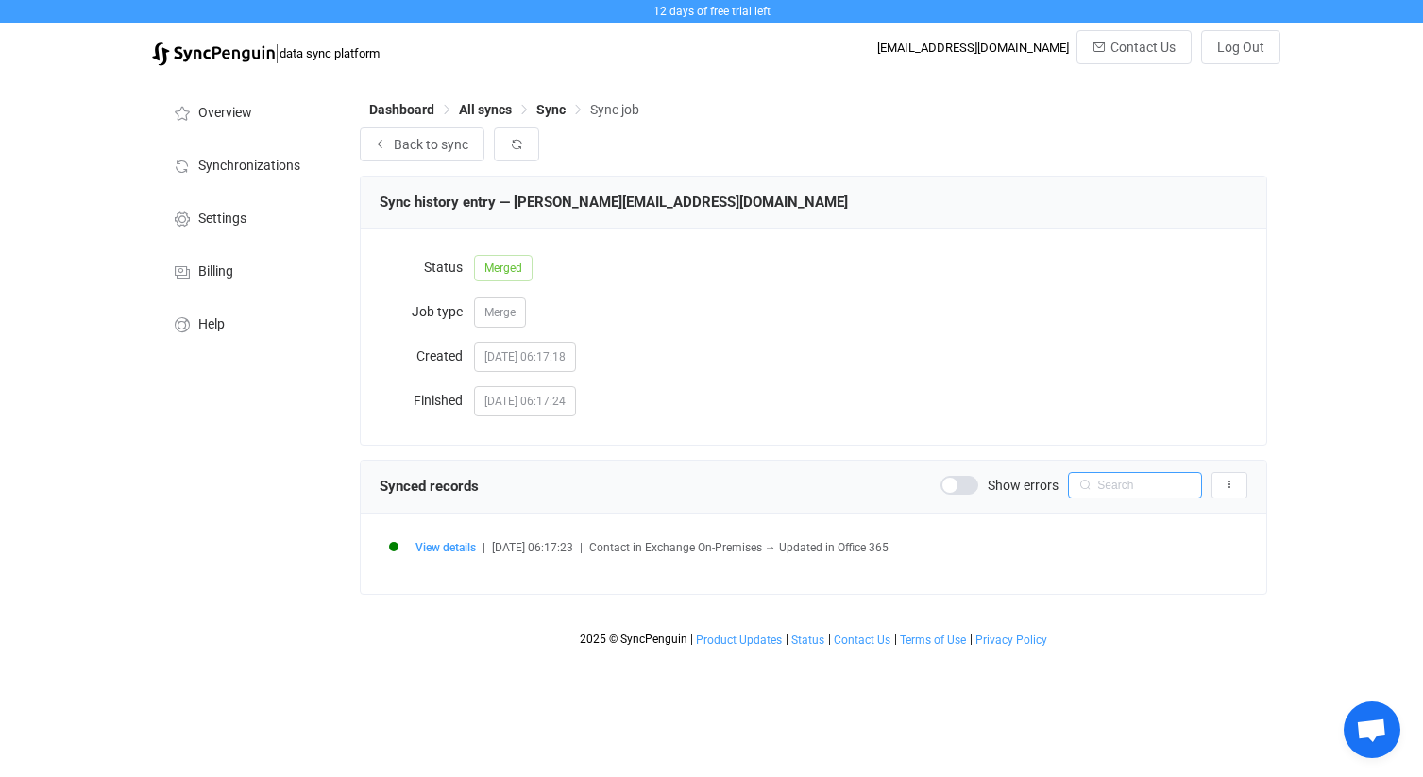
click at [1129, 490] on input "text" at bounding box center [1135, 485] width 134 height 26
type input "f"
click at [462, 144] on span "Back to sync" at bounding box center [431, 144] width 75 height 15
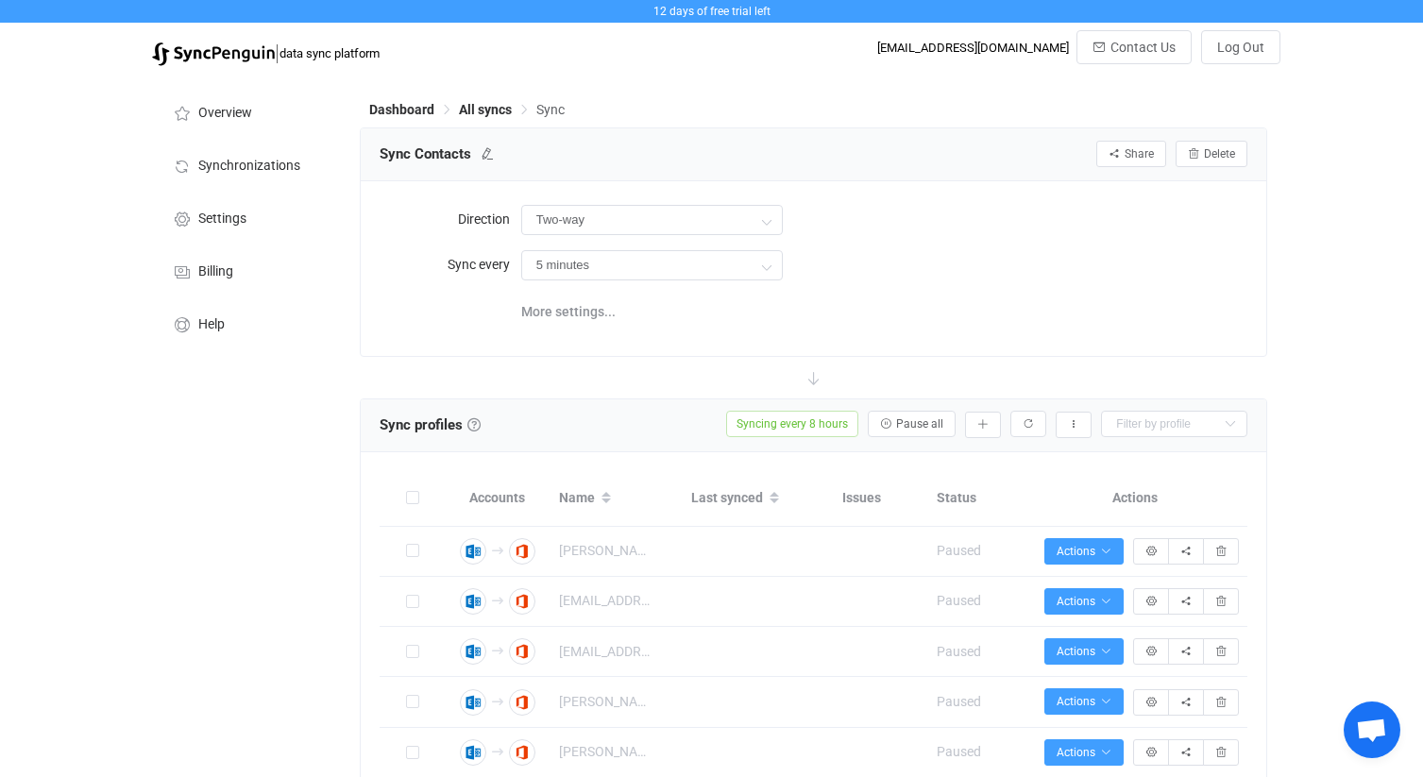
type input "Exchange On-Premises → Office 365"
type input "8 hours"
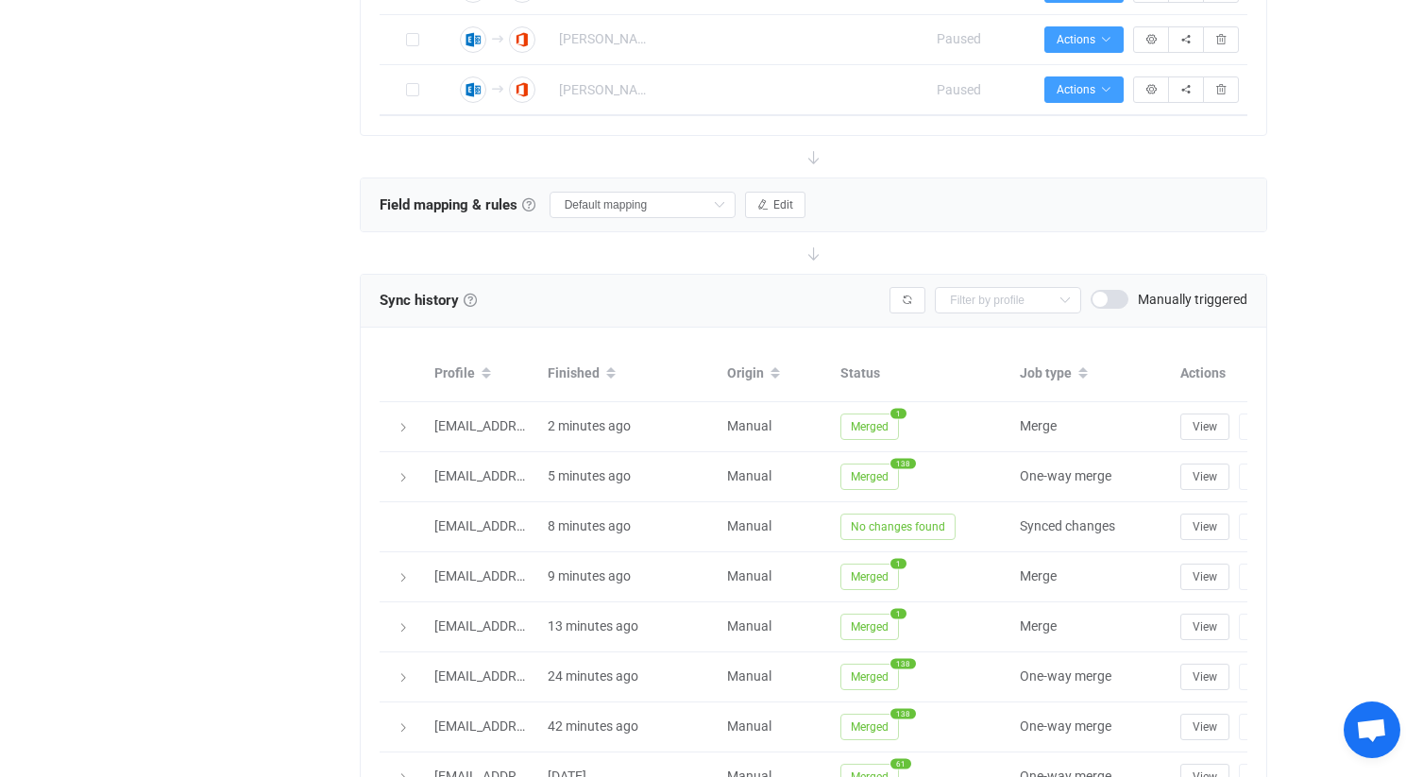
scroll to position [965, 0]
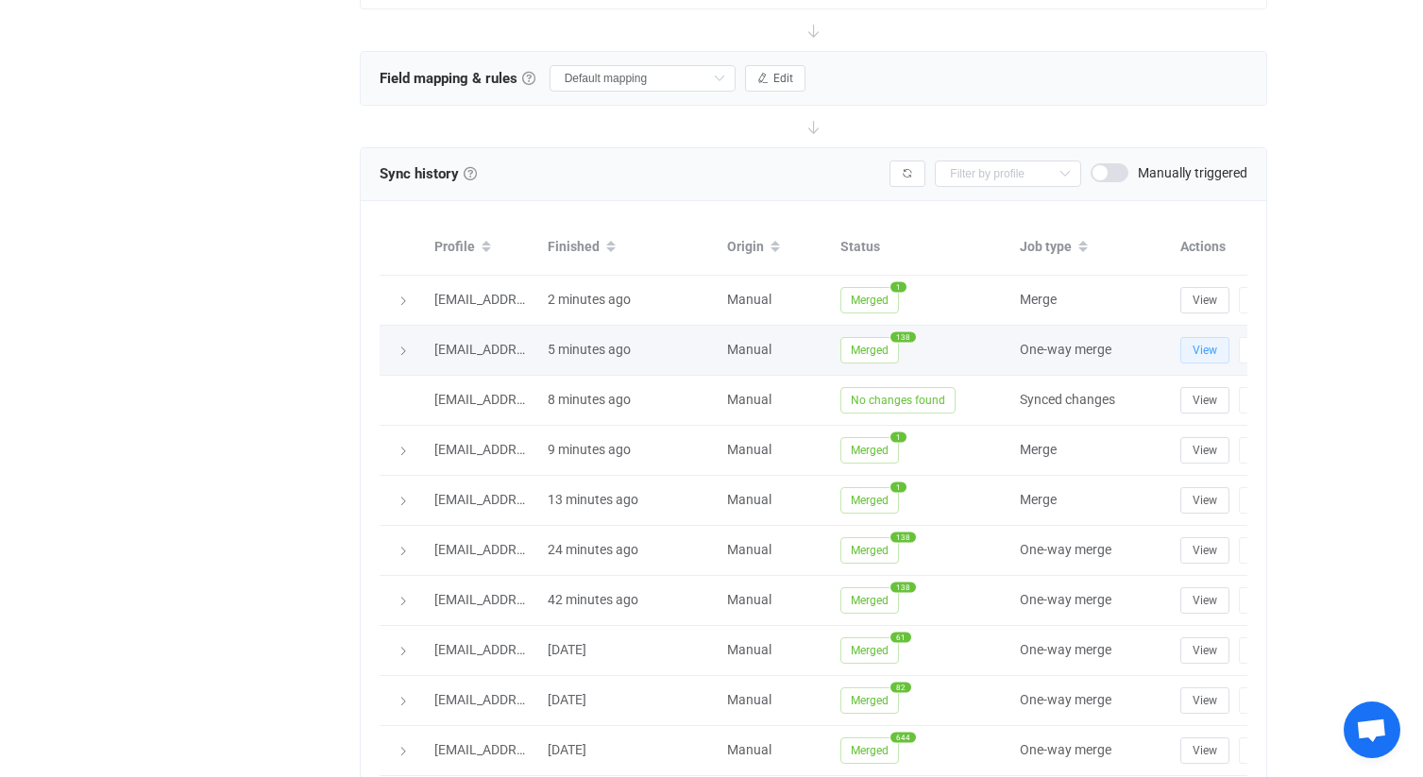
click at [1202, 349] on span "View" at bounding box center [1204, 350] width 25 height 13
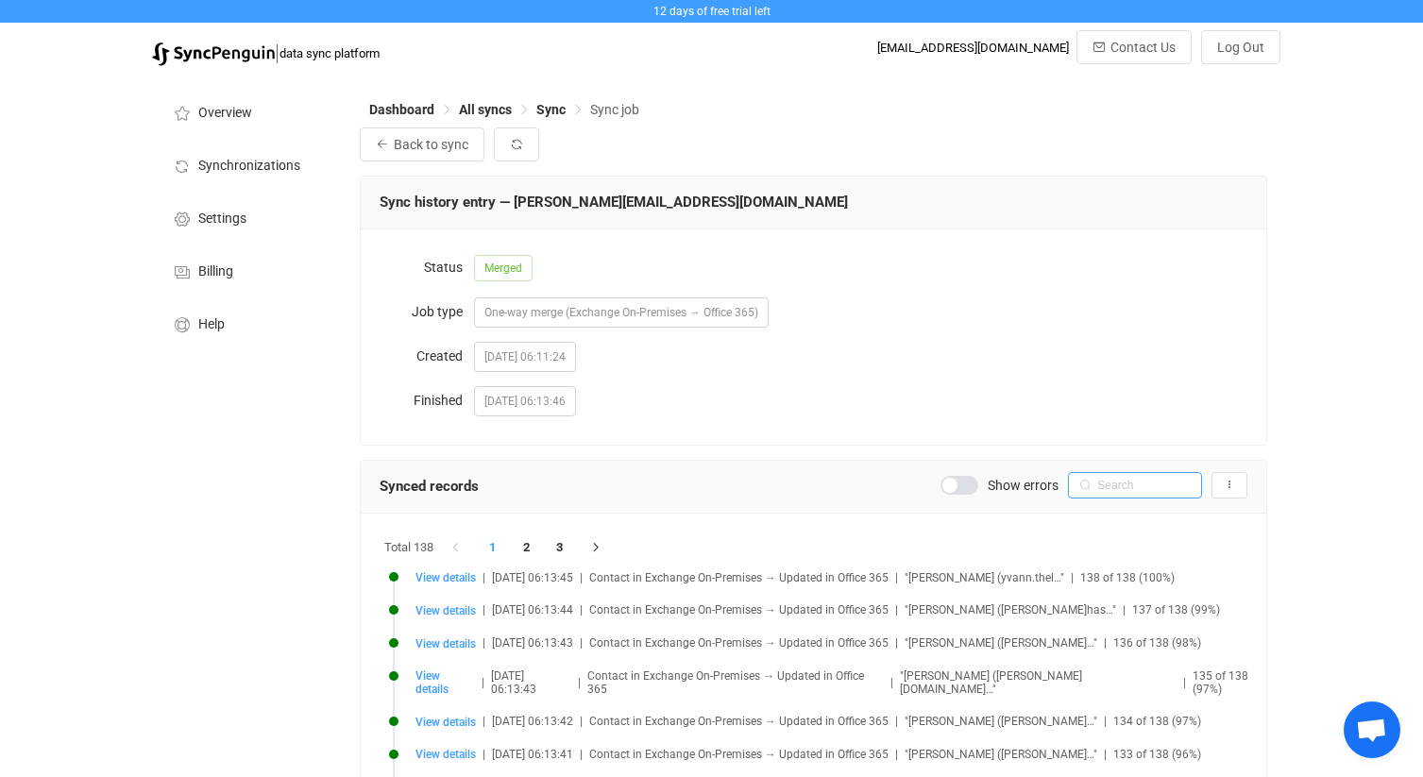
click at [1130, 484] on input "text" at bounding box center [1135, 485] width 134 height 26
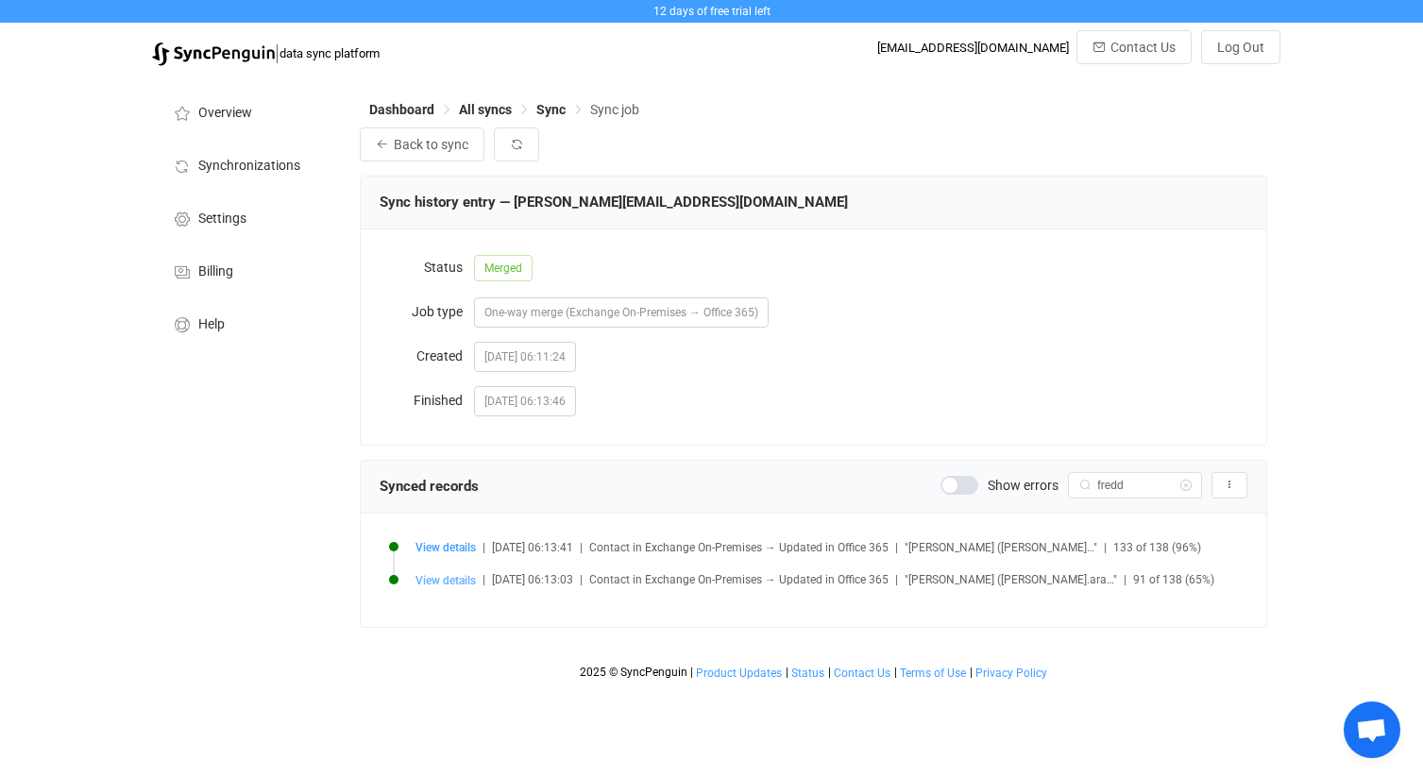
click at [438, 583] on span "View details" at bounding box center [445, 580] width 60 height 13
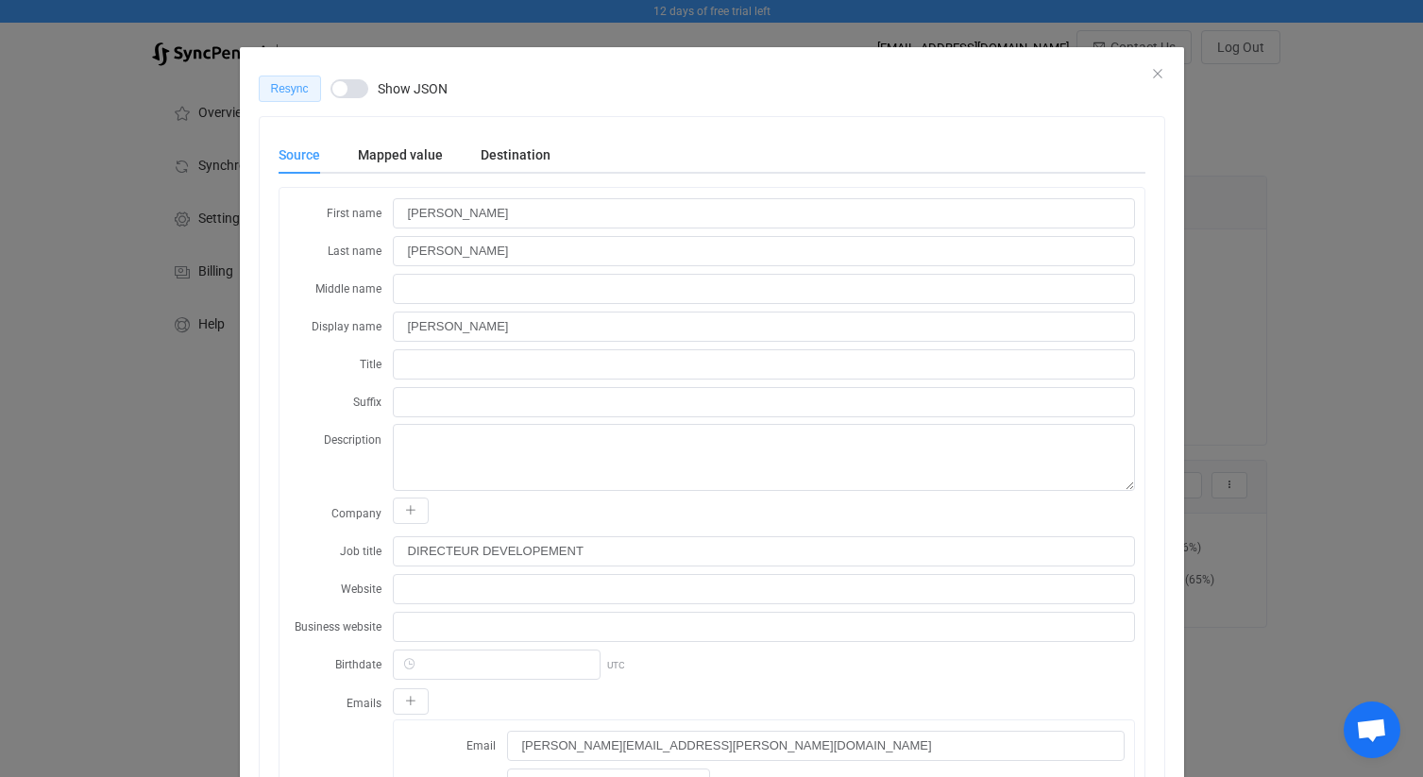
click at [304, 93] on span "Resync" at bounding box center [290, 88] width 38 height 13
click at [1156, 76] on div "Queued Show JSON" at bounding box center [712, 89] width 906 height 26
click at [1155, 76] on div "Queued Show JSON" at bounding box center [712, 89] width 906 height 26
click at [1155, 71] on icon "Close" at bounding box center [1157, 73] width 15 height 15
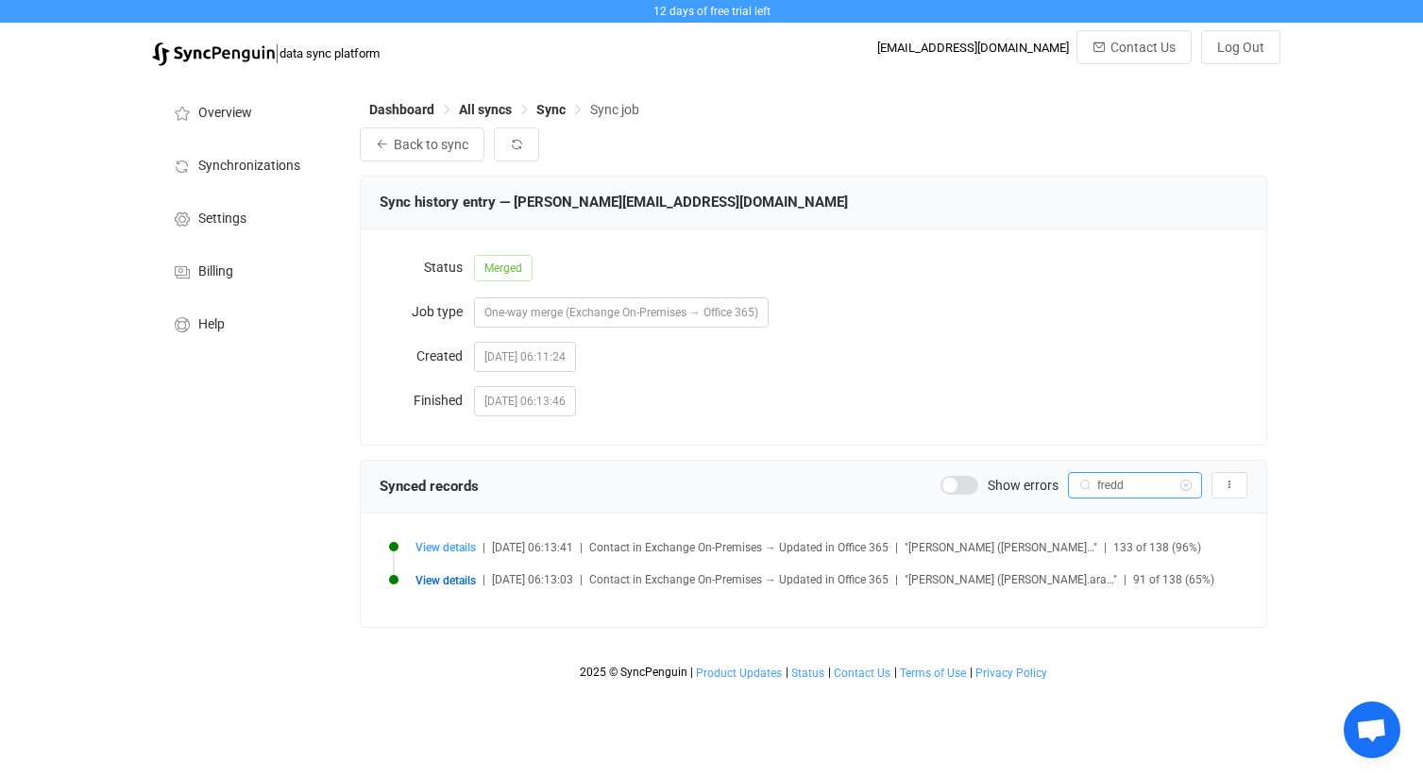
click at [1130, 488] on input "fredd" at bounding box center [1135, 485] width 134 height 26
type input "florian"
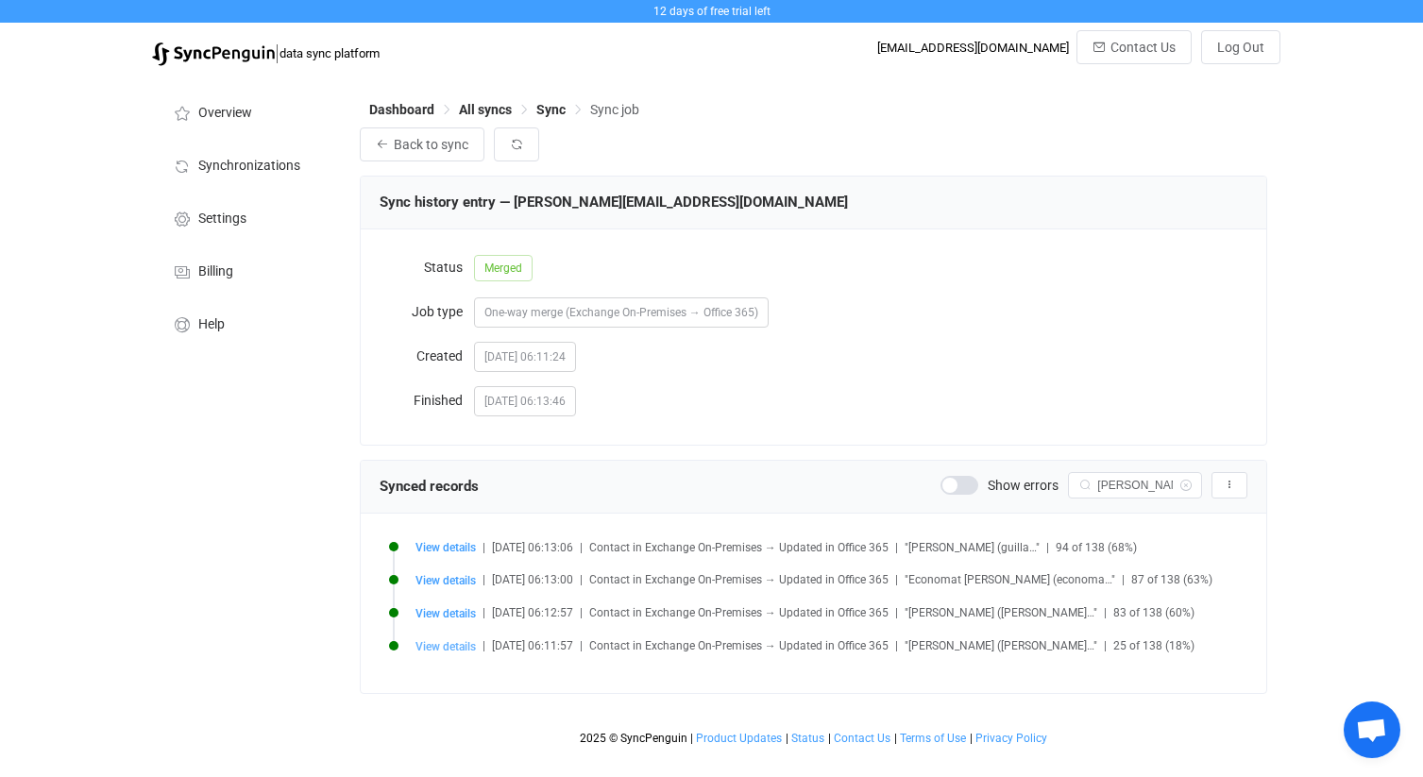
click at [457, 645] on span "View details" at bounding box center [445, 646] width 60 height 13
type input "[PERSON_NAME]"
type input "Salliere"
type input "[PERSON_NAME]"
type input "[PERSON_NAME][EMAIL_ADDRESS][DOMAIN_NAME]"
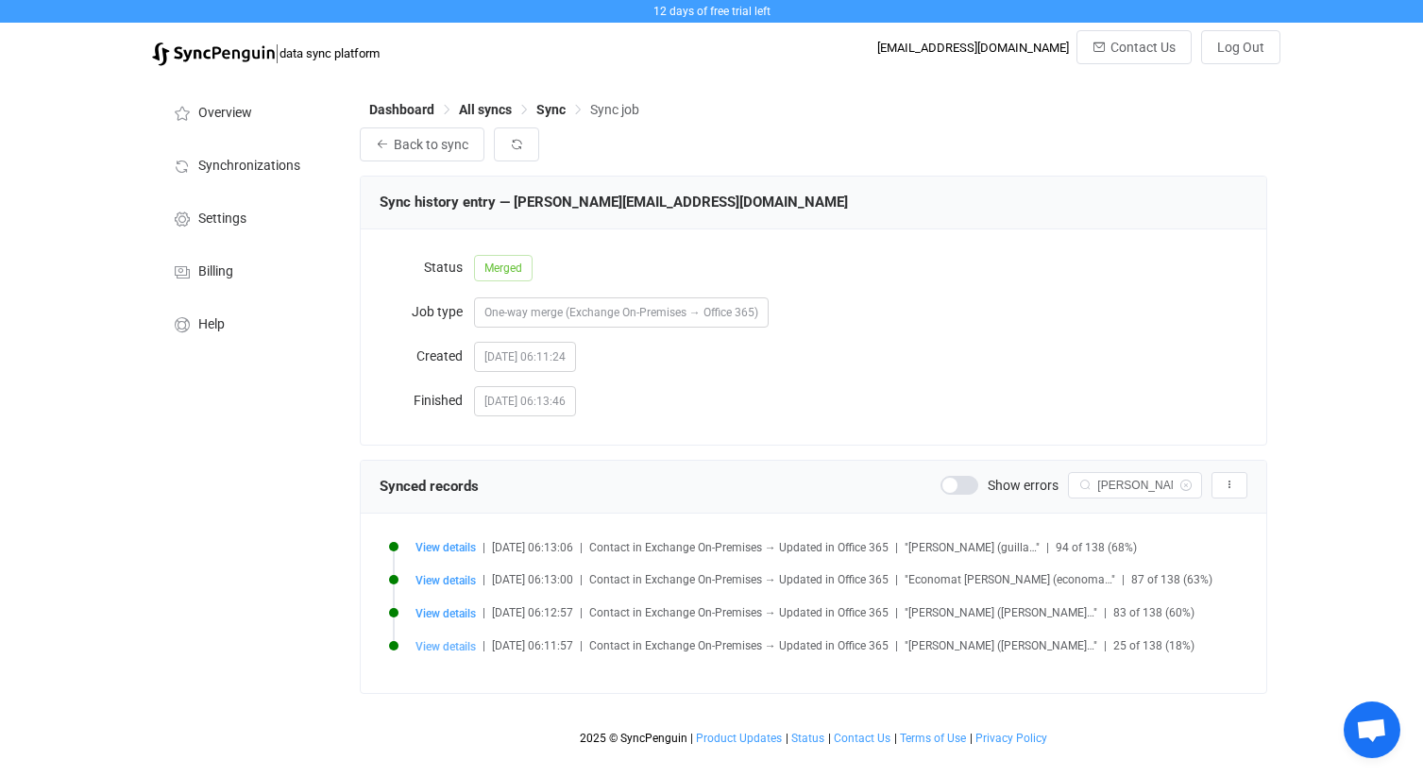
type input "[DATE] 15:39:05"
type input "[PERSON_NAME]"
type input "AAMkADY1ZWNjNWVmLTYxNDAtNDc4NC05ZDgzLTUzZTYzNmEyZWFkNABGAAAAAAA57XfvdSVSTqEIWhC…"
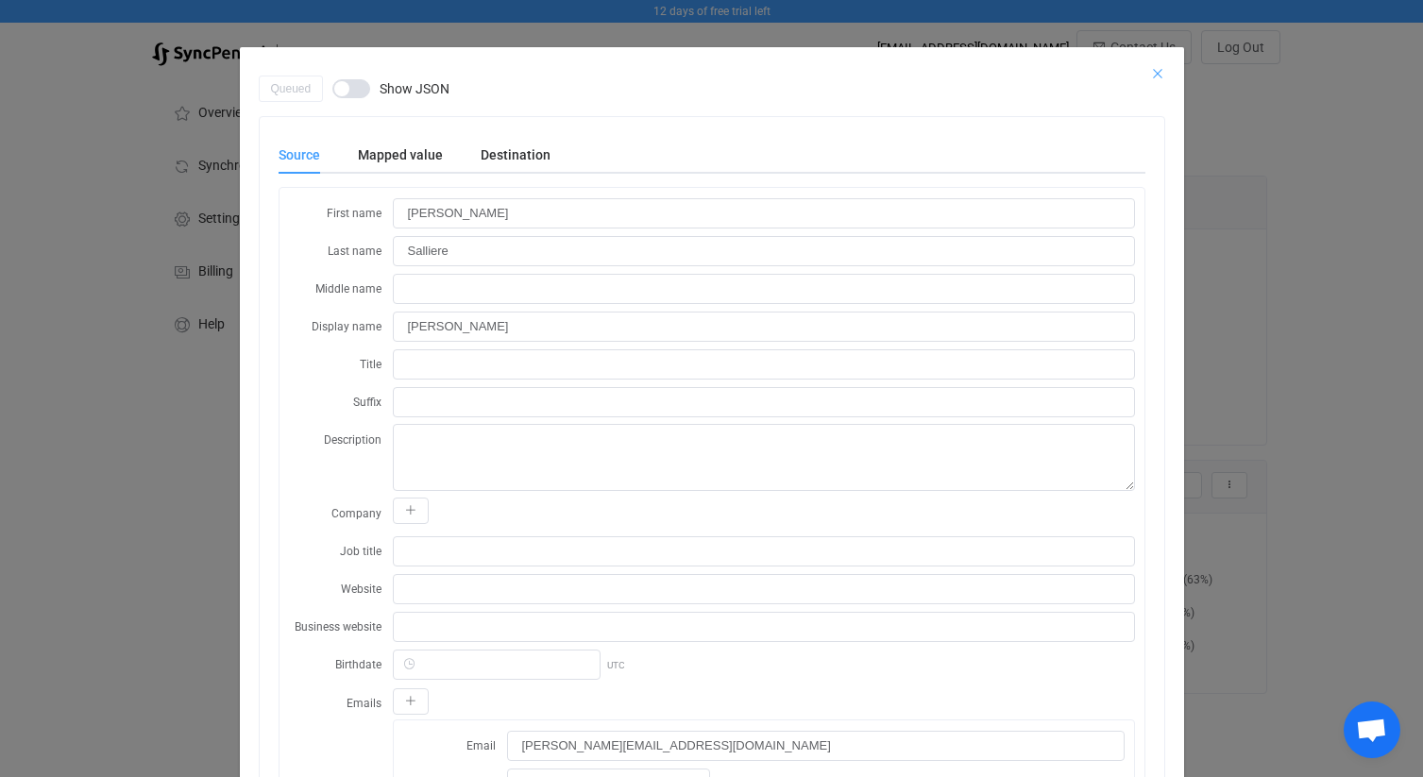
click at [1155, 74] on icon "Close" at bounding box center [1157, 73] width 15 height 15
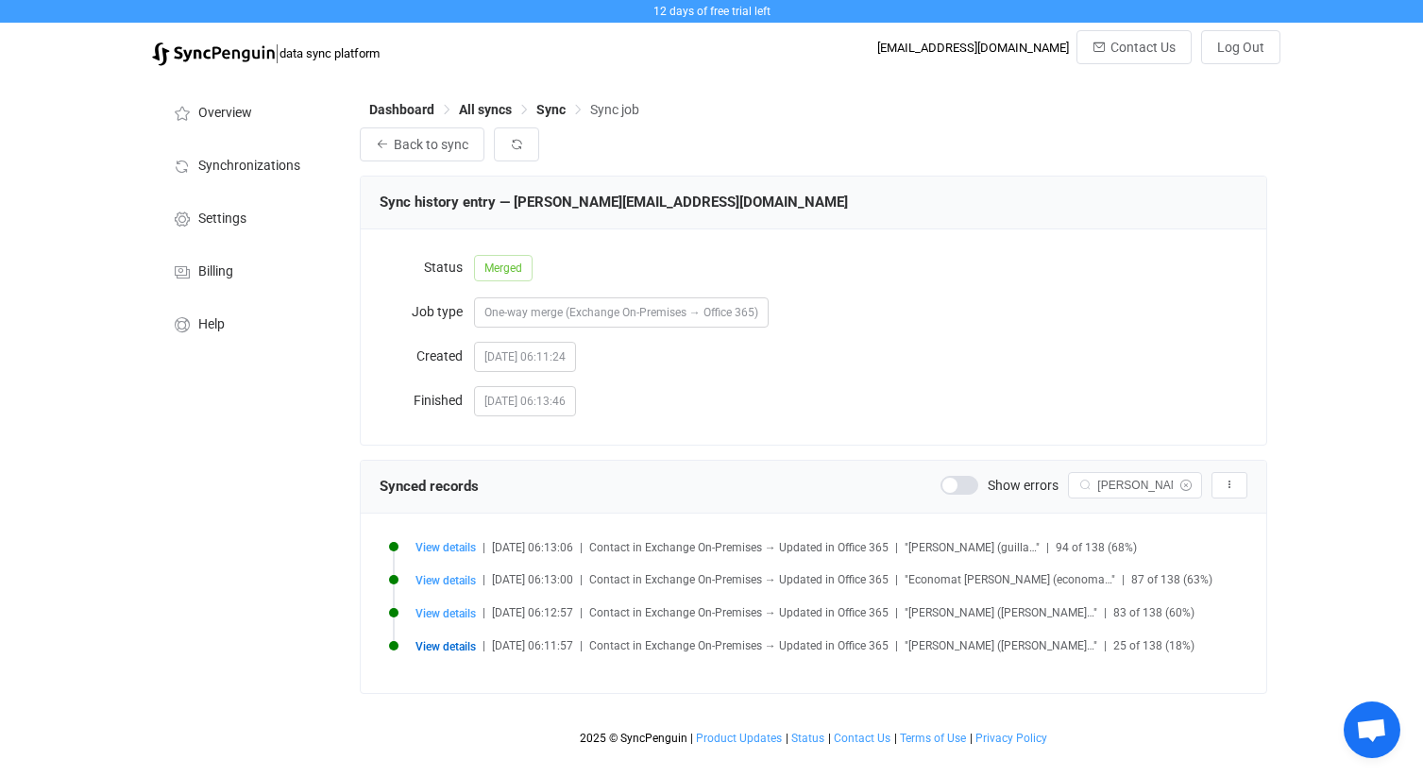
click at [1185, 487] on icon at bounding box center [1185, 485] width 24 height 26
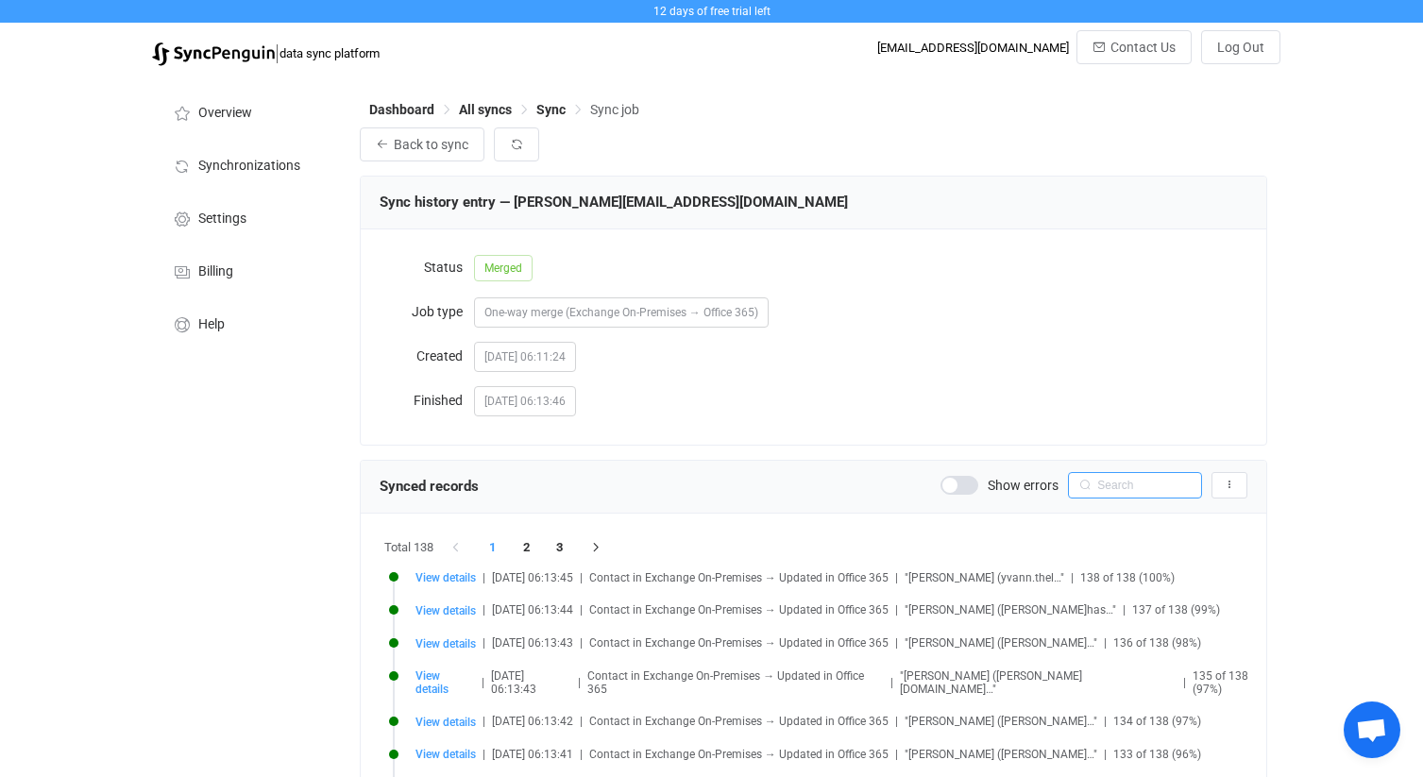
click at [1161, 484] on input "text" at bounding box center [1135, 485] width 134 height 26
type input "[PERSON_NAME]"
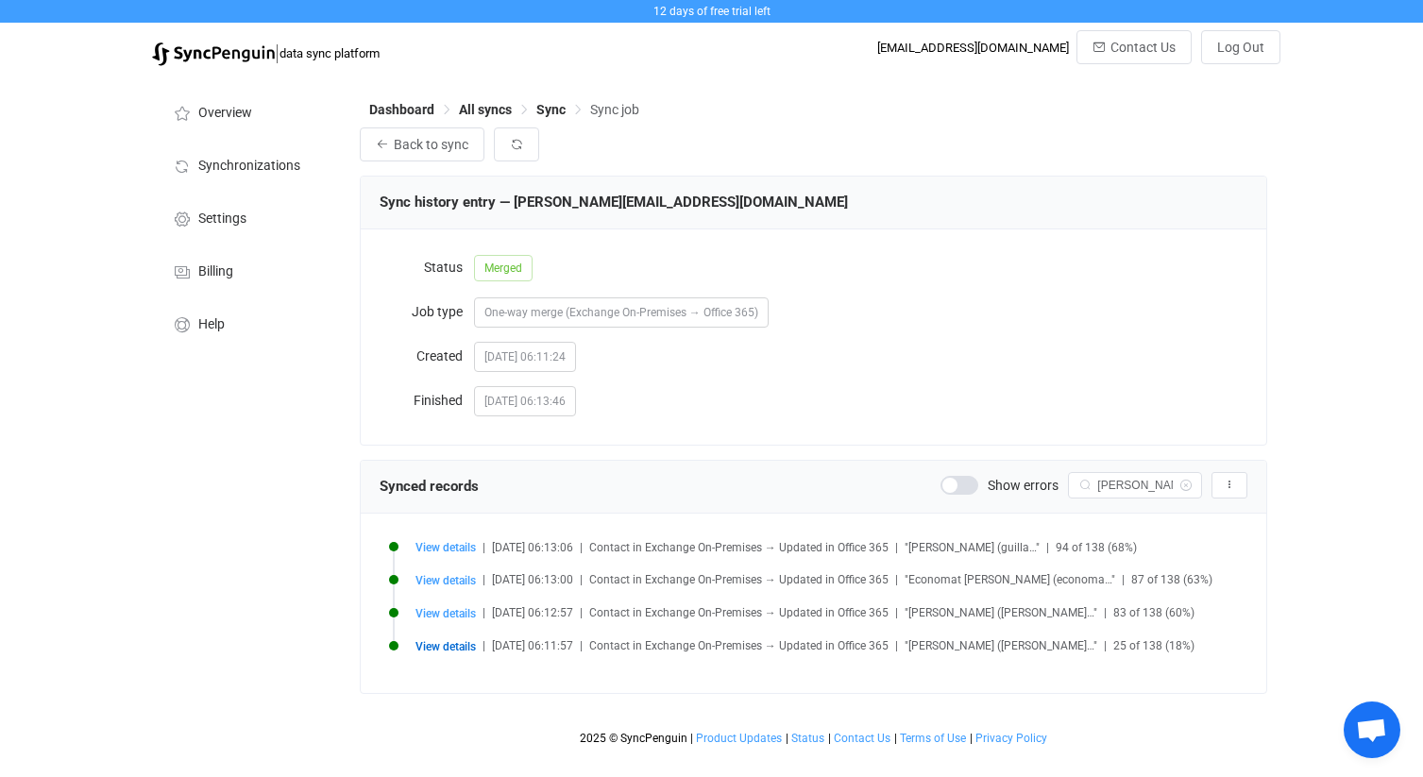
click at [445, 644] on span "View details" at bounding box center [445, 646] width 60 height 13
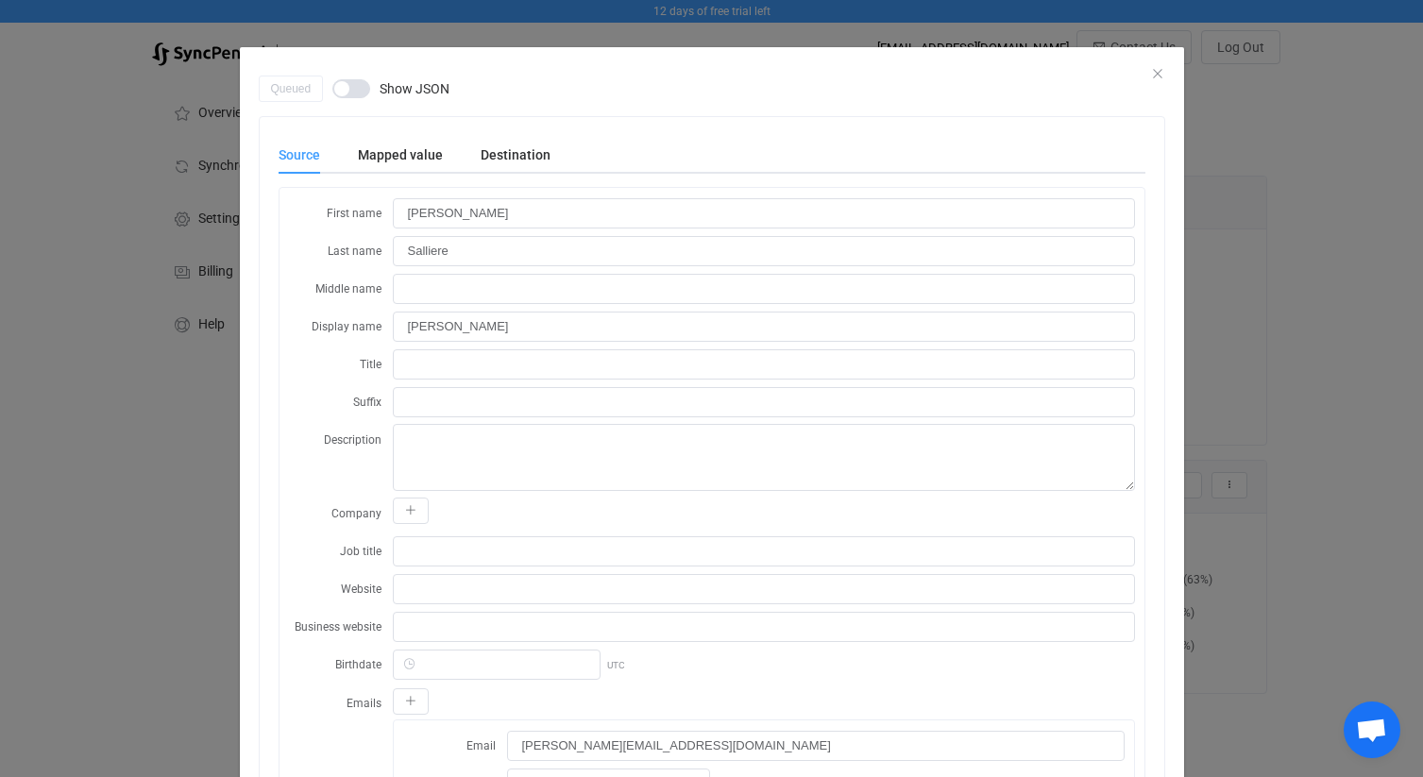
click at [1153, 76] on div "Queued Show JSON" at bounding box center [712, 89] width 906 height 26
click at [1158, 73] on icon "Close" at bounding box center [1157, 73] width 15 height 15
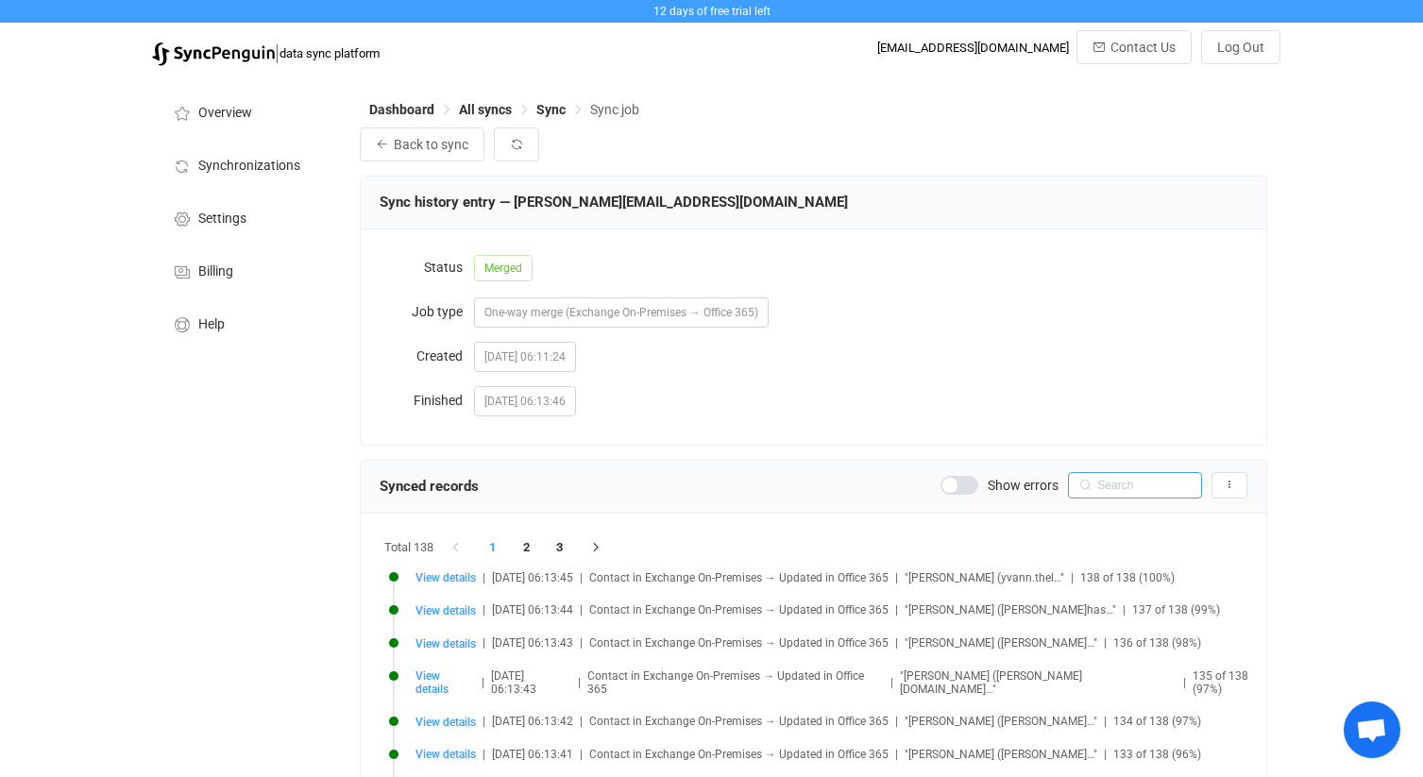
click at [1126, 490] on input "text" at bounding box center [1135, 485] width 134 height 26
type input "[PERSON_NAME]"
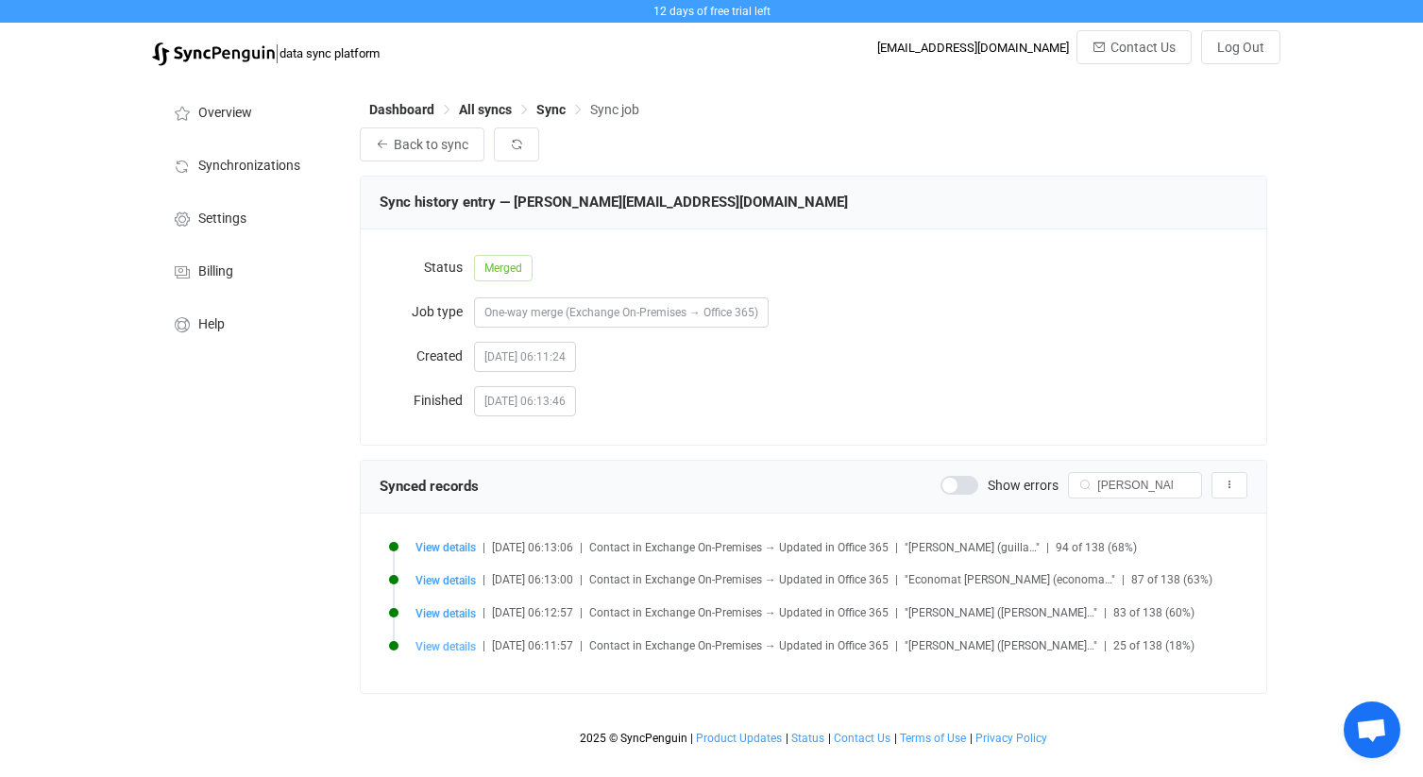
click at [435, 647] on span "View details" at bounding box center [445, 646] width 60 height 13
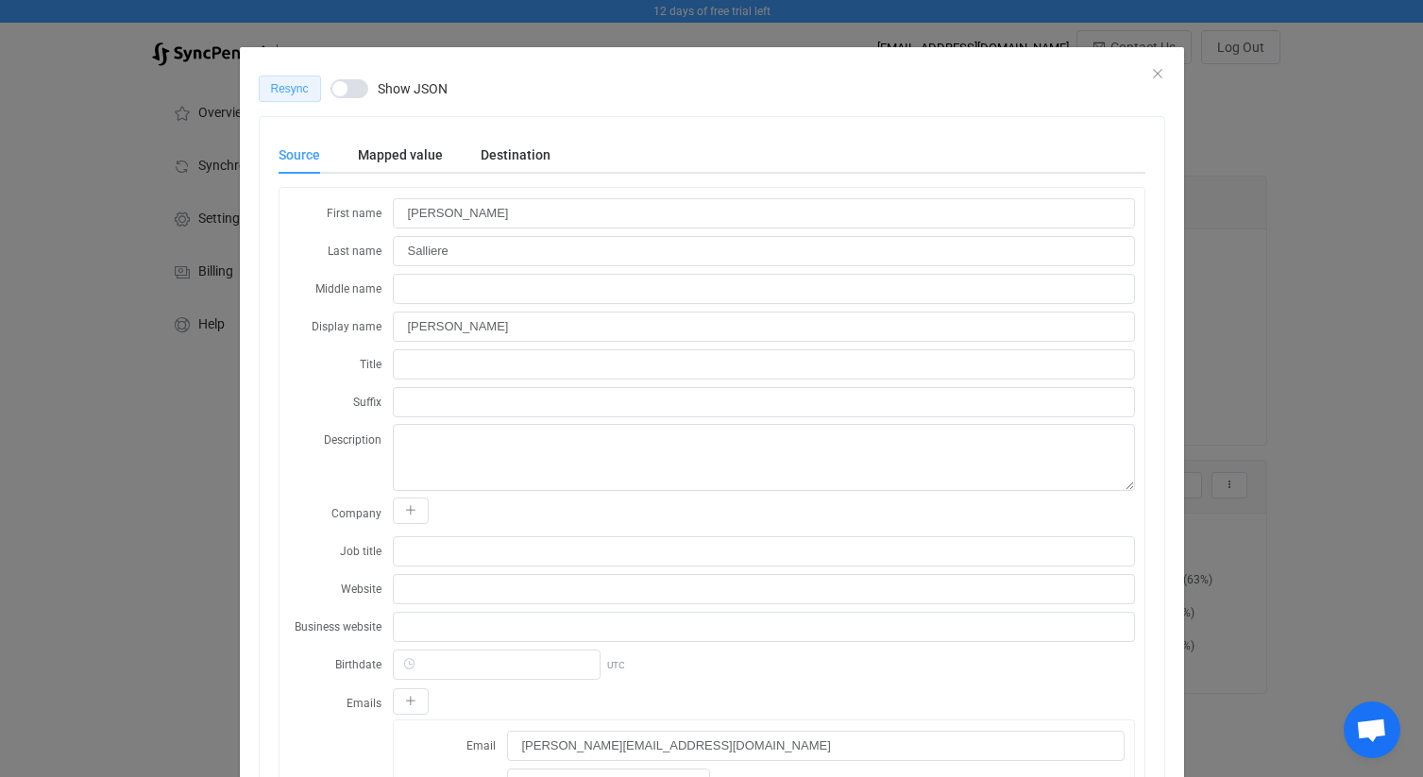
click at [297, 93] on span "Resync" at bounding box center [290, 88] width 38 height 13
click at [1155, 70] on icon "Close" at bounding box center [1157, 73] width 15 height 15
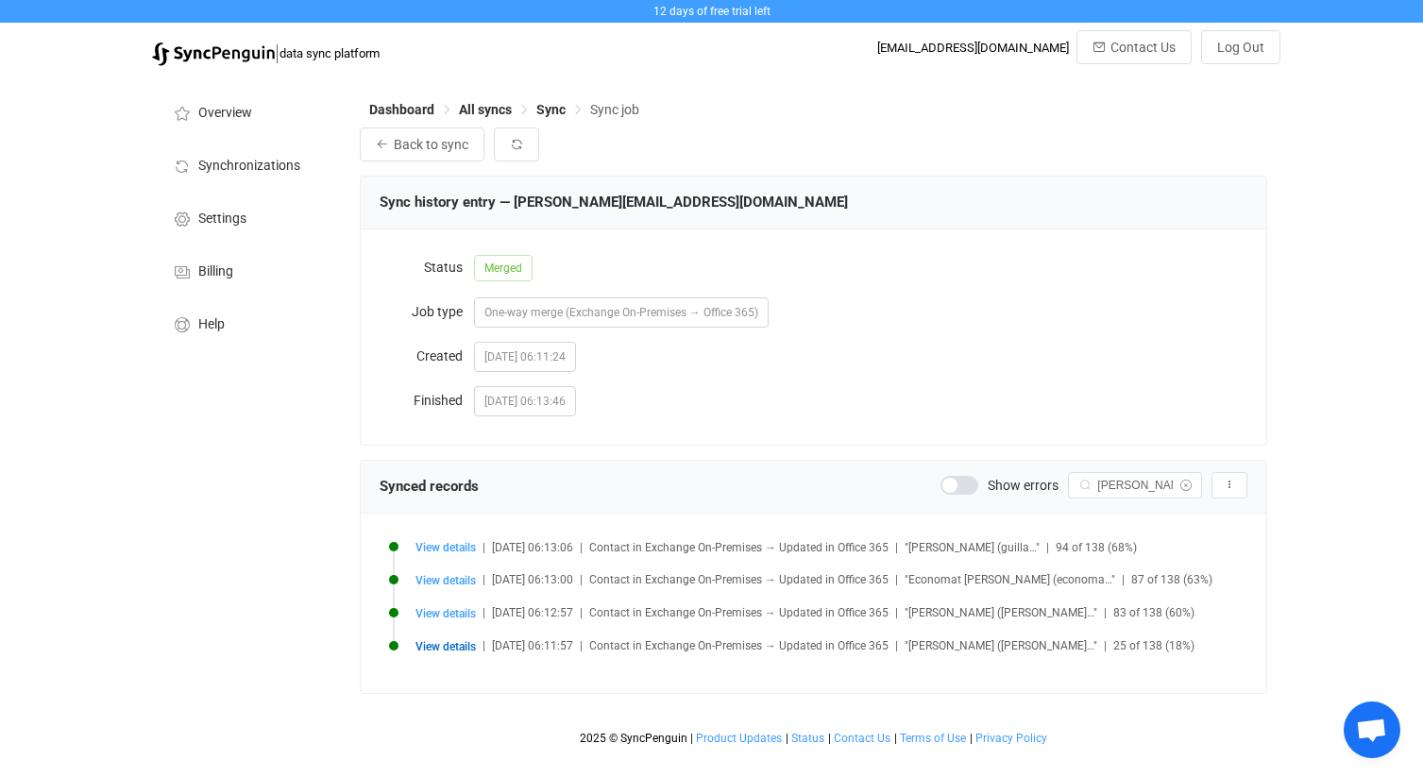
click at [1186, 482] on icon at bounding box center [1185, 485] width 24 height 26
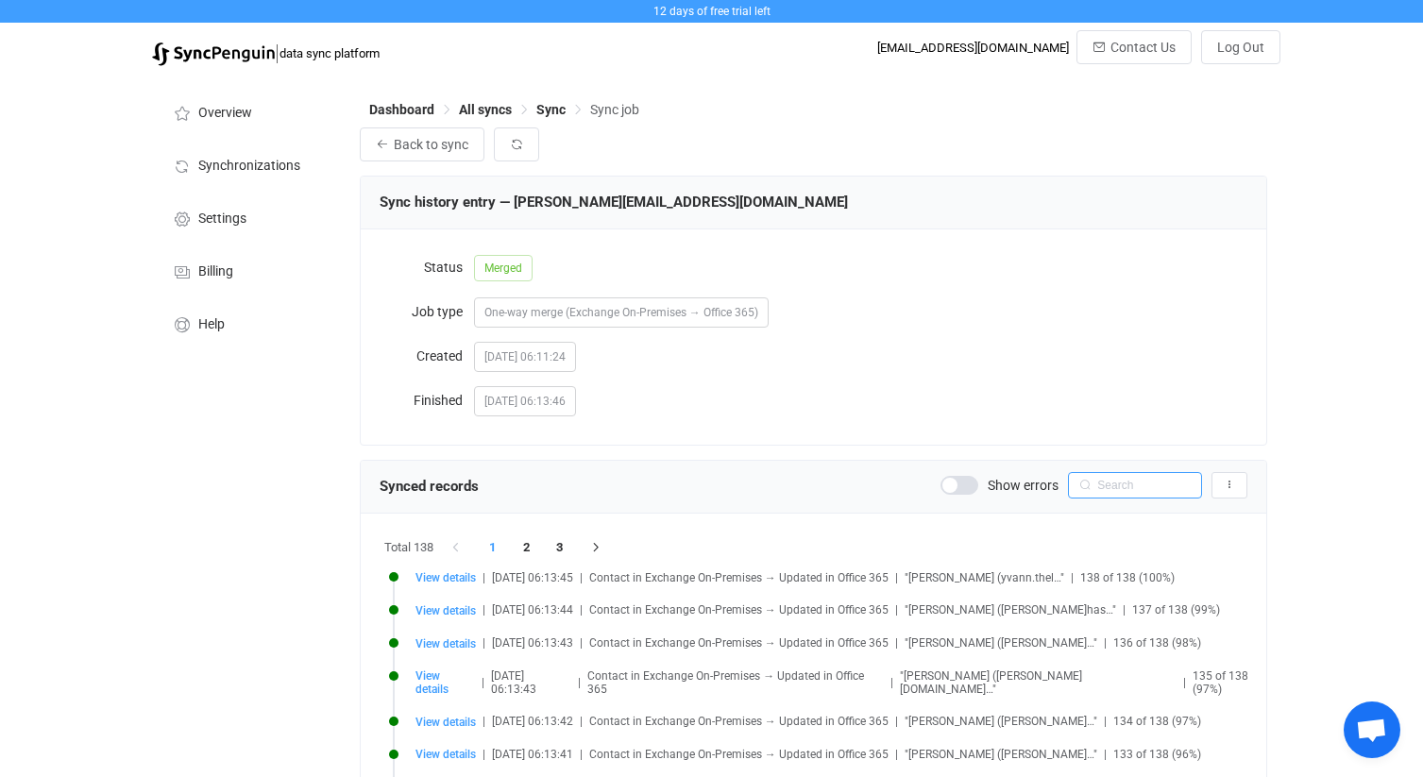
click at [1170, 480] on input "text" at bounding box center [1135, 485] width 134 height 26
type input "trem"
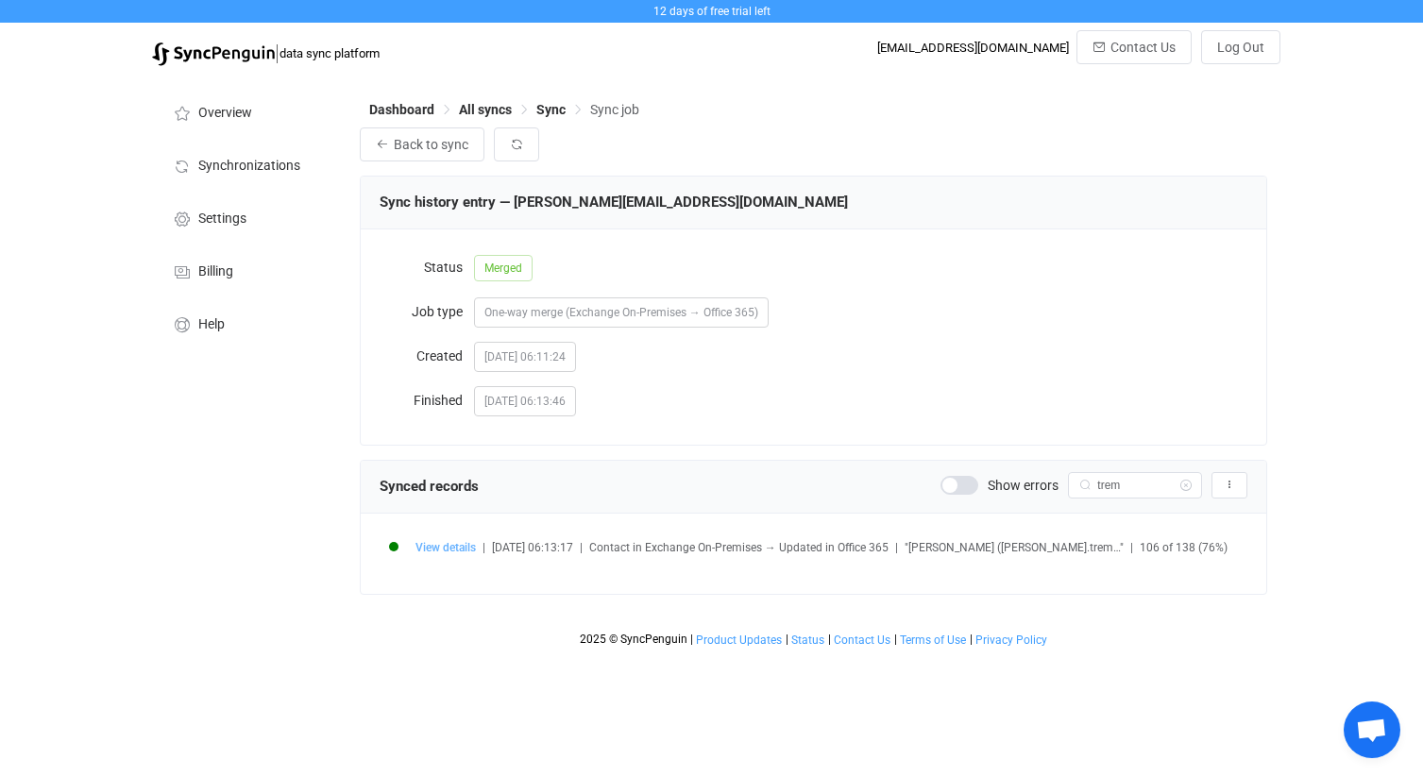
click at [457, 549] on span "View details" at bounding box center [445, 547] width 60 height 13
type input "[PERSON_NAME]"
type input "TREMSAL"
type input "[PERSON_NAME]"
type input "COORDINATRICE RH"
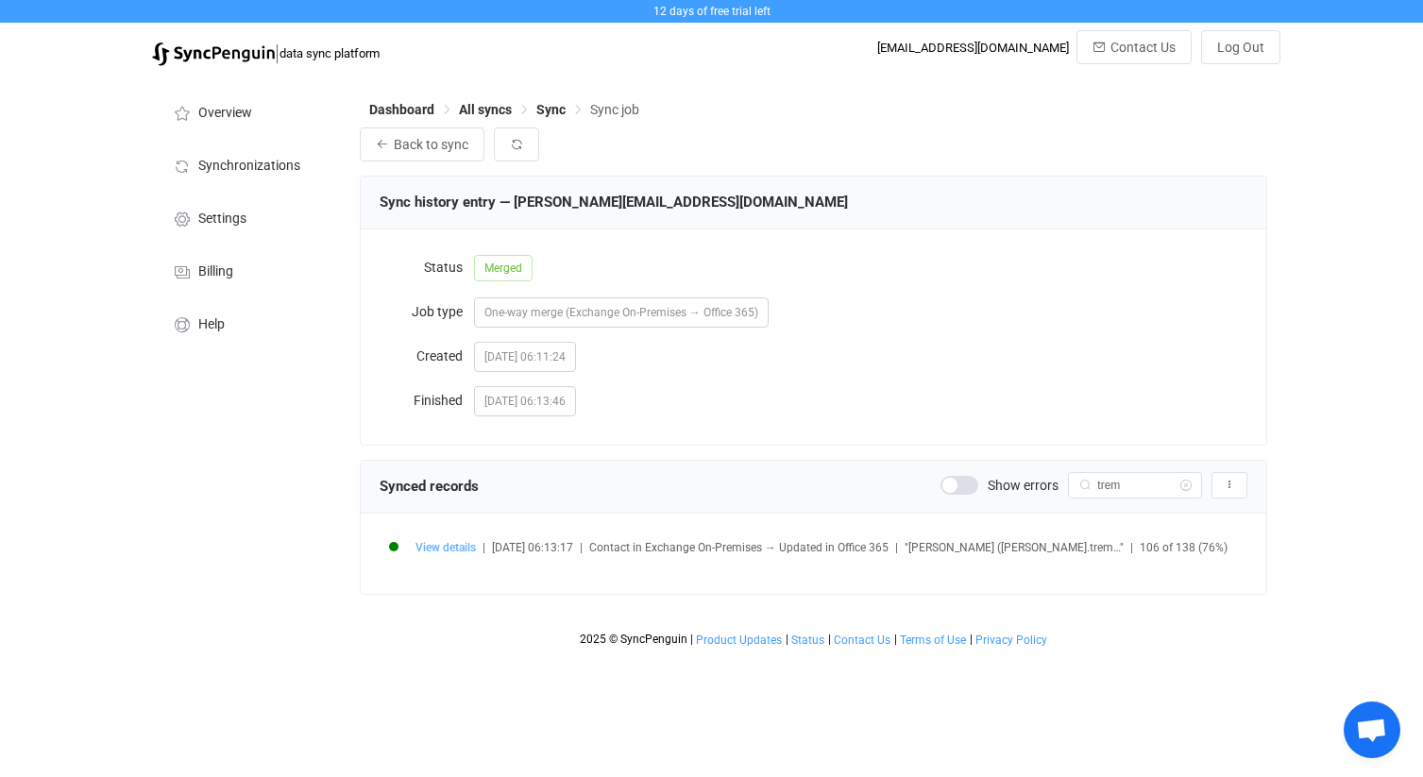
type input "[PERSON_NAME][EMAIL_ADDRESS][DOMAIN_NAME]"
type input "[DATE] 10:04:36"
type input "[PERSON_NAME]"
type input "AAMkADY1ZWNjNWVmLTYxNDAtNDc4NC05ZDgzLTUzZTYzNmEyZWFkNABGAAAAAAA57XfvdSVSTqEIWhC…"
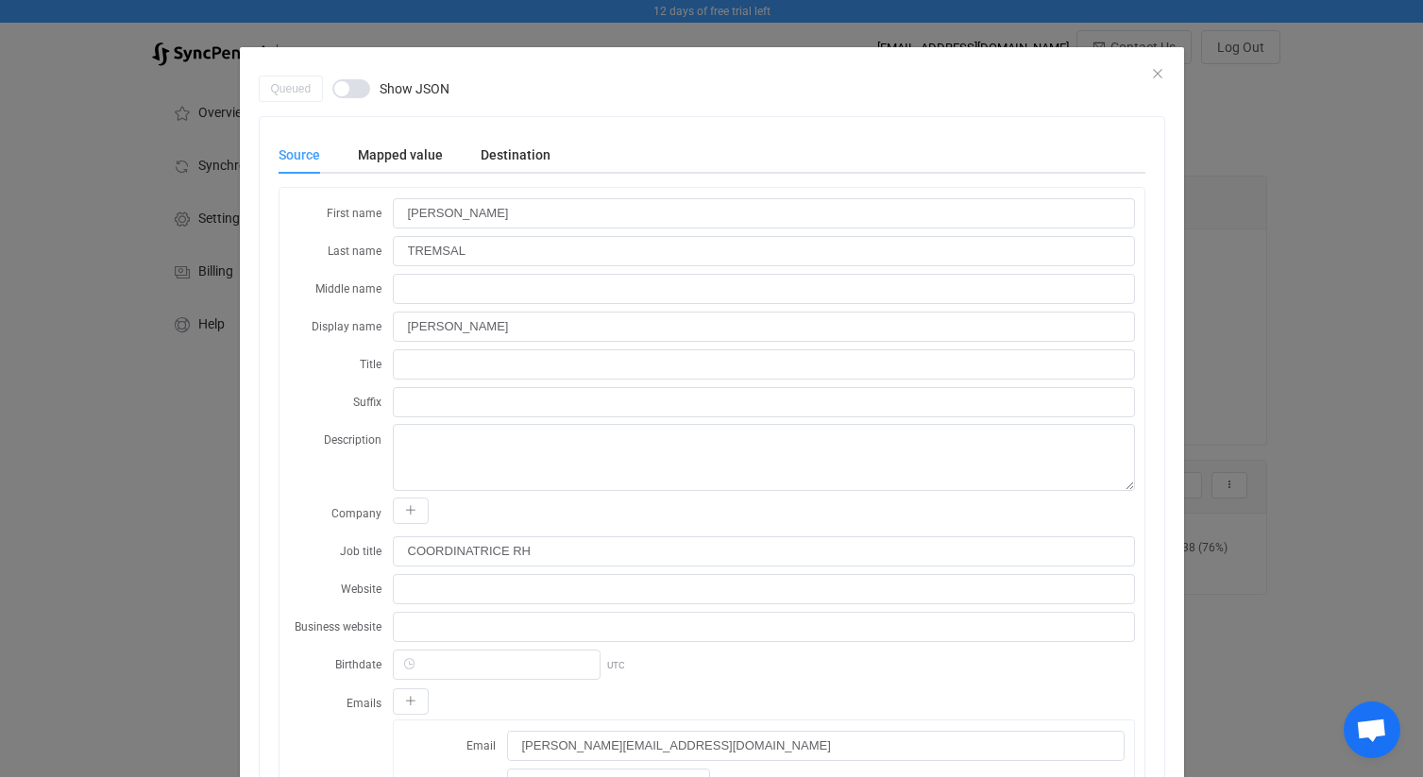
click at [1170, 71] on div "dialog" at bounding box center [712, 61] width 944 height 28
click at [1158, 72] on icon "Close" at bounding box center [1157, 73] width 15 height 15
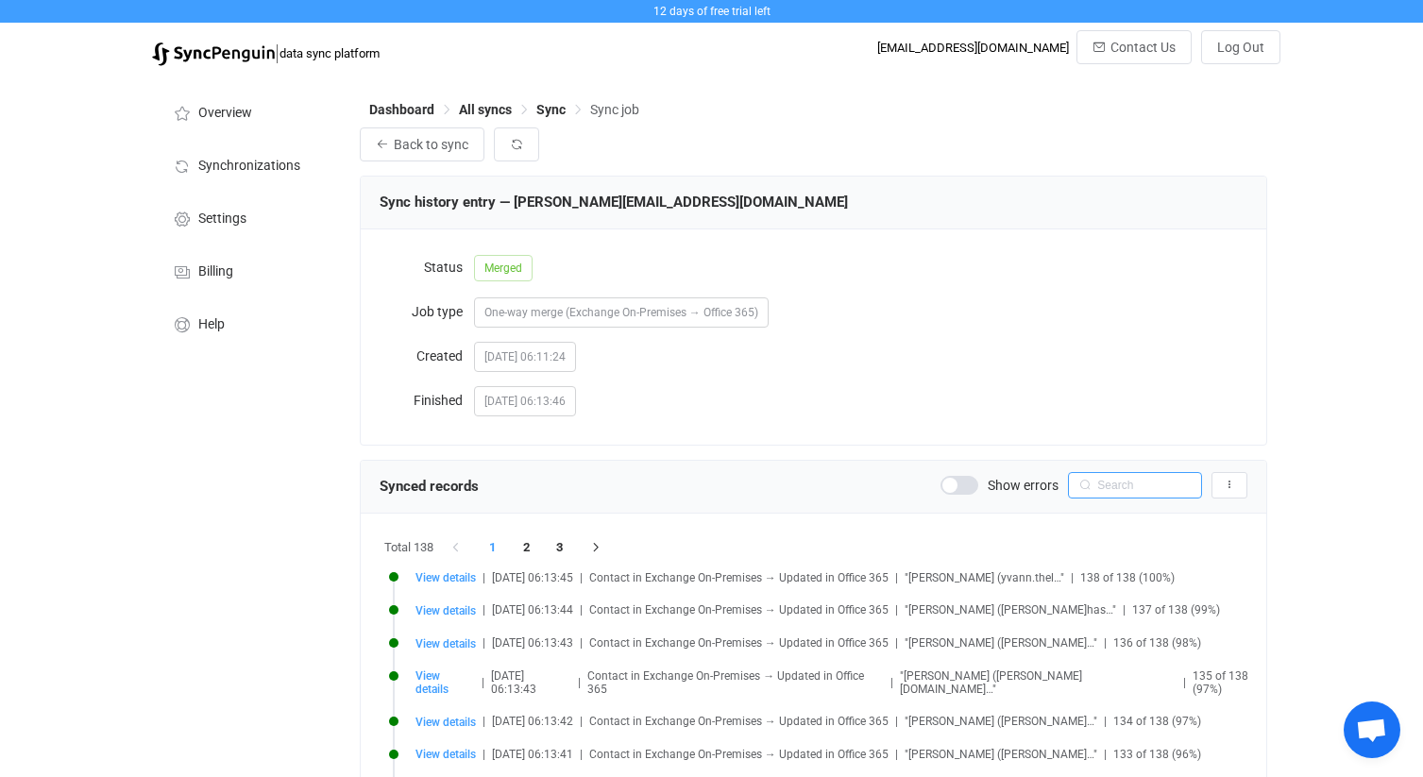
click at [1128, 489] on input "text" at bounding box center [1135, 485] width 134 height 26
type input "trem"
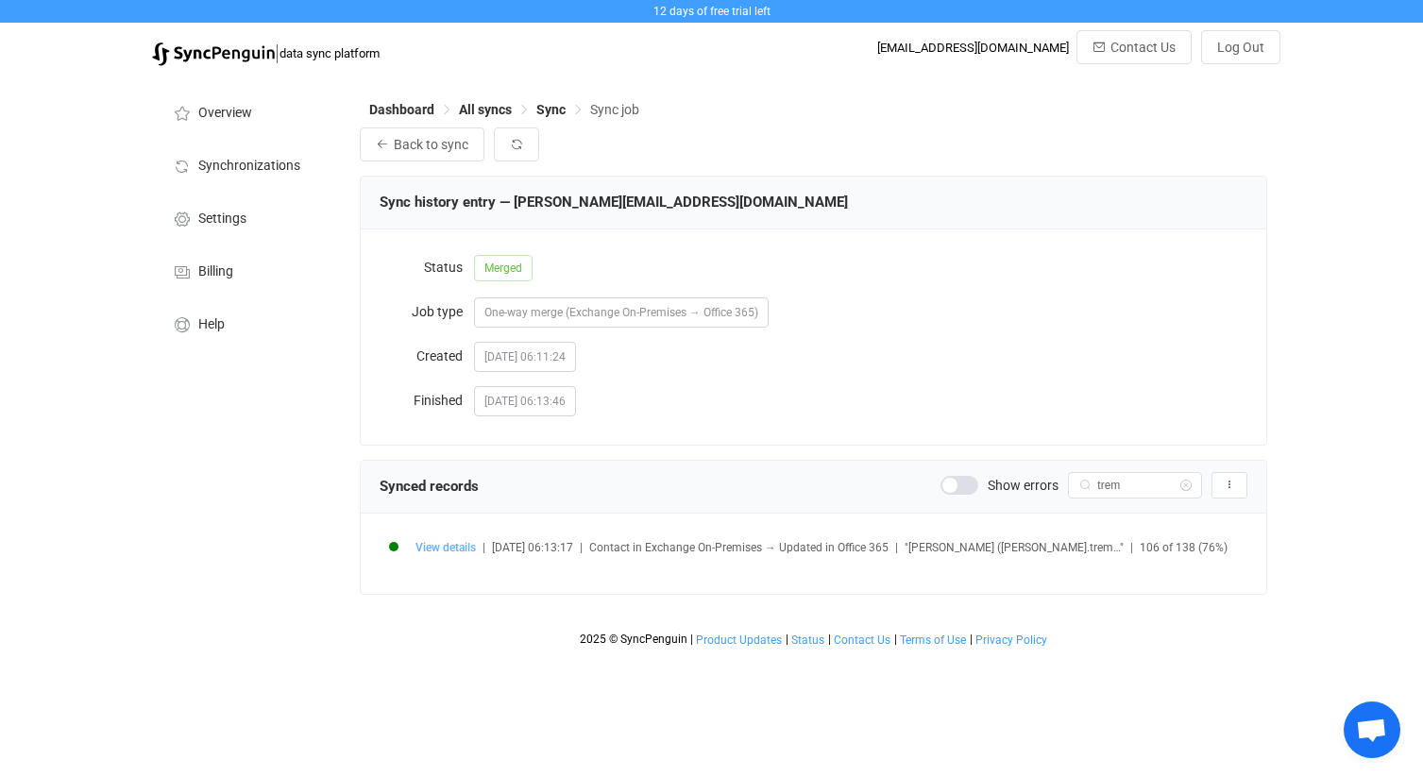
click at [459, 549] on span "View details" at bounding box center [445, 547] width 60 height 13
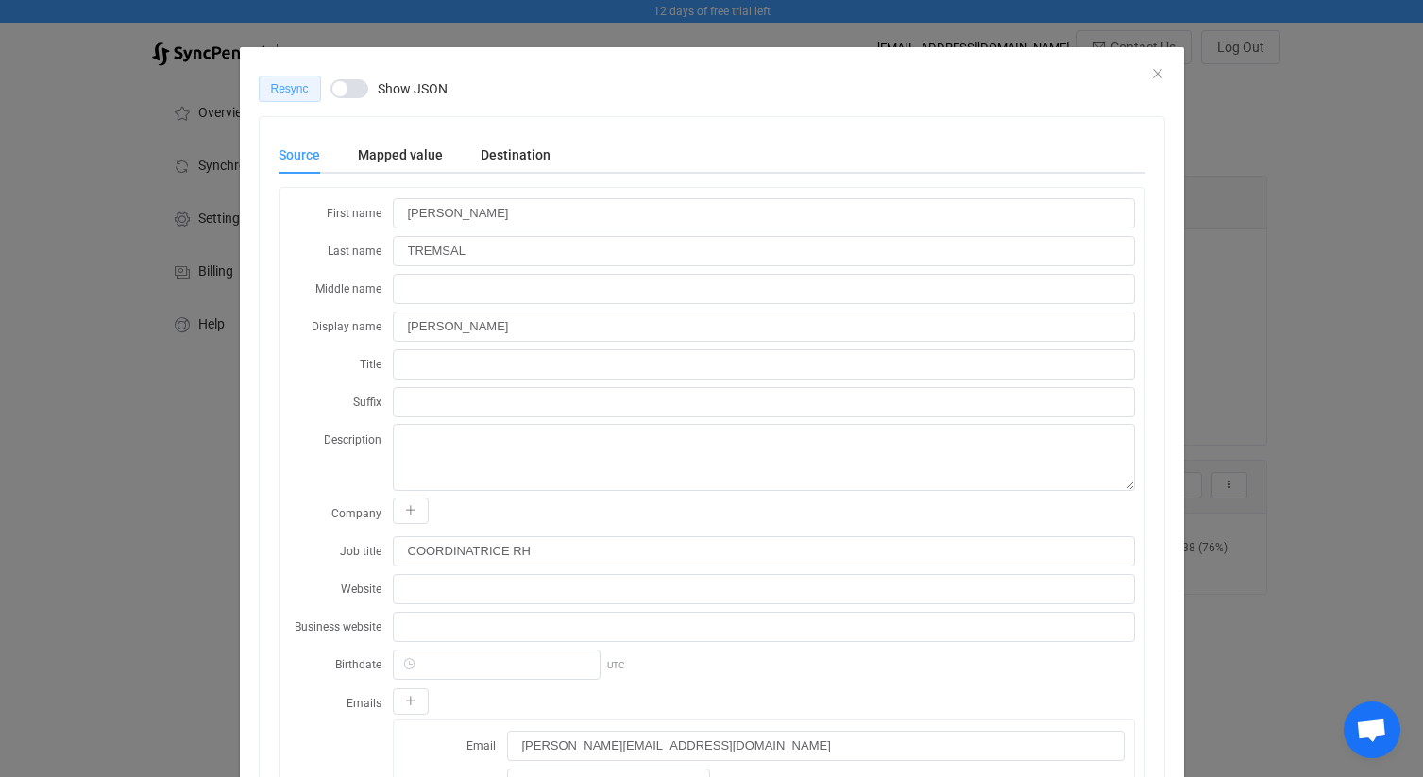
click at [295, 89] on span "Resync" at bounding box center [290, 88] width 38 height 13
click at [1156, 76] on div "Queued Show JSON" at bounding box center [712, 89] width 906 height 26
click at [1157, 70] on icon "Close" at bounding box center [1157, 73] width 15 height 15
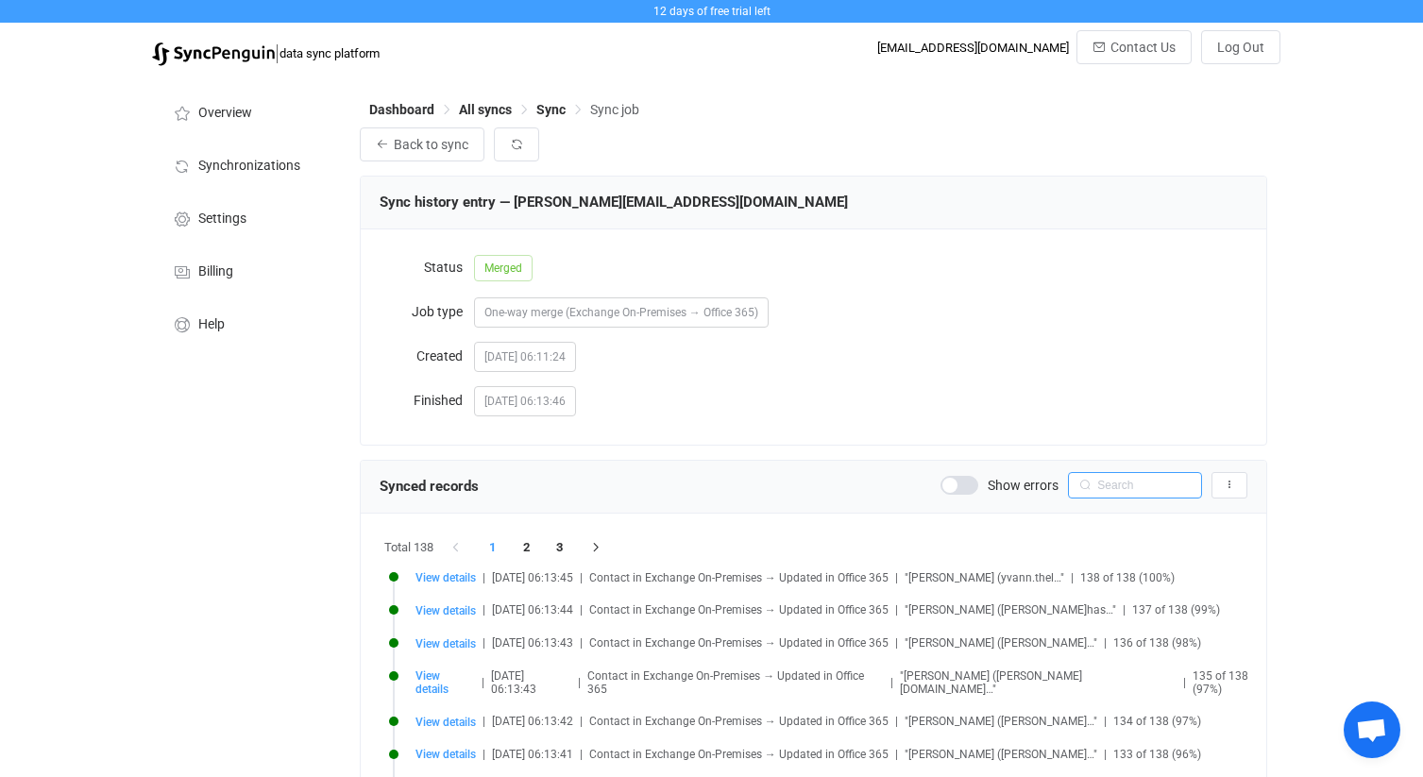
click at [1112, 478] on input "text" at bounding box center [1135, 485] width 134 height 26
type input "[PERSON_NAME]"
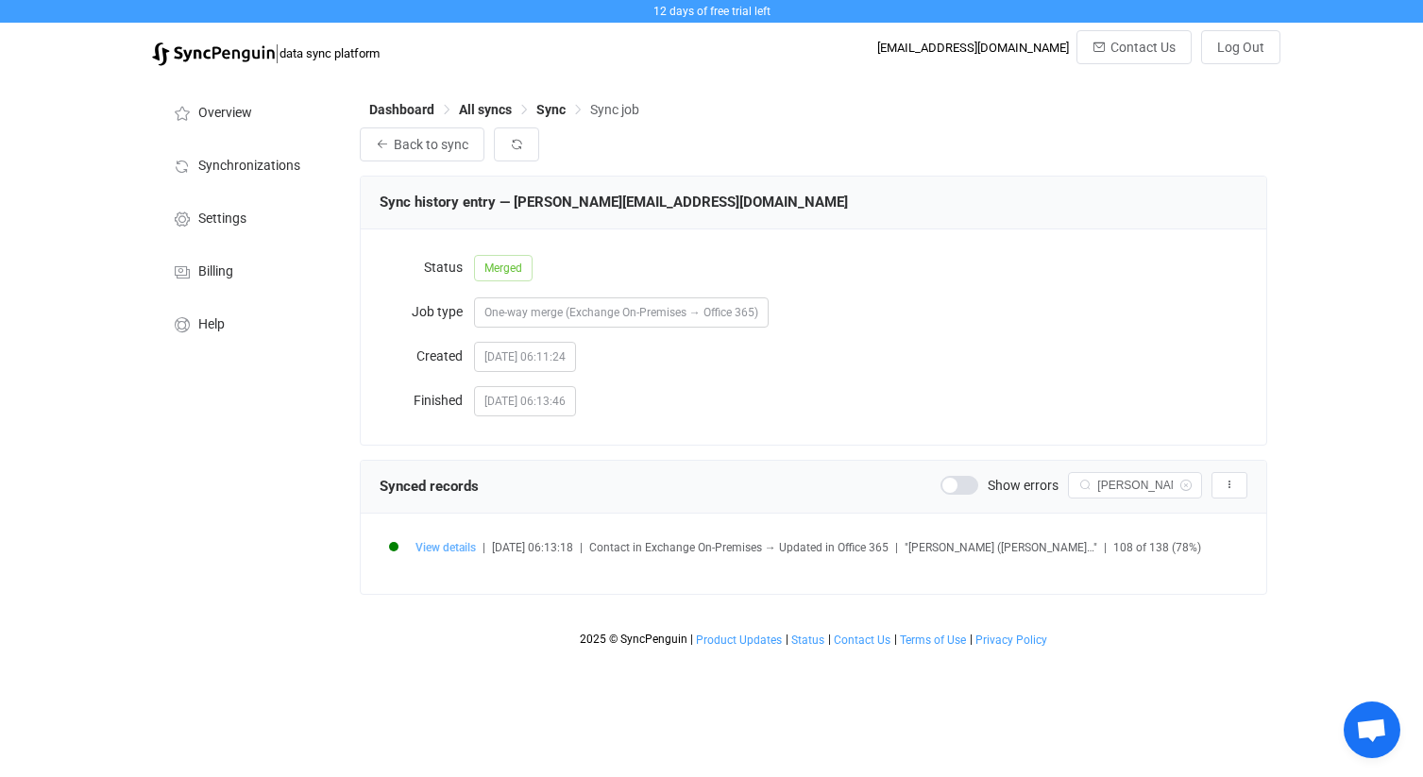
click at [451, 548] on span "View details" at bounding box center [445, 547] width 60 height 13
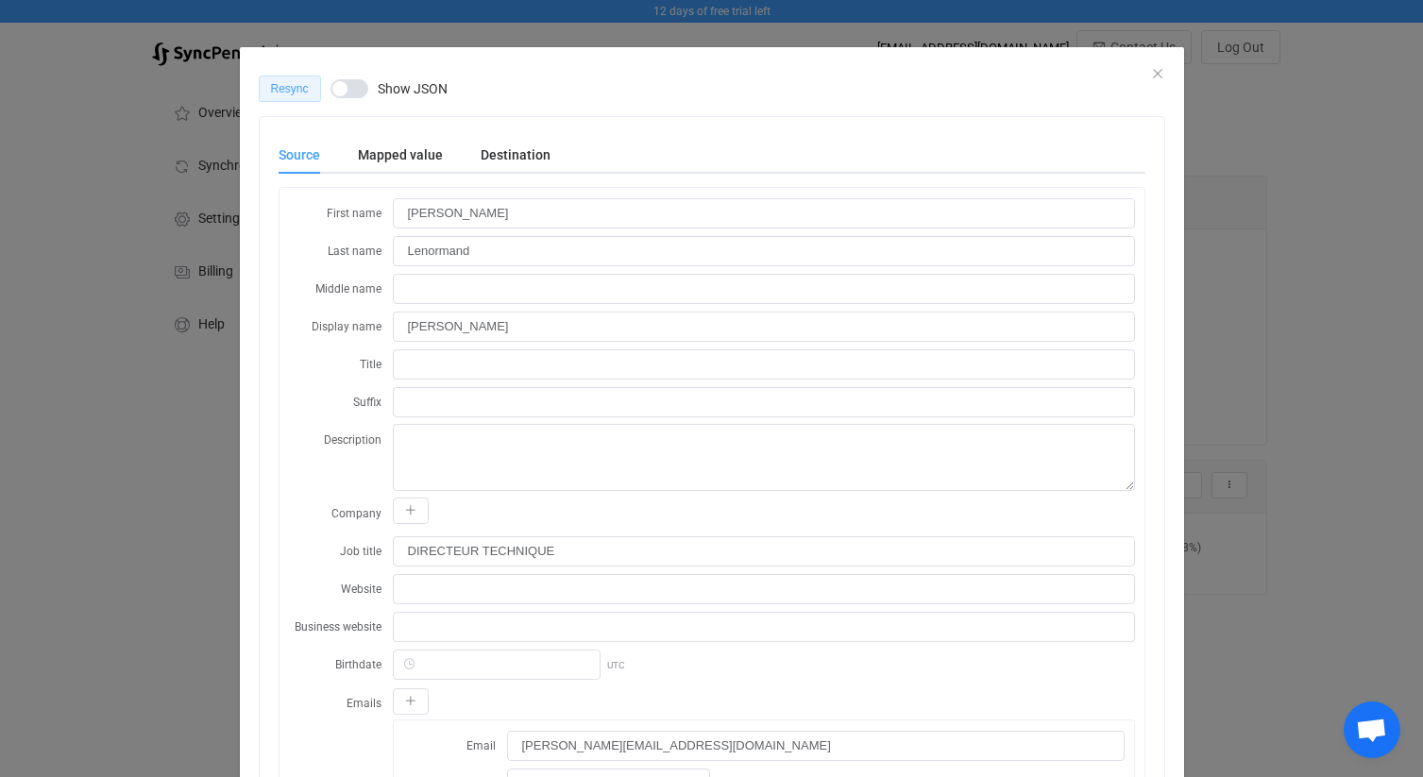
click at [298, 94] on button "Resync" at bounding box center [290, 89] width 62 height 26
click at [1154, 73] on icon "Close" at bounding box center [1157, 73] width 15 height 15
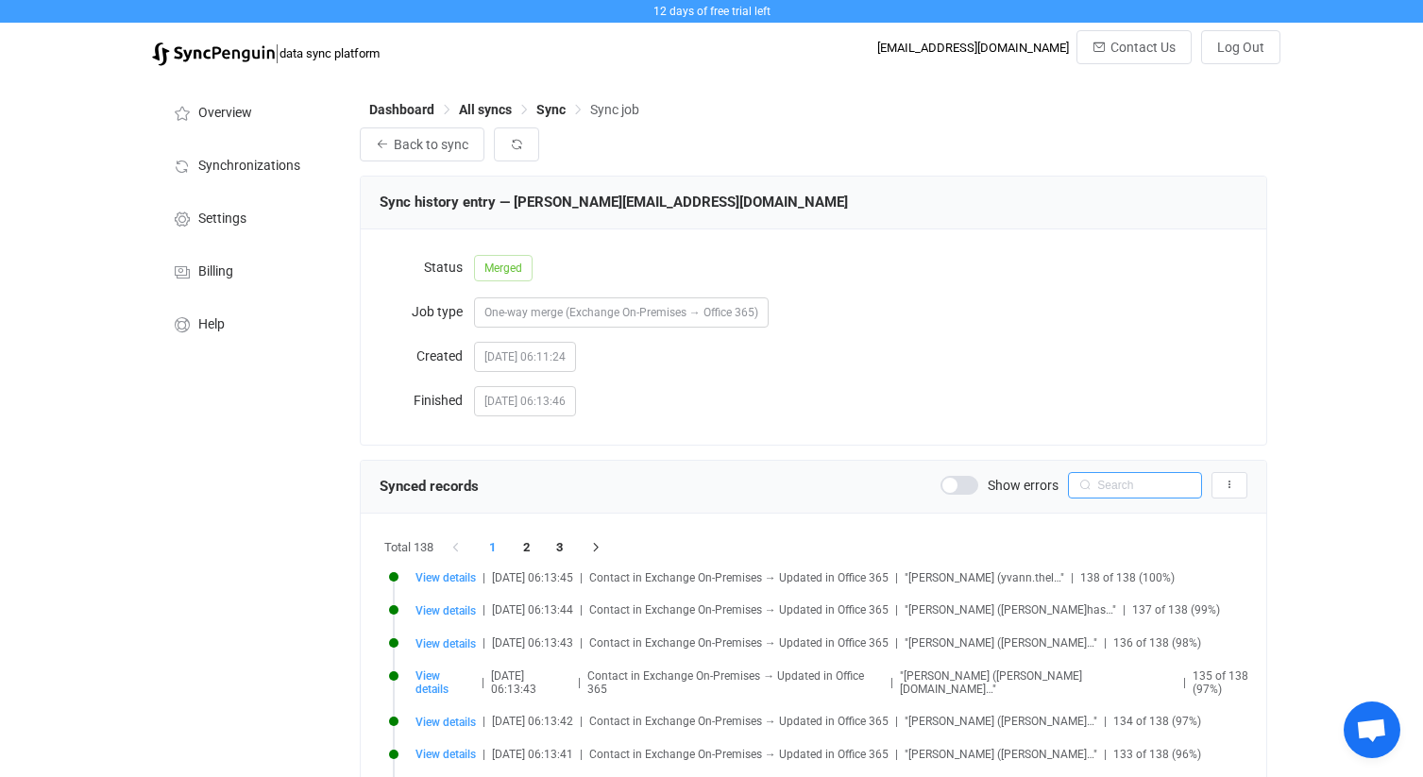
click at [1121, 486] on input "text" at bounding box center [1135, 485] width 134 height 26
type input "[PERSON_NAME]"
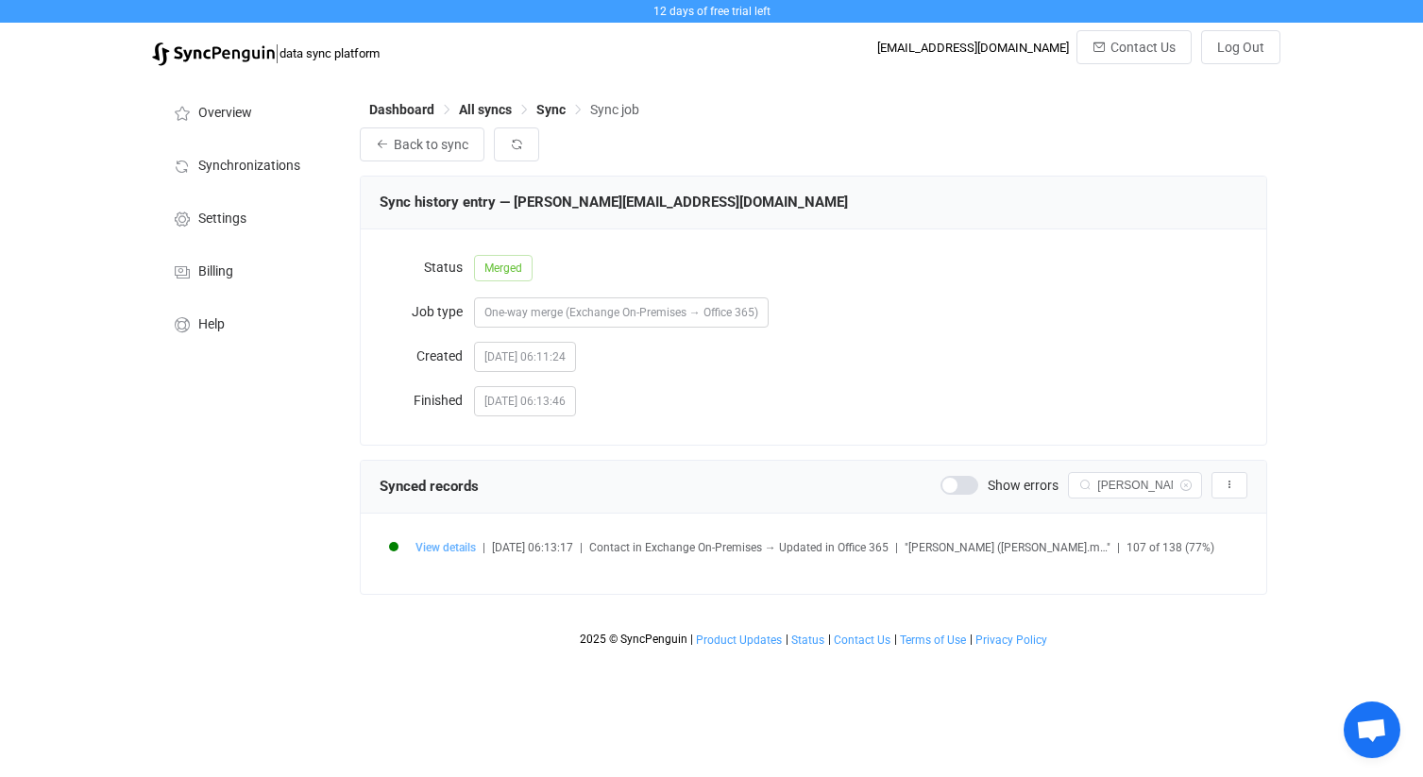
click at [461, 546] on span "View details" at bounding box center [445, 547] width 60 height 13
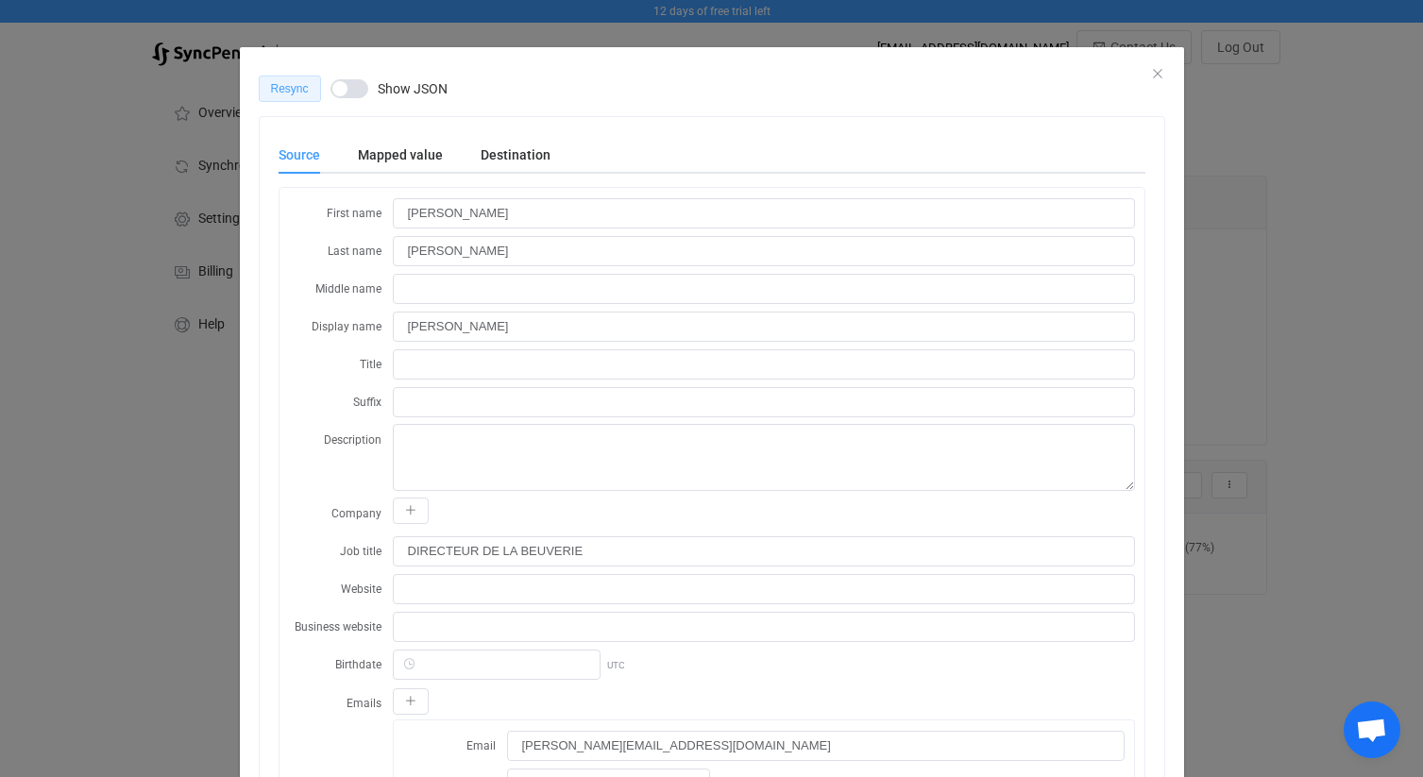
click at [276, 85] on span "Resync" at bounding box center [290, 88] width 38 height 13
click at [1156, 72] on icon "Close" at bounding box center [1157, 73] width 15 height 15
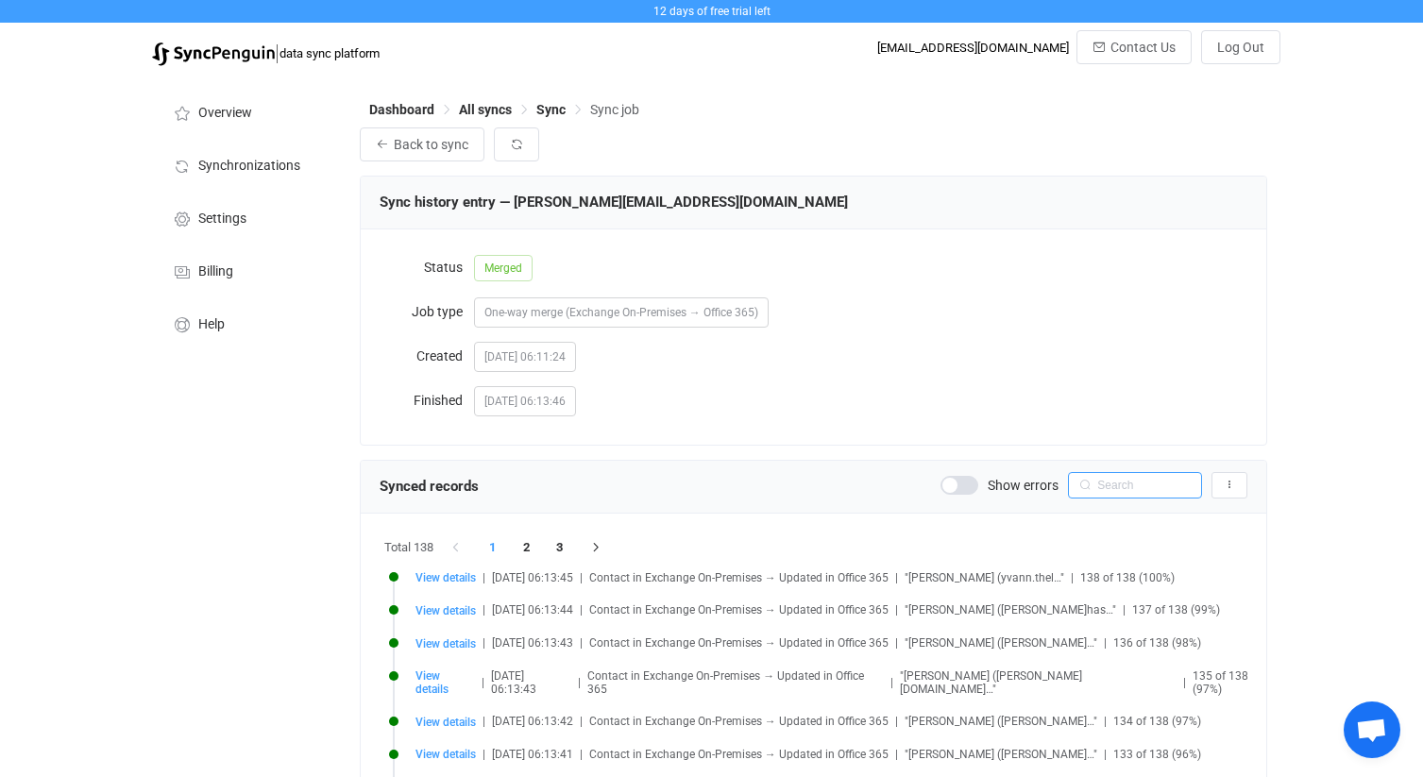
click at [1112, 477] on input "text" at bounding box center [1135, 485] width 134 height 26
type input "ludovi"
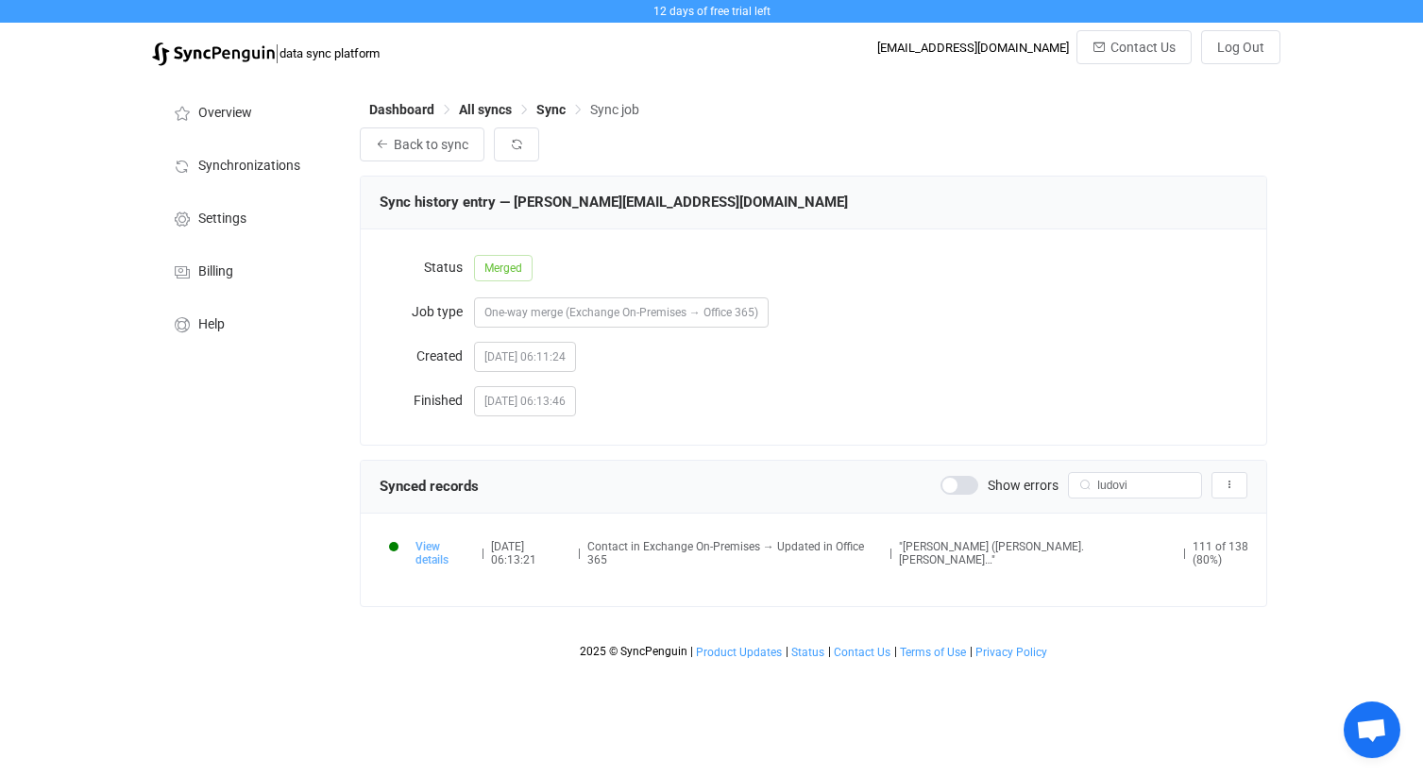
click at [420, 544] on span "View details" at bounding box center [444, 553] width 59 height 26
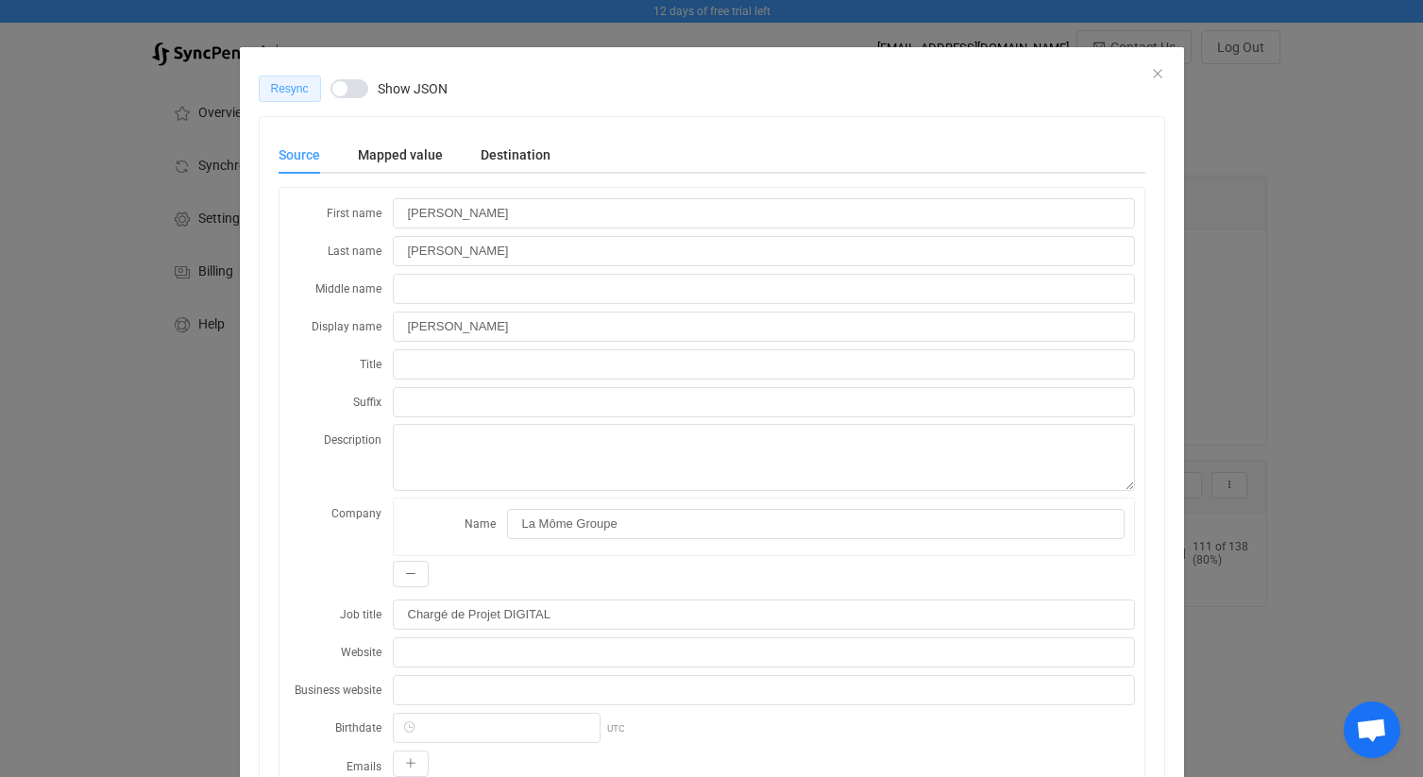
click at [293, 83] on span "Resync" at bounding box center [290, 88] width 38 height 13
click at [1156, 72] on icon "Close" at bounding box center [1157, 73] width 15 height 15
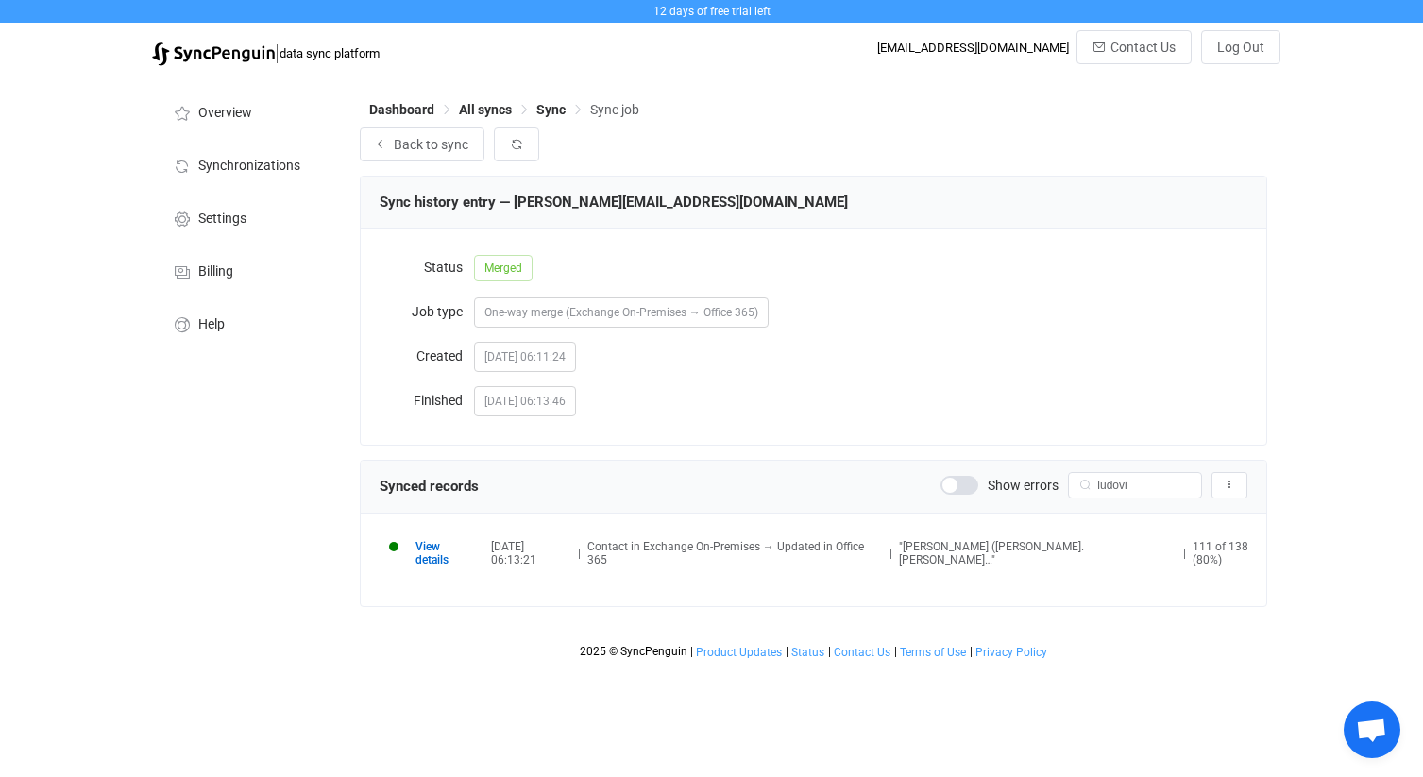
click at [446, 549] on span "View details" at bounding box center [444, 553] width 59 height 26
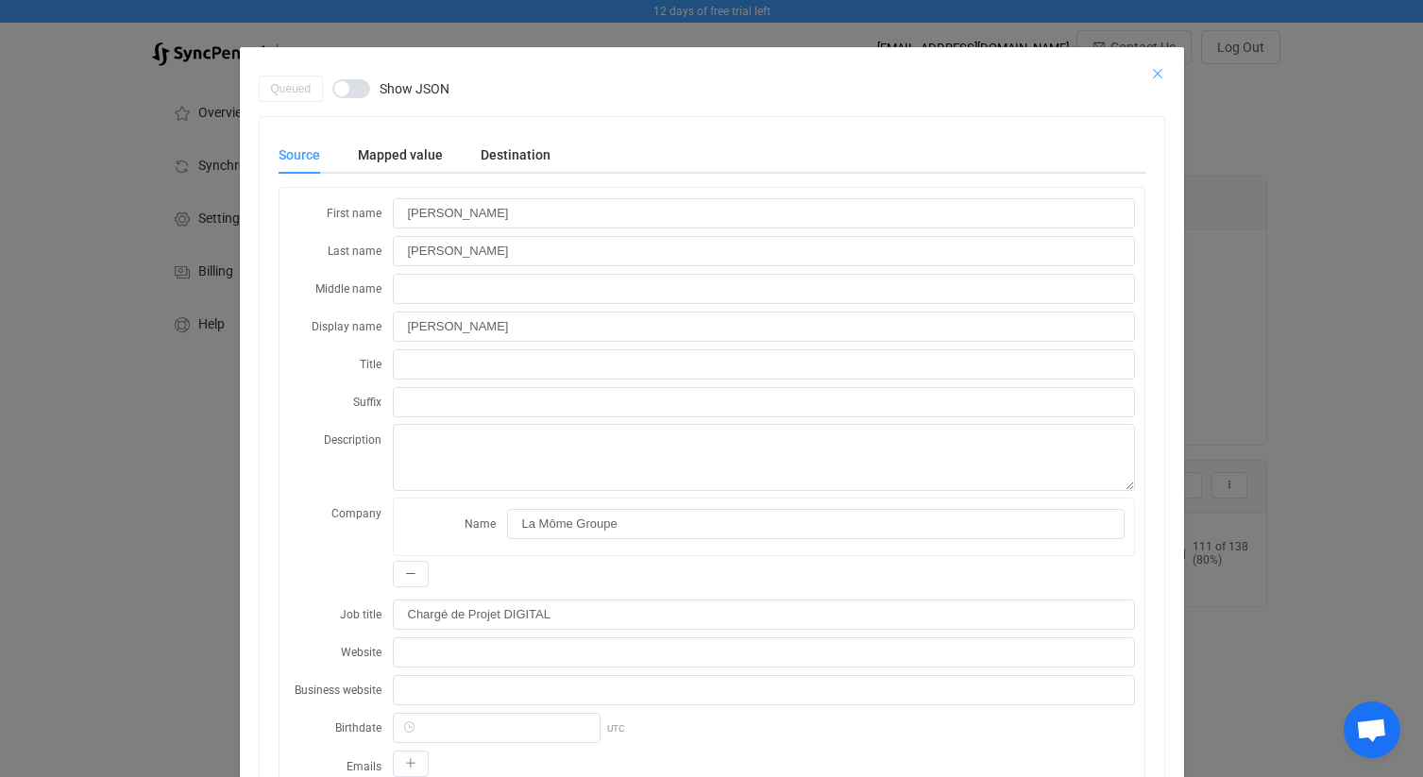
click at [1157, 69] on icon "Close" at bounding box center [1157, 73] width 15 height 15
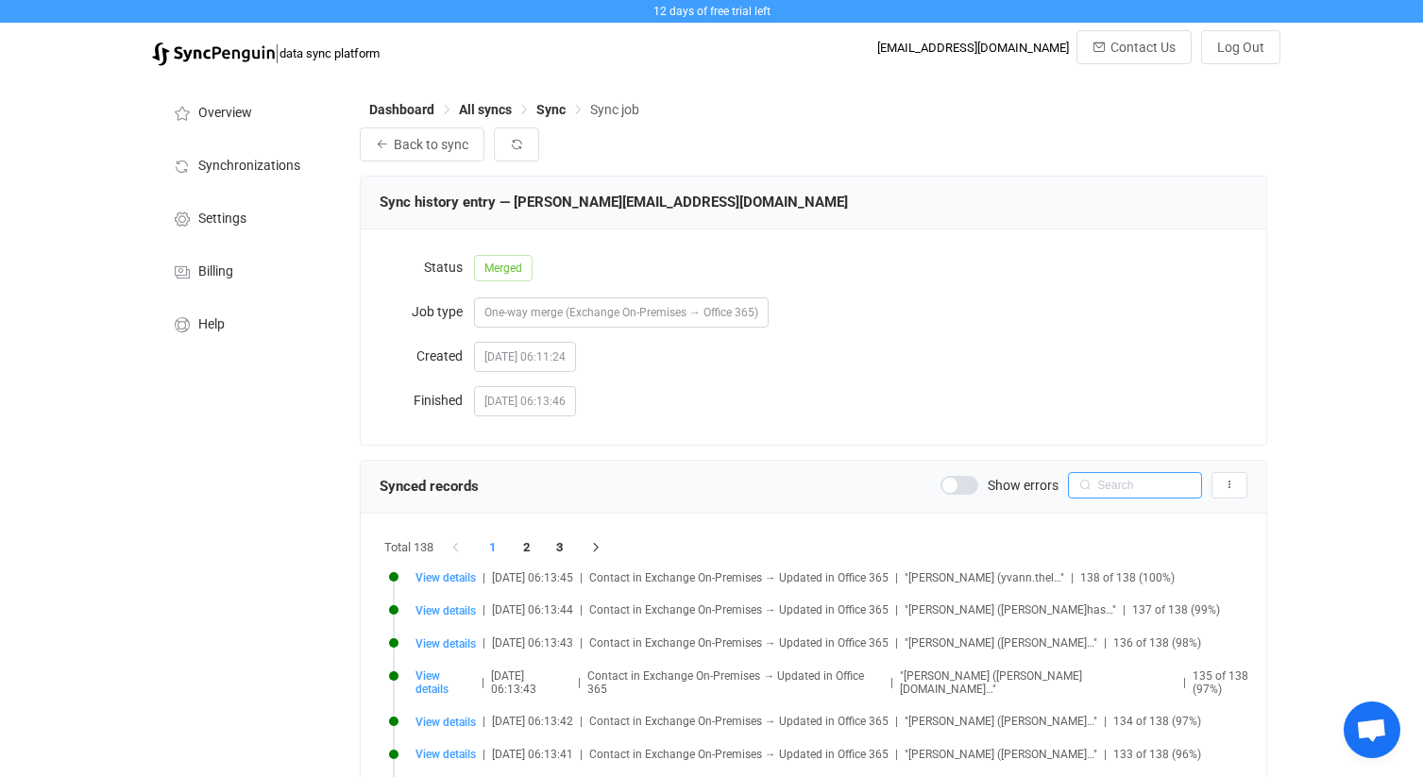
click at [1122, 492] on input "text" at bounding box center [1135, 485] width 134 height 26
type input "ludov"
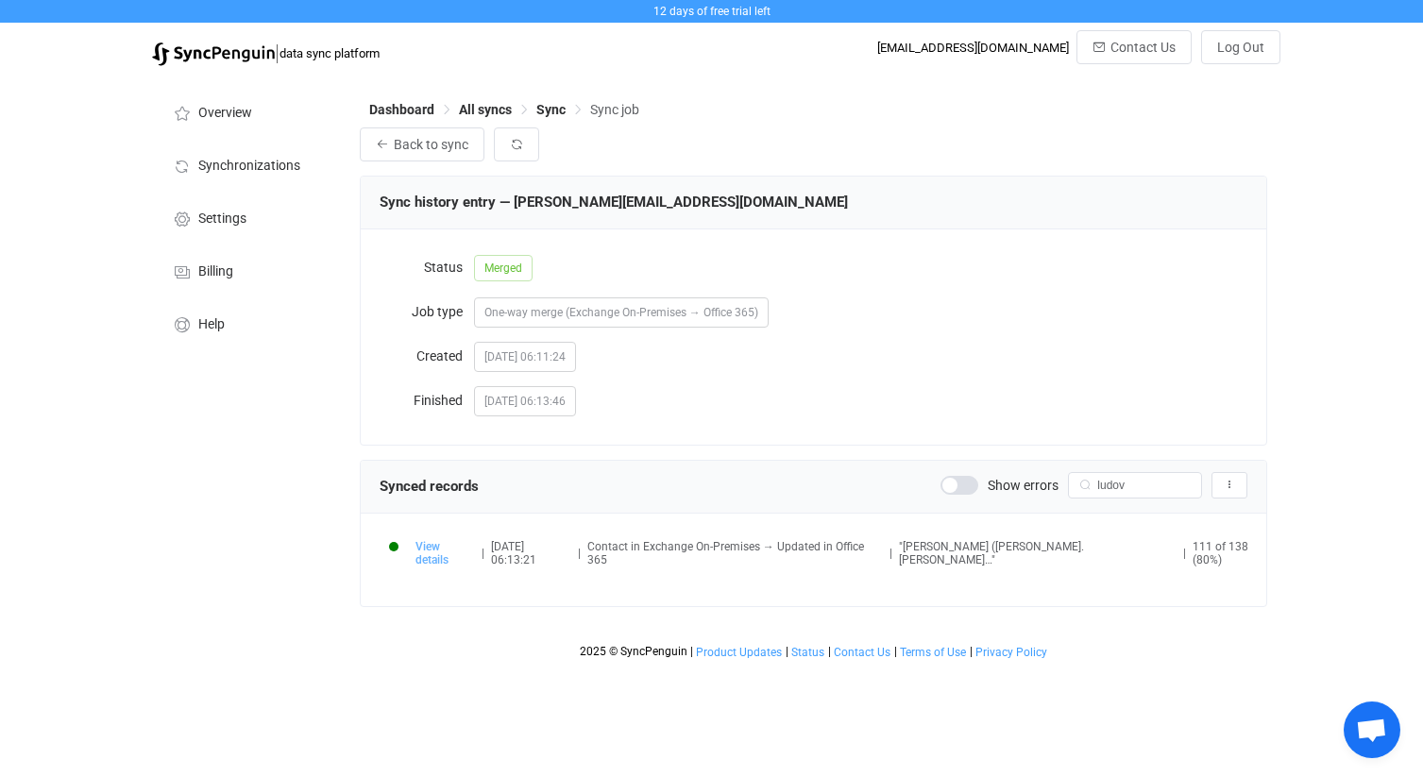
click at [455, 553] on span "View details" at bounding box center [444, 553] width 59 height 26
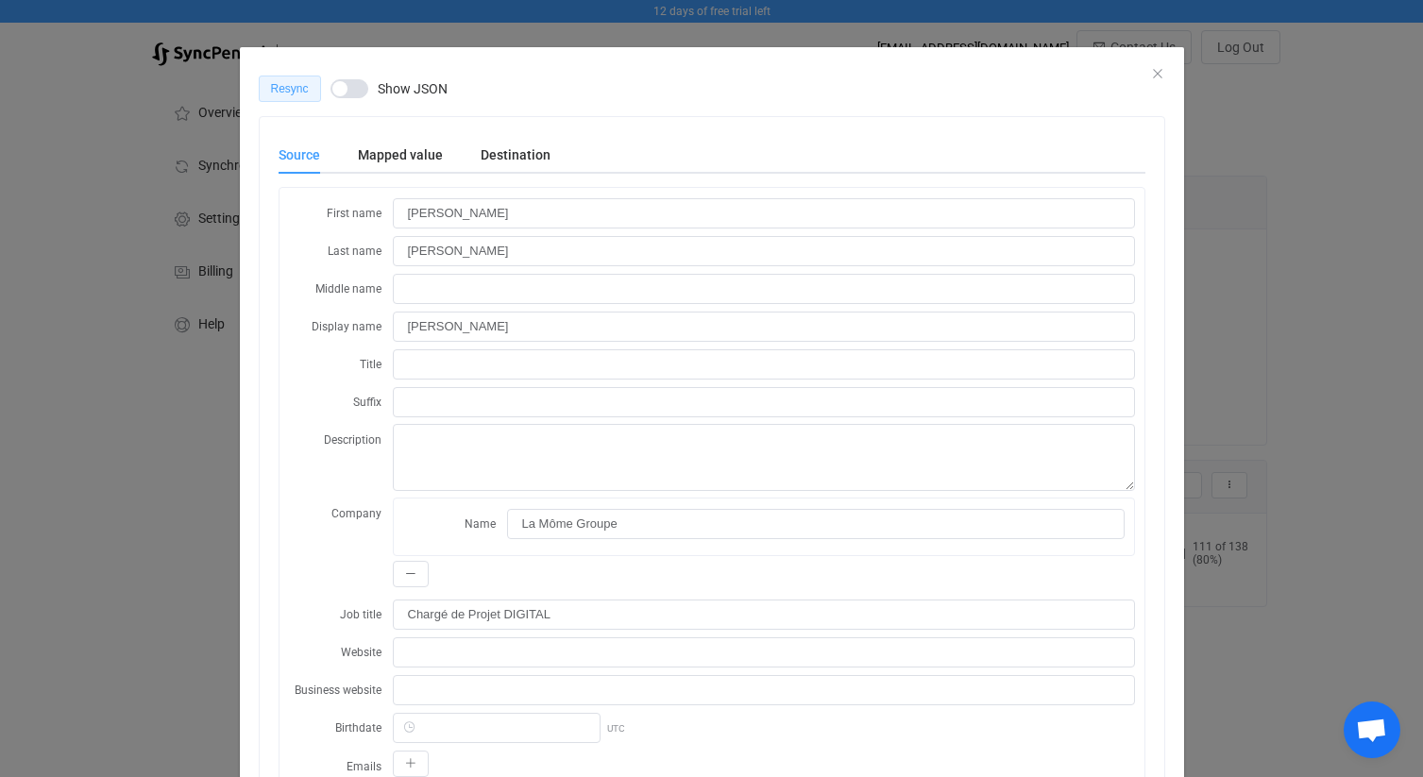
click at [299, 83] on span "Resync" at bounding box center [290, 88] width 38 height 13
click at [1158, 73] on icon "Close" at bounding box center [1157, 73] width 15 height 15
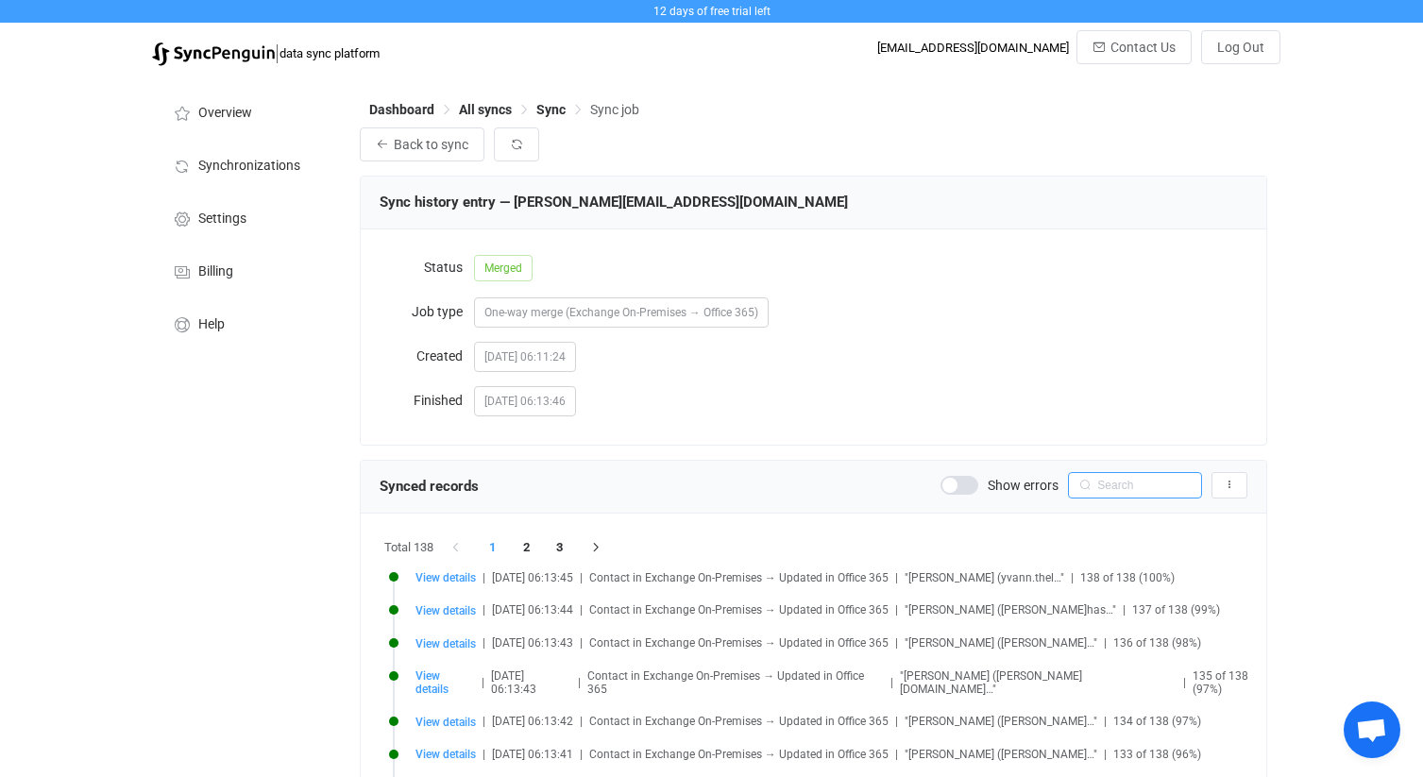
click at [1166, 486] on input "text" at bounding box center [1135, 485] width 134 height 26
type input "manon"
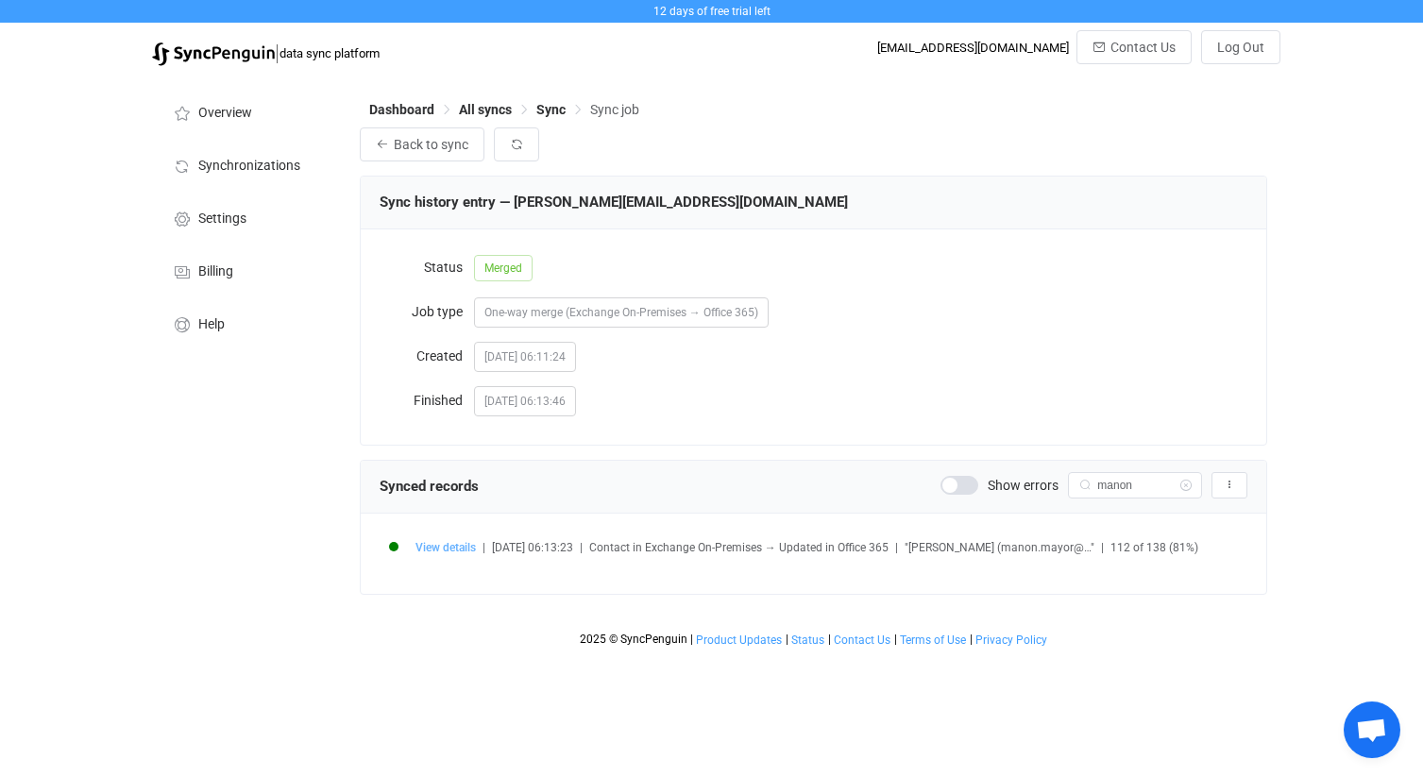
click at [461, 548] on span "View details" at bounding box center [445, 547] width 60 height 13
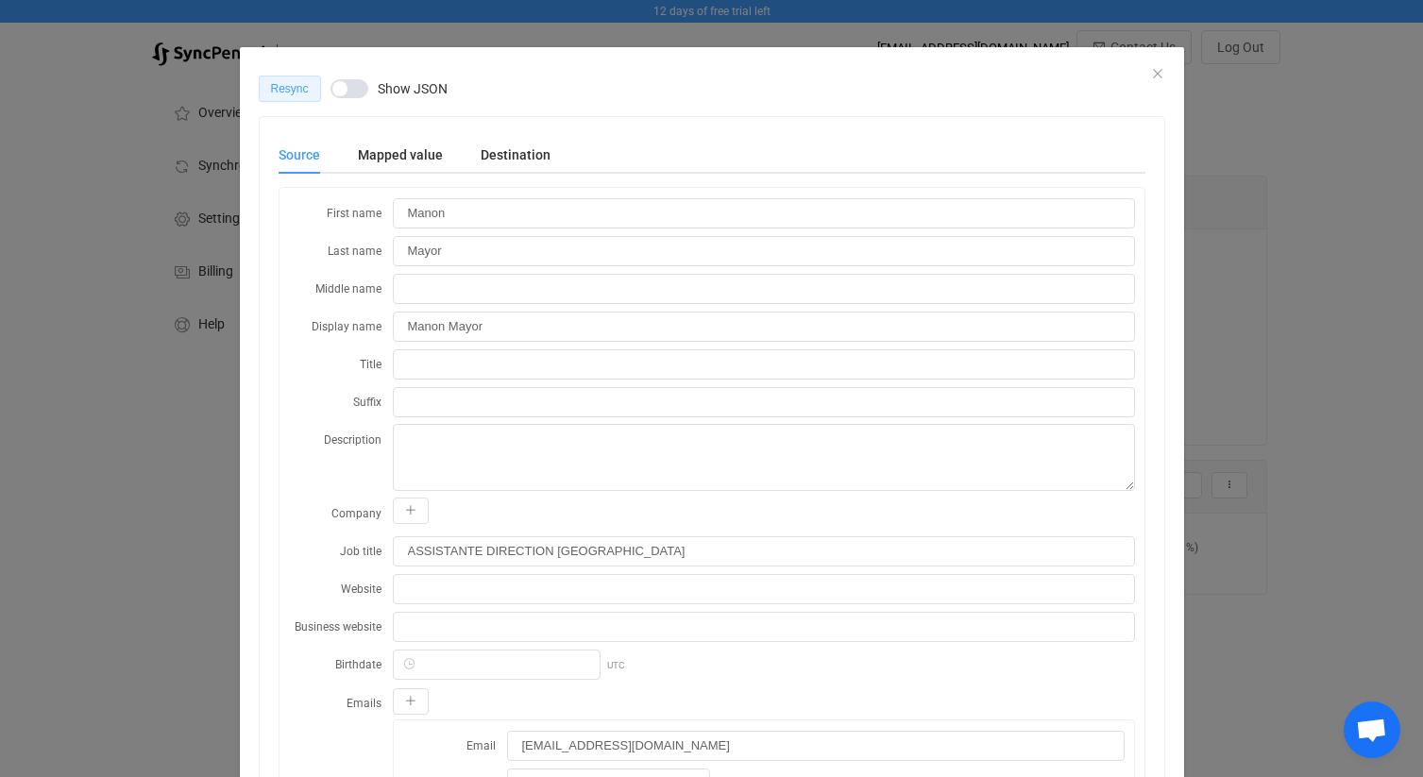
click at [298, 86] on span "Resync" at bounding box center [290, 88] width 38 height 13
click at [1156, 73] on icon "Close" at bounding box center [1157, 73] width 15 height 15
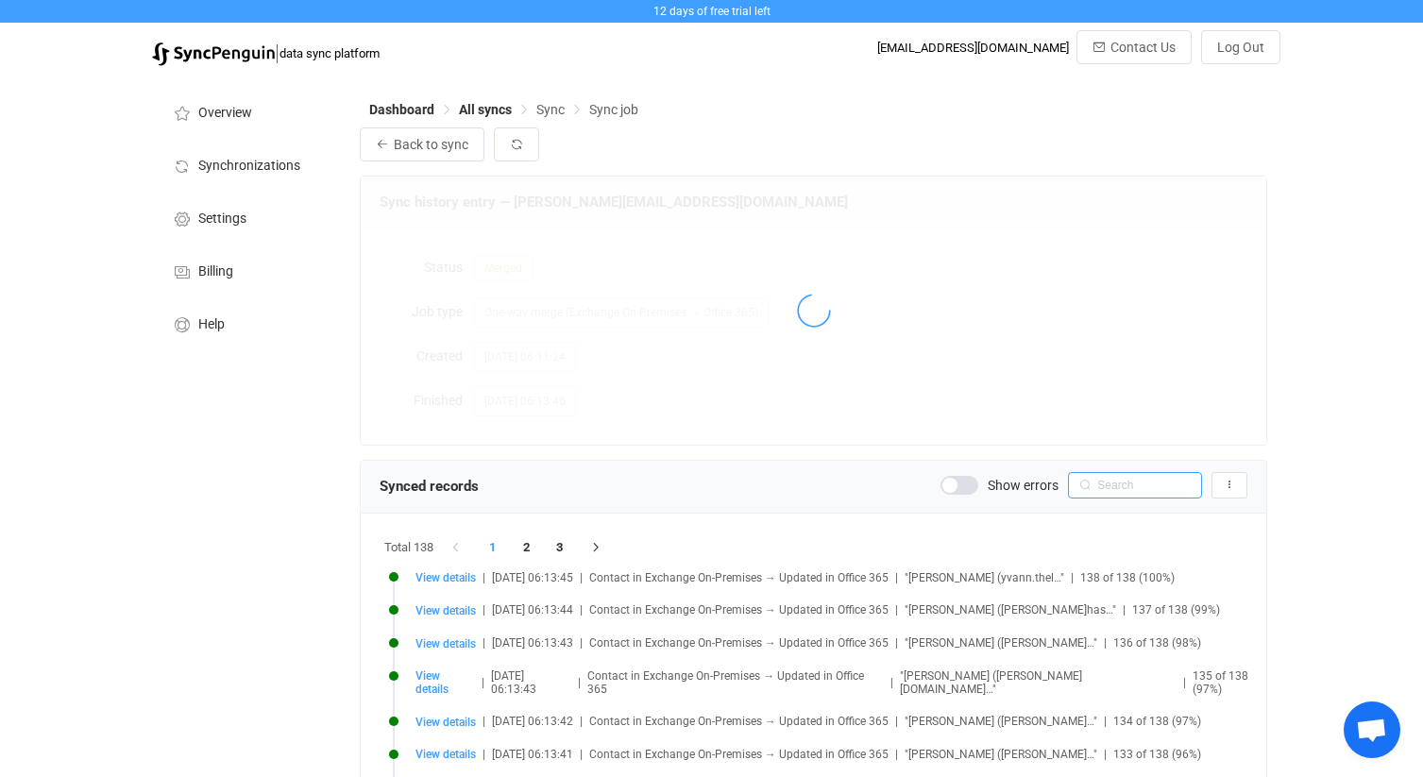
click at [1103, 482] on input "text" at bounding box center [1135, 485] width 134 height 26
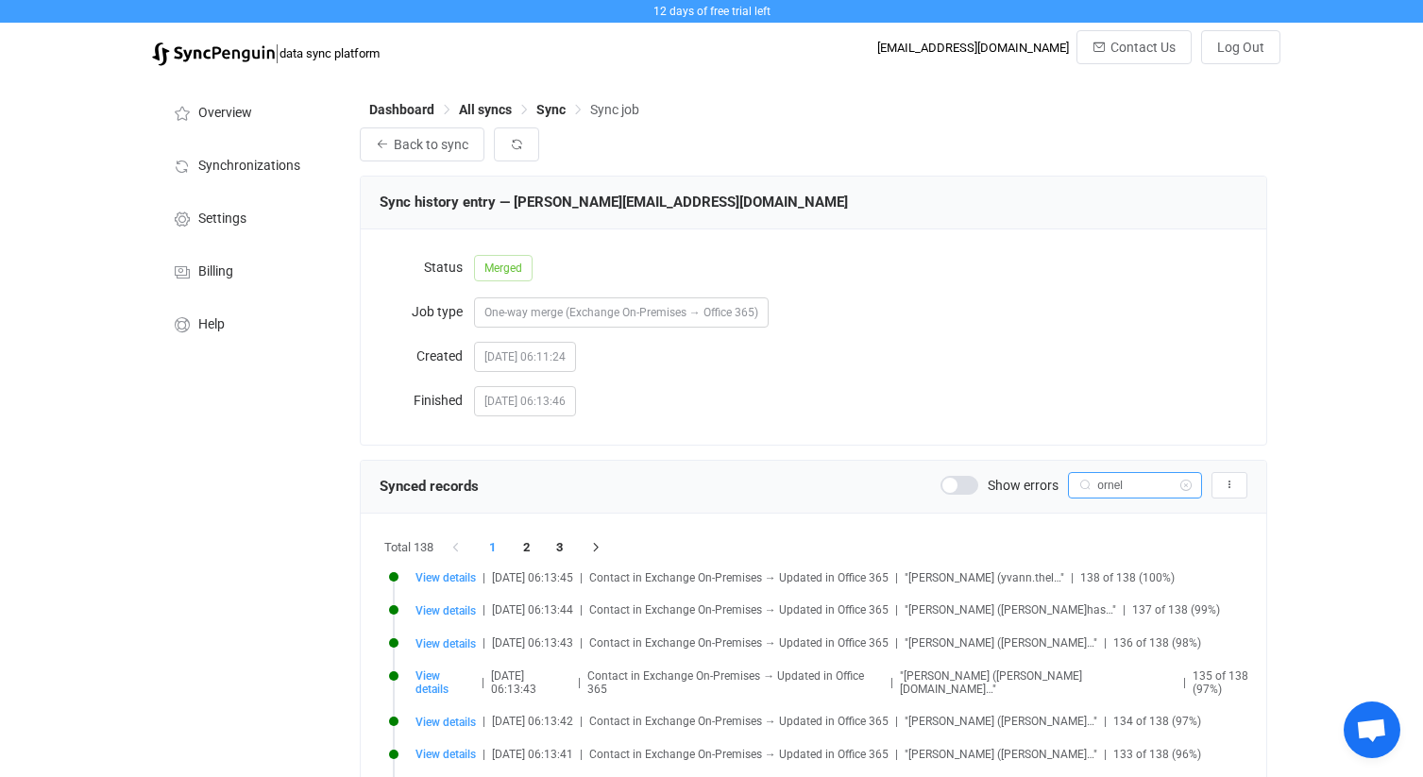
type input "ornel"
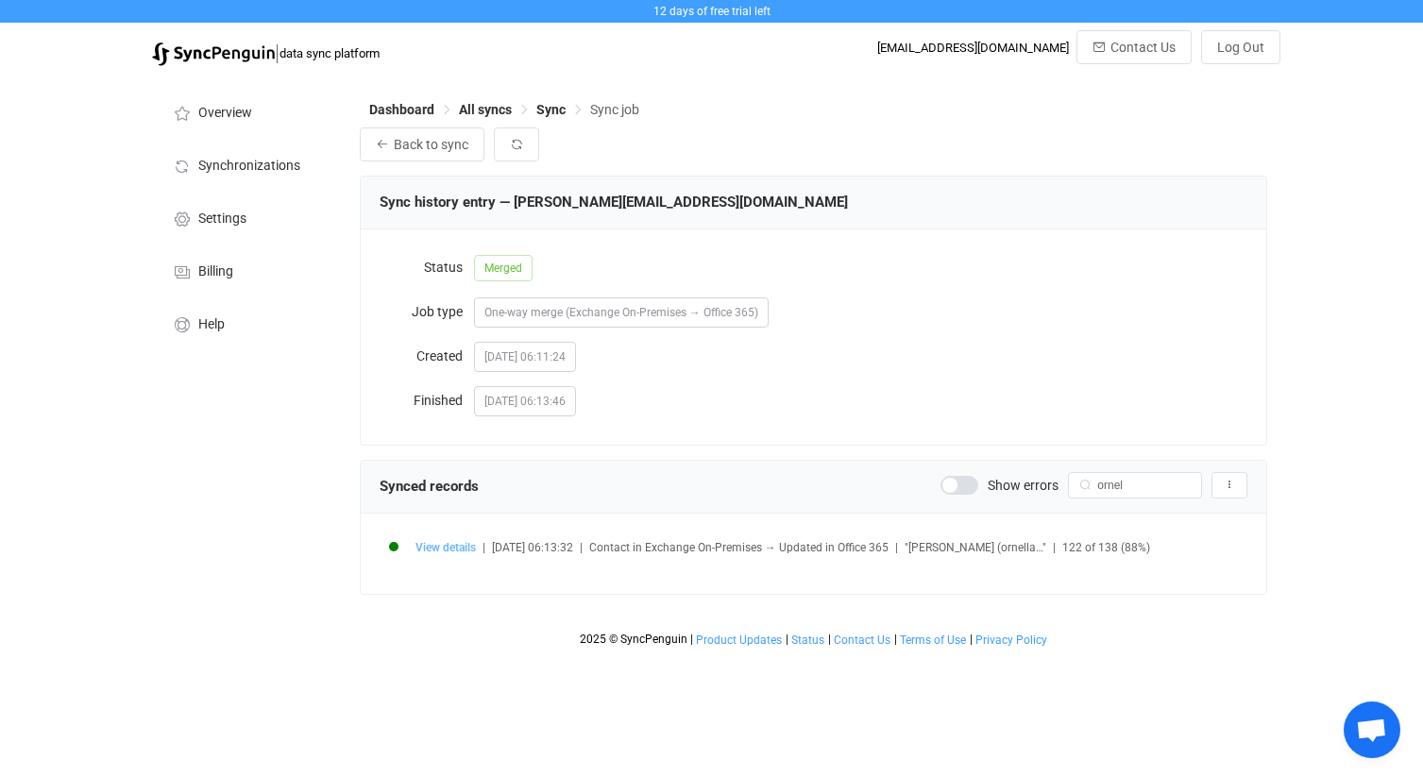
click at [450, 551] on span "View details" at bounding box center [445, 547] width 60 height 13
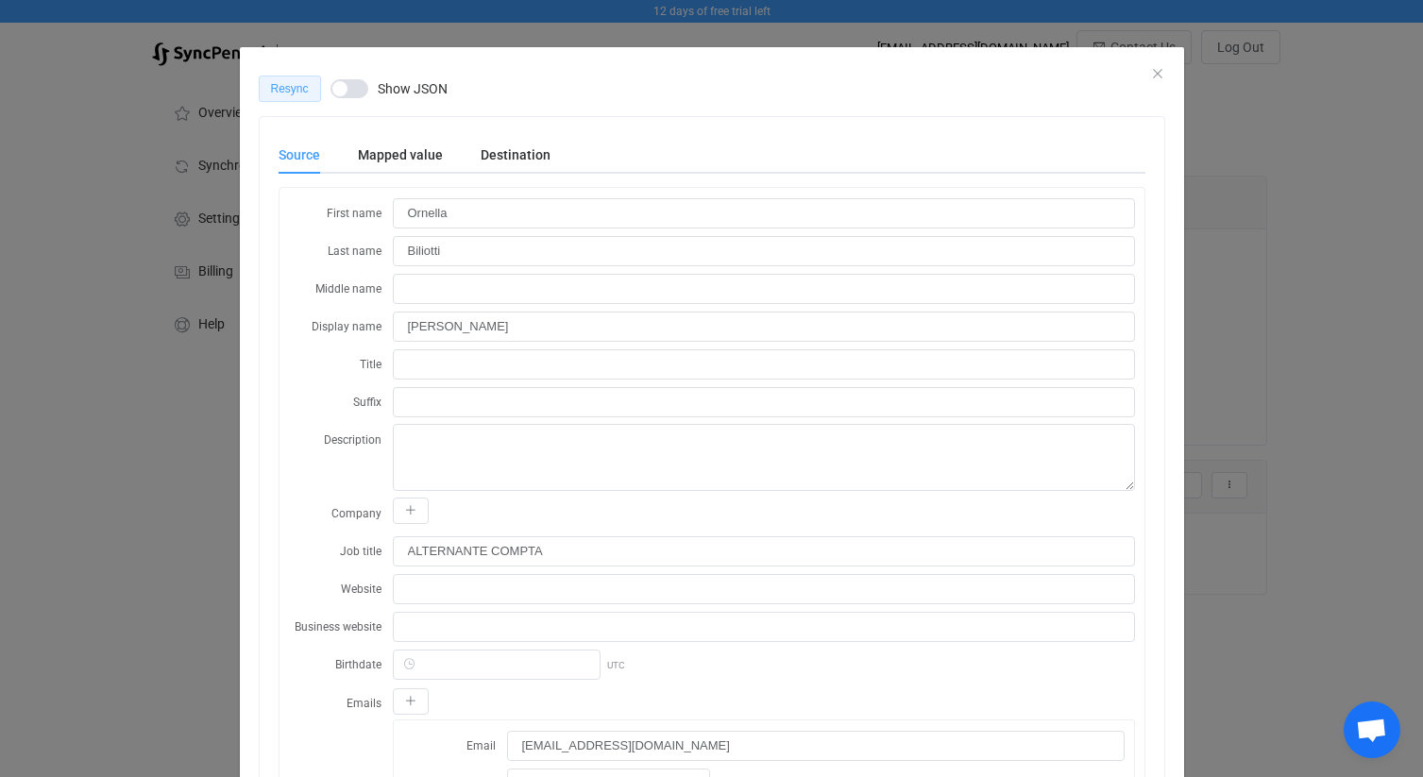
click at [300, 93] on span "Resync" at bounding box center [290, 88] width 38 height 13
click at [1158, 72] on icon "Close" at bounding box center [1157, 73] width 15 height 15
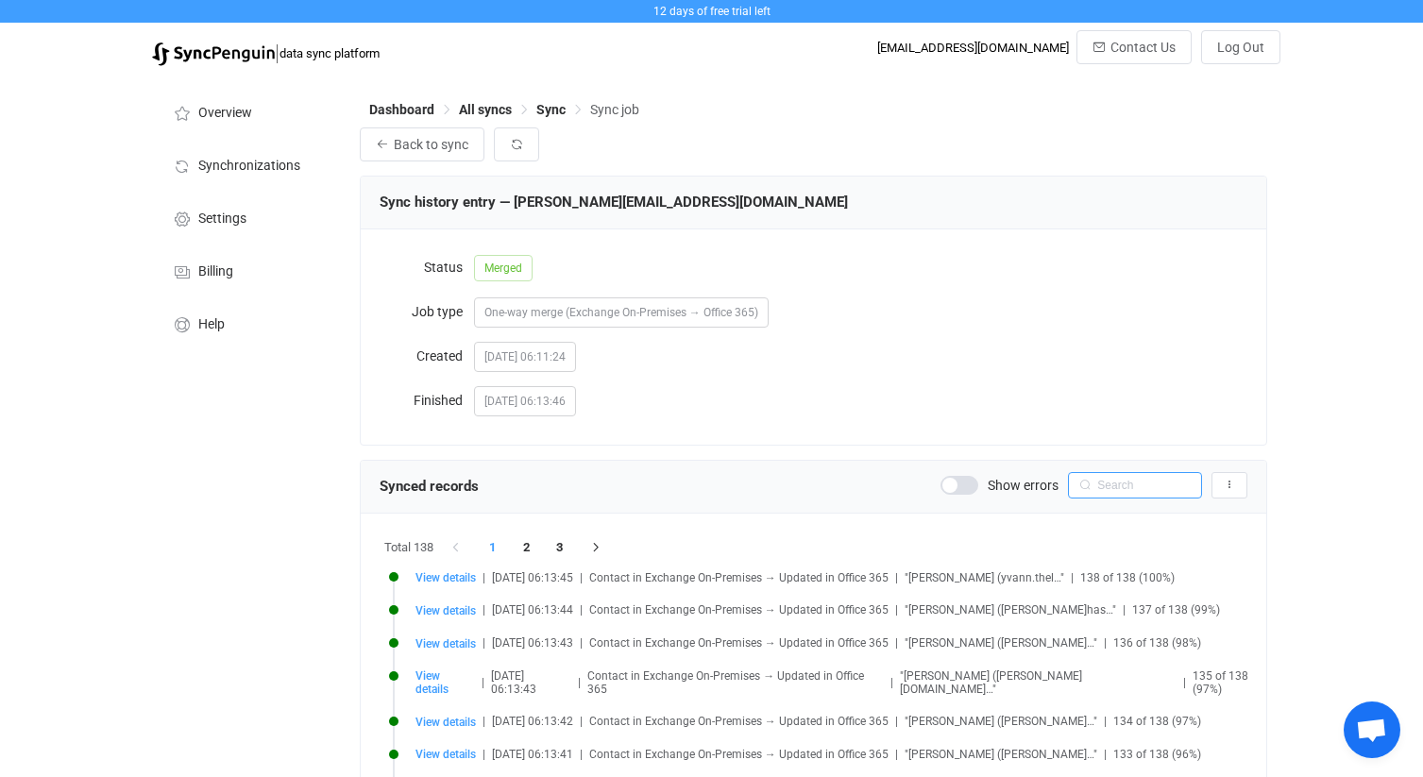
click at [1155, 483] on input "text" at bounding box center [1135, 485] width 134 height 26
type input "quentin"
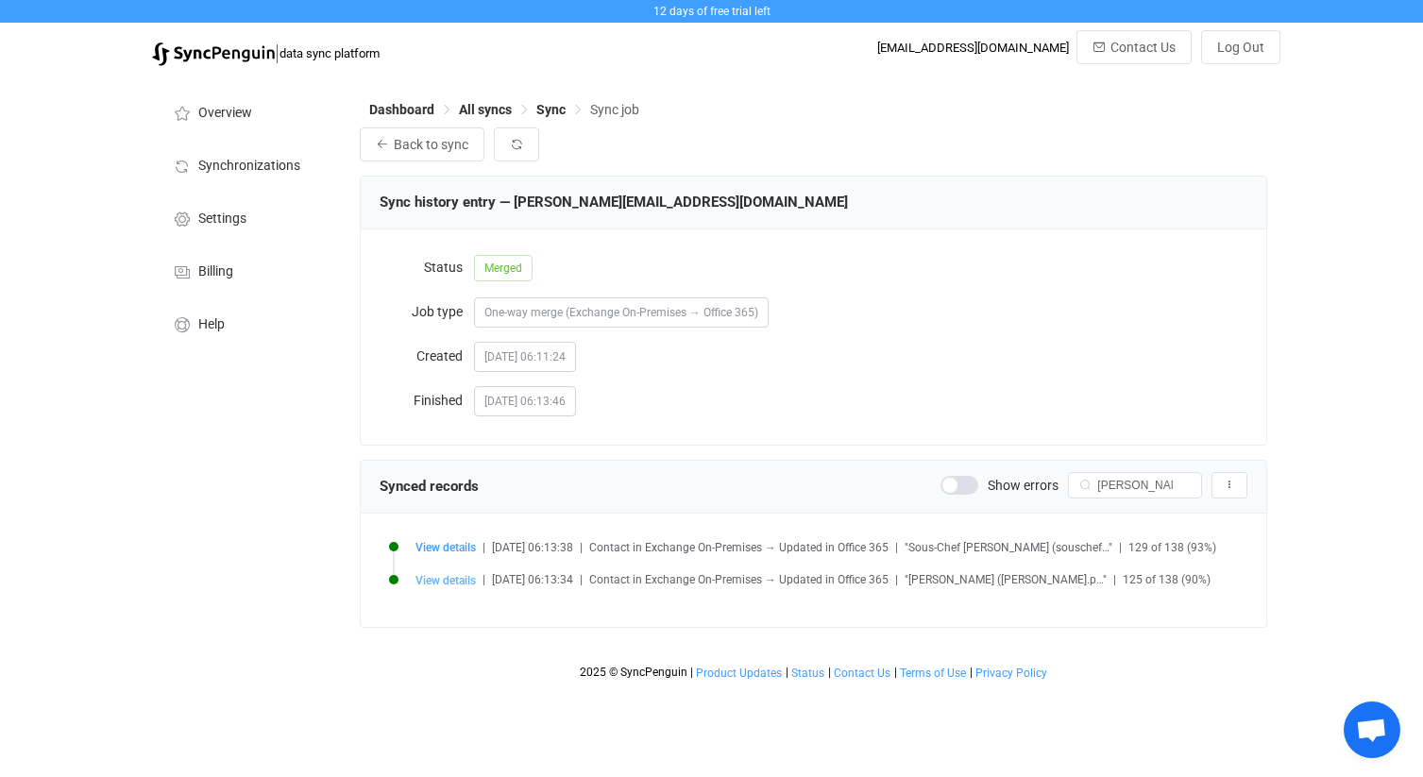
click at [444, 580] on span "View details" at bounding box center [445, 580] width 60 height 13
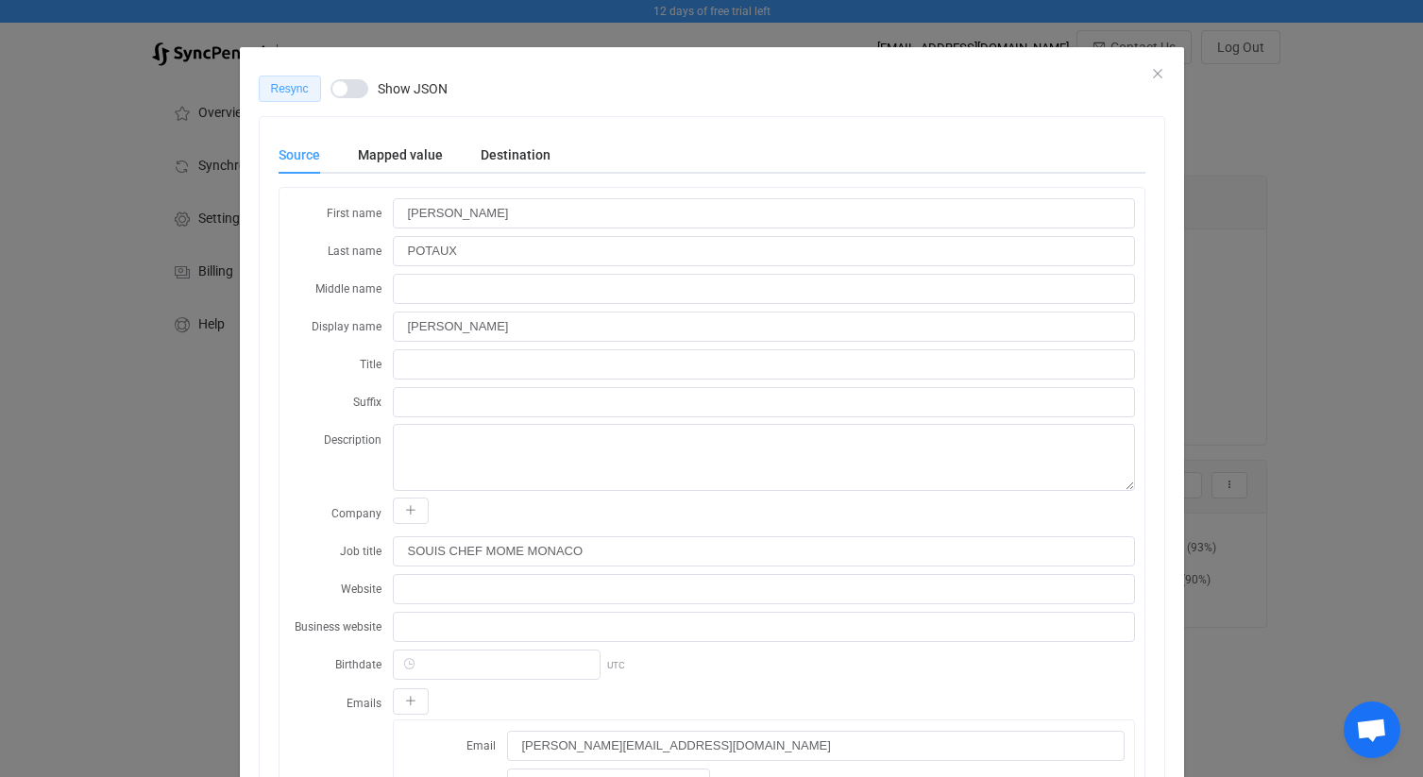
click at [298, 97] on button "Resync" at bounding box center [290, 89] width 62 height 26
click at [1157, 74] on icon "Close" at bounding box center [1157, 73] width 15 height 15
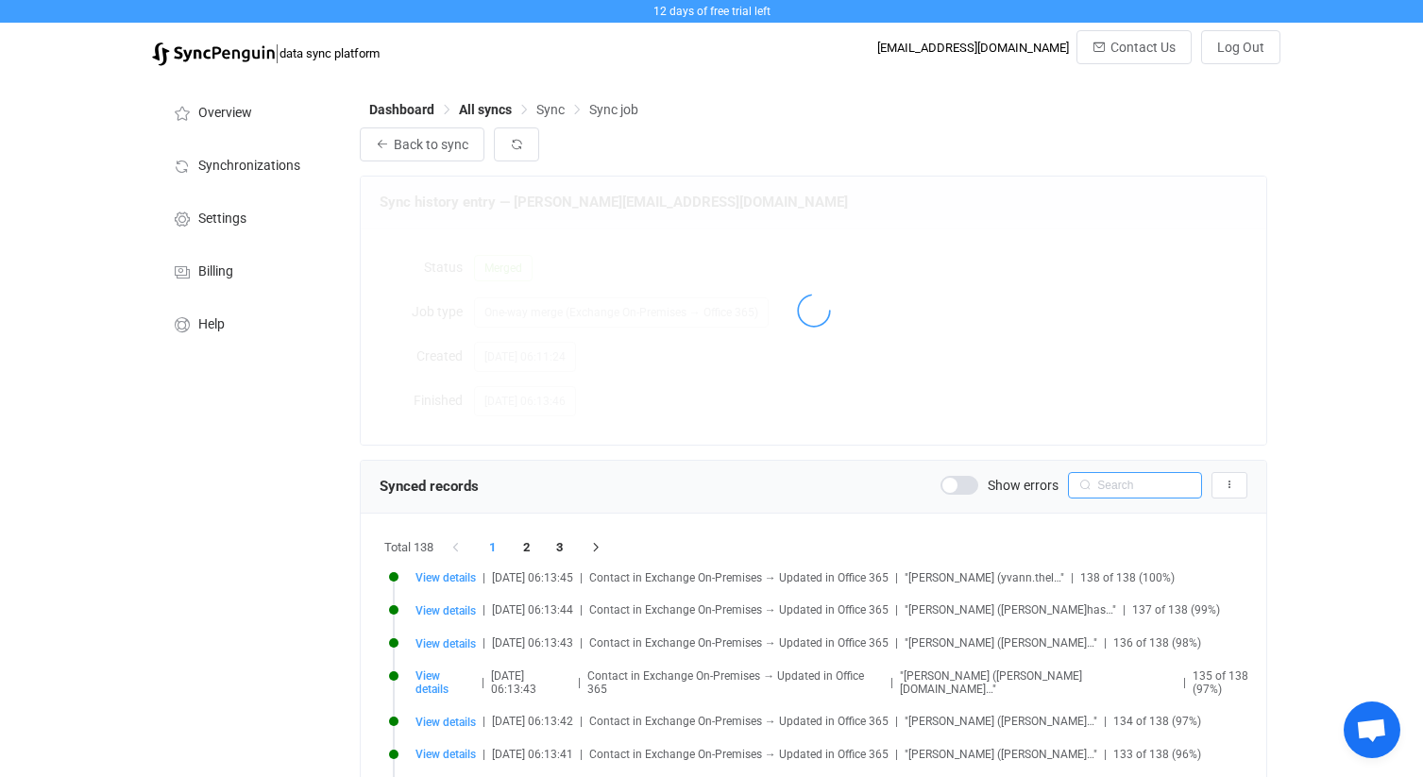
click at [1129, 488] on input "text" at bounding box center [1135, 485] width 134 height 26
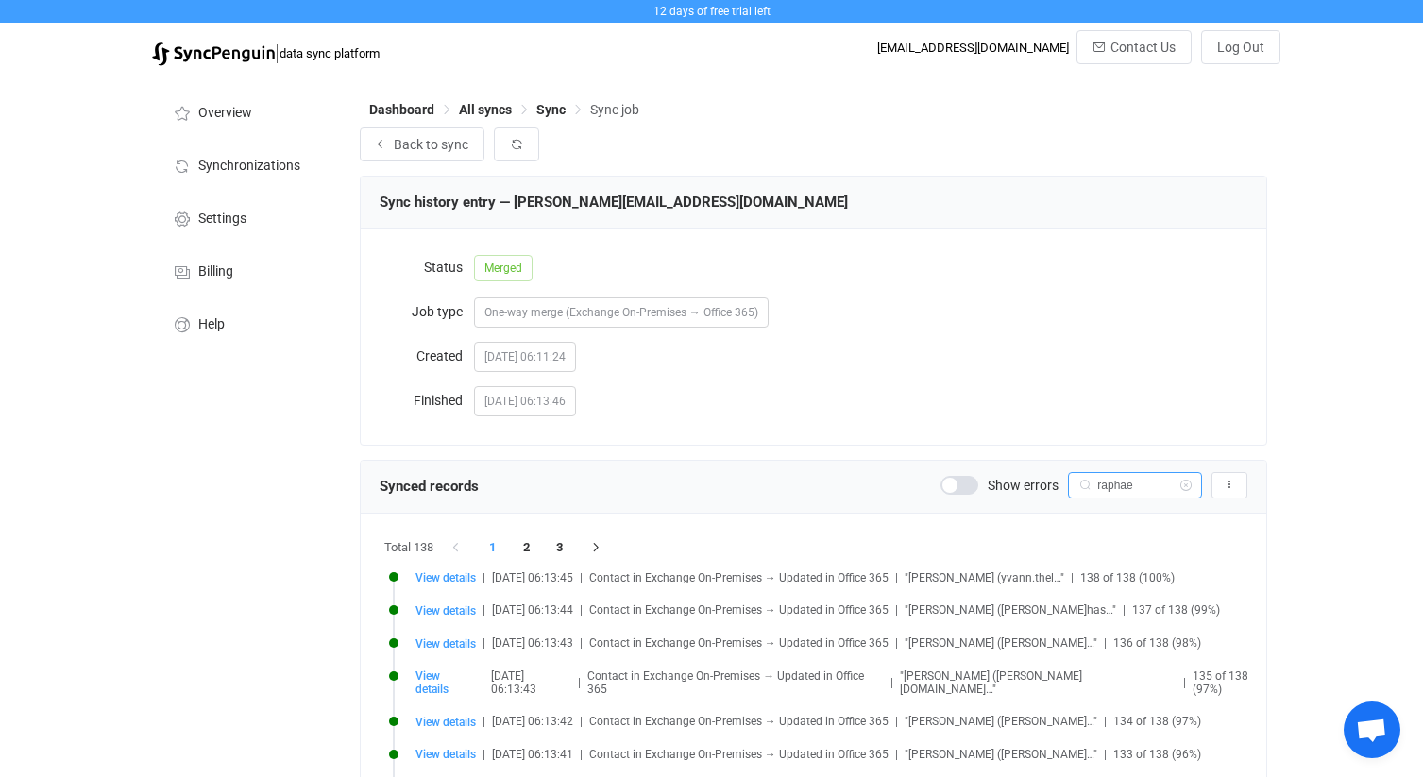
type input "raphae"
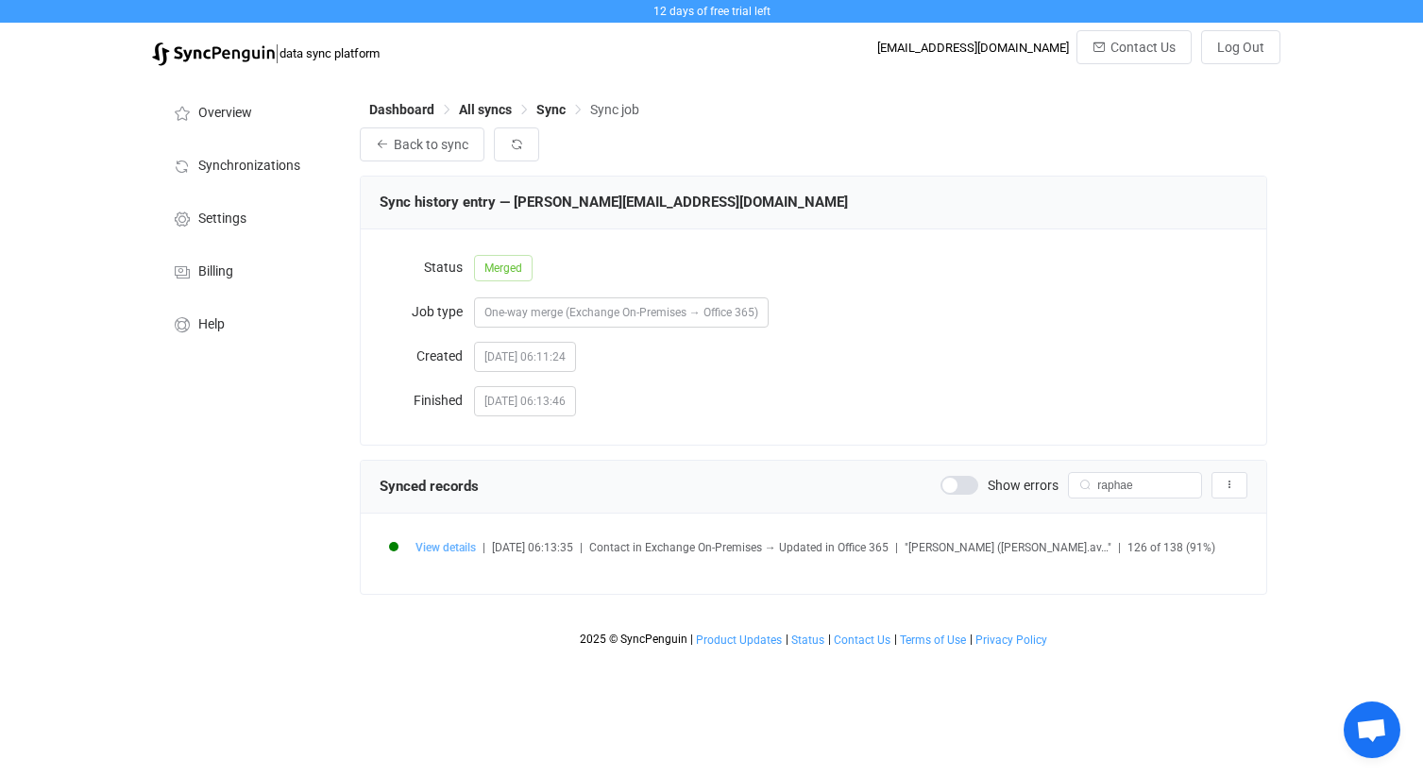
click at [454, 548] on span "View details" at bounding box center [445, 547] width 60 height 13
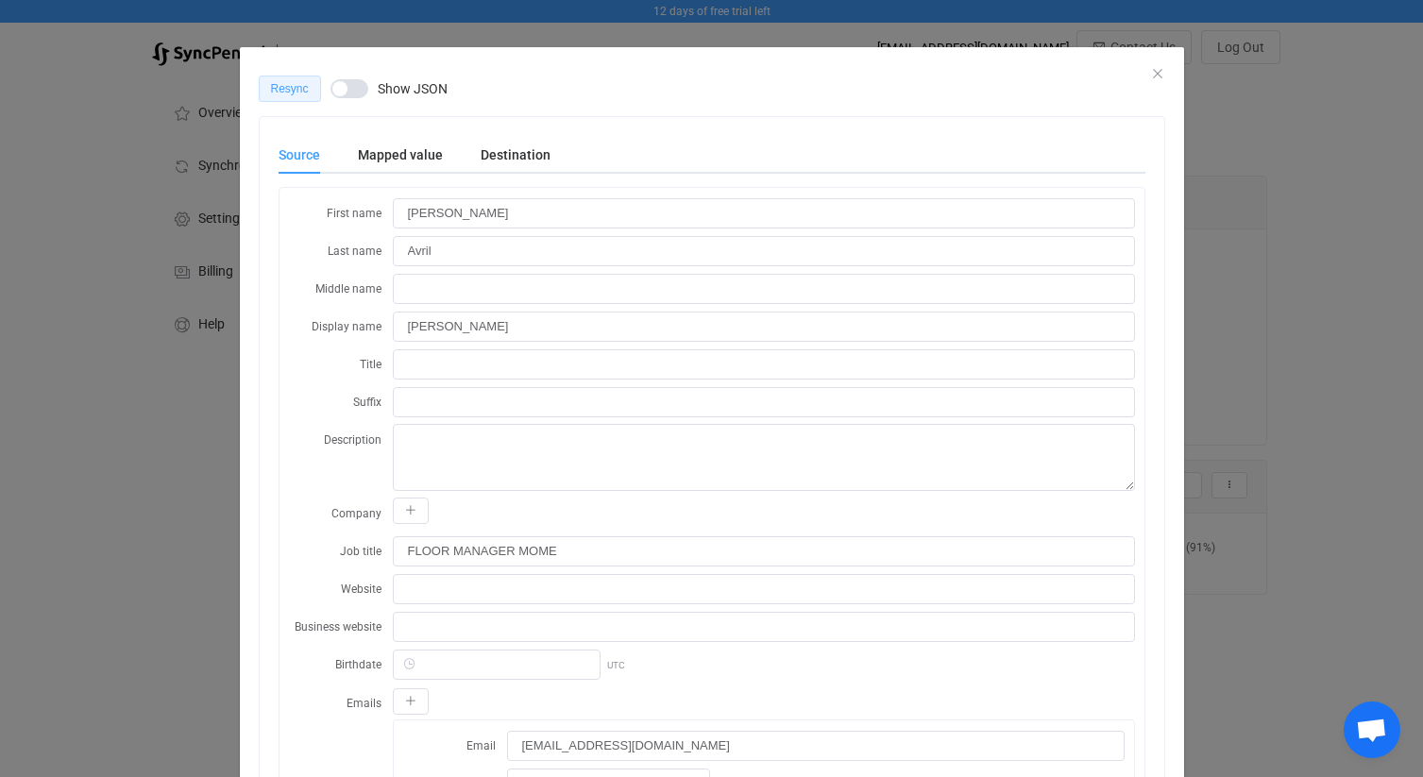
click at [305, 92] on span "Resync" at bounding box center [290, 88] width 38 height 13
click at [1157, 72] on icon "Close" at bounding box center [1157, 73] width 15 height 15
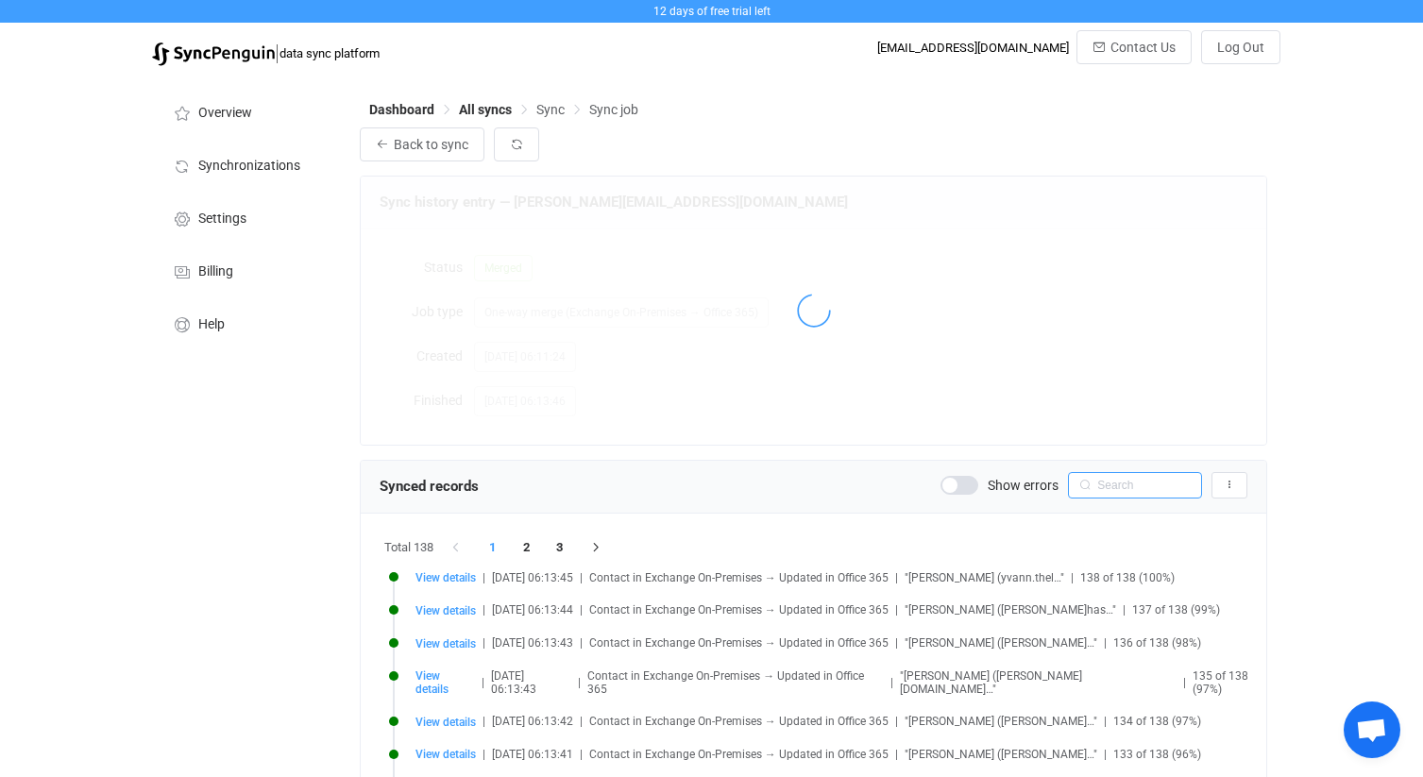
click at [1114, 497] on input "text" at bounding box center [1135, 485] width 134 height 26
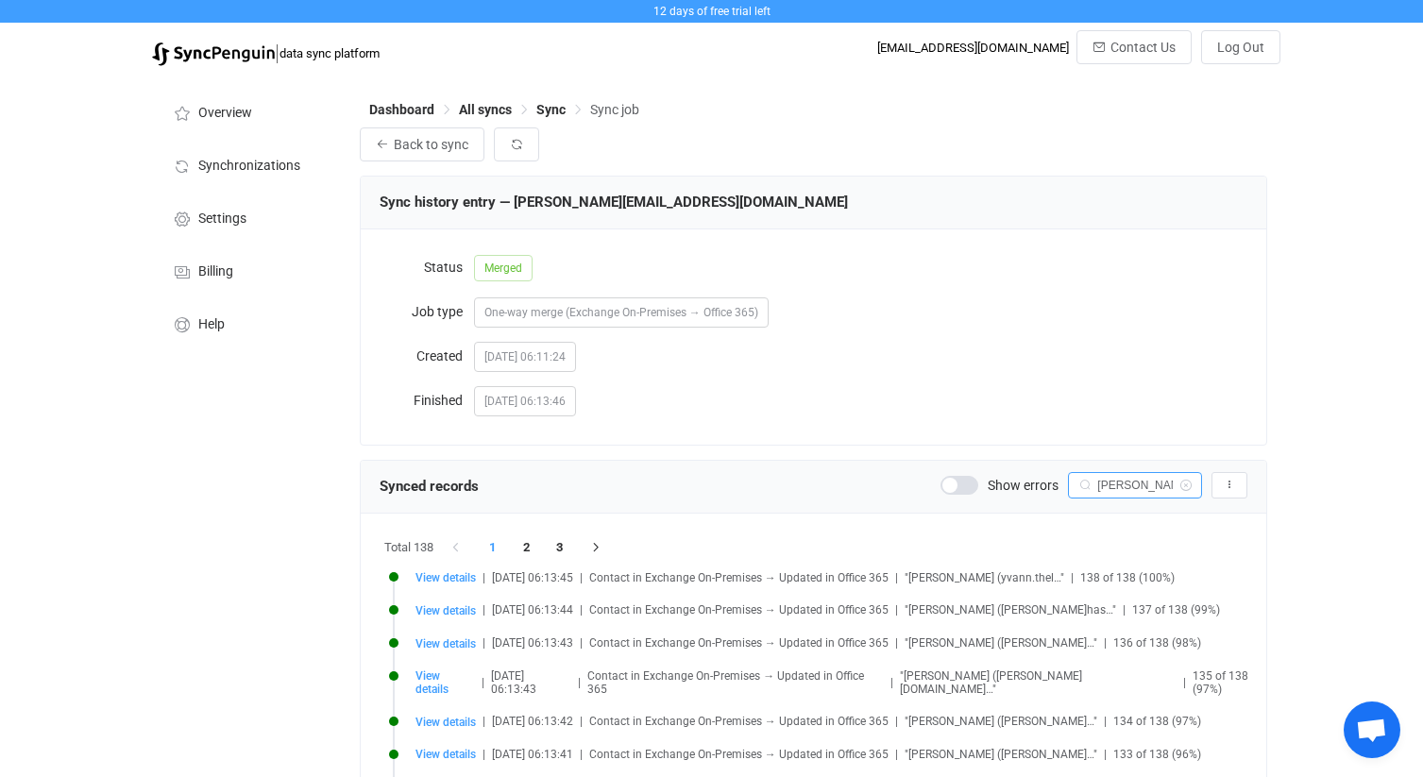
type input "valentin"
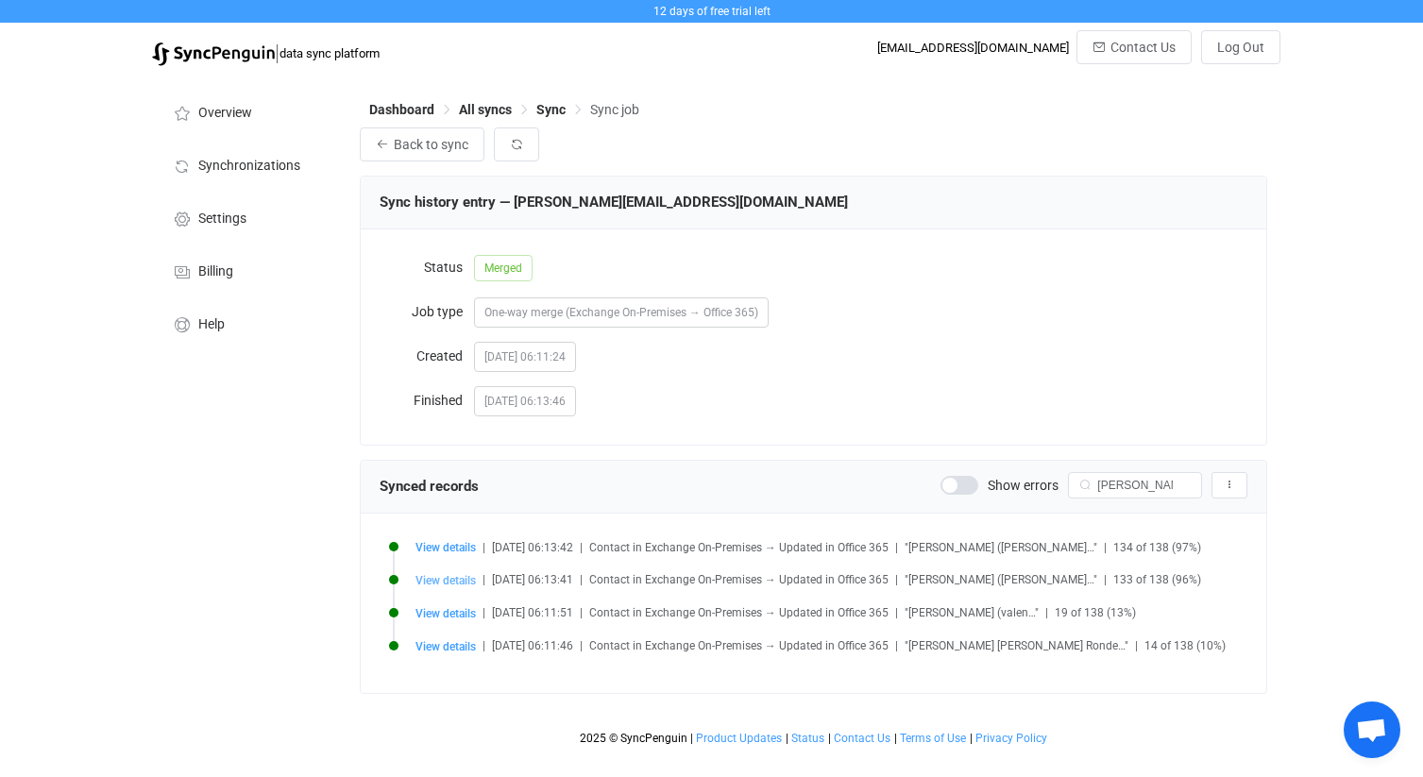
click at [436, 575] on span "View details" at bounding box center [445, 580] width 60 height 13
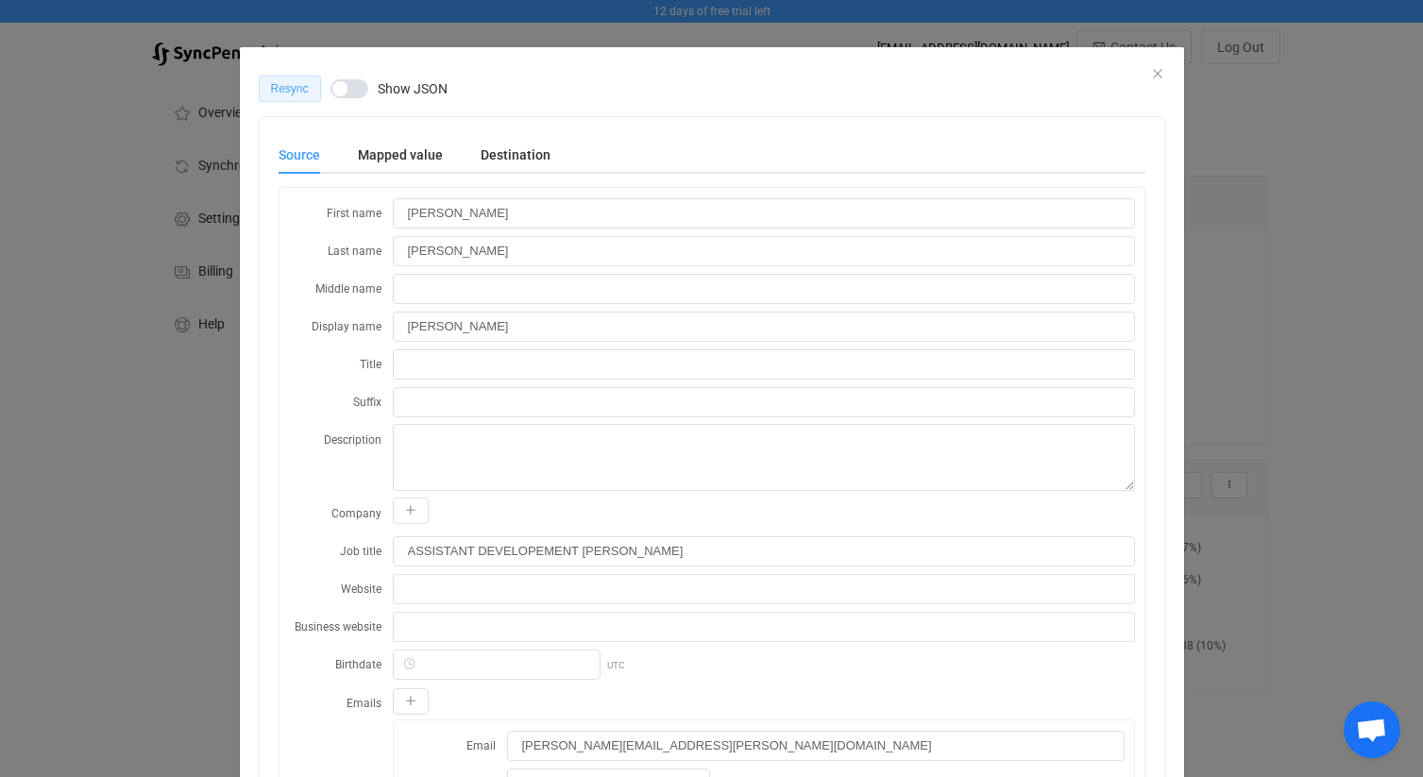
click at [302, 101] on button "Resync" at bounding box center [290, 89] width 62 height 26
click at [1155, 76] on div "Queued Show JSON" at bounding box center [712, 89] width 906 height 26
click at [1156, 73] on icon "Close" at bounding box center [1157, 73] width 15 height 15
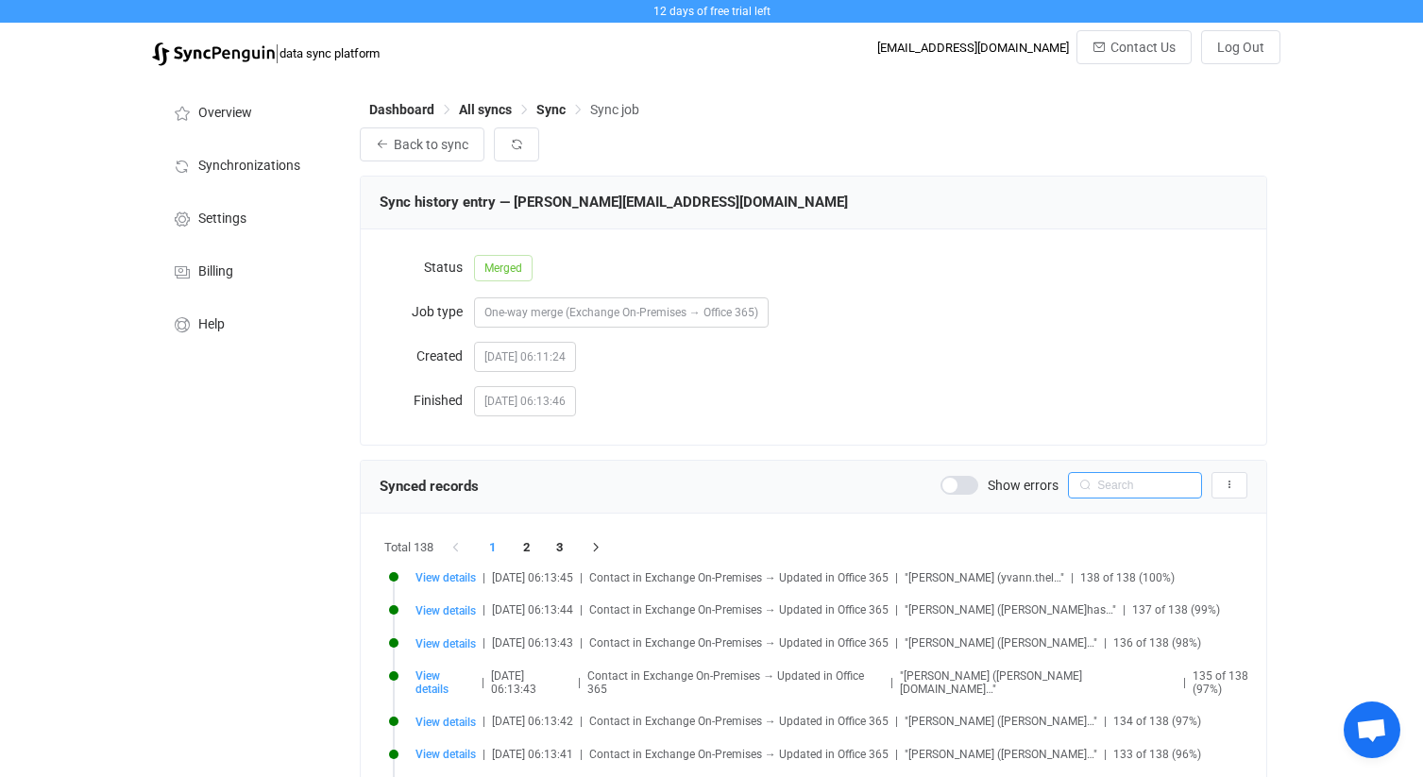
click at [1148, 487] on input "text" at bounding box center [1135, 485] width 134 height 26
type input "yvan"
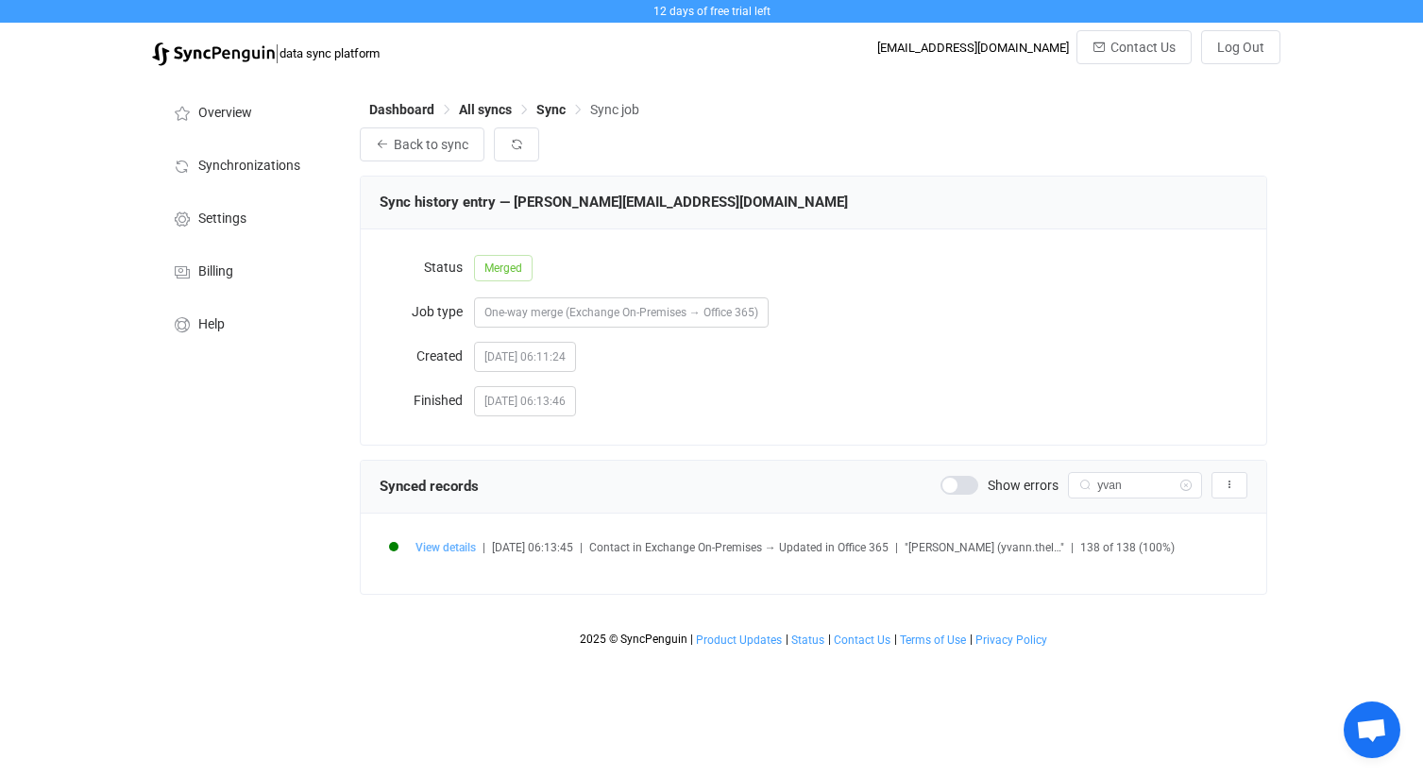
click at [447, 546] on span "View details" at bounding box center [445, 547] width 60 height 13
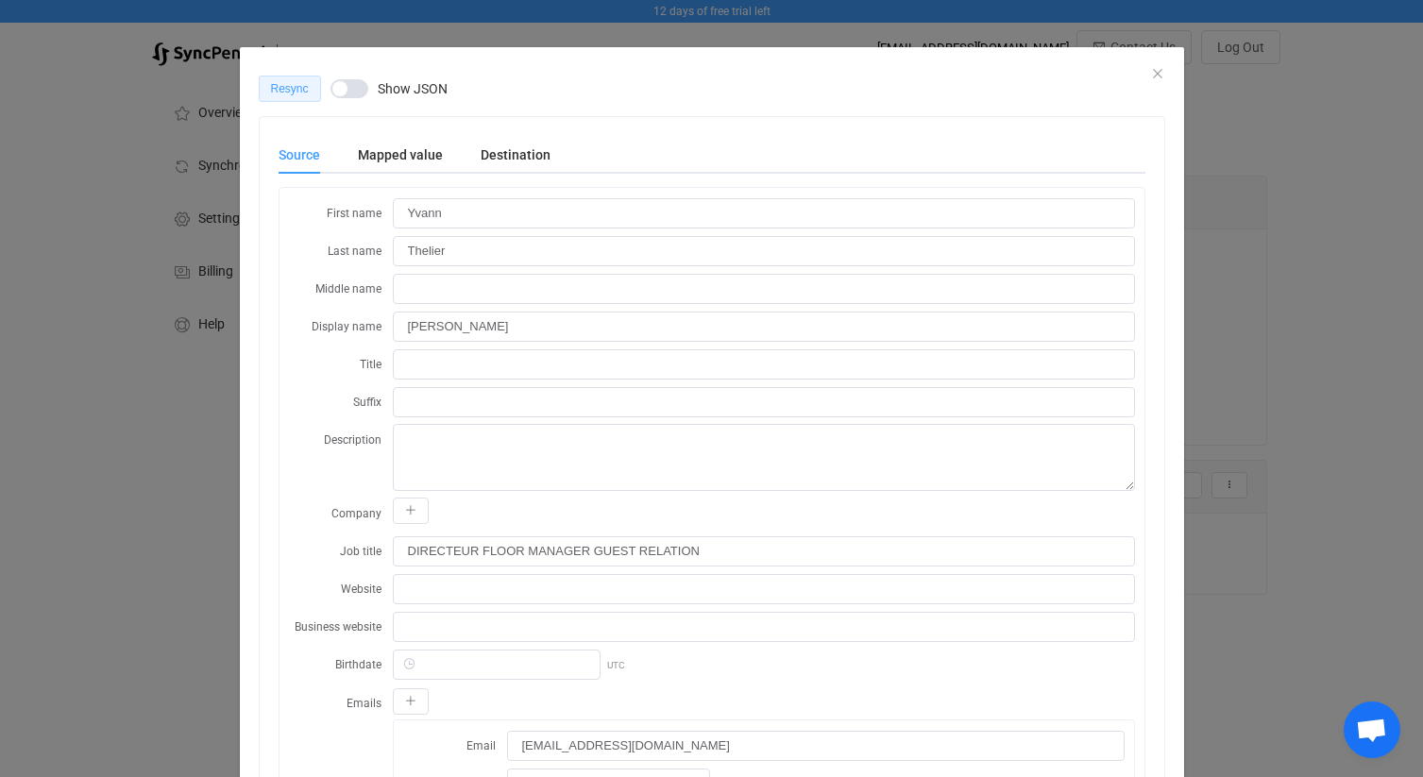
click at [309, 95] on button "Resync" at bounding box center [290, 89] width 62 height 26
click at [1156, 73] on icon "Close" at bounding box center [1157, 73] width 15 height 15
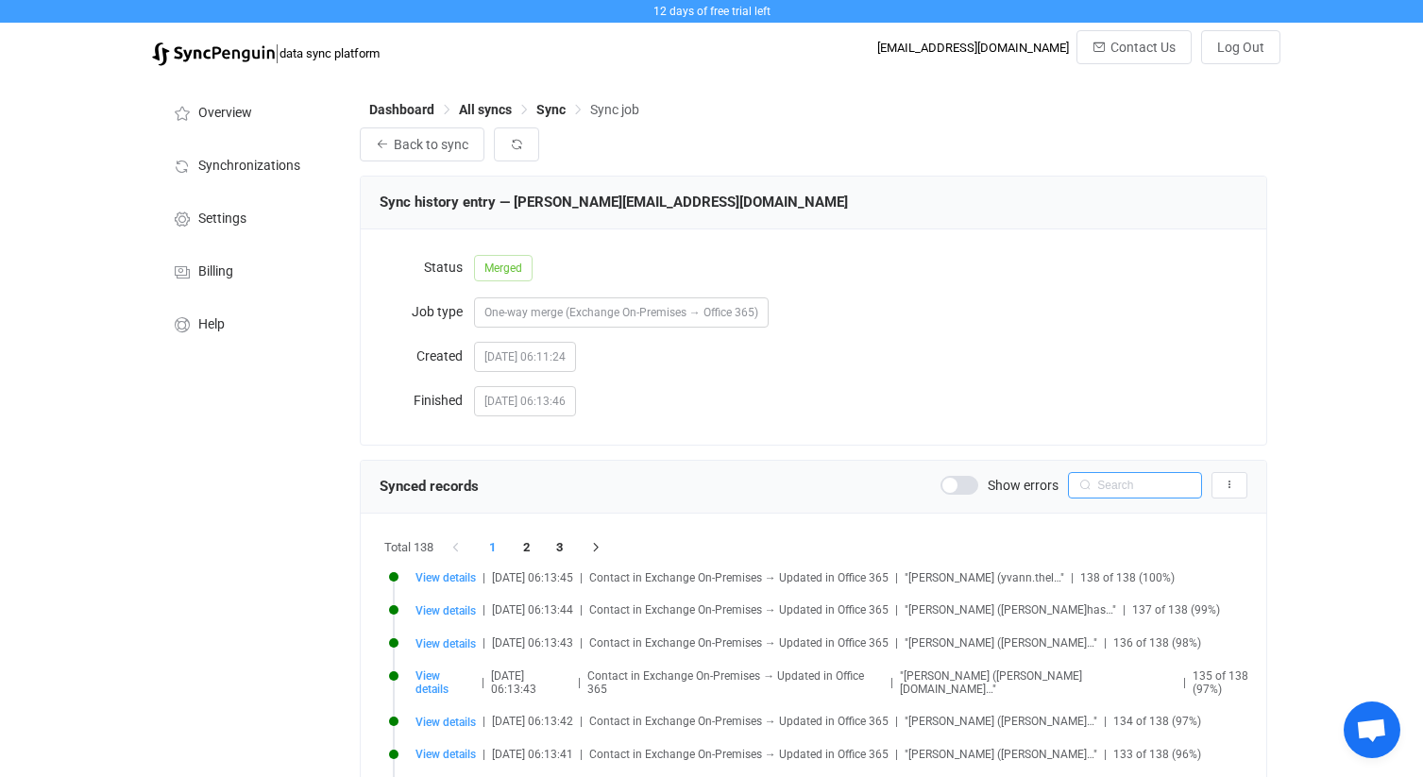
click at [1142, 486] on input "text" at bounding box center [1135, 485] width 134 height 26
type input "[PERSON_NAME]"
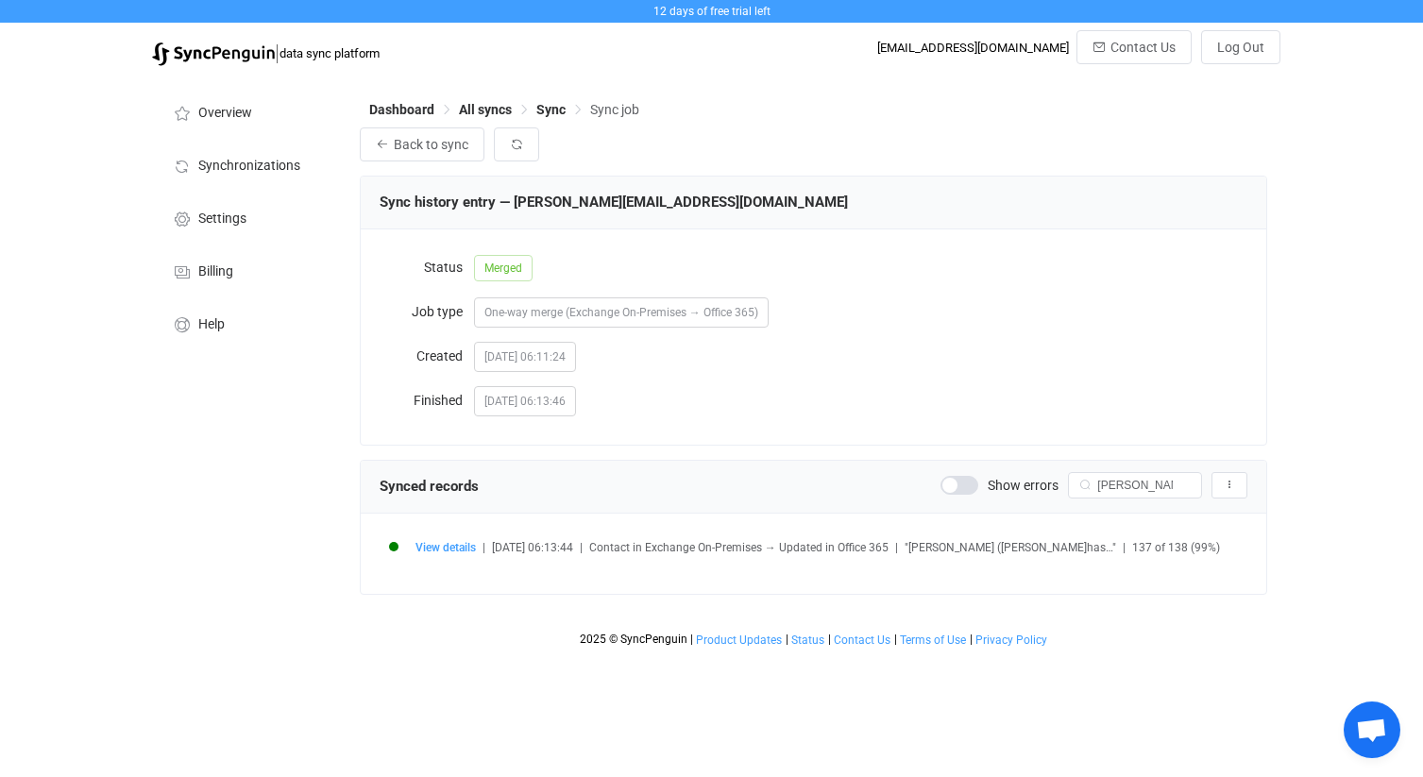
click at [449, 539] on div "View details | [DATE] 06:13:44 | Contact in Exchange On-Premises → Updated in O…" at bounding box center [813, 553] width 868 height 42
click at [447, 546] on span "View details" at bounding box center [445, 547] width 60 height 13
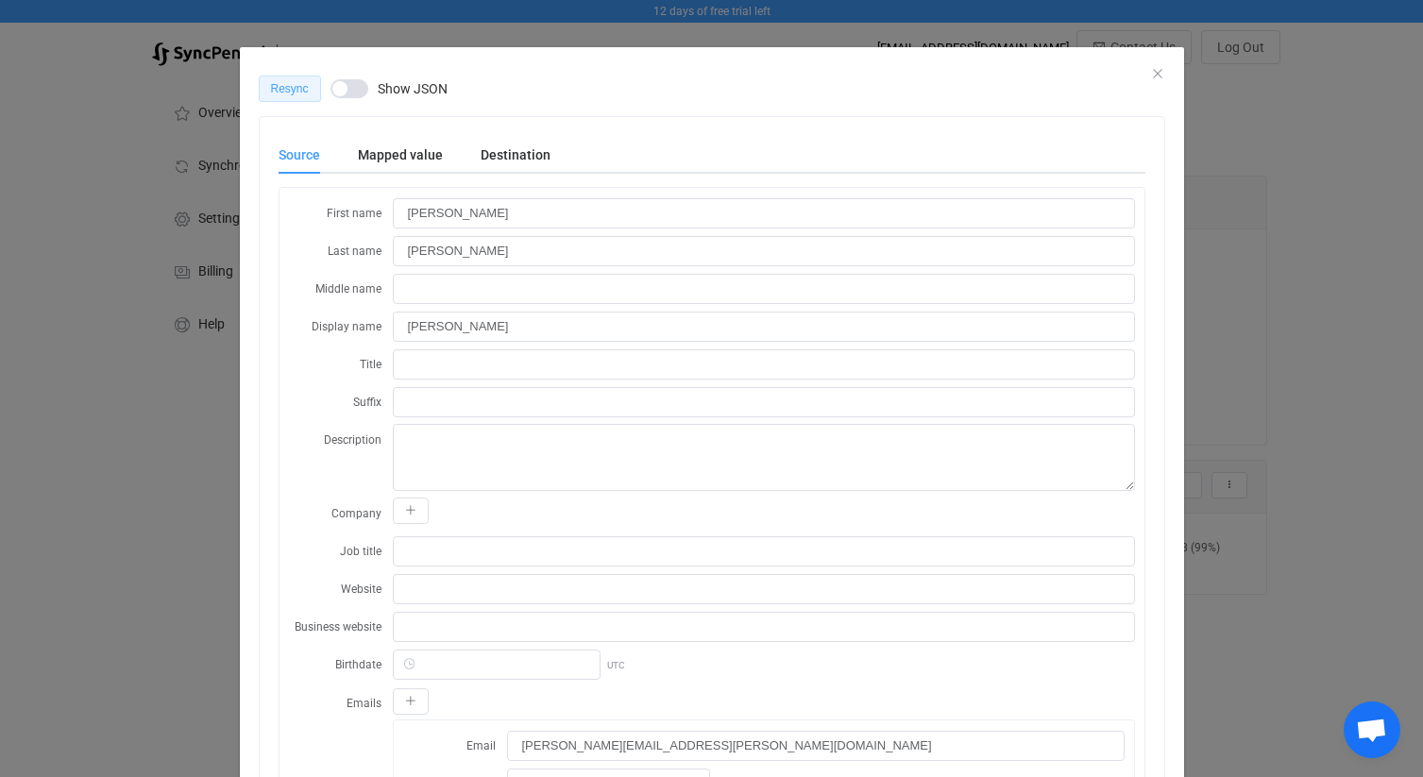
click at [303, 95] on button "Resync" at bounding box center [290, 89] width 62 height 26
click at [1155, 76] on div "Queued Show JSON" at bounding box center [712, 89] width 906 height 26
click at [1155, 71] on icon "Close" at bounding box center [1157, 73] width 15 height 15
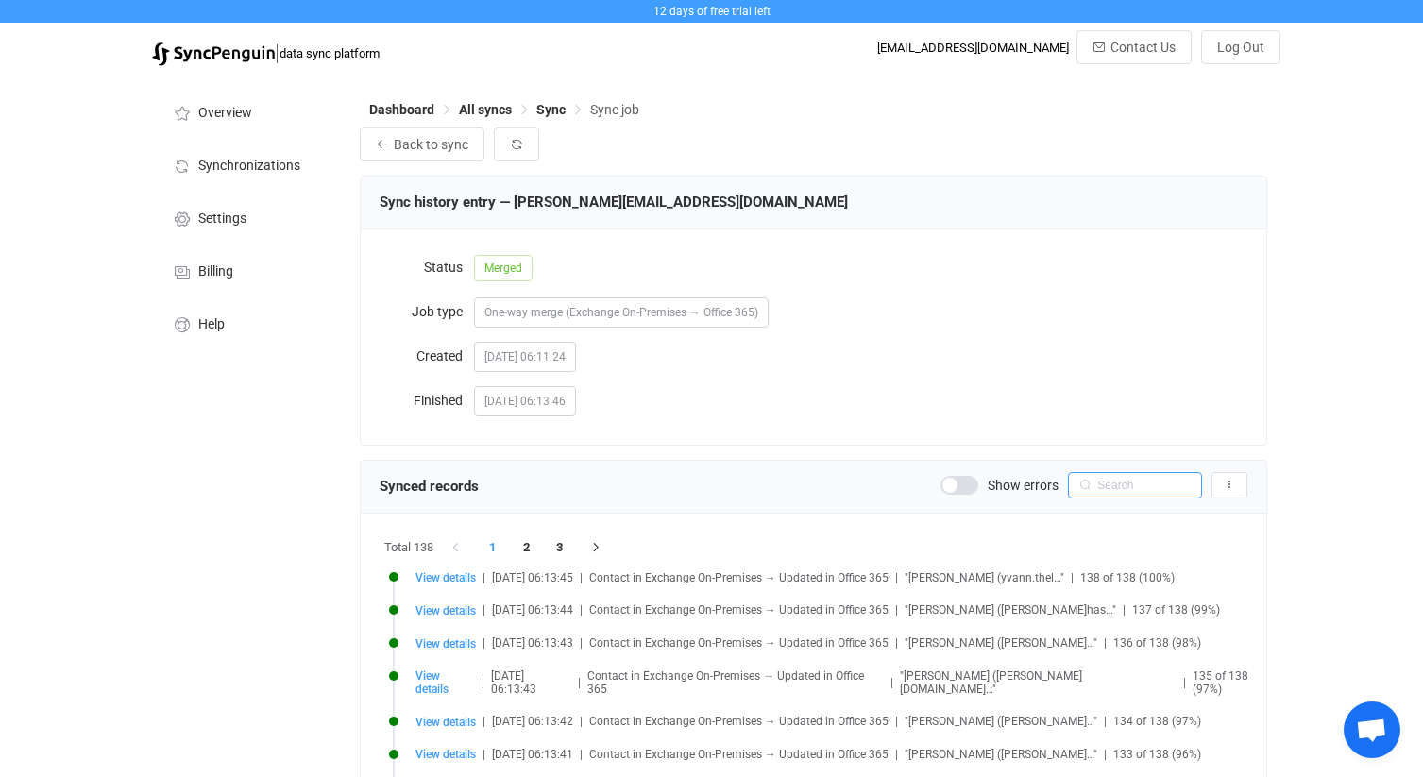
click at [1102, 494] on input "text" at bounding box center [1135, 485] width 134 height 26
type input "ludo"
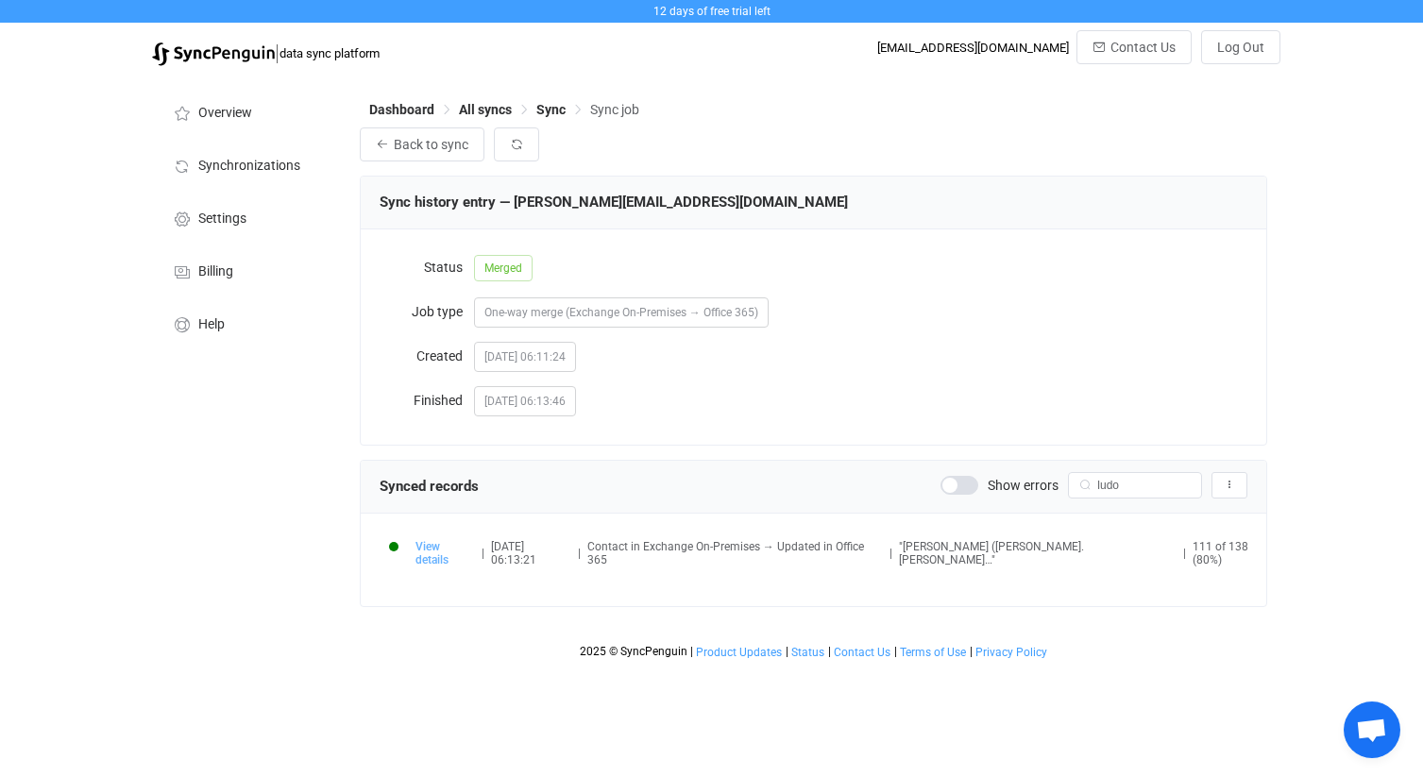
click at [462, 548] on span "View details" at bounding box center [444, 553] width 59 height 26
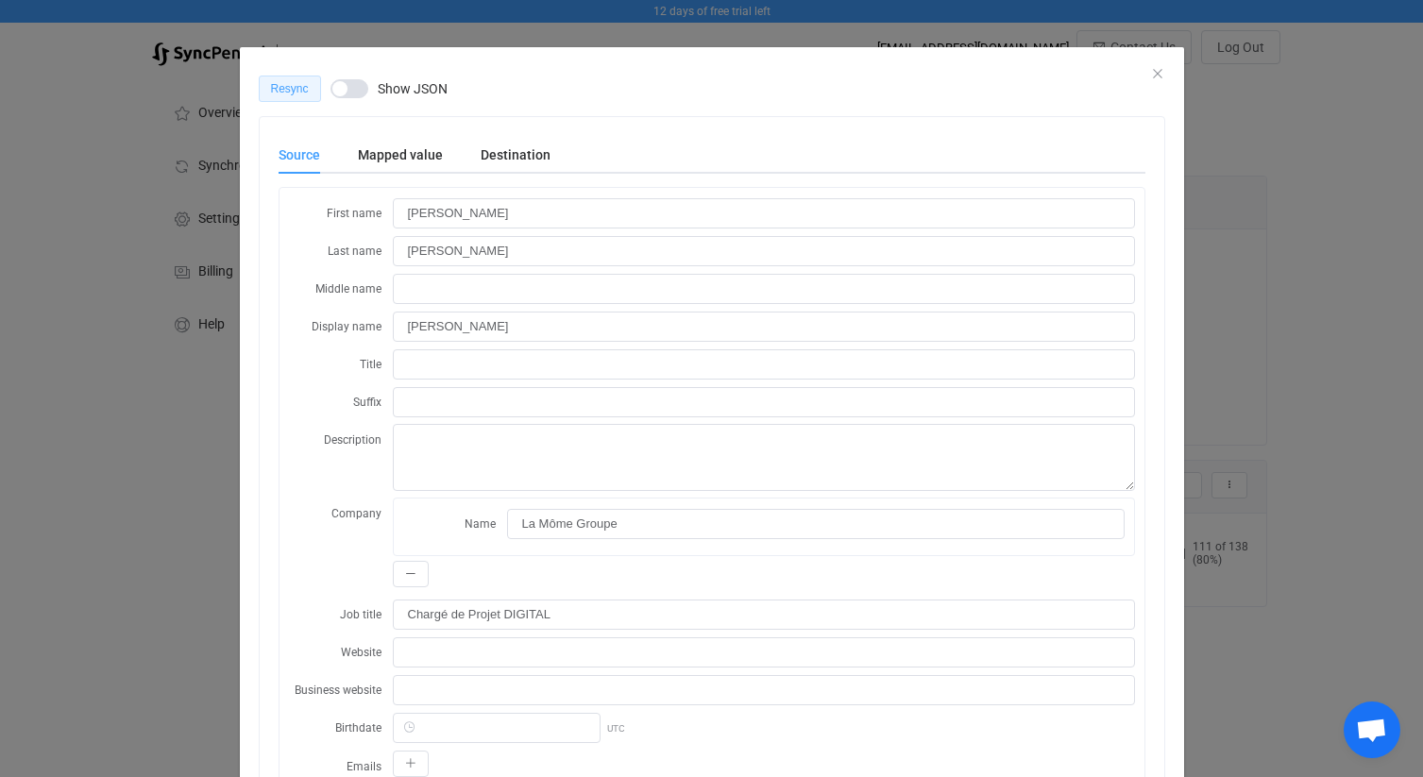
click at [293, 92] on span "Resync" at bounding box center [290, 88] width 38 height 13
click at [1154, 71] on icon "Close" at bounding box center [1157, 73] width 15 height 15
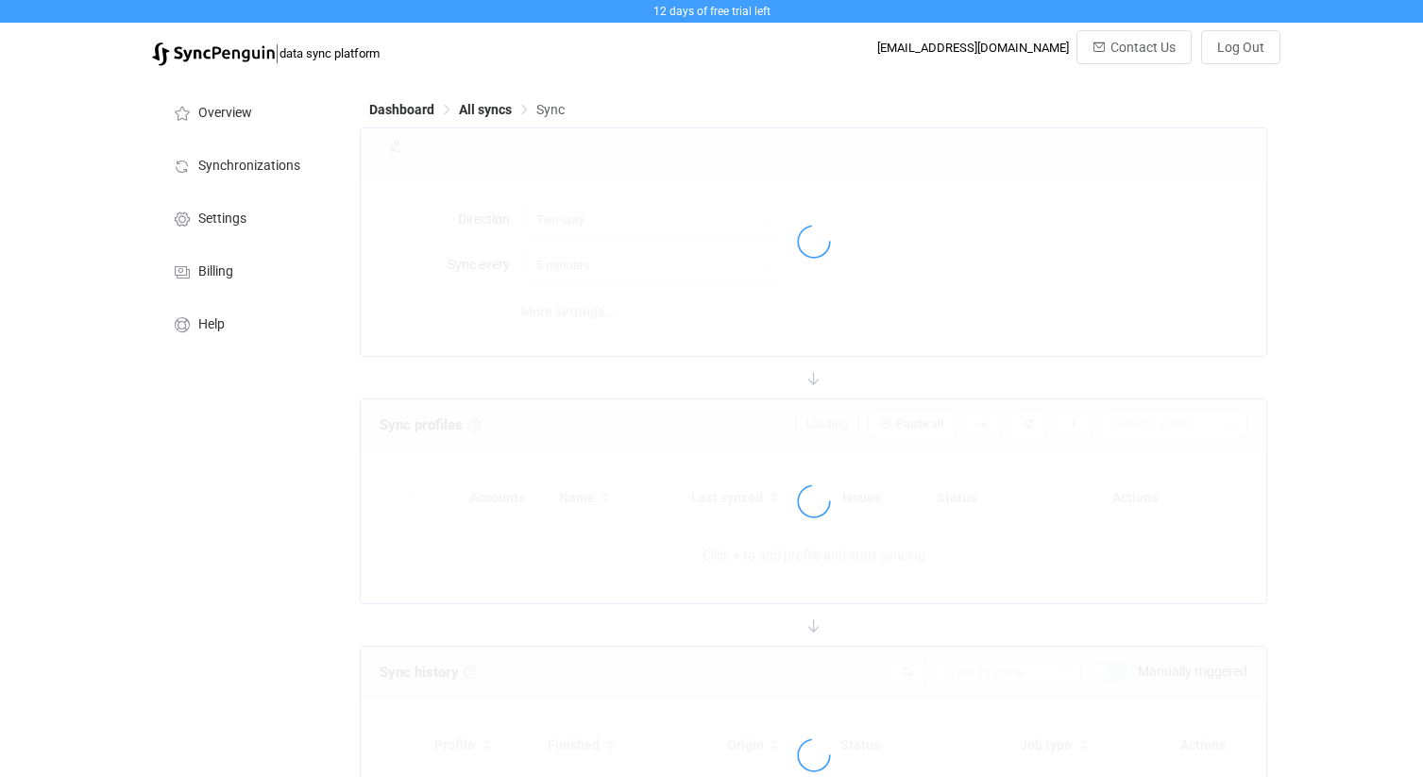
scroll to position [146, 0]
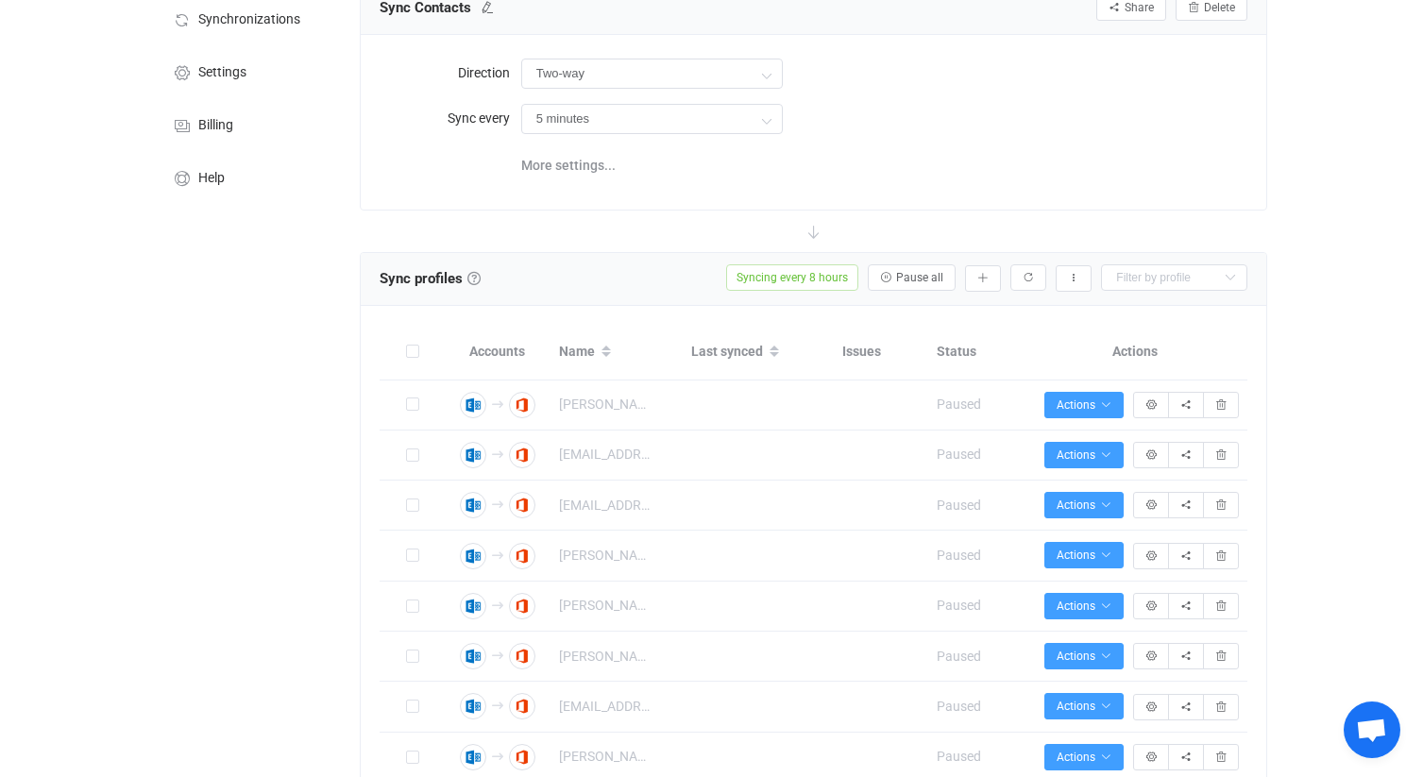
type input "Exchange On-Premises → Office 365"
type input "8 hours"
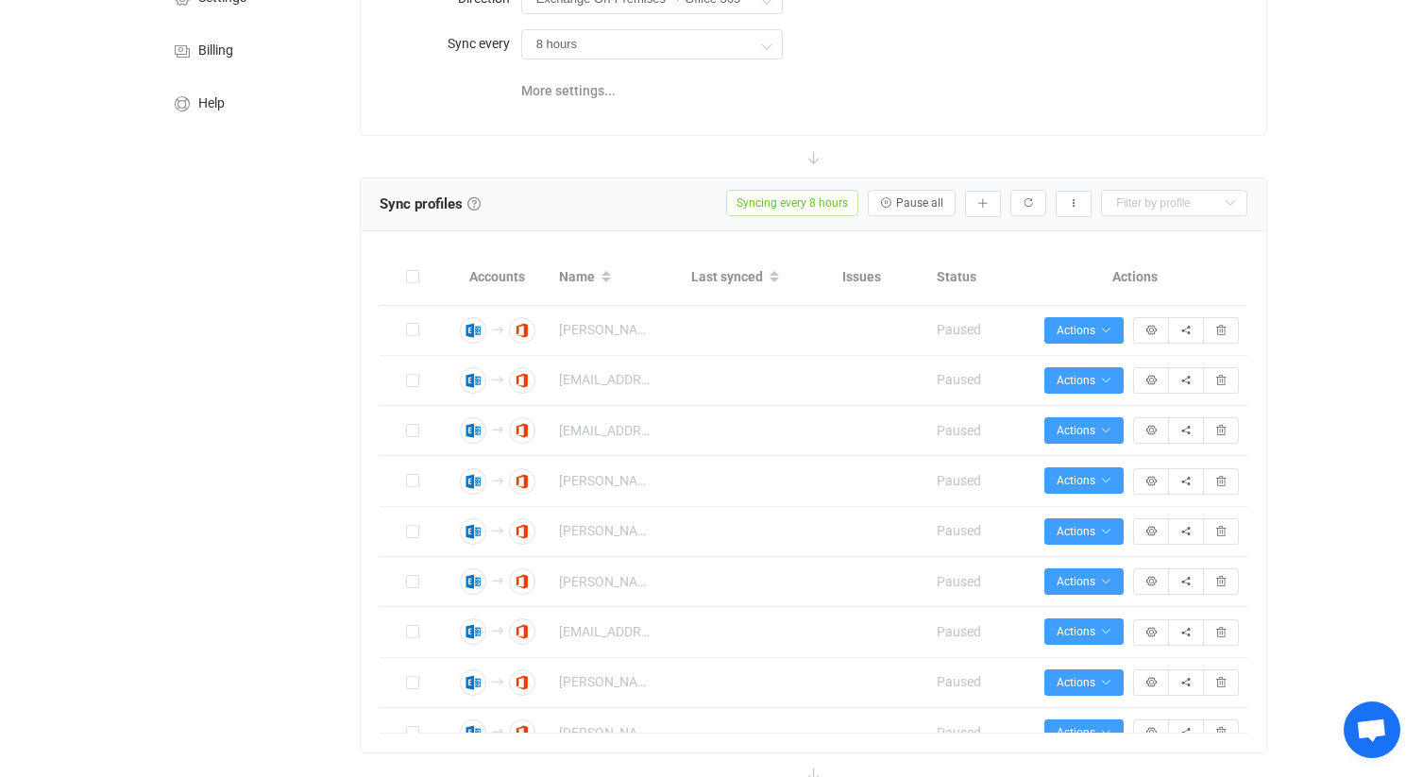
scroll to position [0, 0]
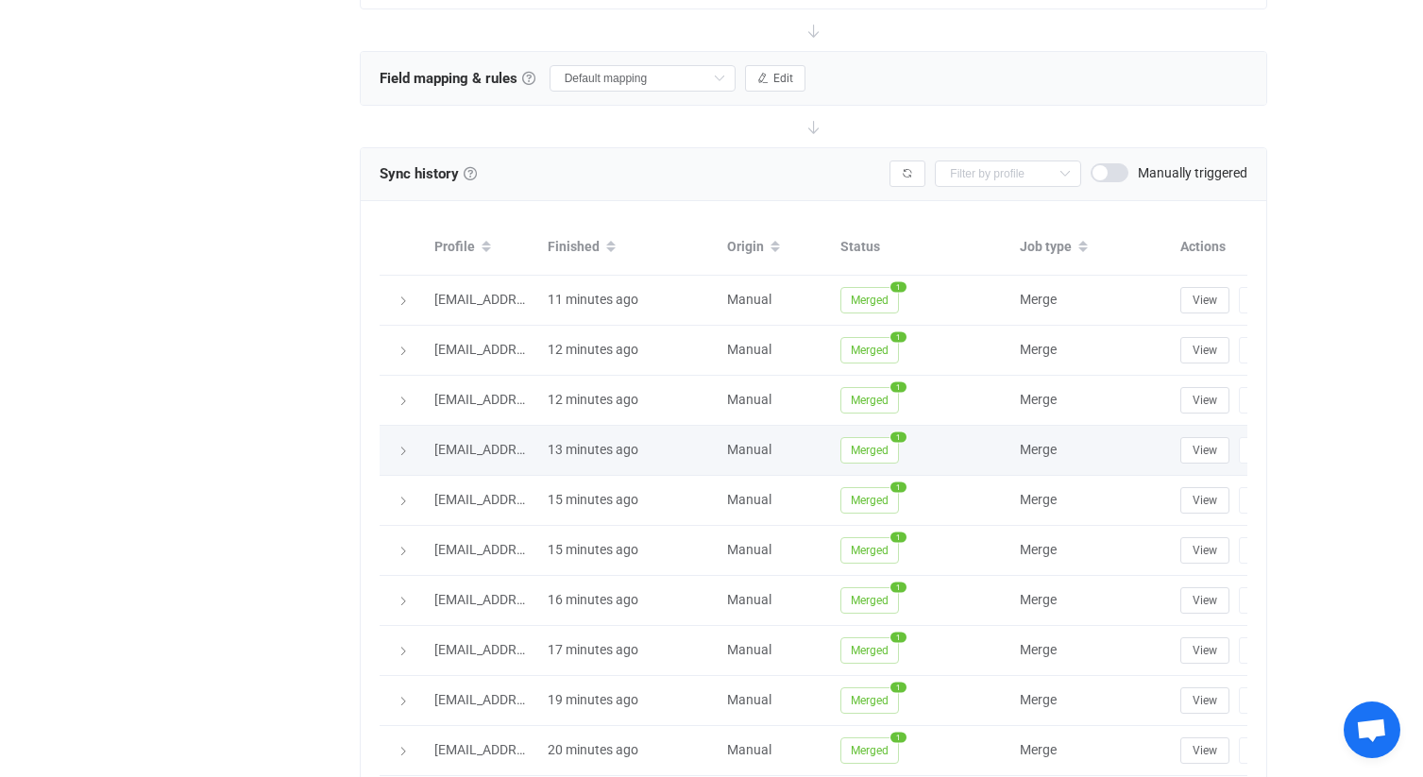
scroll to position [1081, 0]
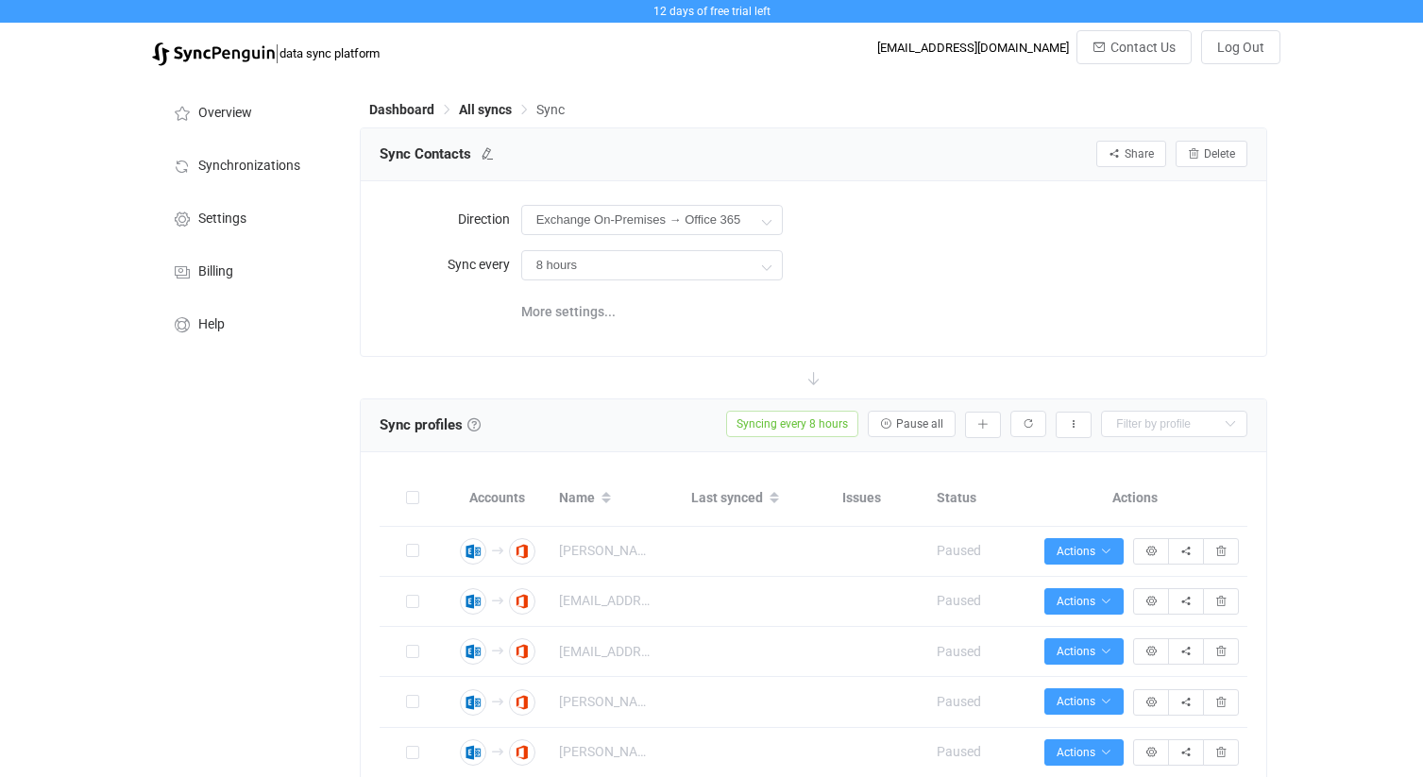
scroll to position [1081, 0]
